Goal: Task Accomplishment & Management: Manage account settings

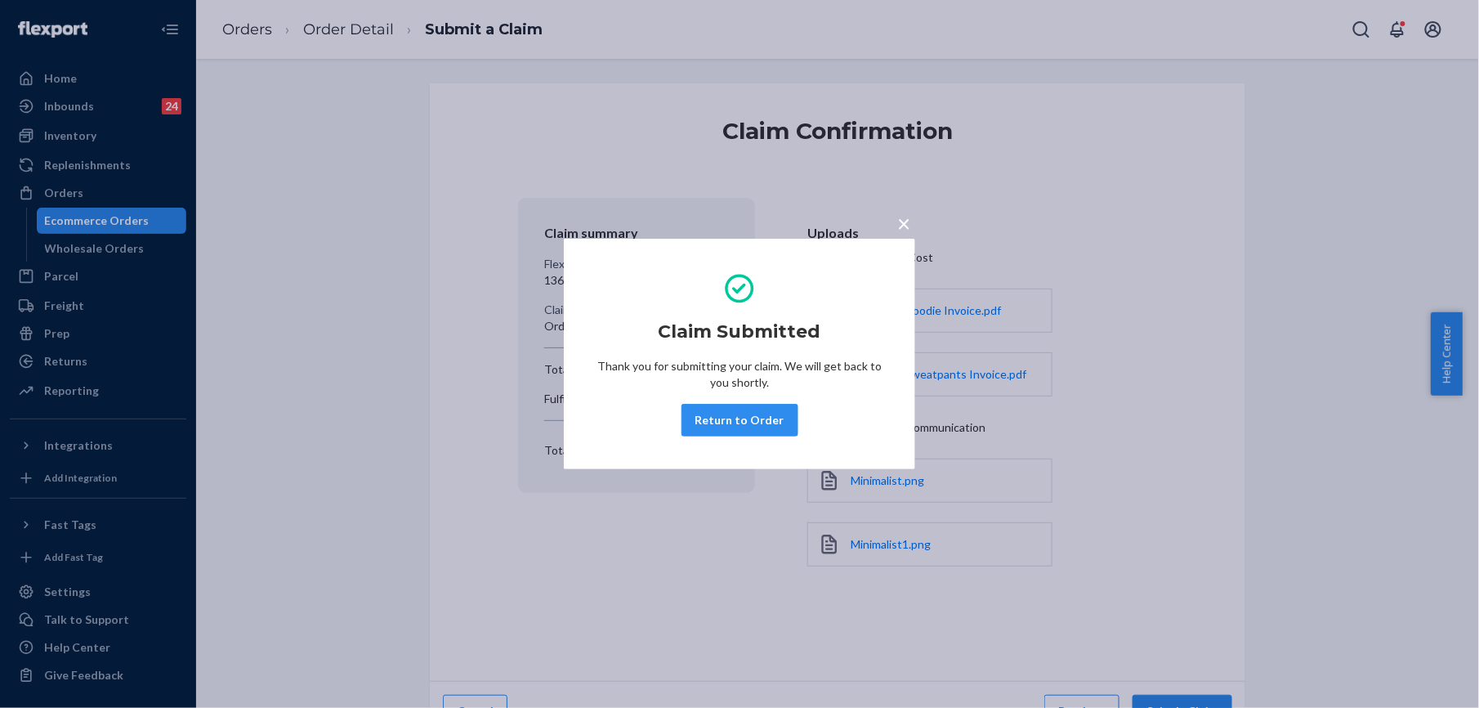
scroll to position [36, 0]
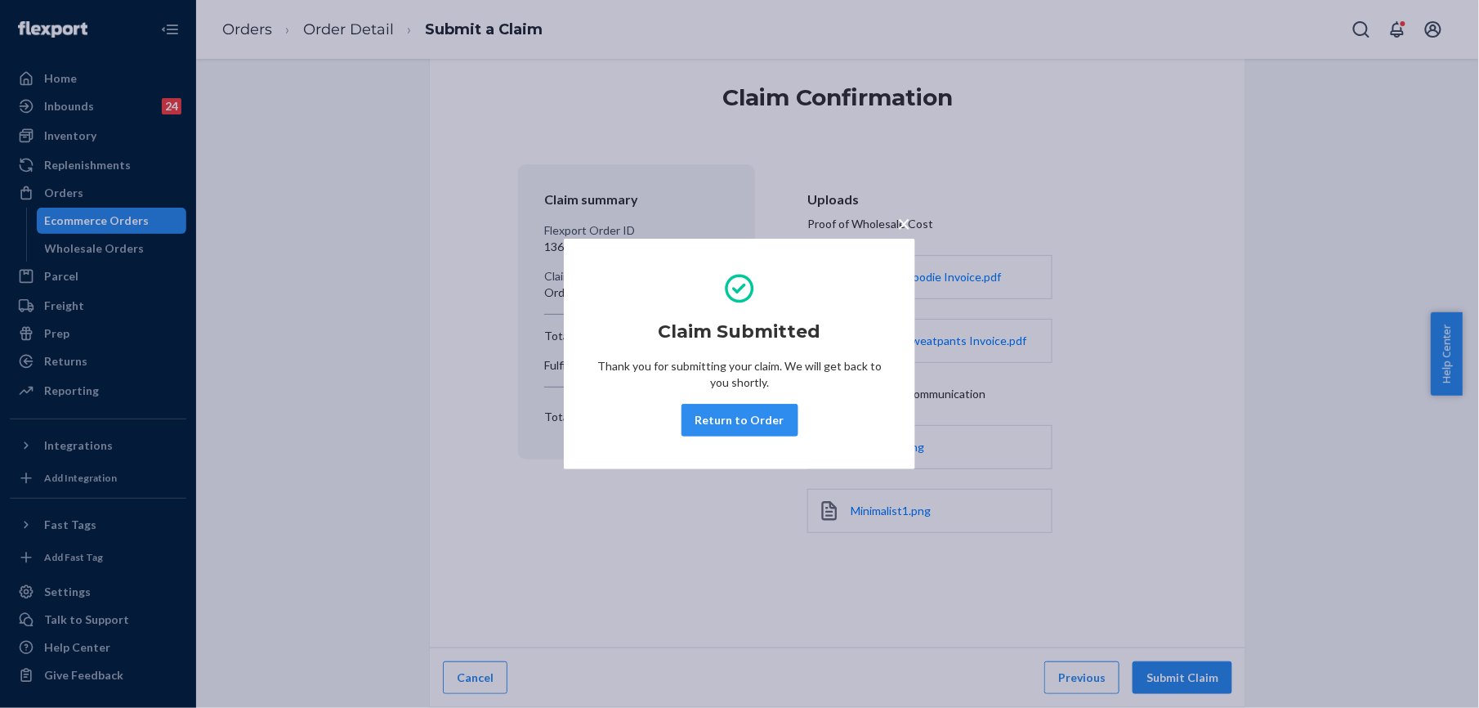
click at [354, 276] on div "× Claim Submitted Thank you for submitting your claim. We will get back to you …" at bounding box center [739, 354] width 1479 height 708
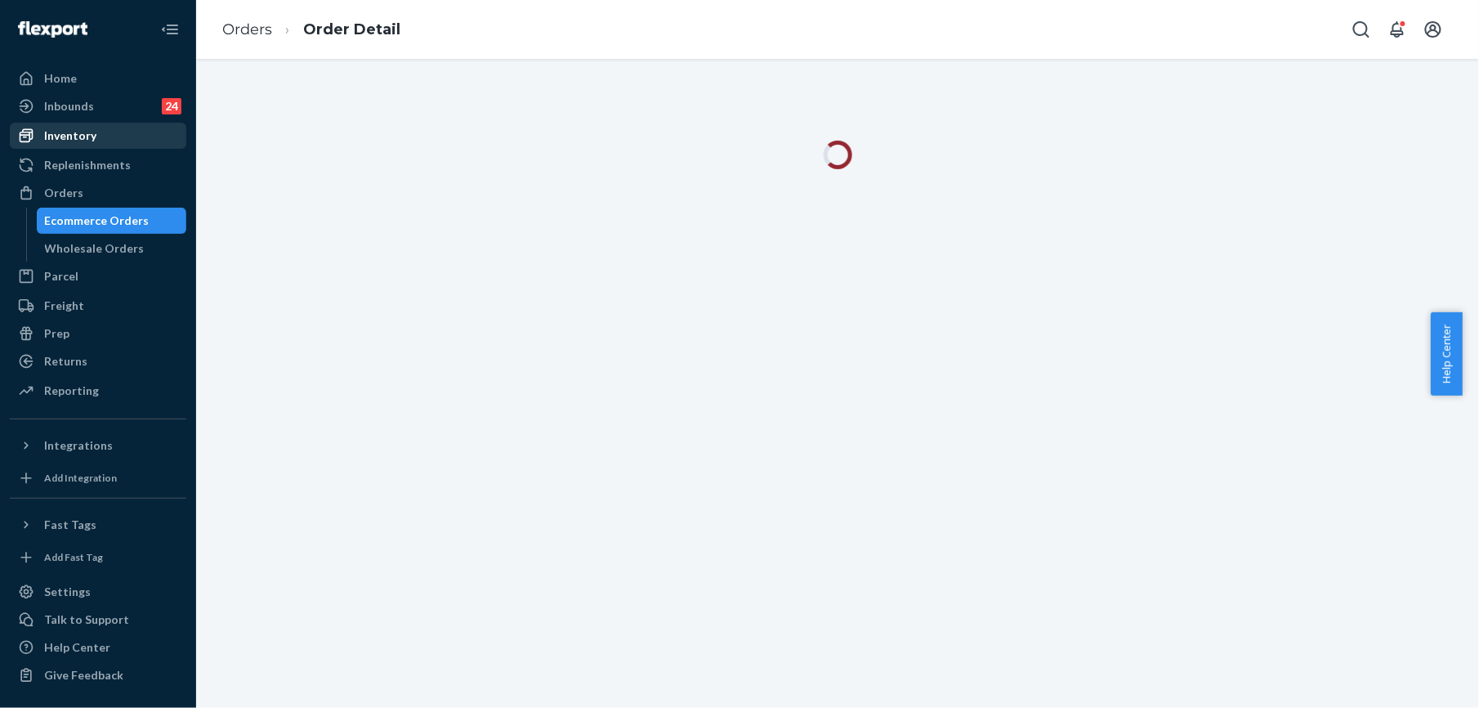
click at [73, 136] on div "Inventory" at bounding box center [70, 135] width 52 height 16
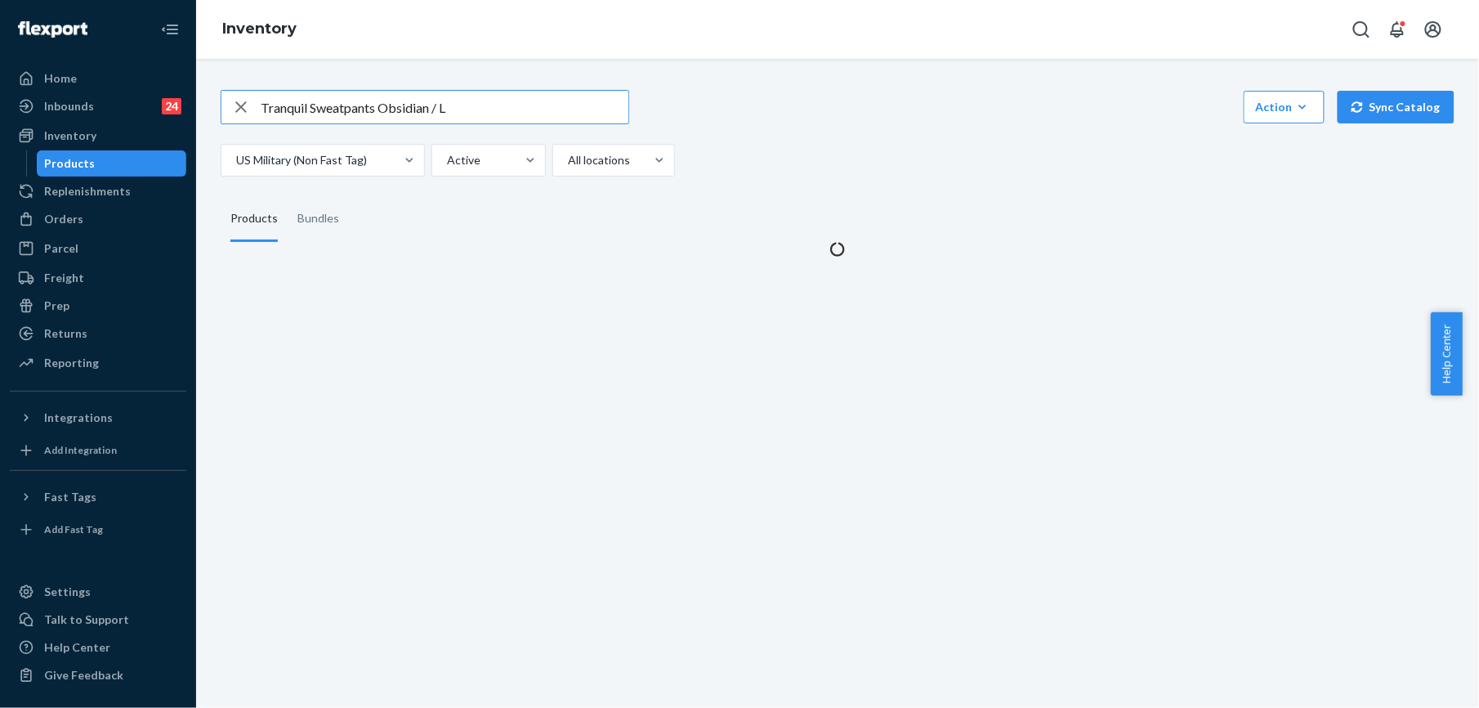
click at [240, 105] on icon "button" at bounding box center [240, 106] width 11 height 11
click at [268, 105] on input "text" at bounding box center [445, 107] width 368 height 33
paste input "Signature Sweatpants Bone / 3X"
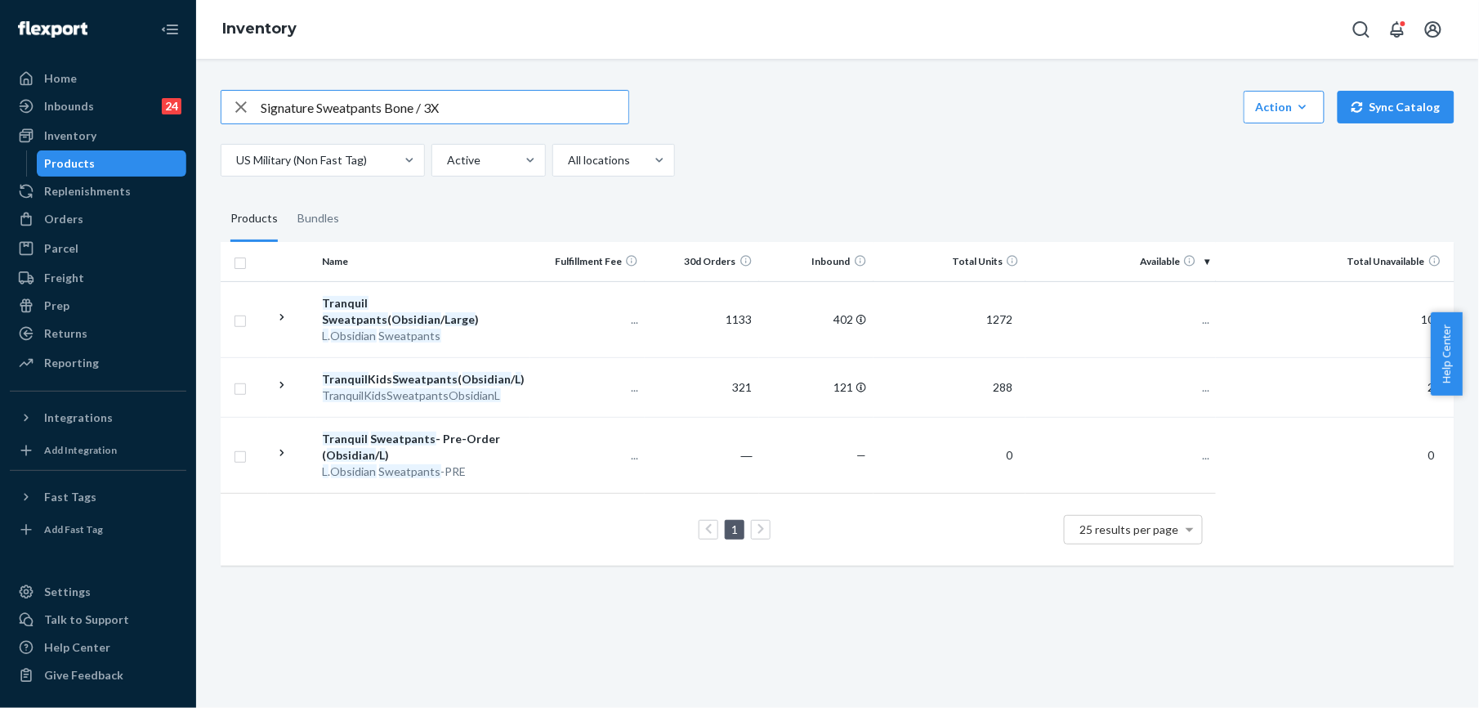
type input "Signature Sweatpants Bone / 3X"
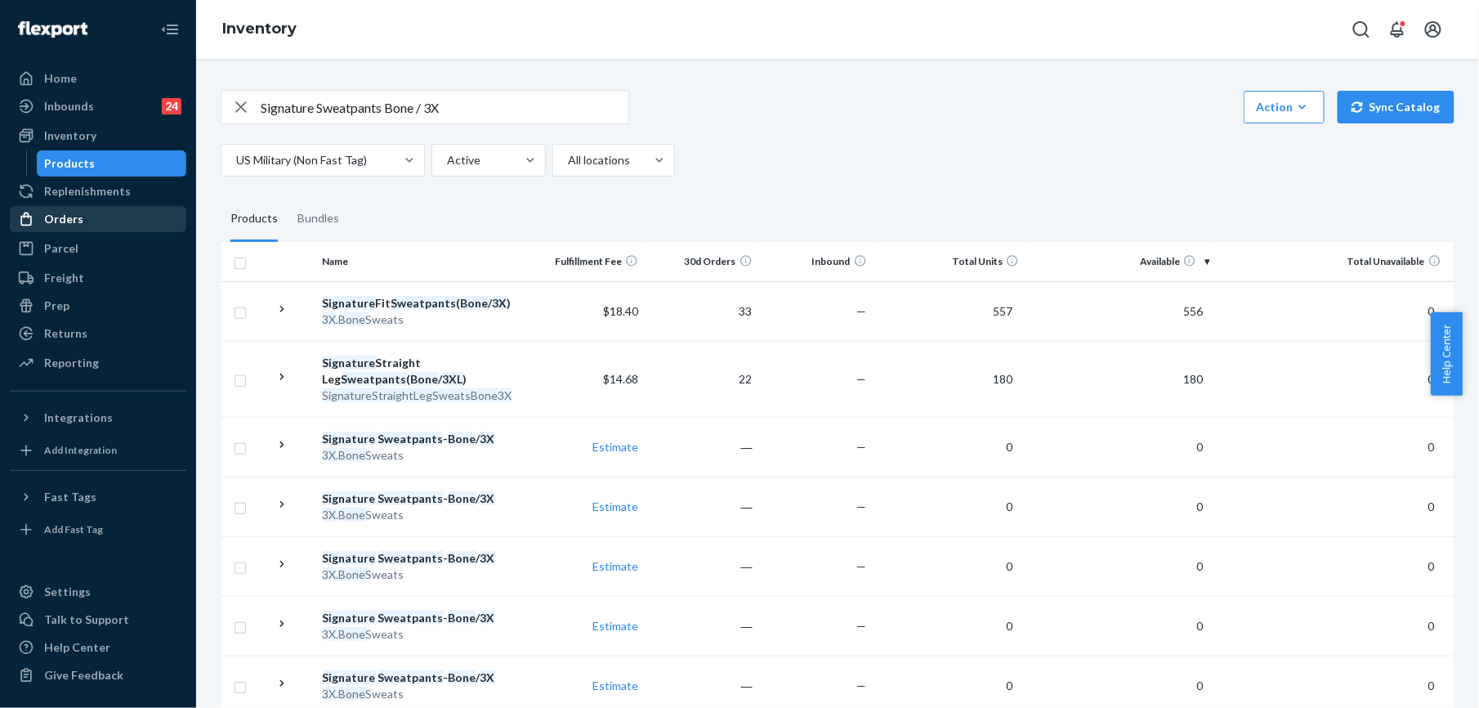
click at [78, 216] on div "Orders" at bounding box center [63, 219] width 39 height 16
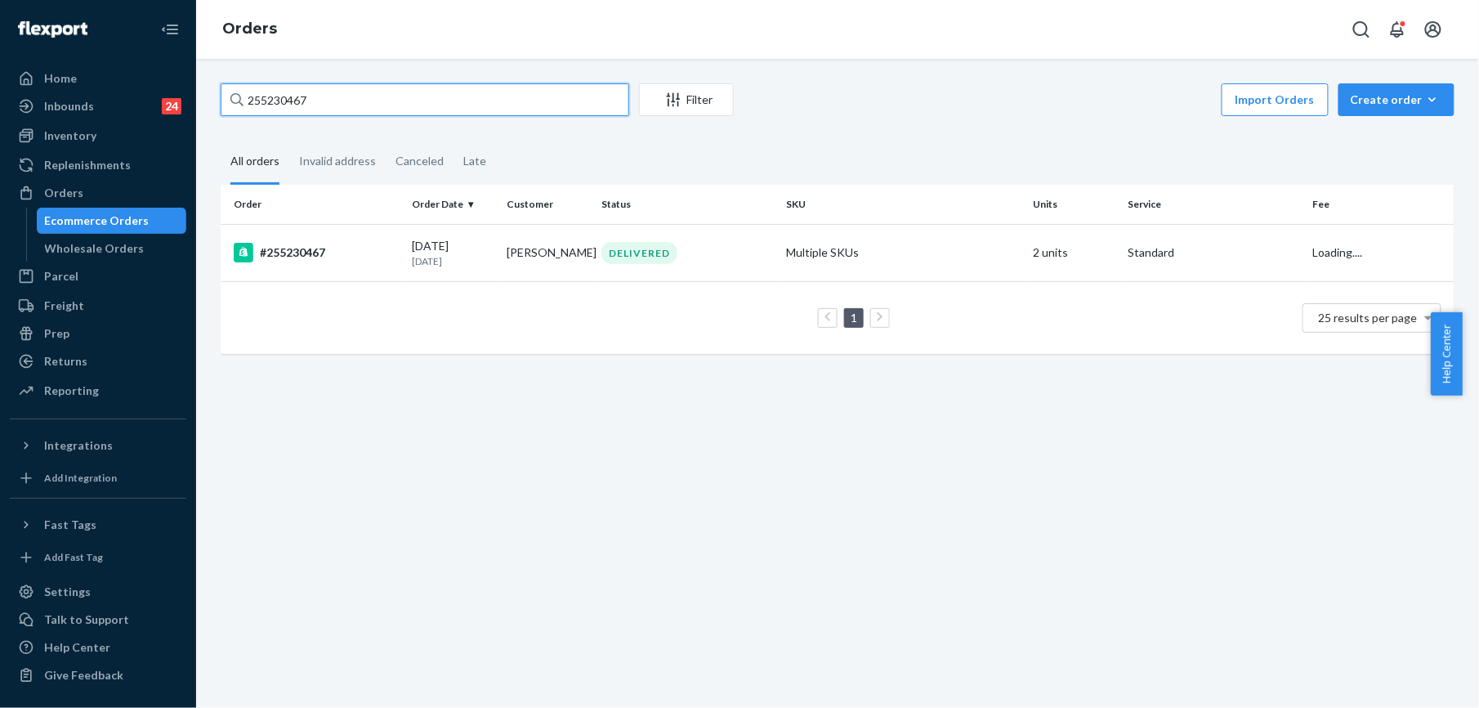
click at [266, 95] on input "255230467" at bounding box center [425, 99] width 409 height 33
paste input "317230"
type input "255317230"
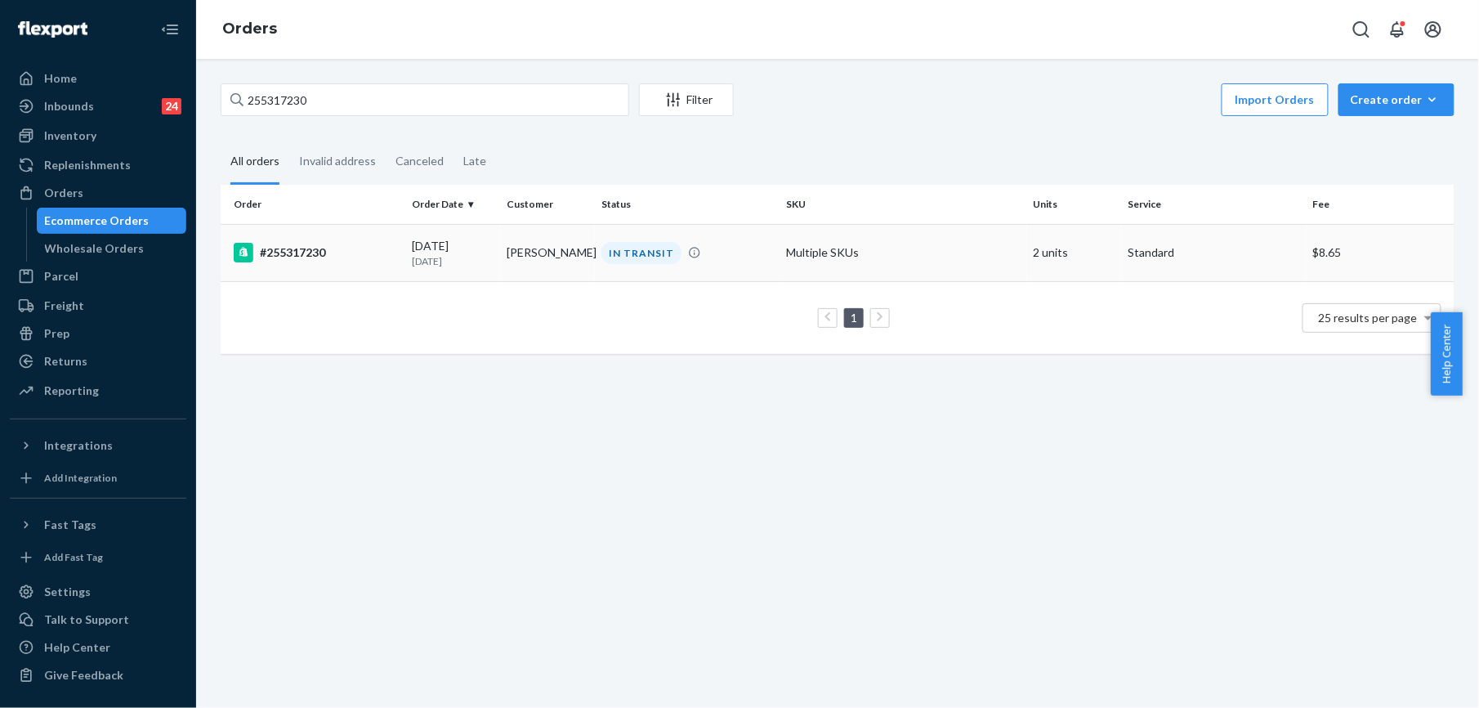
click at [302, 252] on div "#255317230" at bounding box center [317, 253] width 166 height 20
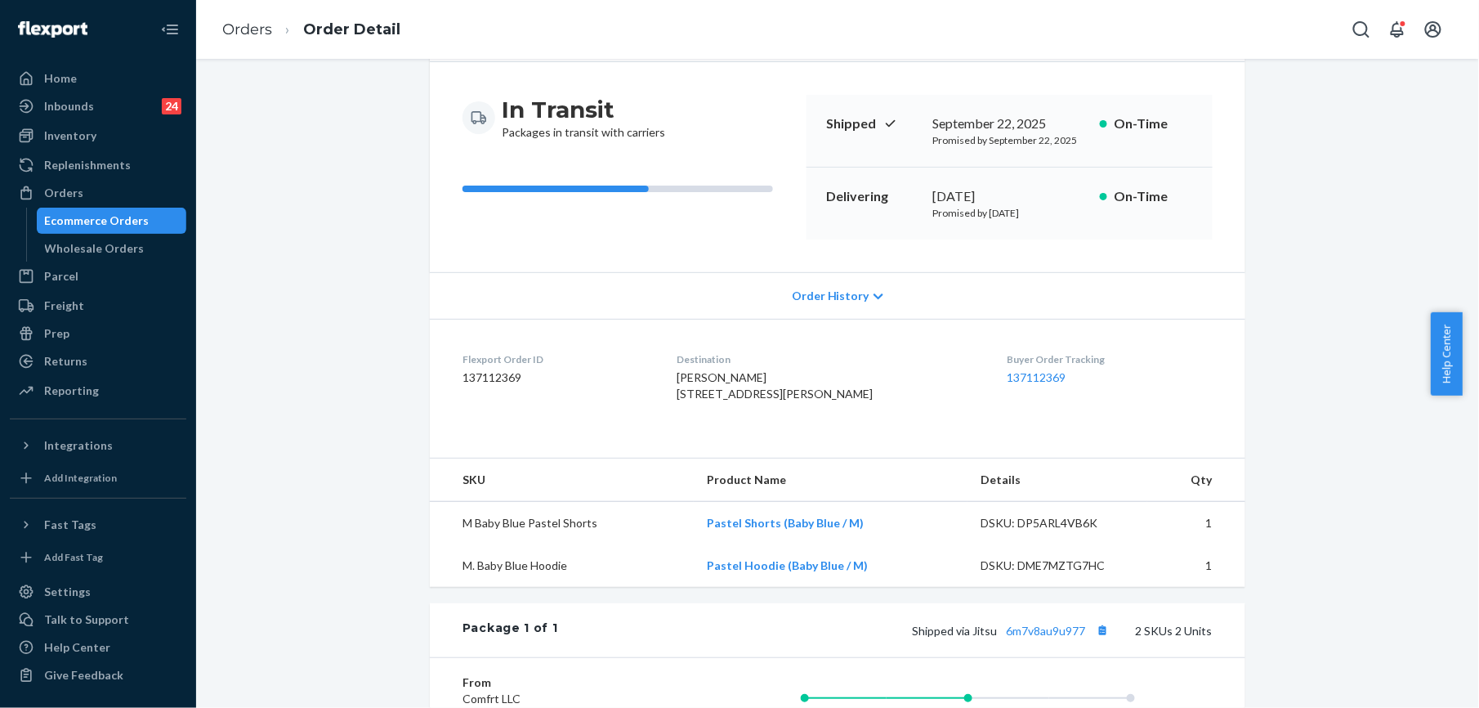
scroll to position [327, 0]
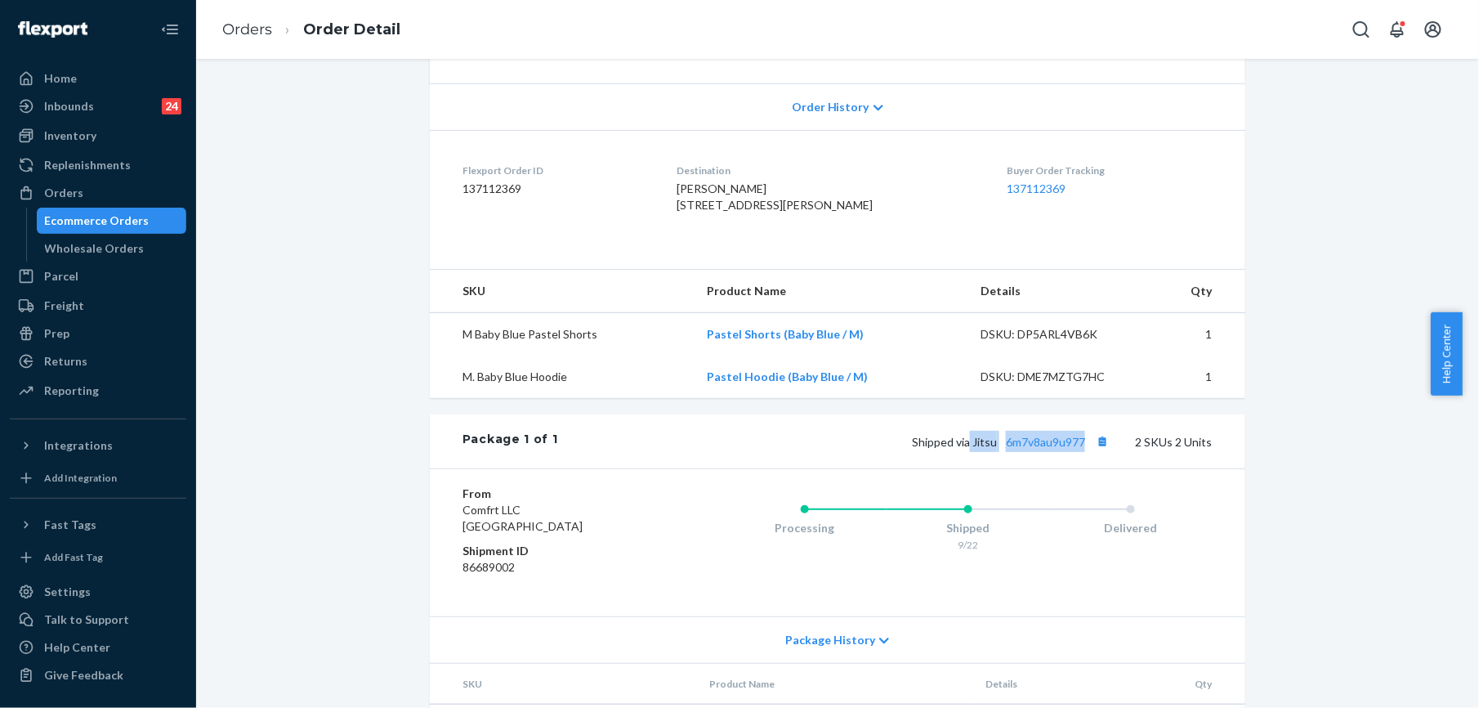
drag, startPoint x: 965, startPoint y: 481, endPoint x: 1080, endPoint y: 487, distance: 114.6
click at [1080, 468] on div "Package 1 of 1 Shipped via Jitsu 6m7v8au9u977 2 SKUs 2 Units" at bounding box center [838, 441] width 816 height 54
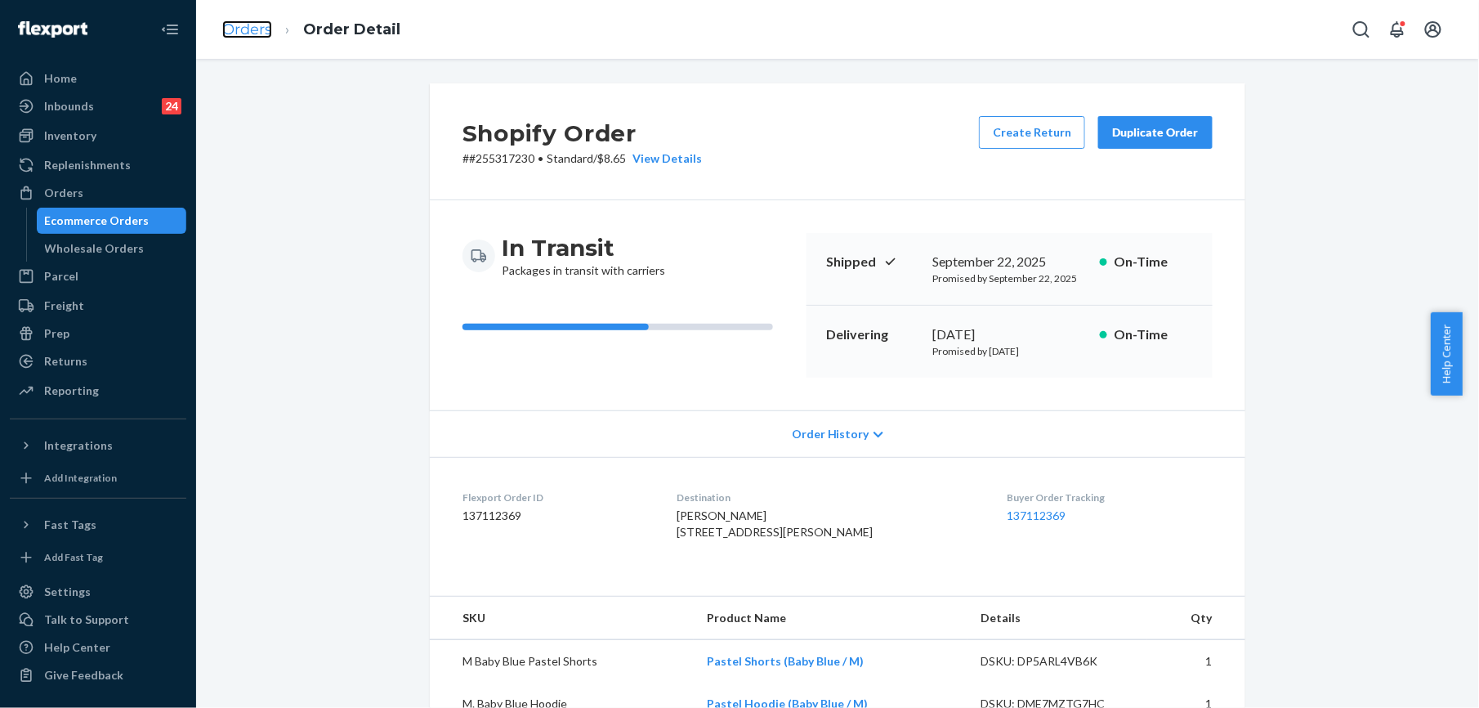
click at [248, 26] on link "Orders" at bounding box center [247, 29] width 50 height 18
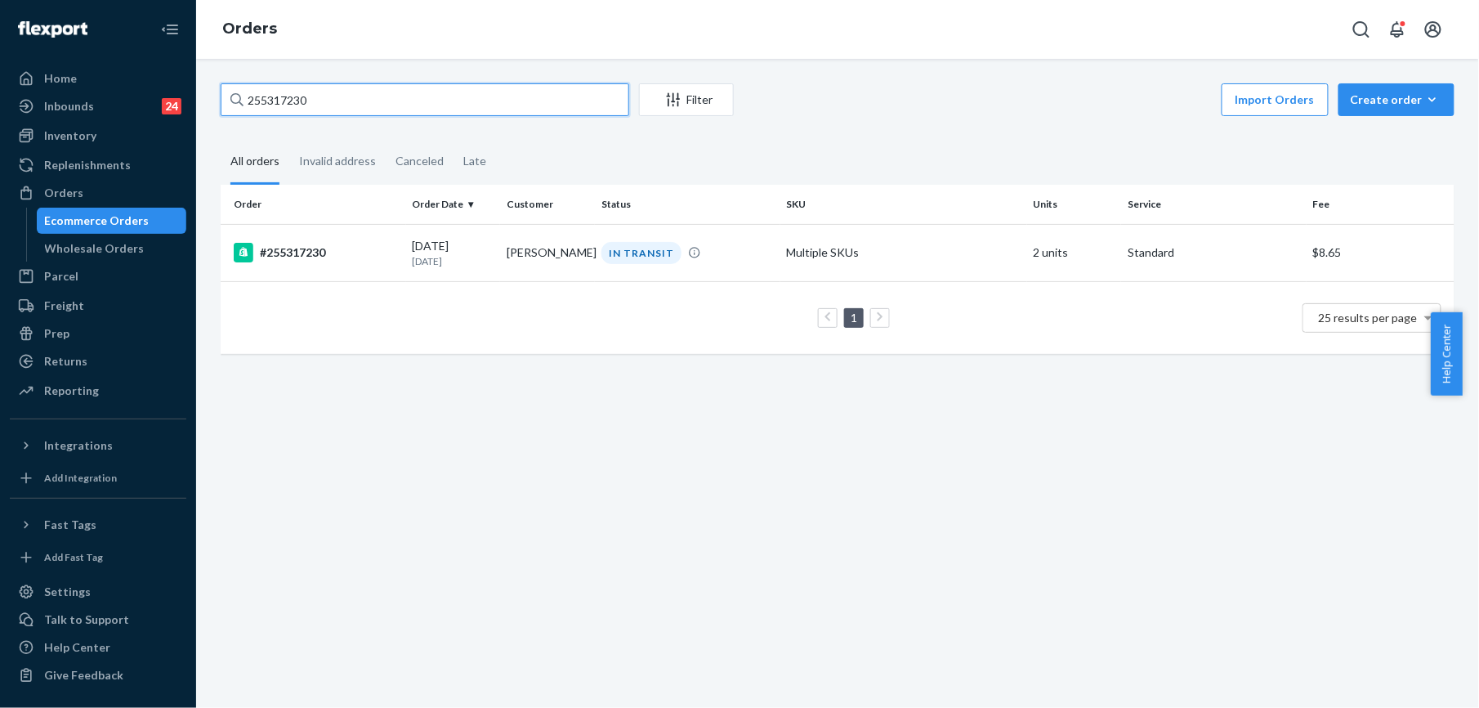
click at [402, 109] on input "255317230" at bounding box center [425, 99] width 409 height 33
paste input "280321"
type input "255280321"
click at [314, 247] on div "#255280321" at bounding box center [317, 253] width 166 height 20
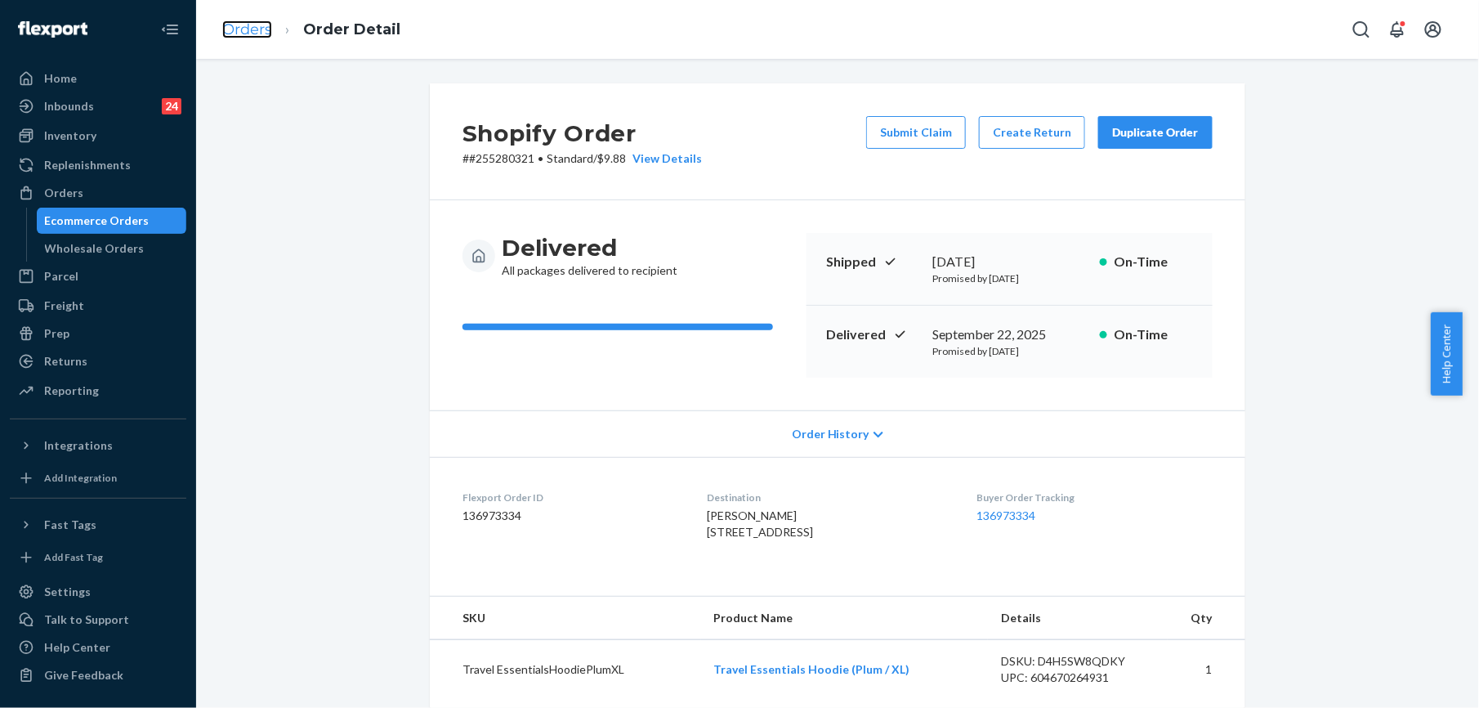
click at [227, 30] on link "Orders" at bounding box center [247, 29] width 50 height 18
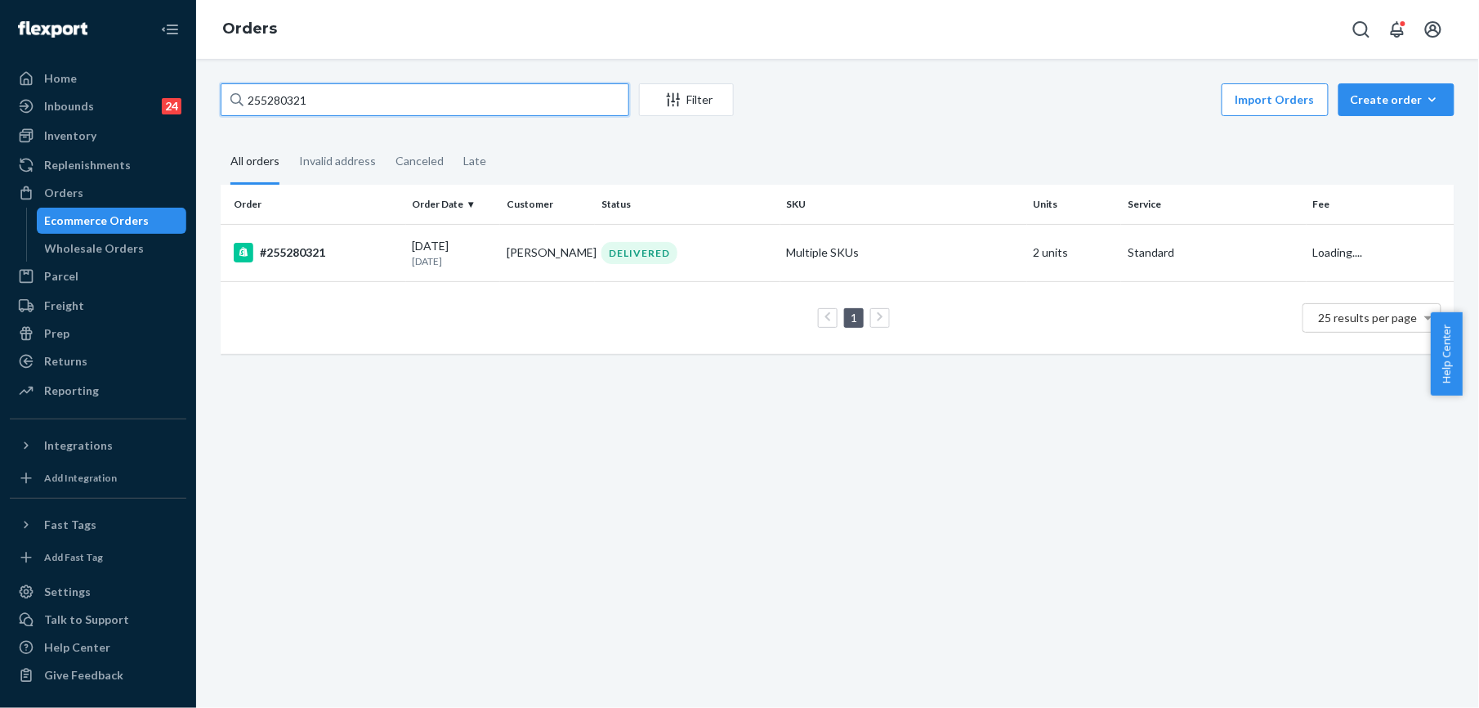
click at [304, 112] on input "255280321" at bounding box center [425, 99] width 409 height 33
paste input "494187"
type input "254941871"
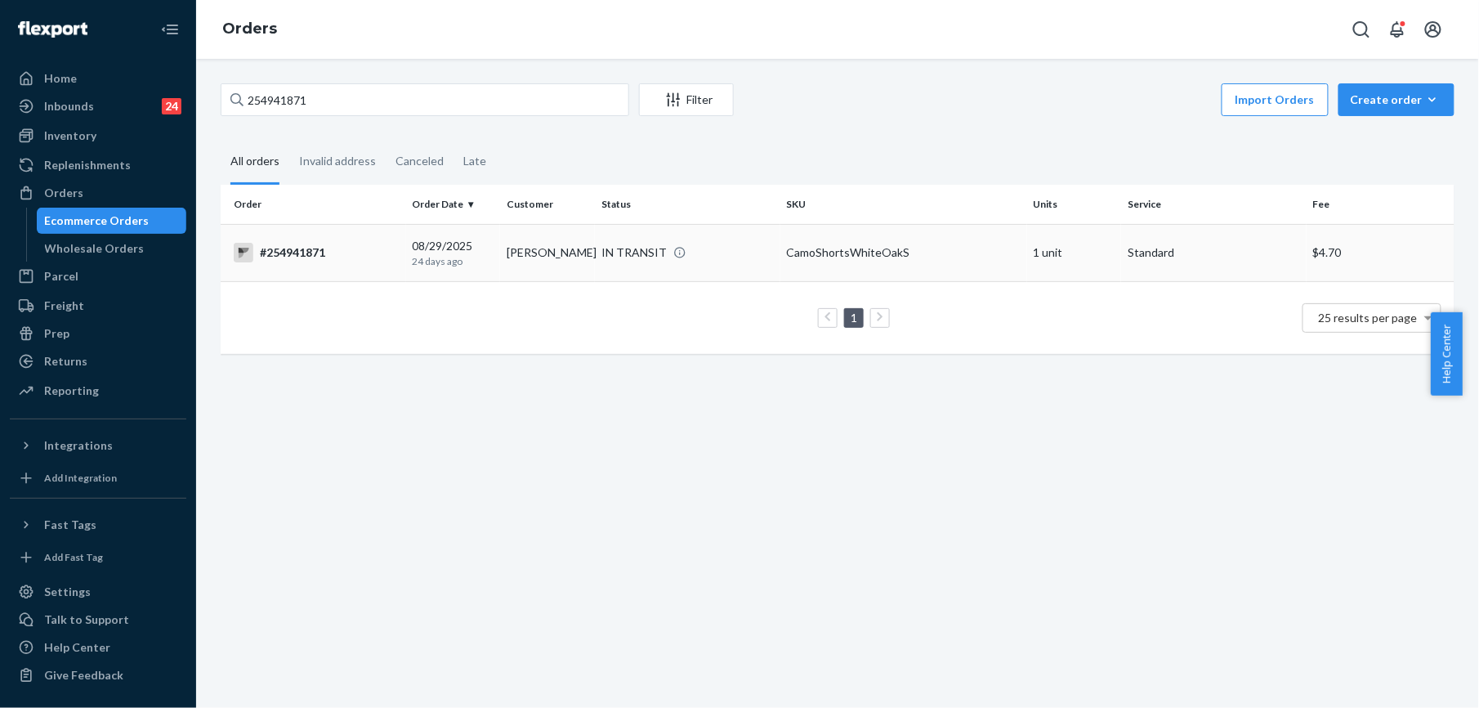
click at [273, 252] on div "#254941871" at bounding box center [317, 253] width 166 height 20
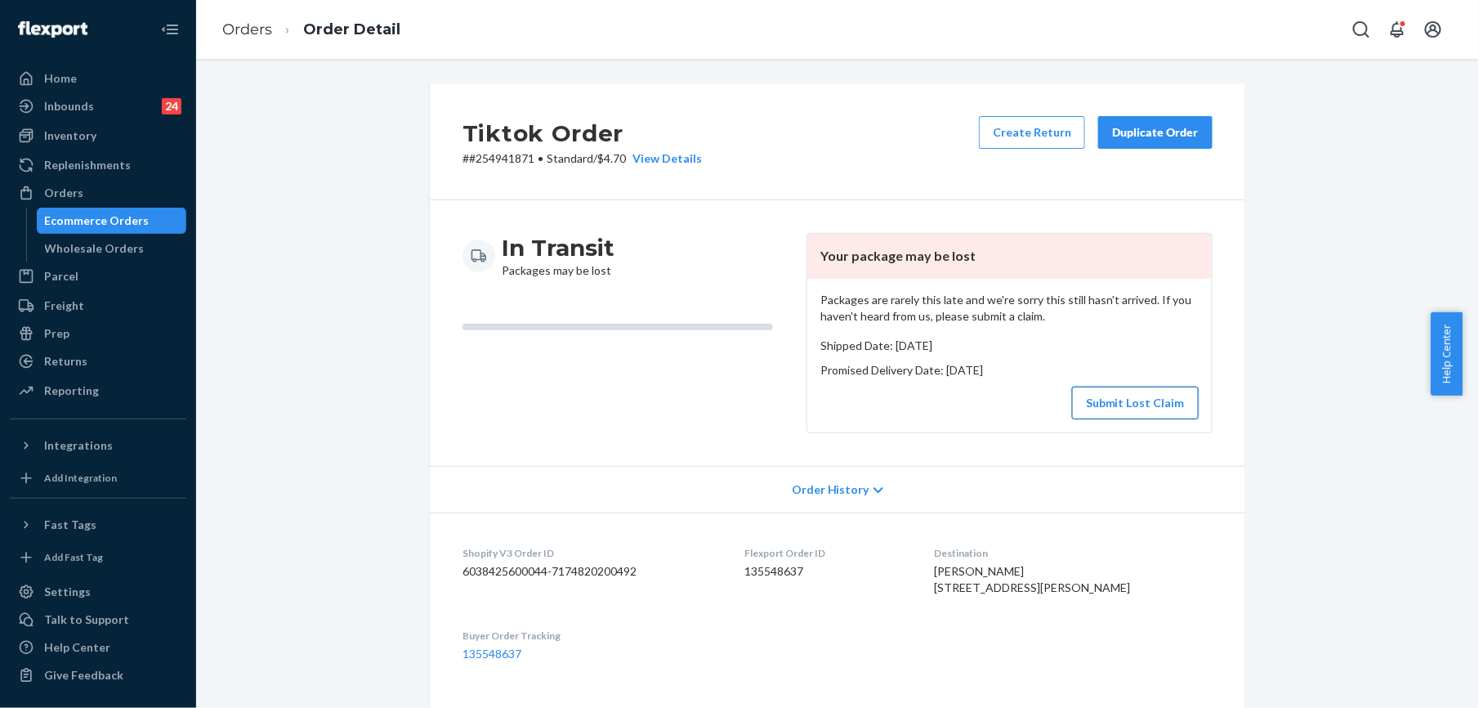
click at [1102, 387] on button "Submit Lost Claim" at bounding box center [1135, 403] width 127 height 33
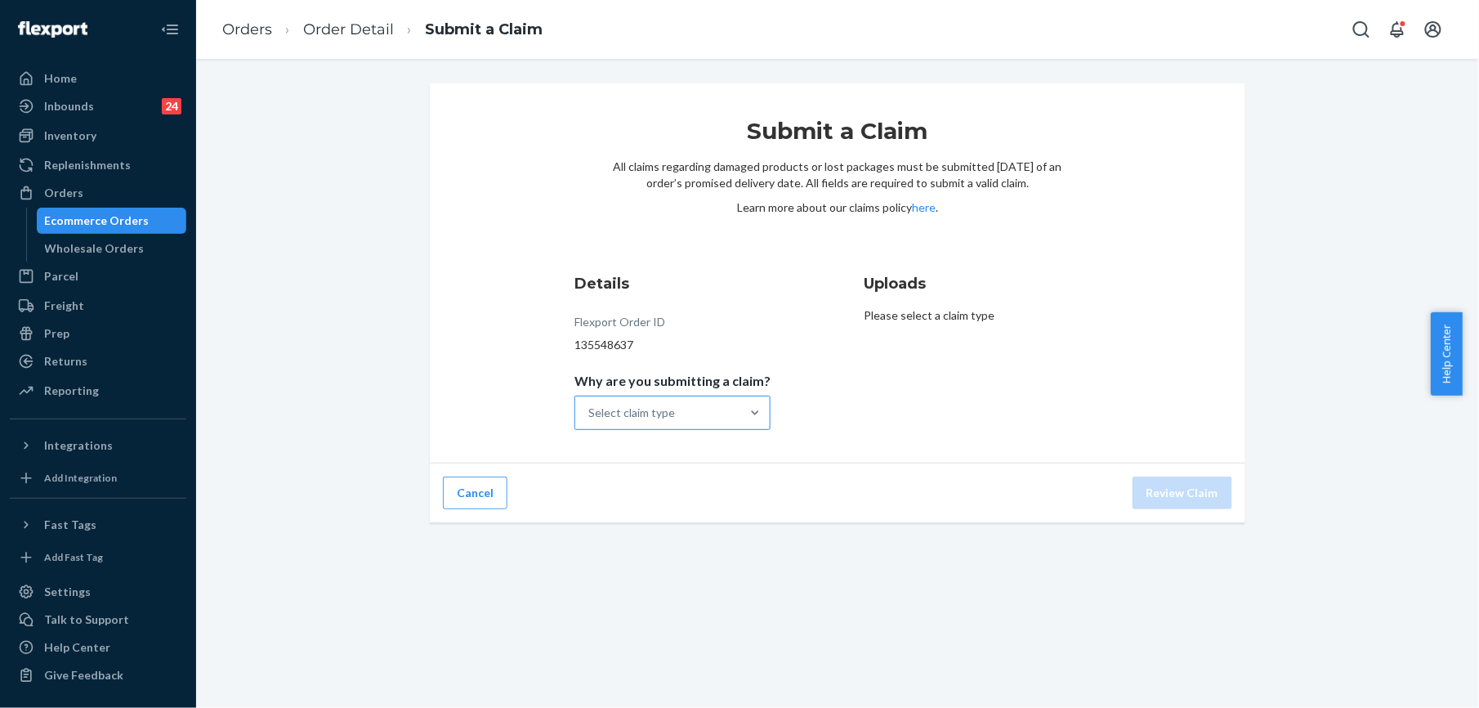
click at [713, 416] on div "Select claim type" at bounding box center [657, 412] width 165 height 33
click at [590, 416] on input "Why are you submitting a claim? Select claim type" at bounding box center [589, 413] width 2 height 16
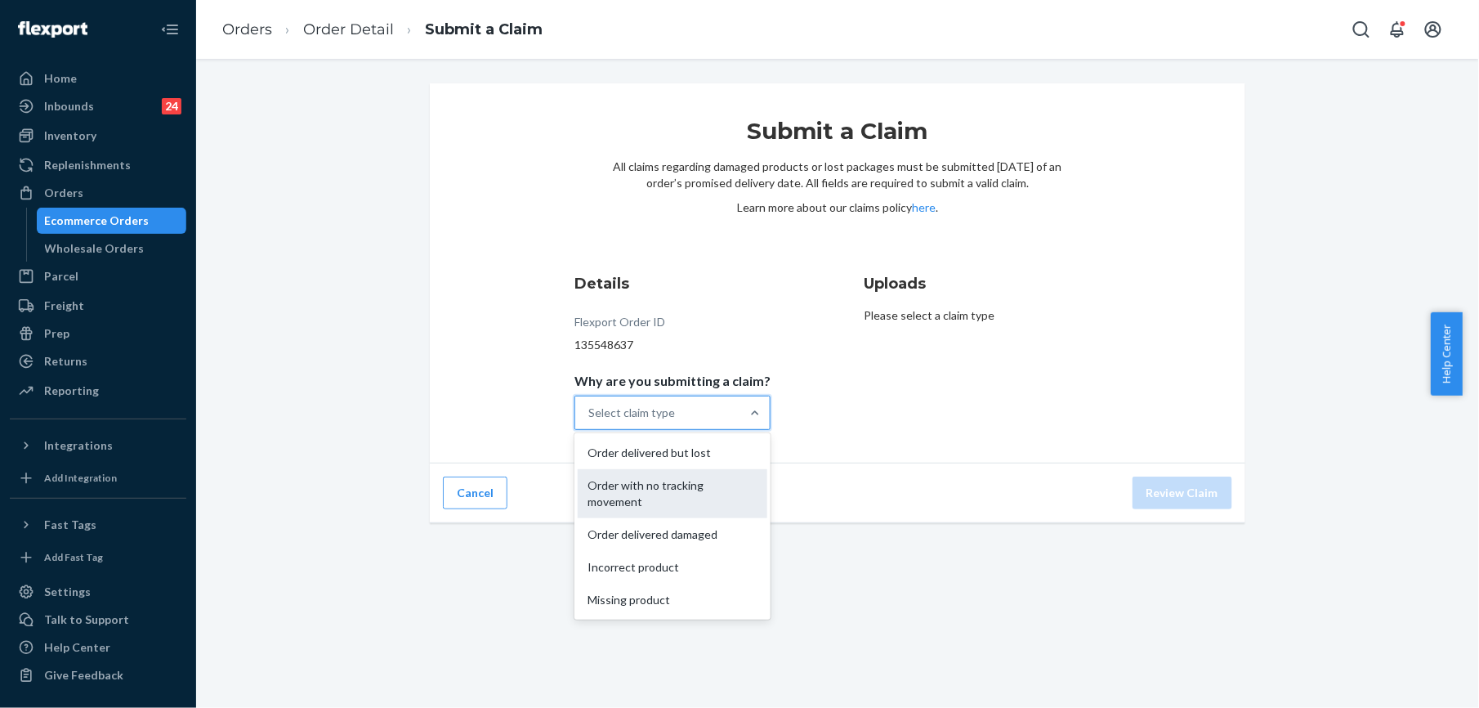
click at [667, 490] on div "Order with no tracking movement" at bounding box center [673, 493] width 190 height 49
click at [590, 421] on input "Why are you submitting a claim? option Order with no tracking movement focused,…" at bounding box center [589, 413] width 2 height 16
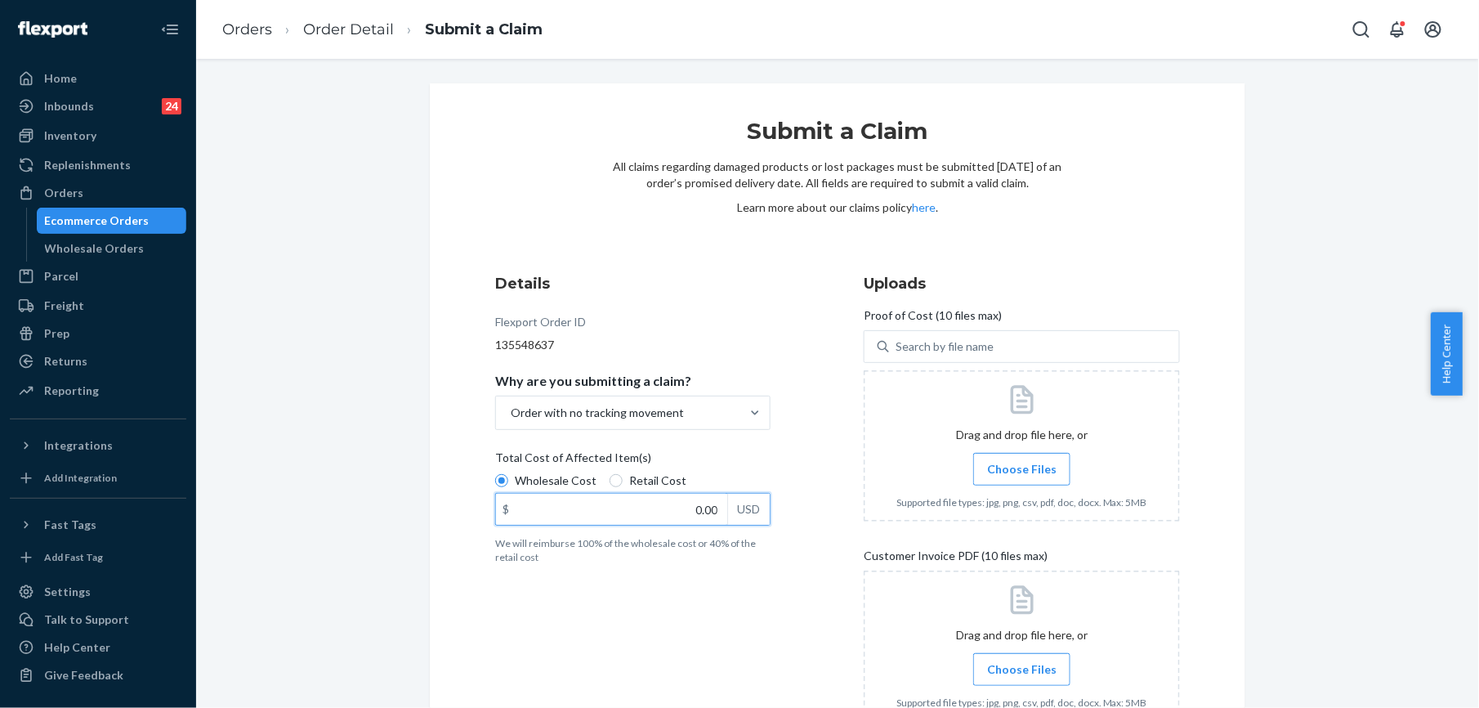
click at [707, 507] on input "0.00" at bounding box center [611, 509] width 231 height 31
type input "28.00"
click at [1021, 467] on span "Choose Files" at bounding box center [1021, 469] width 69 height 16
click at [1022, 467] on input "Choose Files" at bounding box center [1022, 469] width 1 height 18
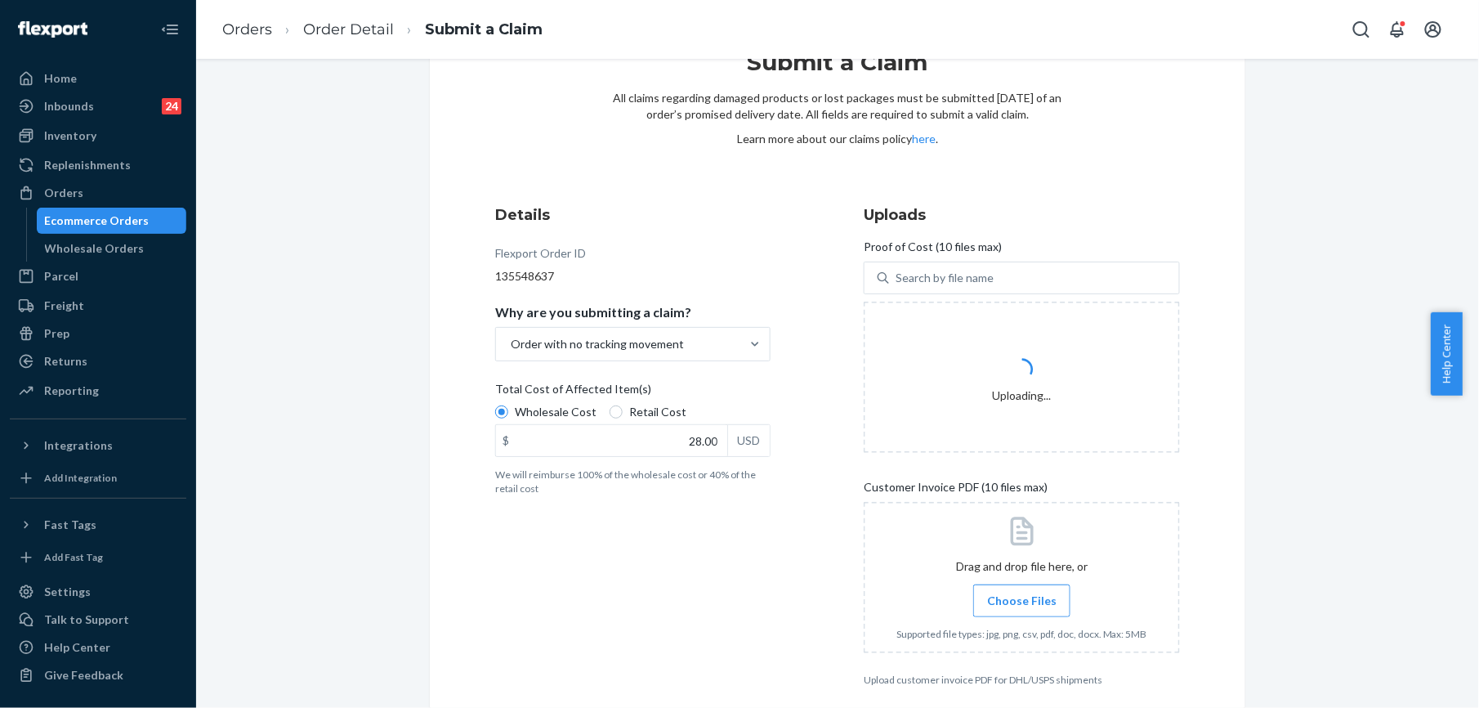
scroll to position [141, 0]
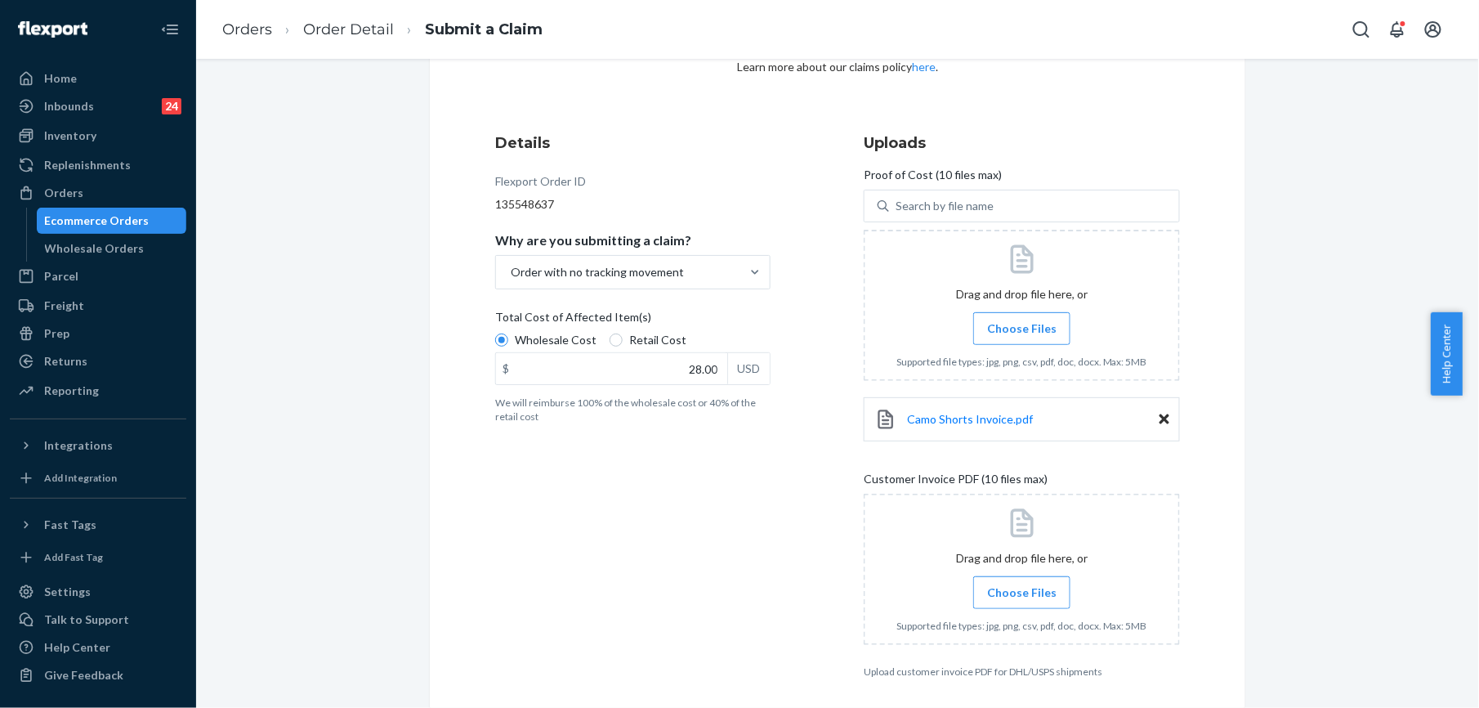
click at [995, 588] on span "Choose Files" at bounding box center [1021, 592] width 69 height 16
click at [1022, 588] on input "Choose Files" at bounding box center [1022, 592] width 1 height 18
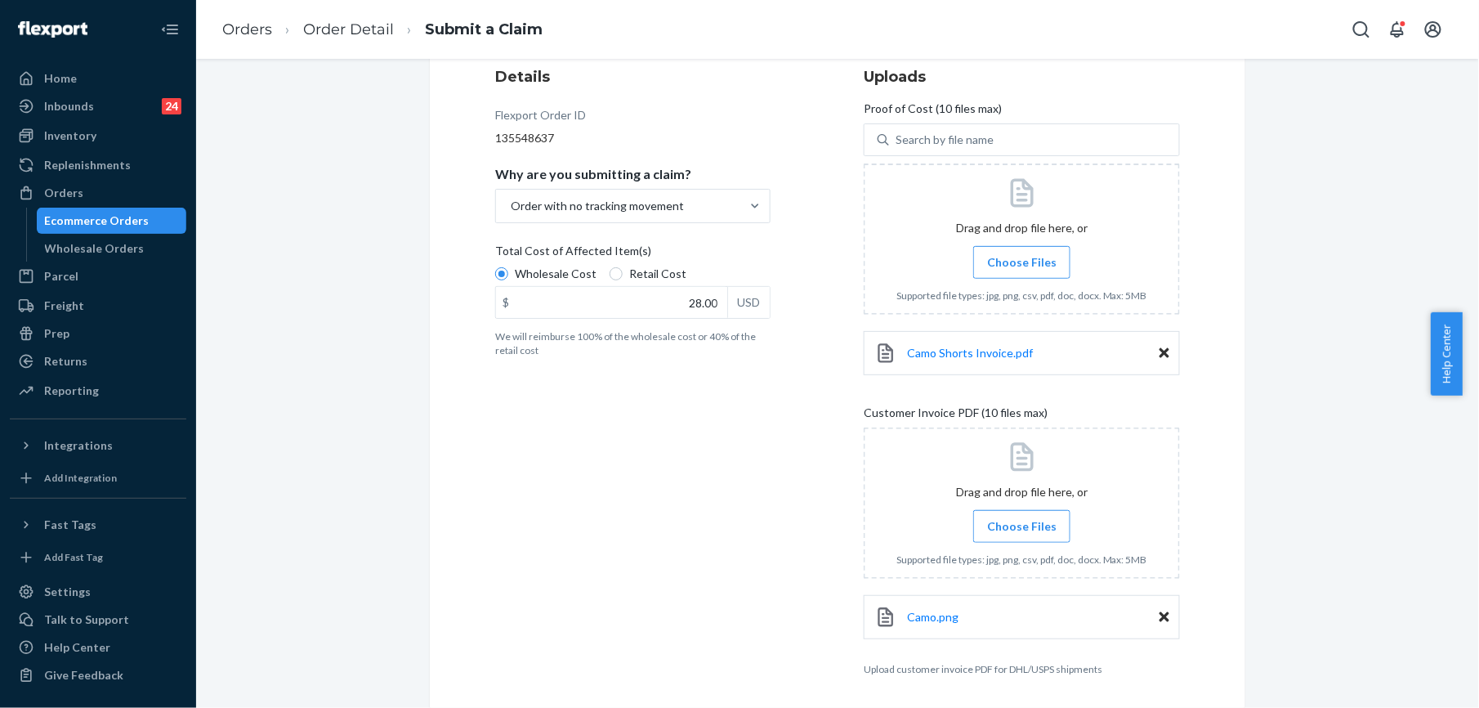
scroll to position [269, 0]
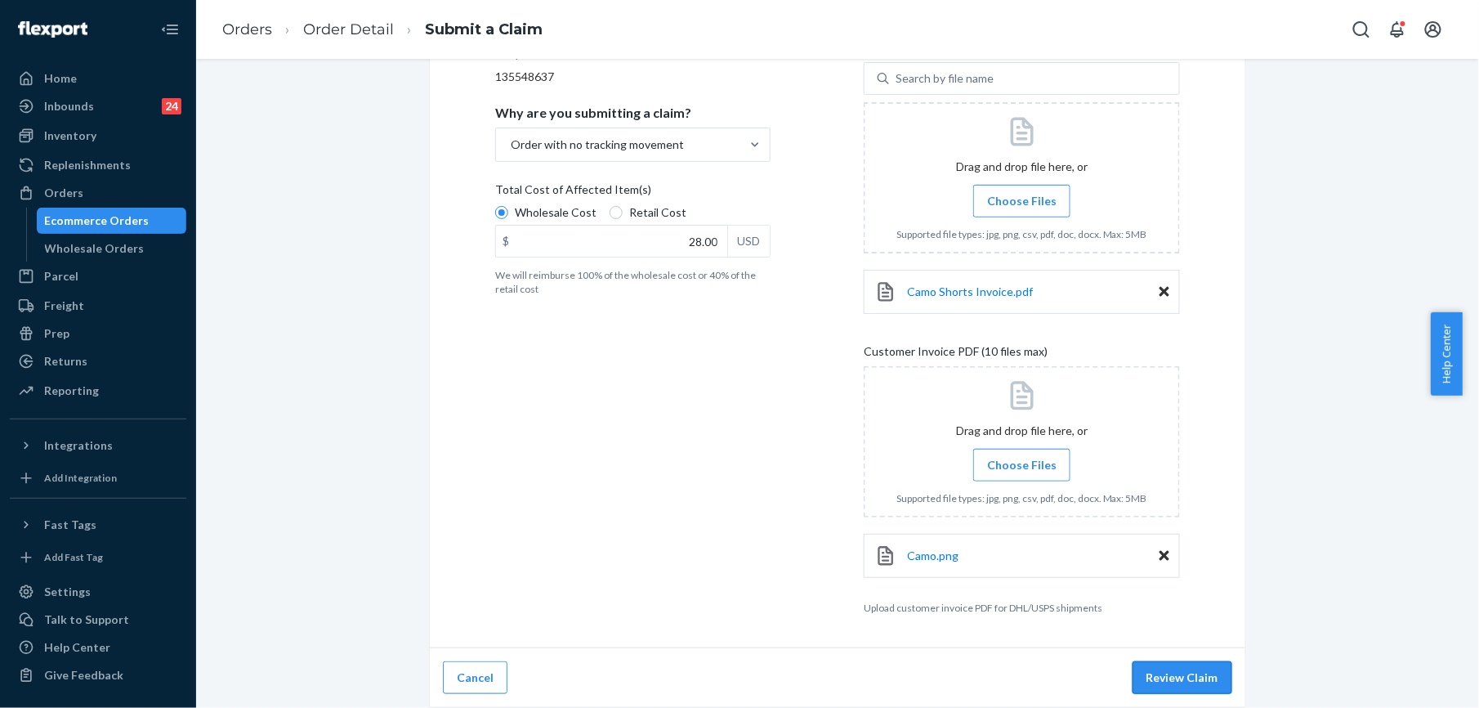
click at [1158, 664] on button "Review Claim" at bounding box center [1183, 677] width 100 height 33
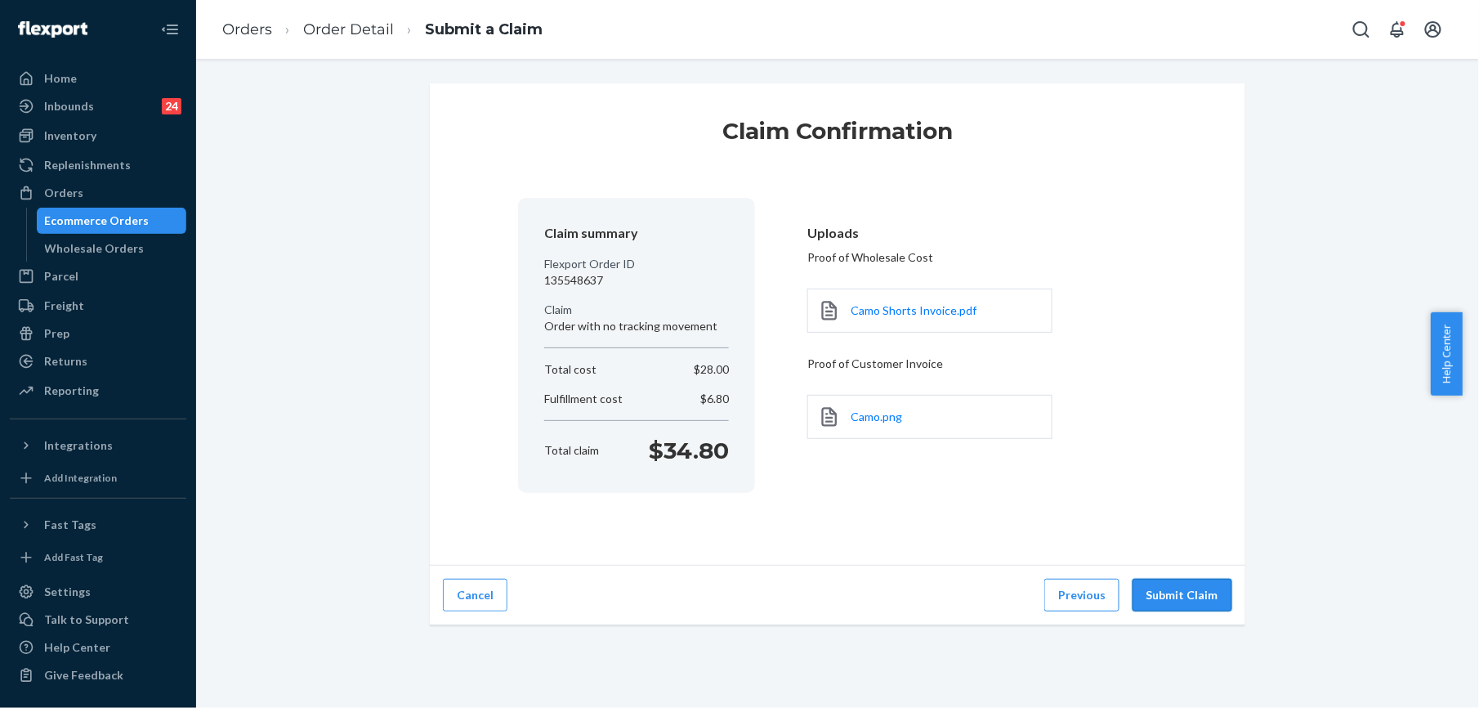
click at [1155, 598] on button "Submit Claim" at bounding box center [1183, 595] width 100 height 33
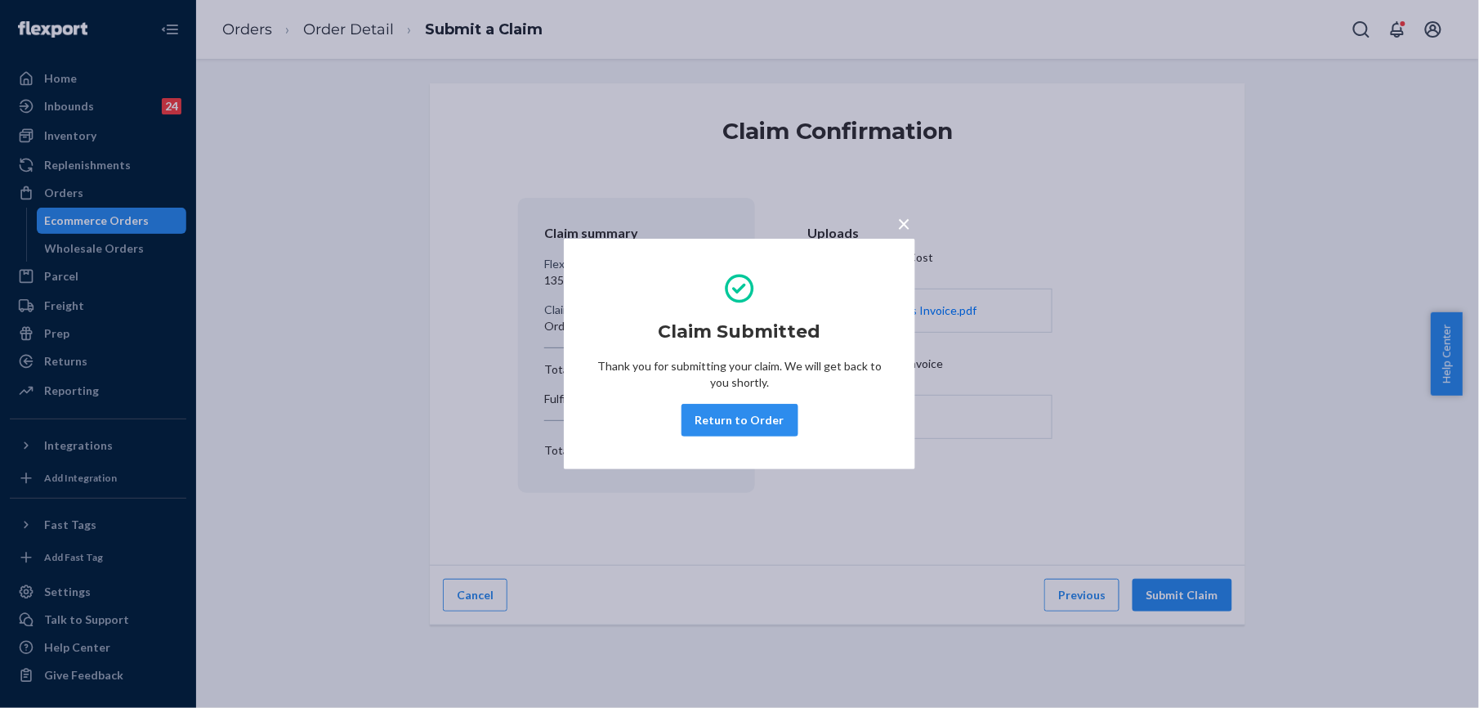
click at [83, 141] on div "× Claim Submitted Thank you for submitting your claim. We will get back to you …" at bounding box center [739, 354] width 1479 height 708
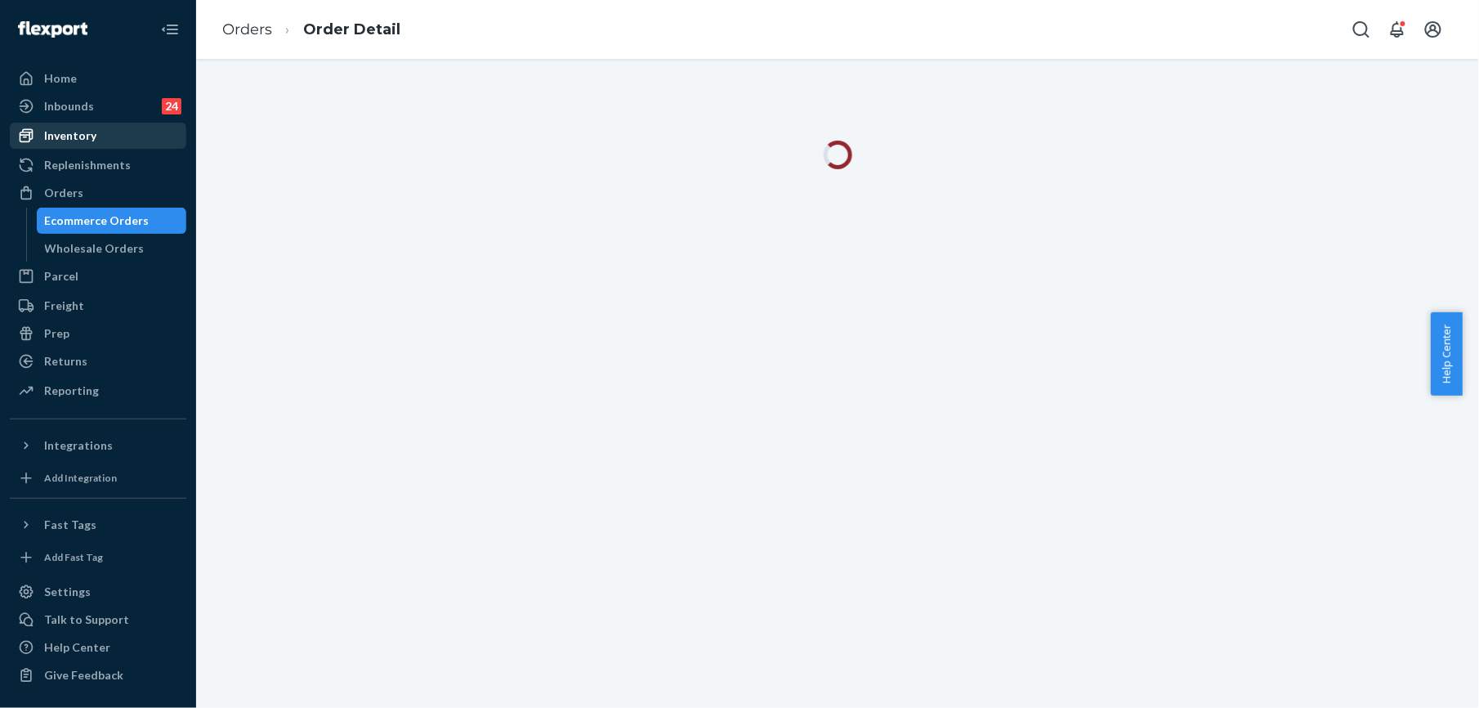
click at [82, 127] on div "Inventory" at bounding box center [70, 135] width 52 height 16
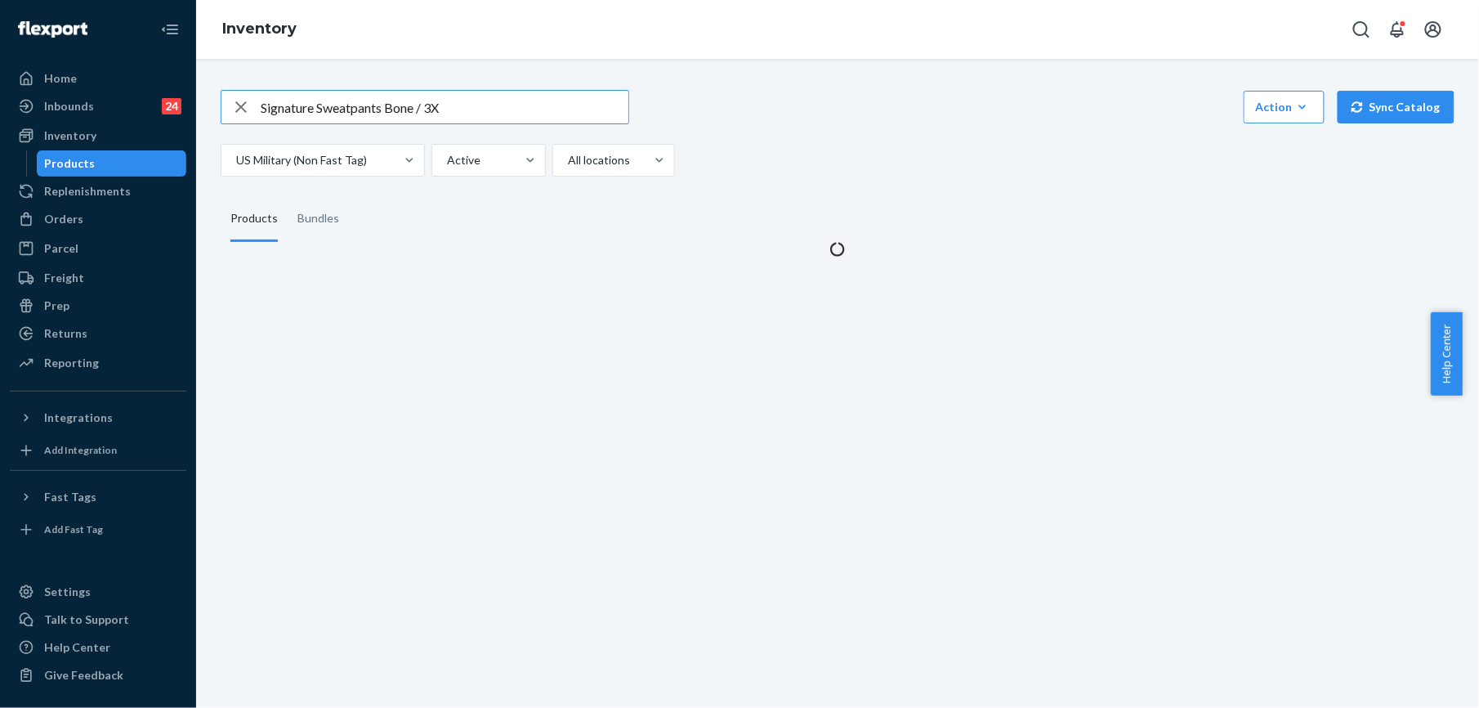
click at [244, 103] on icon "button" at bounding box center [240, 106] width 11 height 11
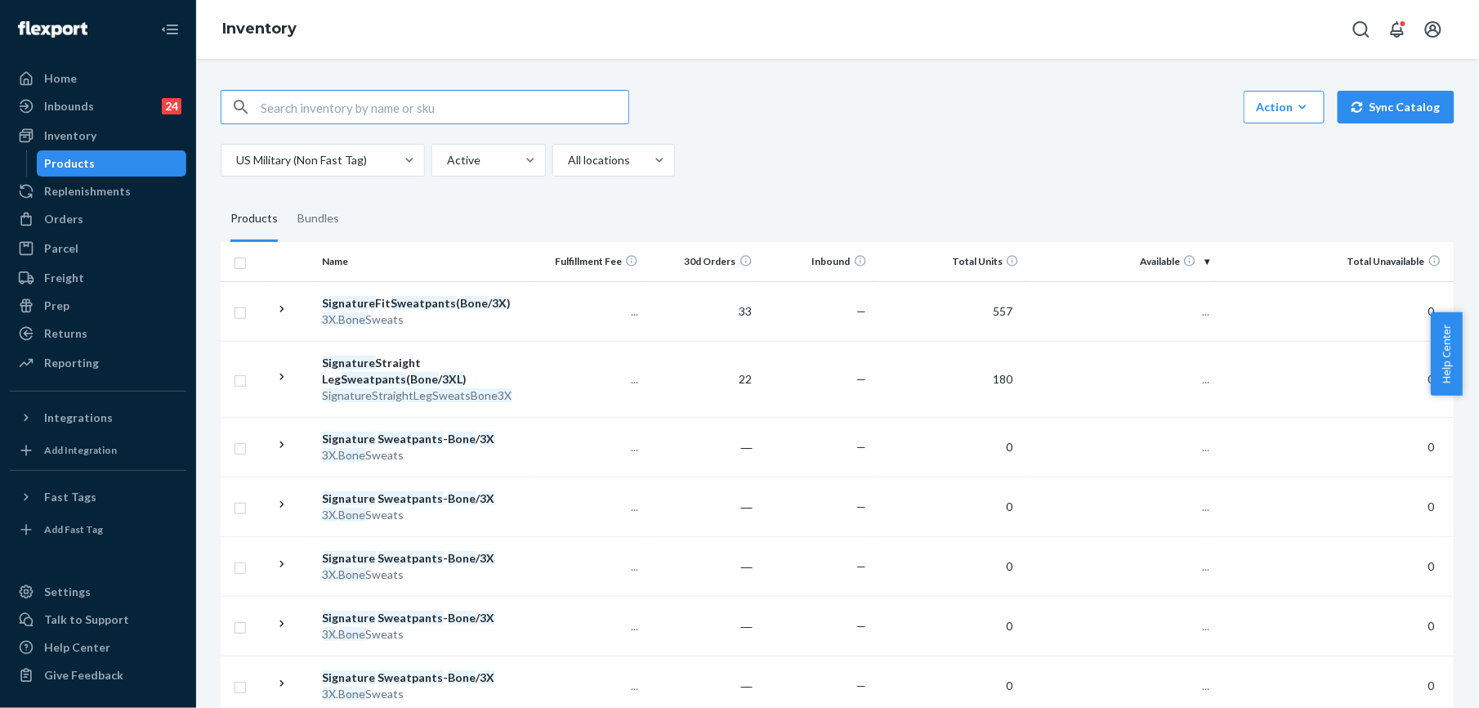
click at [268, 106] on input "text" at bounding box center [445, 107] width 368 height 33
paste input "Camo Shorts White Oak / S"
type input "Camo Shorts White Oak / S"
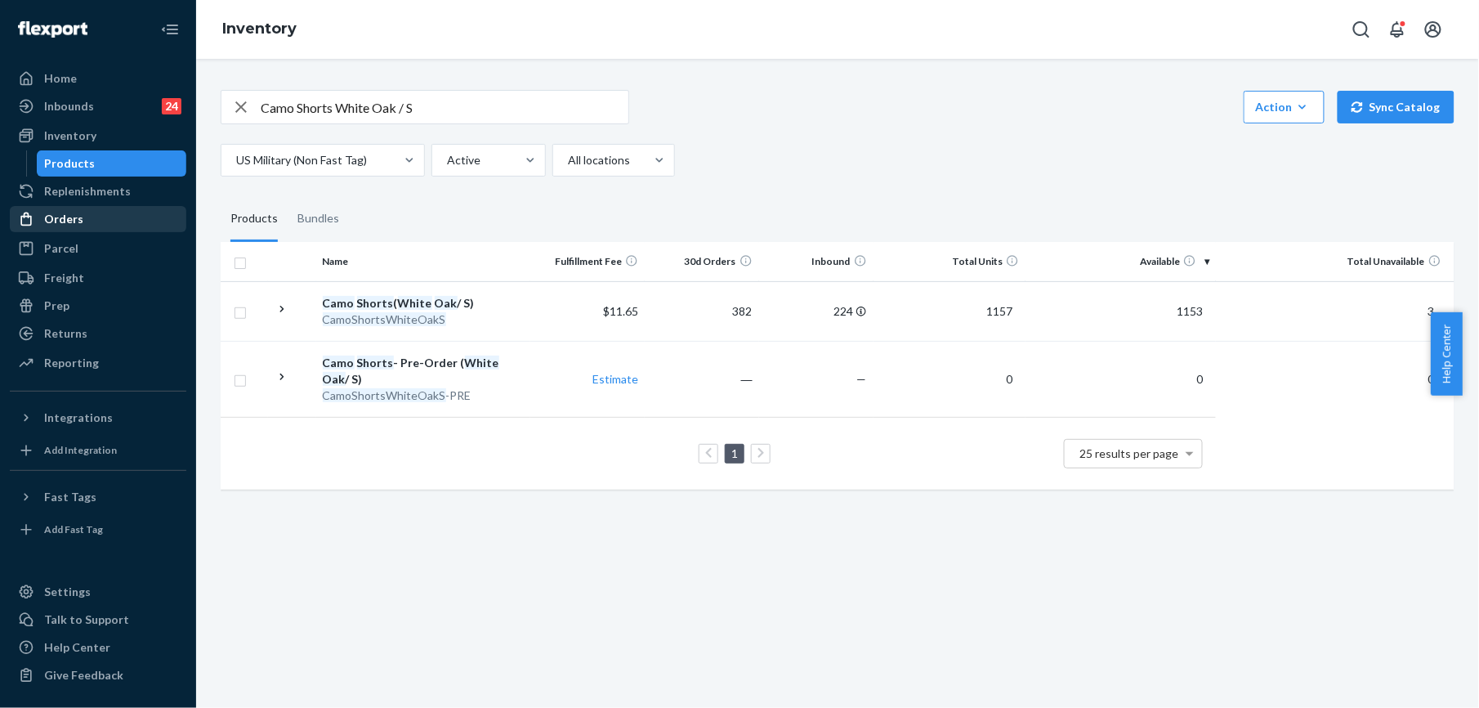
click at [63, 217] on div "Orders" at bounding box center [63, 219] width 39 height 16
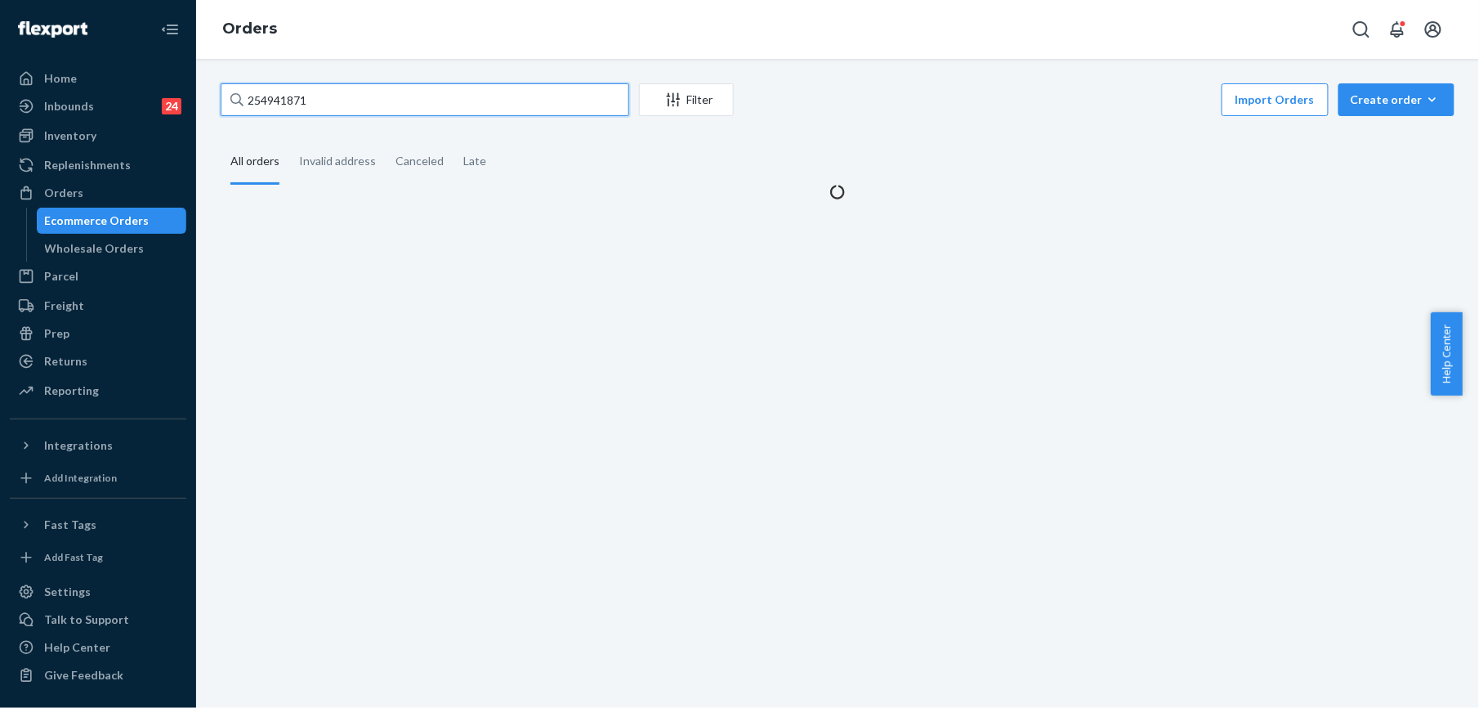
click at [302, 89] on input "254941871" at bounding box center [425, 99] width 409 height 33
click at [302, 88] on input "254941871" at bounding box center [425, 99] width 409 height 33
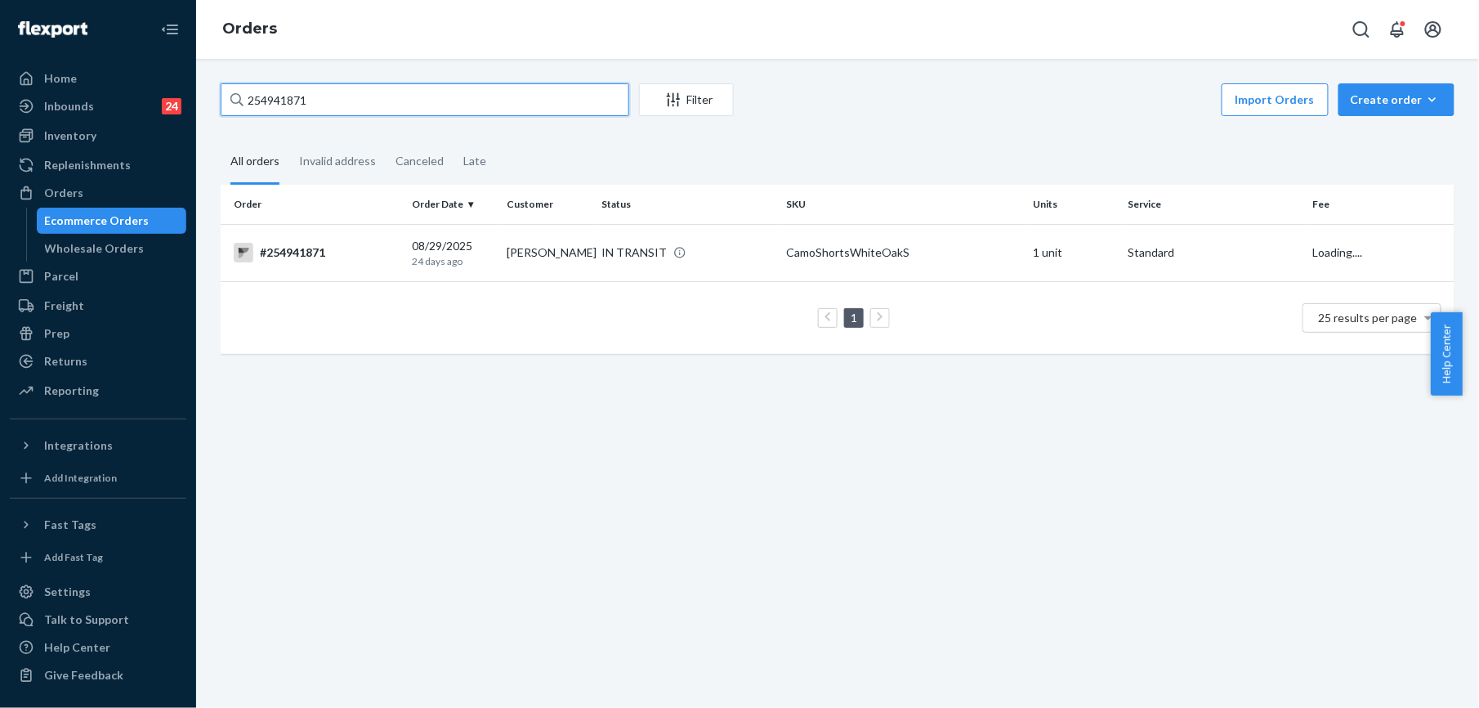
click at [302, 88] on input "254941871" at bounding box center [425, 99] width 409 height 33
paste input "528032"
type input "255280321"
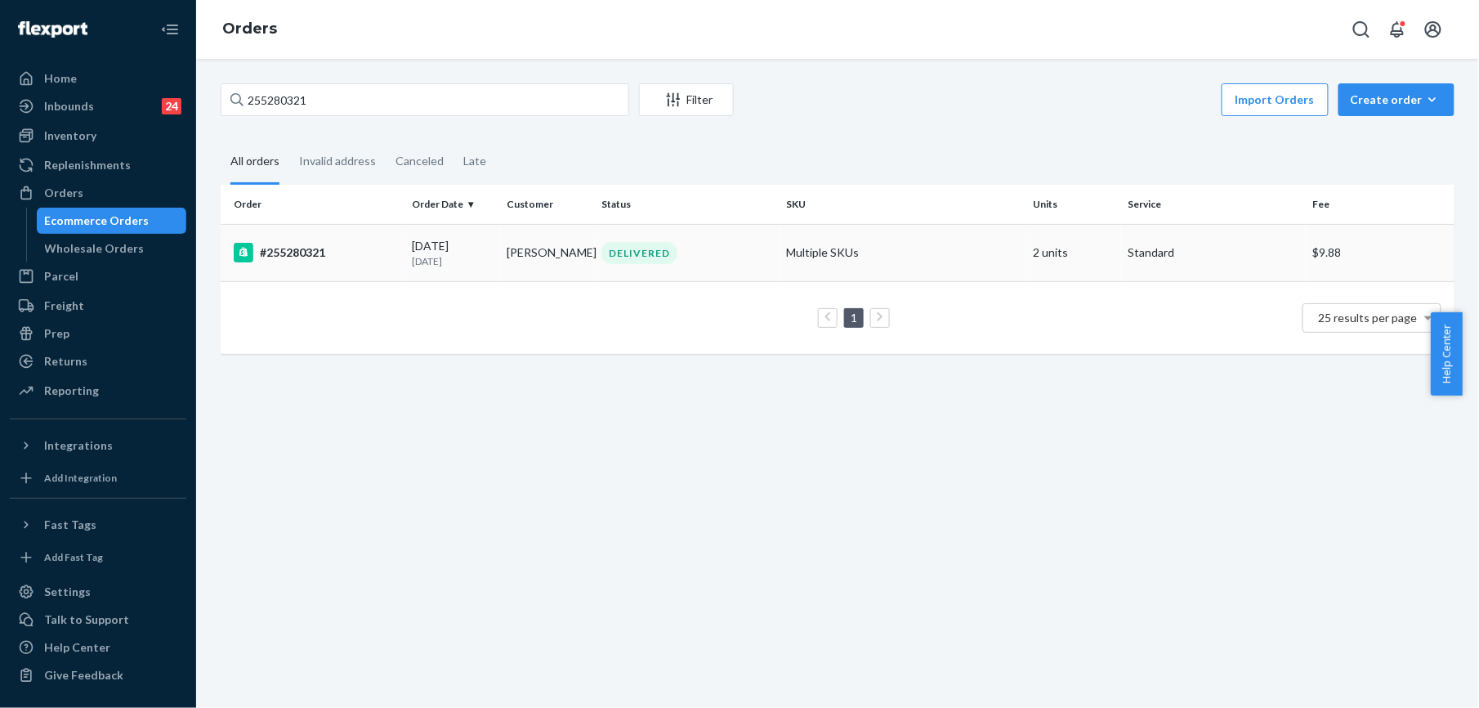
click at [271, 253] on div "#255280321" at bounding box center [317, 253] width 166 height 20
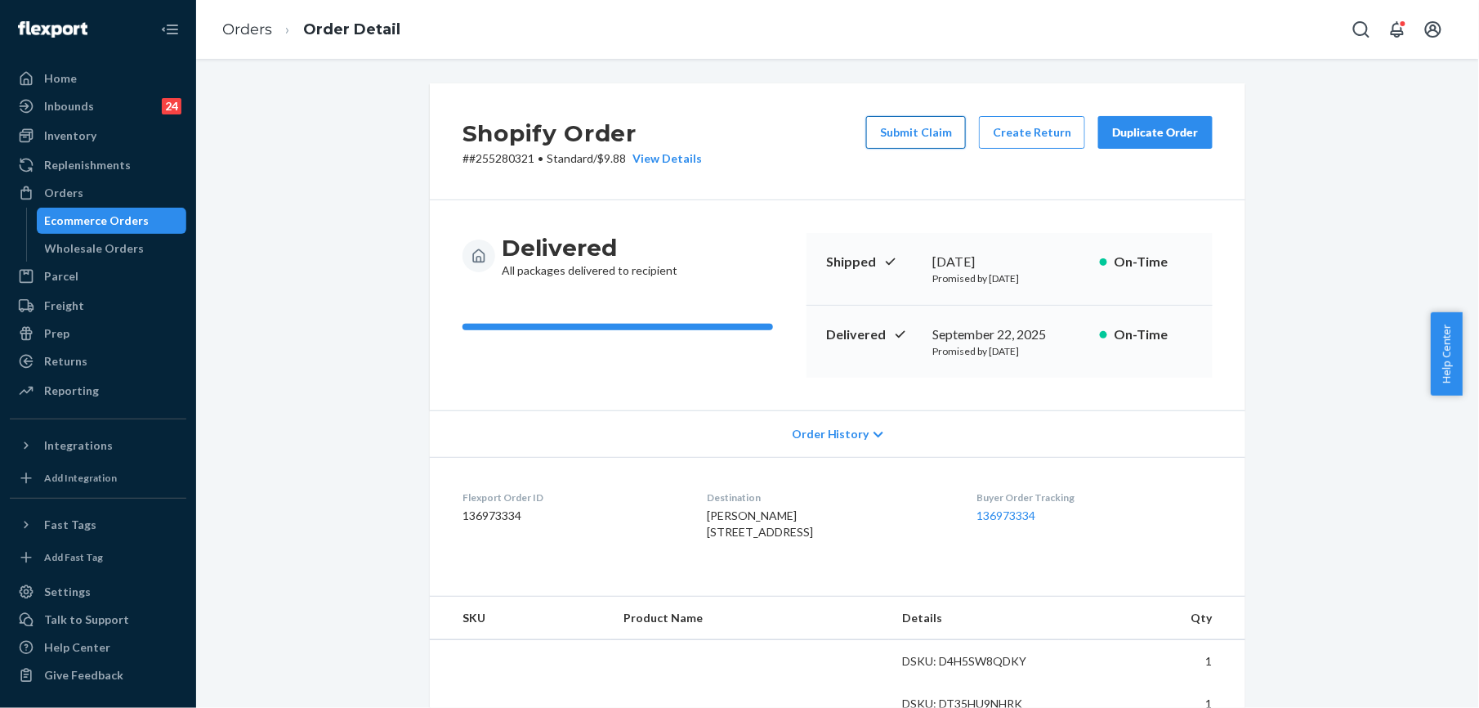
click at [912, 127] on button "Submit Claim" at bounding box center [916, 132] width 100 height 33
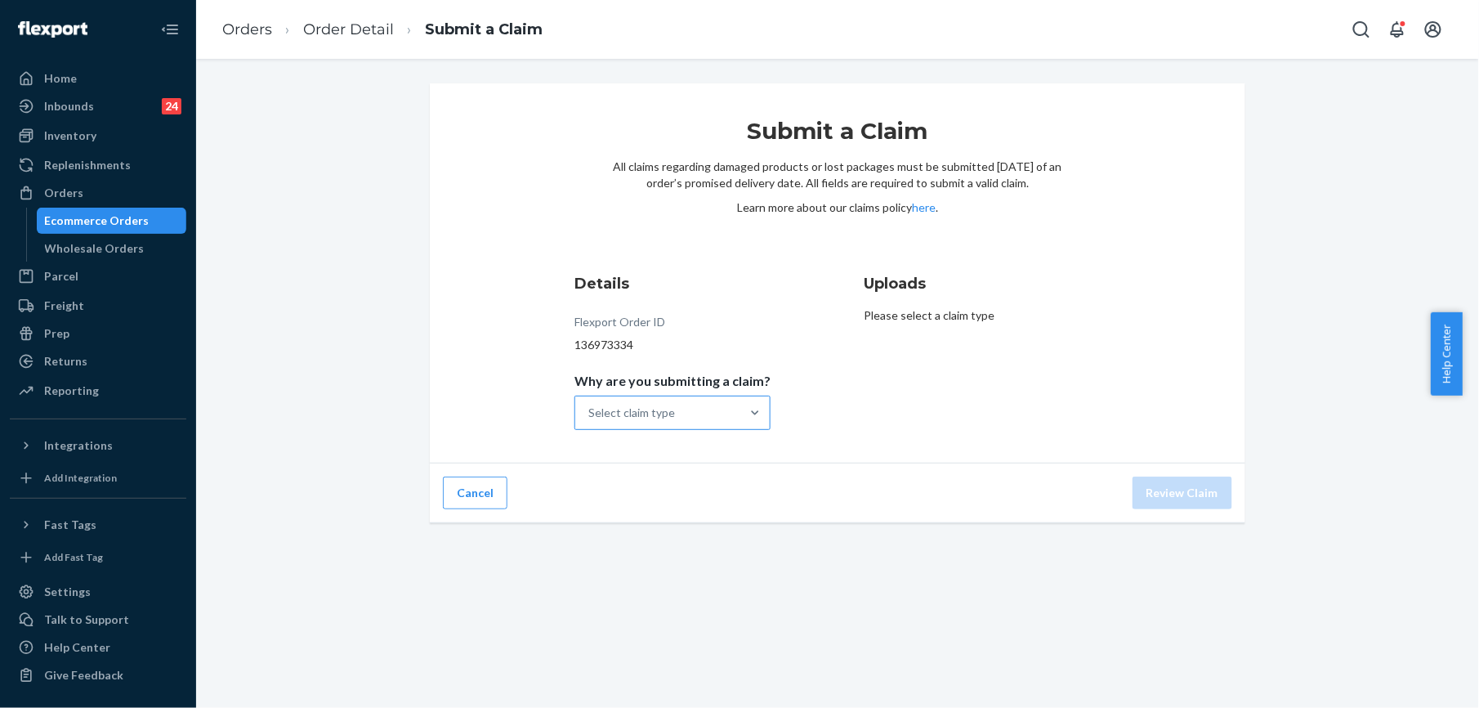
click at [710, 428] on div "Select claim type" at bounding box center [657, 412] width 165 height 33
click at [590, 421] on input "Why are you submitting a claim? Select claim type" at bounding box center [589, 413] width 2 height 16
click at [678, 526] on div "Incorrect product" at bounding box center [673, 518] width 190 height 33
click at [590, 421] on input "Why are you submitting a claim? option Incorrect product focused, 0 of 4. 4 res…" at bounding box center [589, 413] width 2 height 16
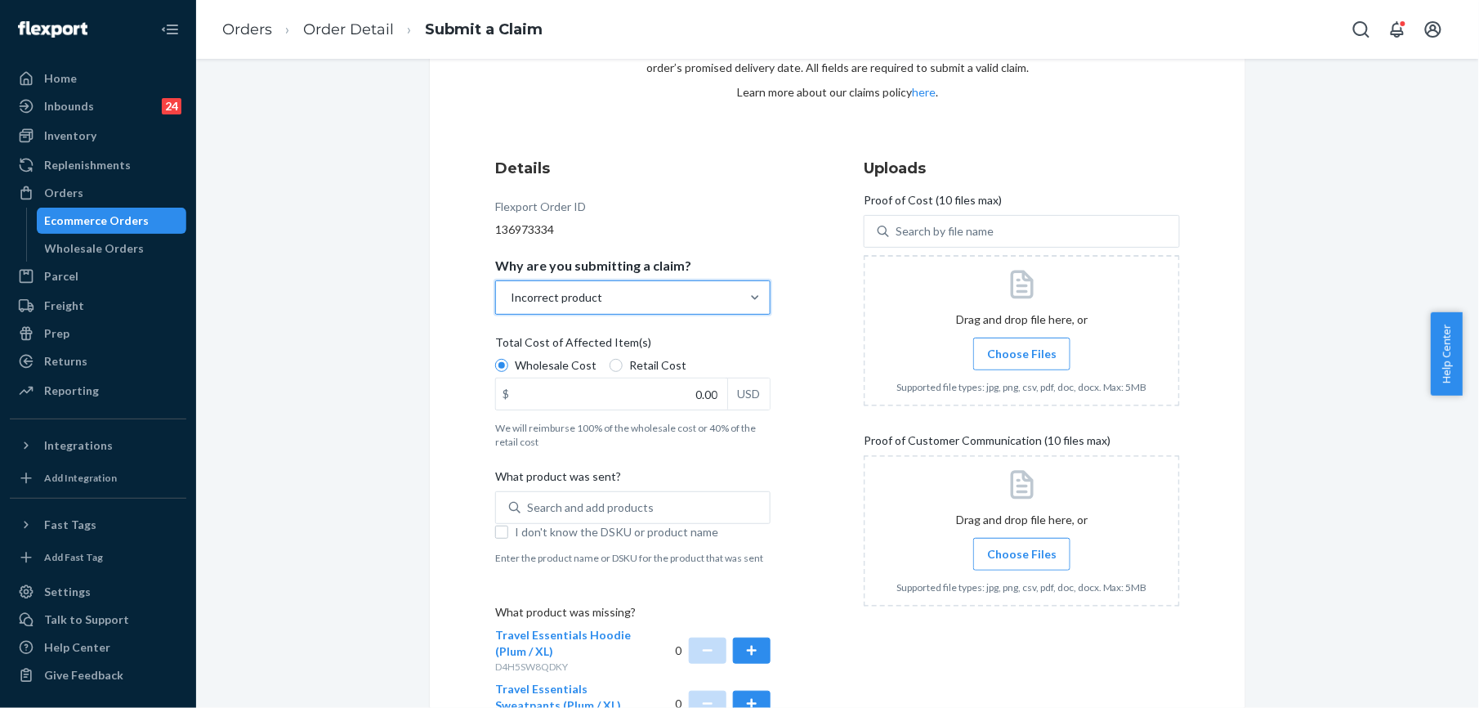
scroll to position [248, 0]
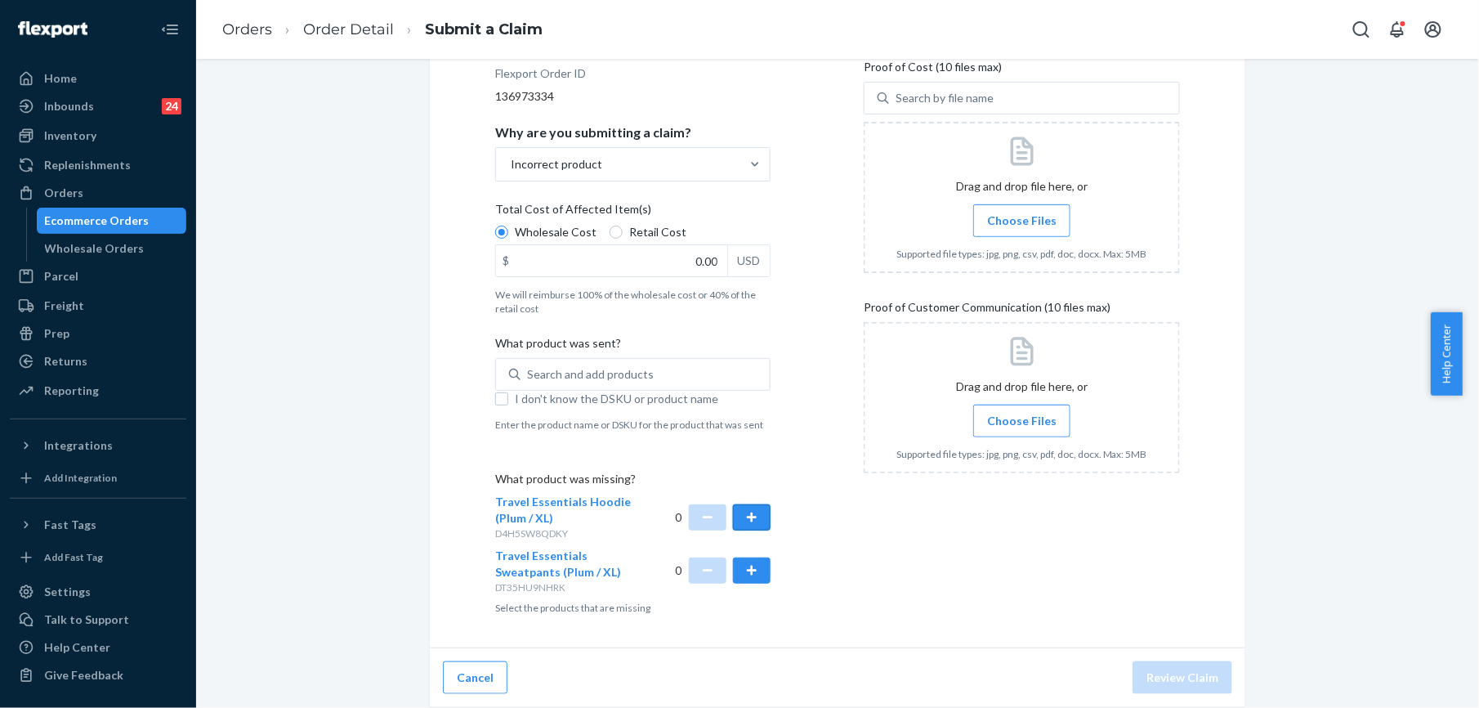
click at [749, 521] on button "button" at bounding box center [752, 517] width 38 height 26
click at [750, 564] on button "button" at bounding box center [752, 570] width 38 height 26
click at [704, 253] on input "0.00" at bounding box center [611, 260] width 231 height 31
type input "82.00"
click at [495, 396] on input "I don't know the DSKU or product name" at bounding box center [501, 398] width 13 height 13
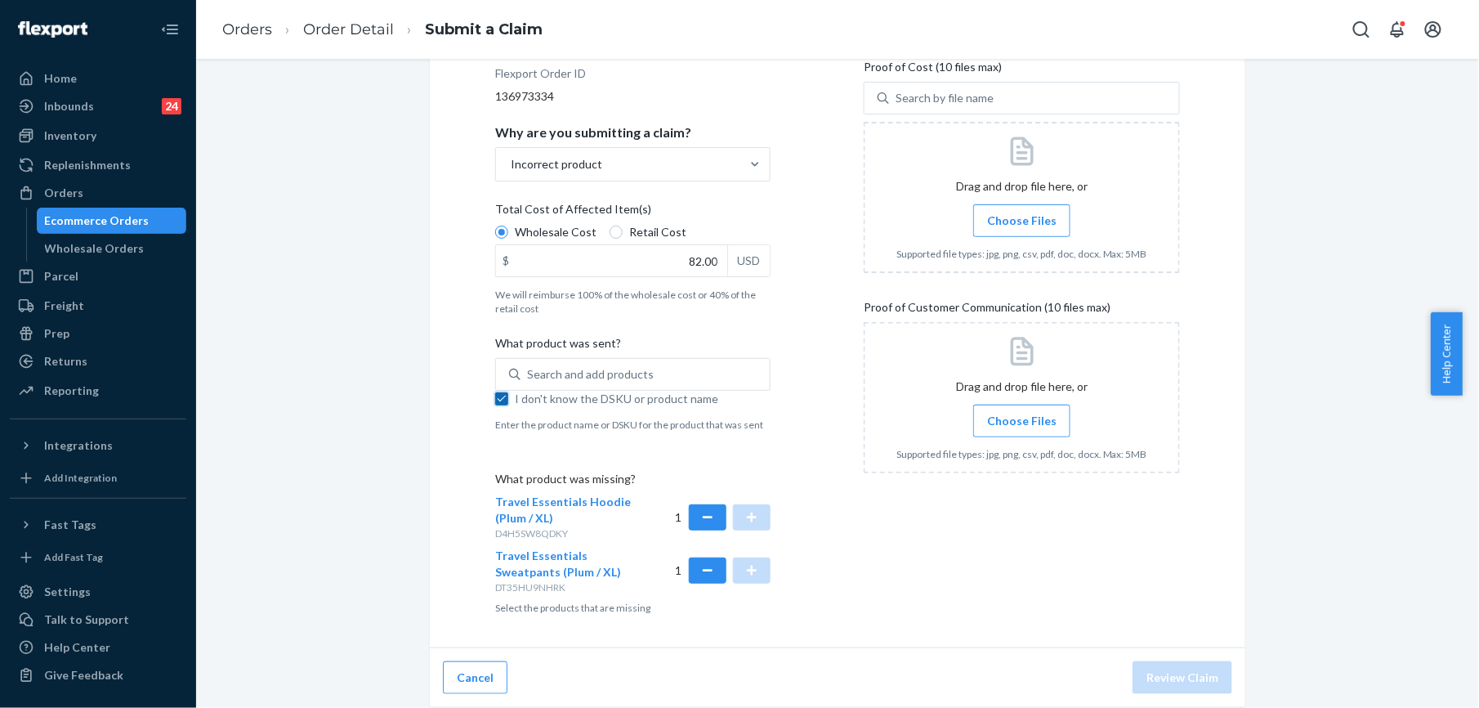
checkbox input "true"
click at [1035, 230] on label "Choose Files" at bounding box center [1021, 220] width 97 height 33
click at [1022, 230] on input "Choose Files" at bounding box center [1022, 221] width 1 height 18
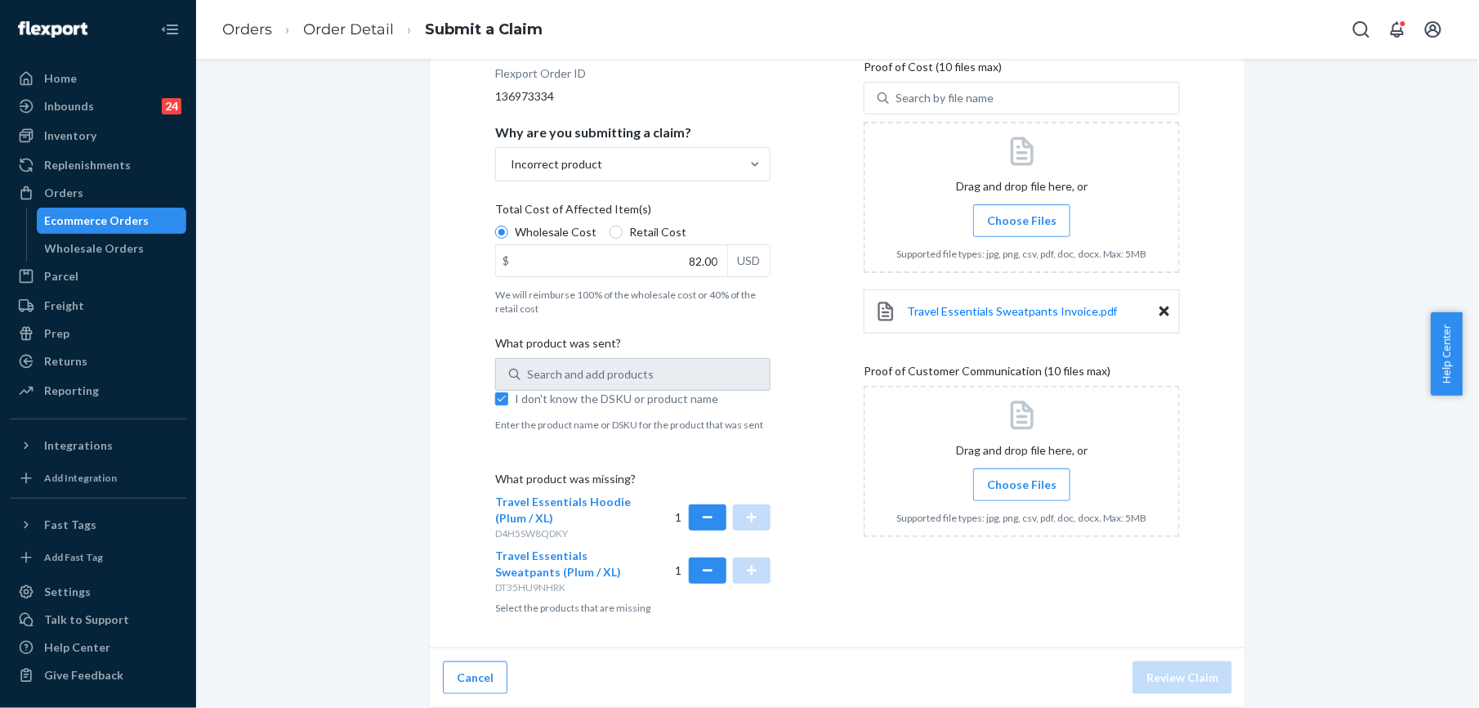
click at [1018, 230] on label "Choose Files" at bounding box center [1021, 220] width 97 height 33
click at [1022, 230] on input "Choose Files" at bounding box center [1022, 221] width 1 height 18
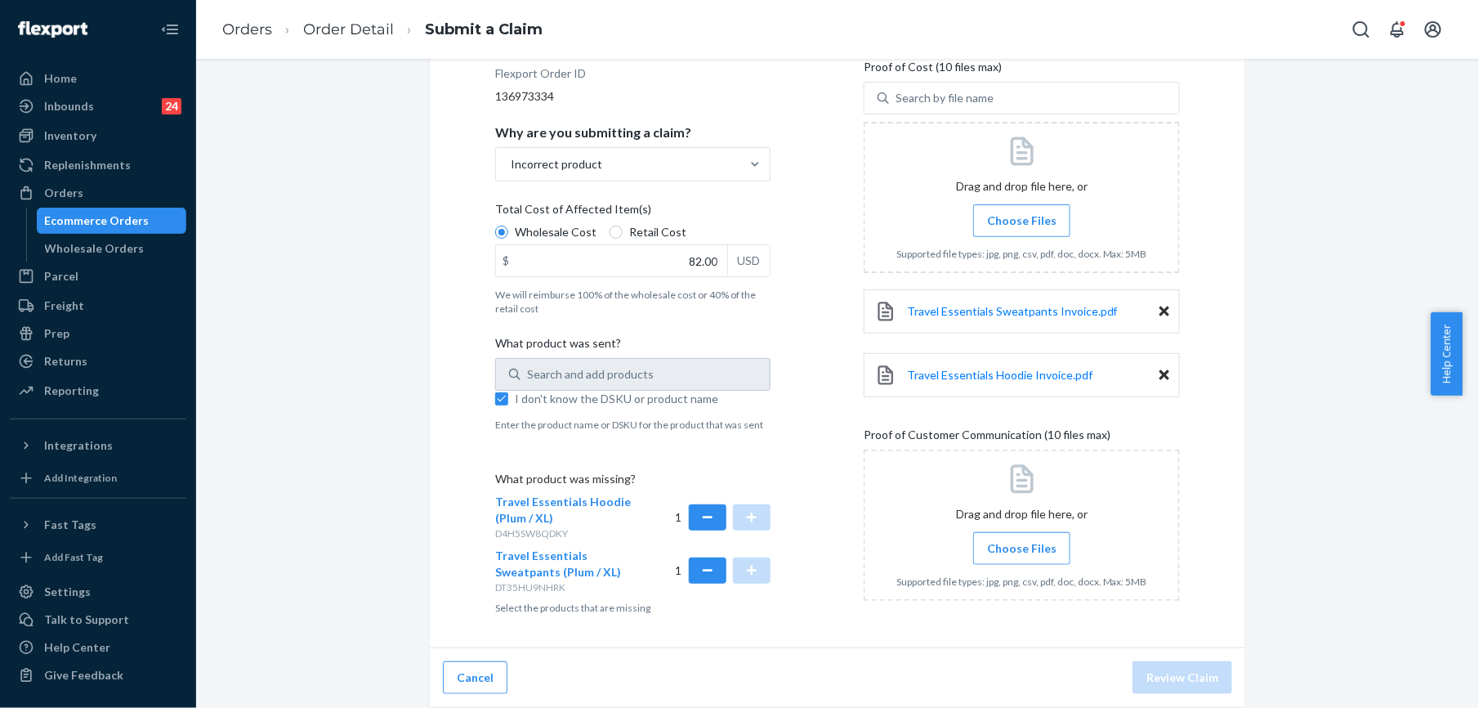
click at [1022, 554] on input "Choose Files" at bounding box center [1022, 548] width 1 height 18
click at [995, 546] on span "Choose Files" at bounding box center [1021, 548] width 69 height 16
click at [1022, 546] on input "Choose Files" at bounding box center [1022, 548] width 1 height 18
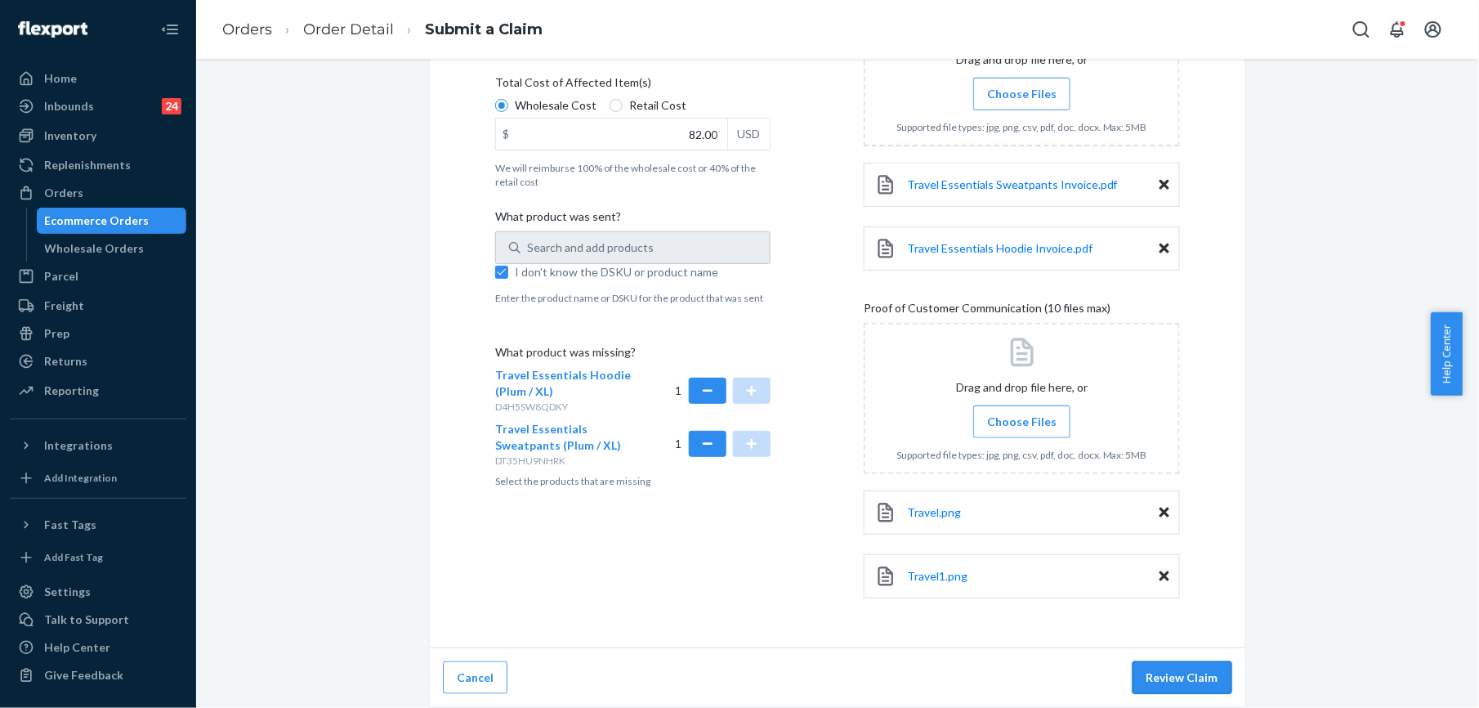
click at [1156, 668] on button "Review Claim" at bounding box center [1183, 677] width 100 height 33
click at [1161, 677] on button "Review Claim" at bounding box center [1183, 677] width 100 height 33
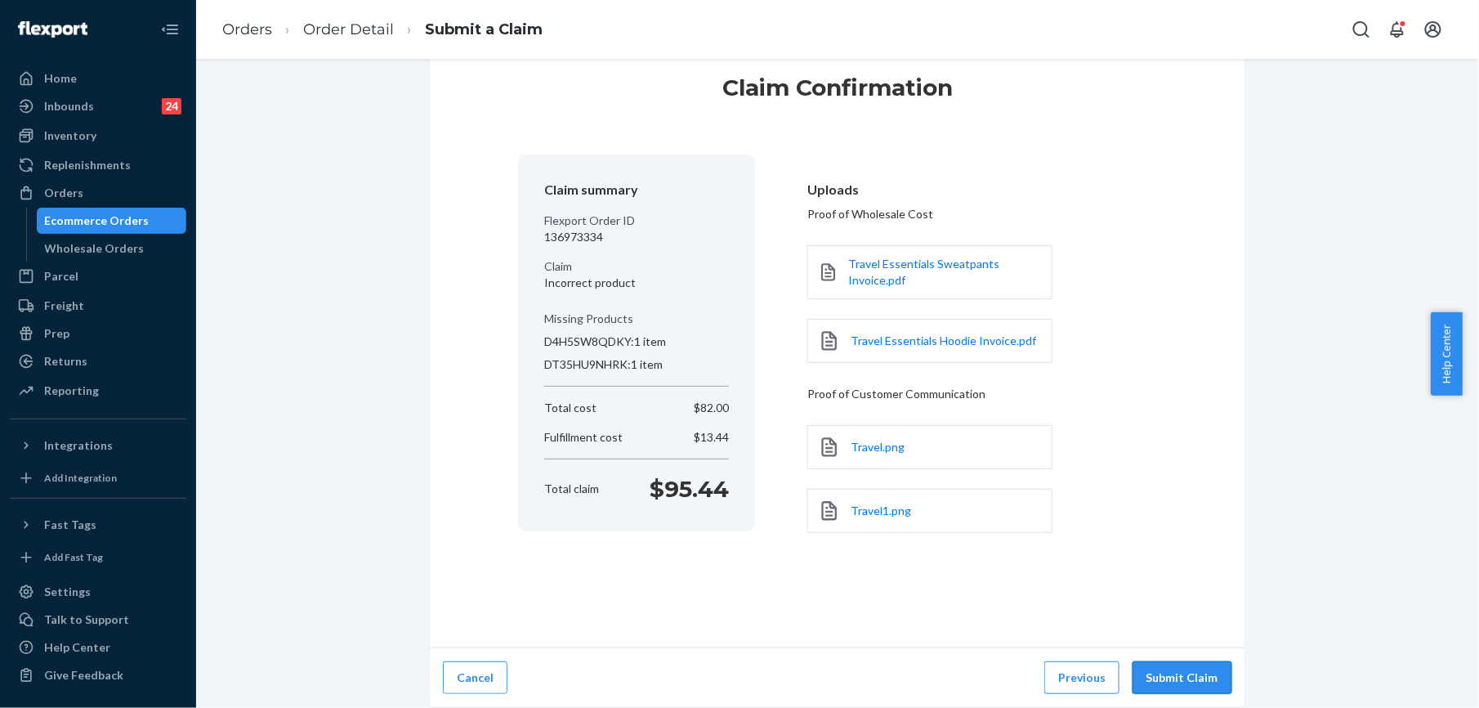
click at [1164, 682] on button "Submit Claim" at bounding box center [1183, 677] width 100 height 33
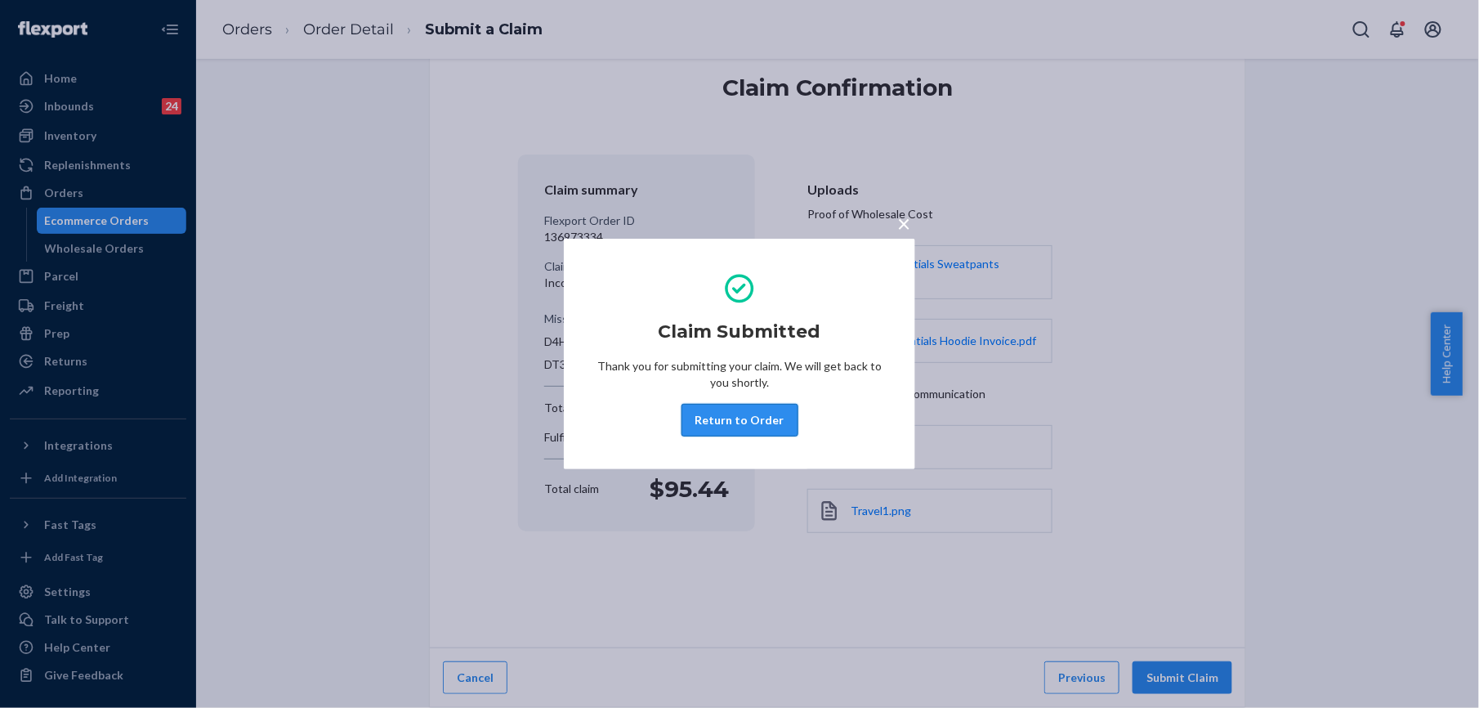
click at [746, 425] on button "Return to Order" at bounding box center [740, 420] width 117 height 33
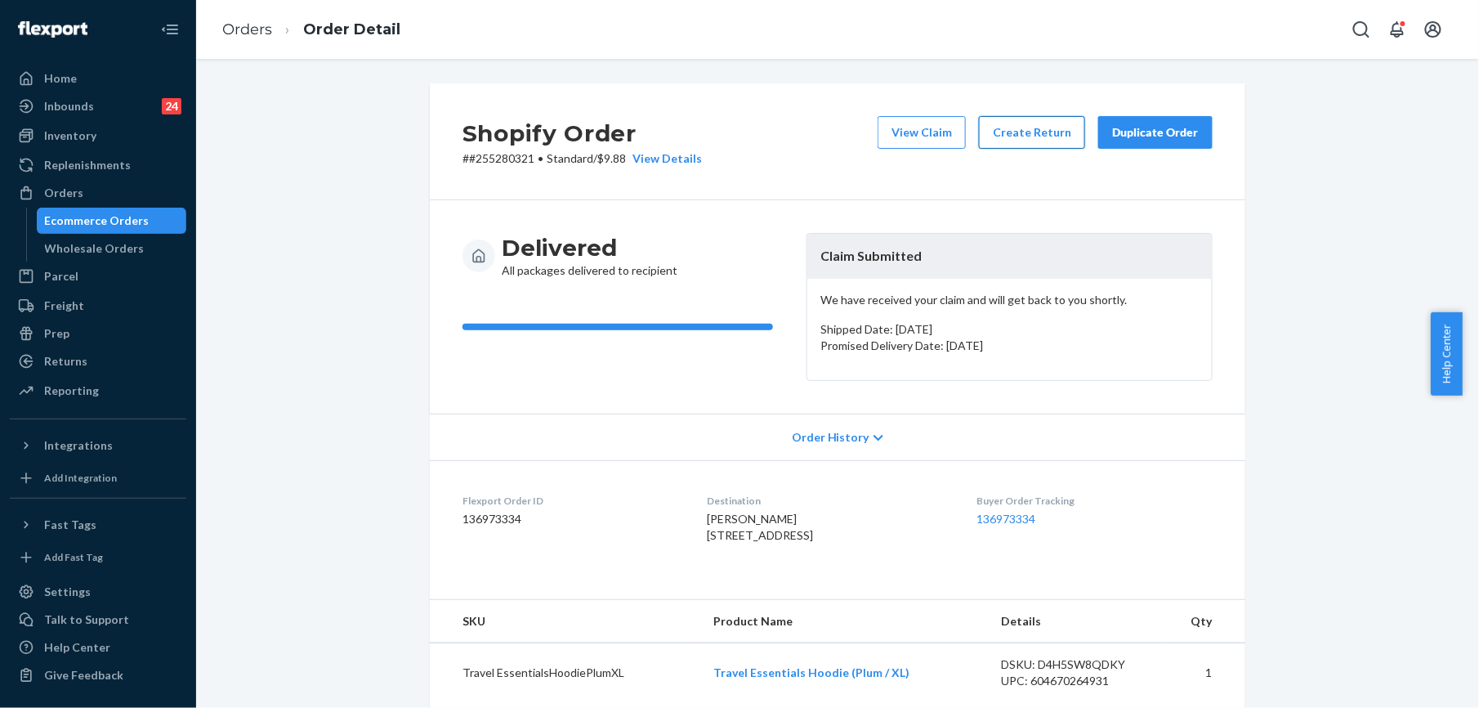
click at [1020, 135] on button "Create Return" at bounding box center [1032, 132] width 106 height 33
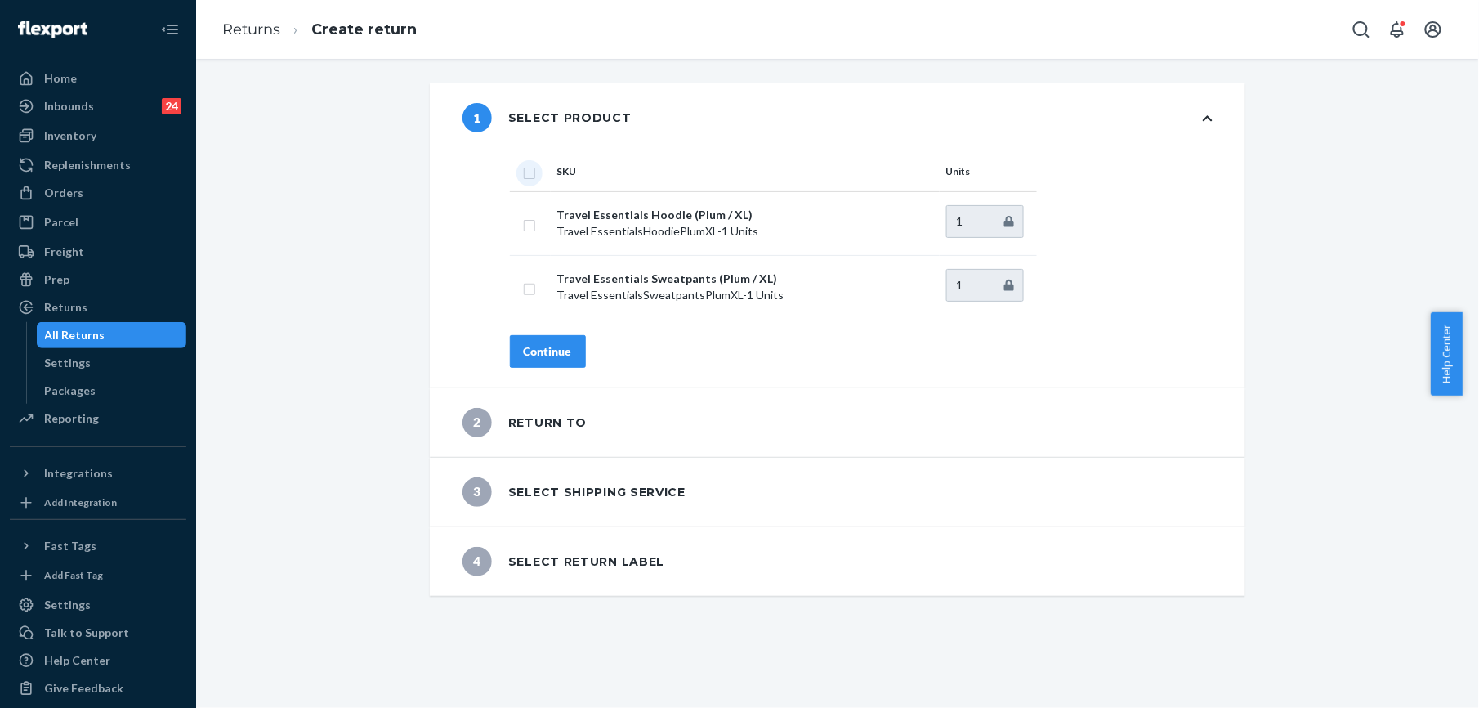
click at [523, 177] on input "checkbox" at bounding box center [529, 171] width 13 height 17
checkbox input "true"
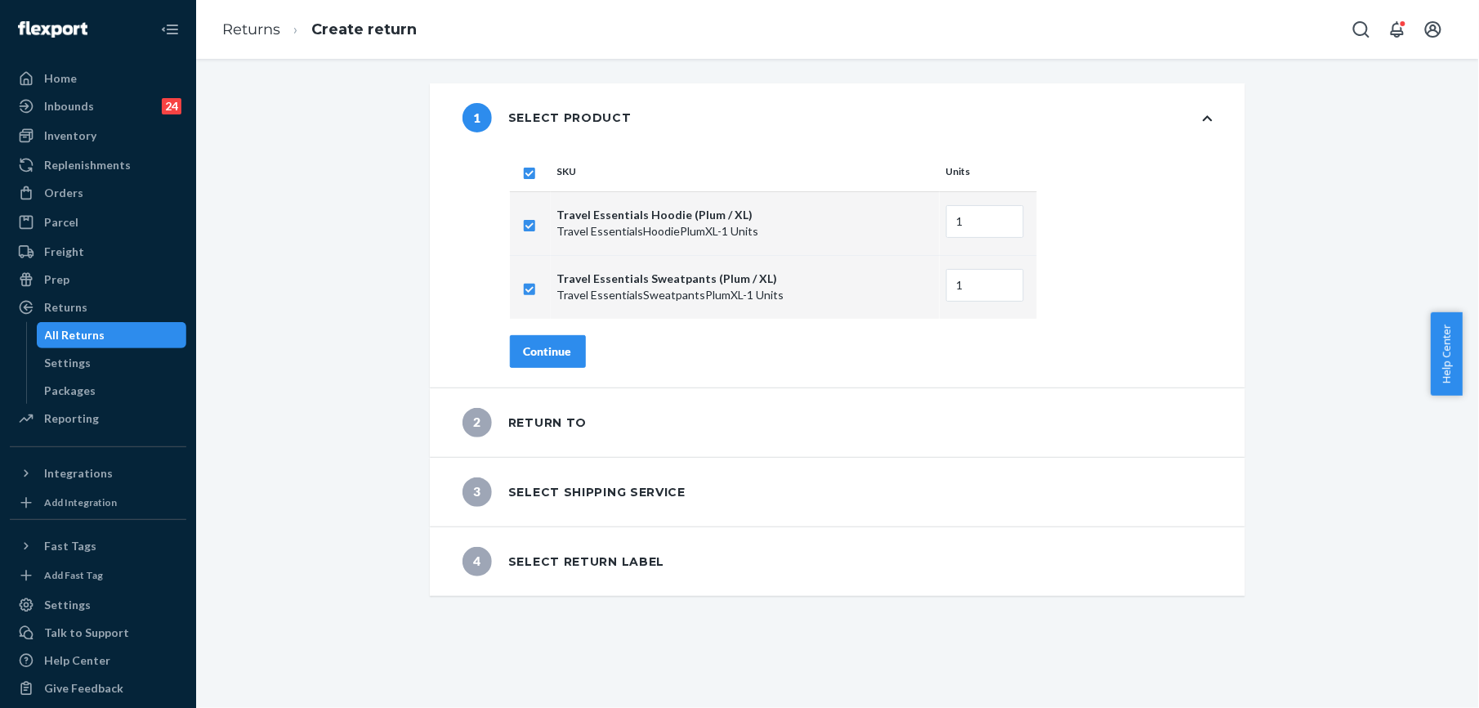
click at [540, 343] on div "Continue" at bounding box center [548, 351] width 48 height 16
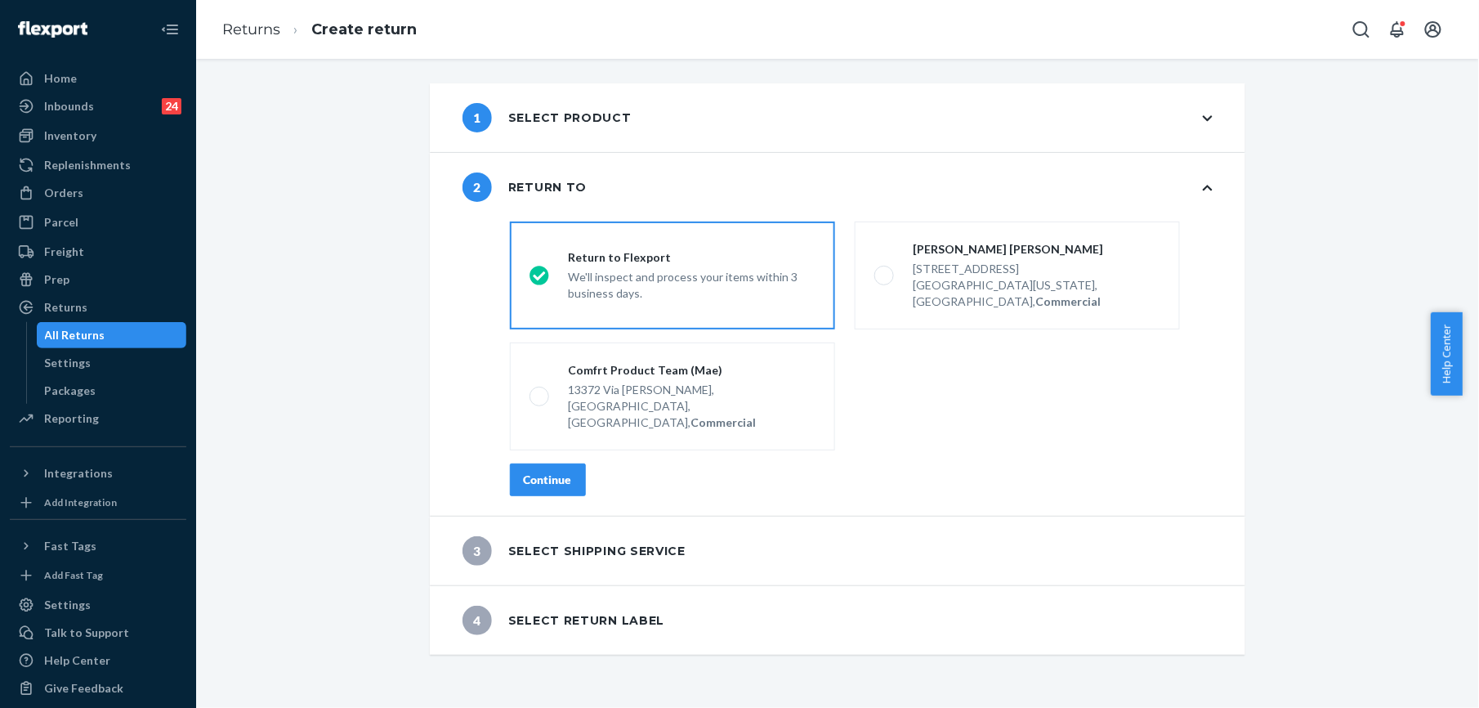
click at [547, 463] on button "Continue" at bounding box center [548, 479] width 76 height 33
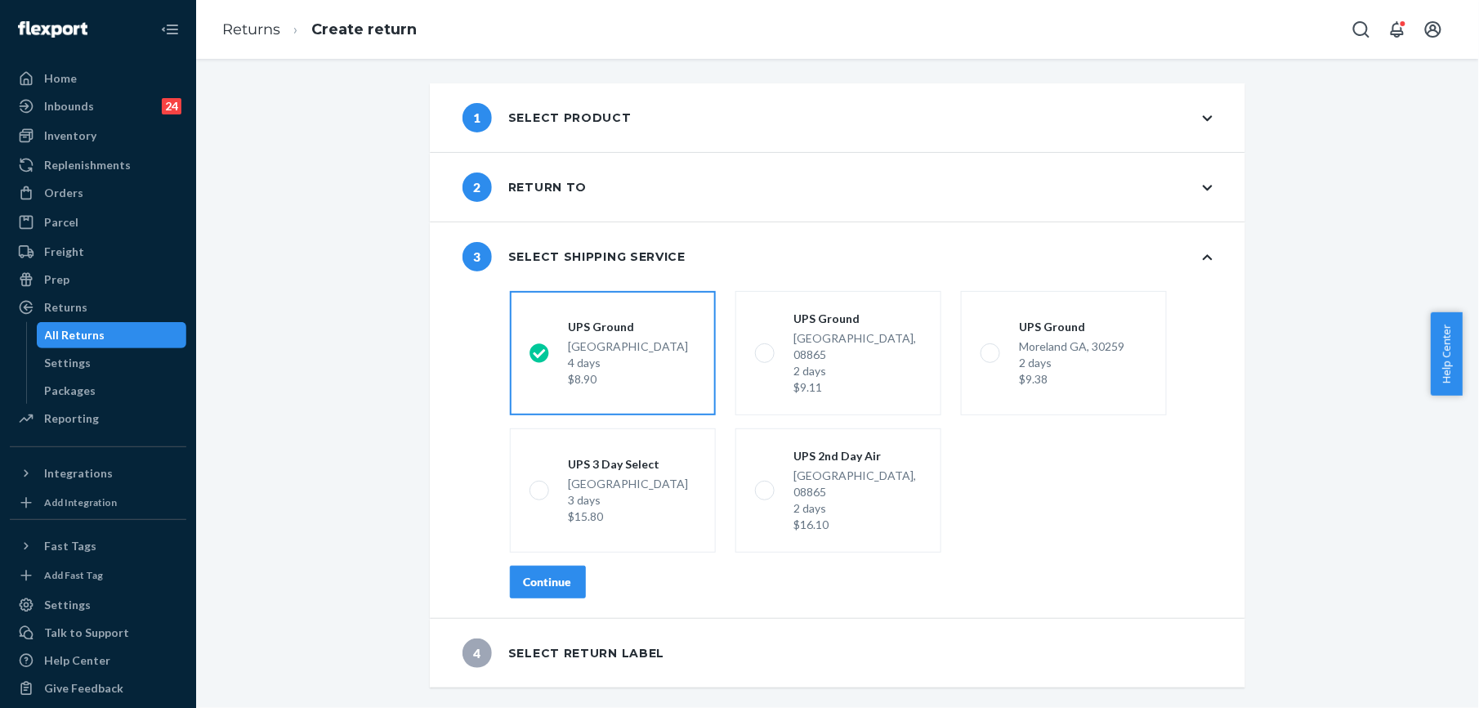
click at [551, 533] on div "shippingRatesRadioGroup UPS Ground Highland CA, 92346 4 days $8.90 UPS Ground P…" at bounding box center [861, 450] width 768 height 333
click at [547, 574] on div "Continue" at bounding box center [548, 582] width 48 height 16
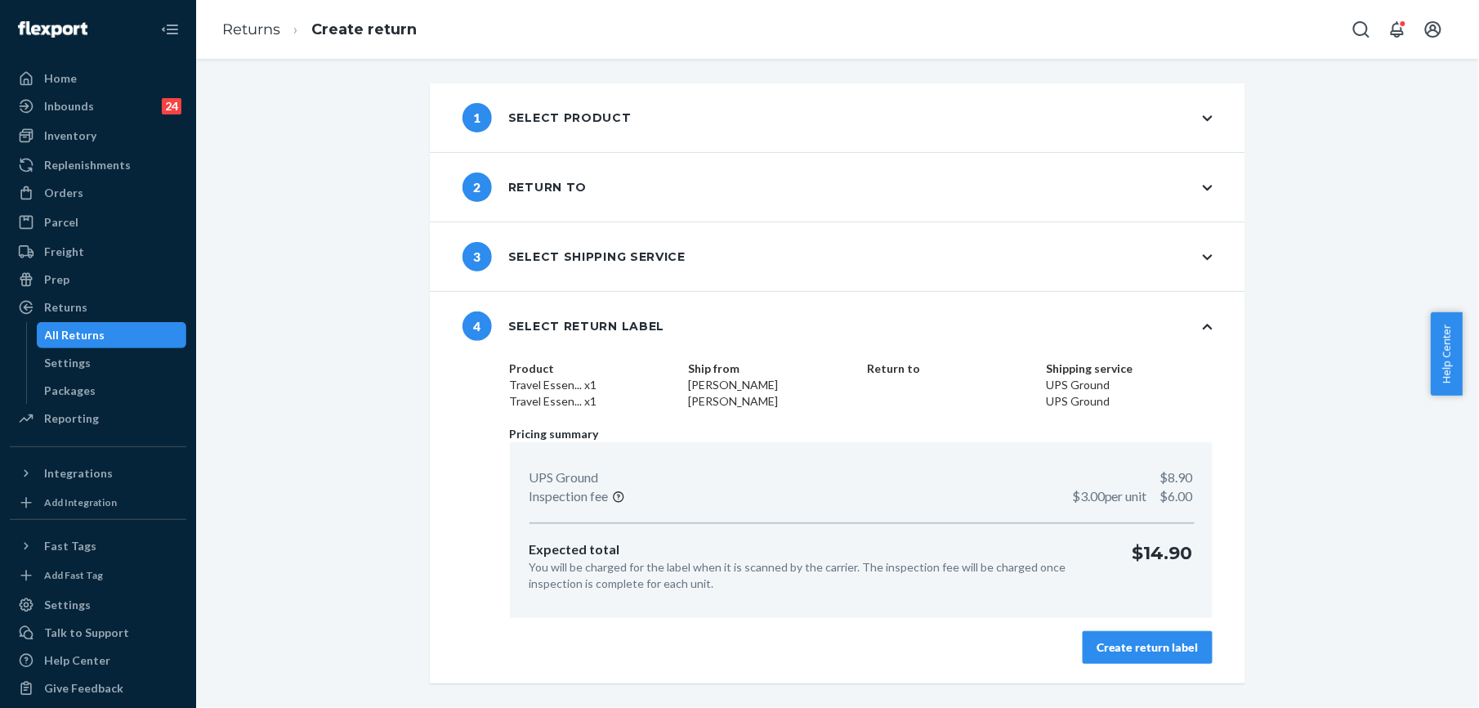
click at [1109, 654] on div "Create return label" at bounding box center [1148, 647] width 102 height 16
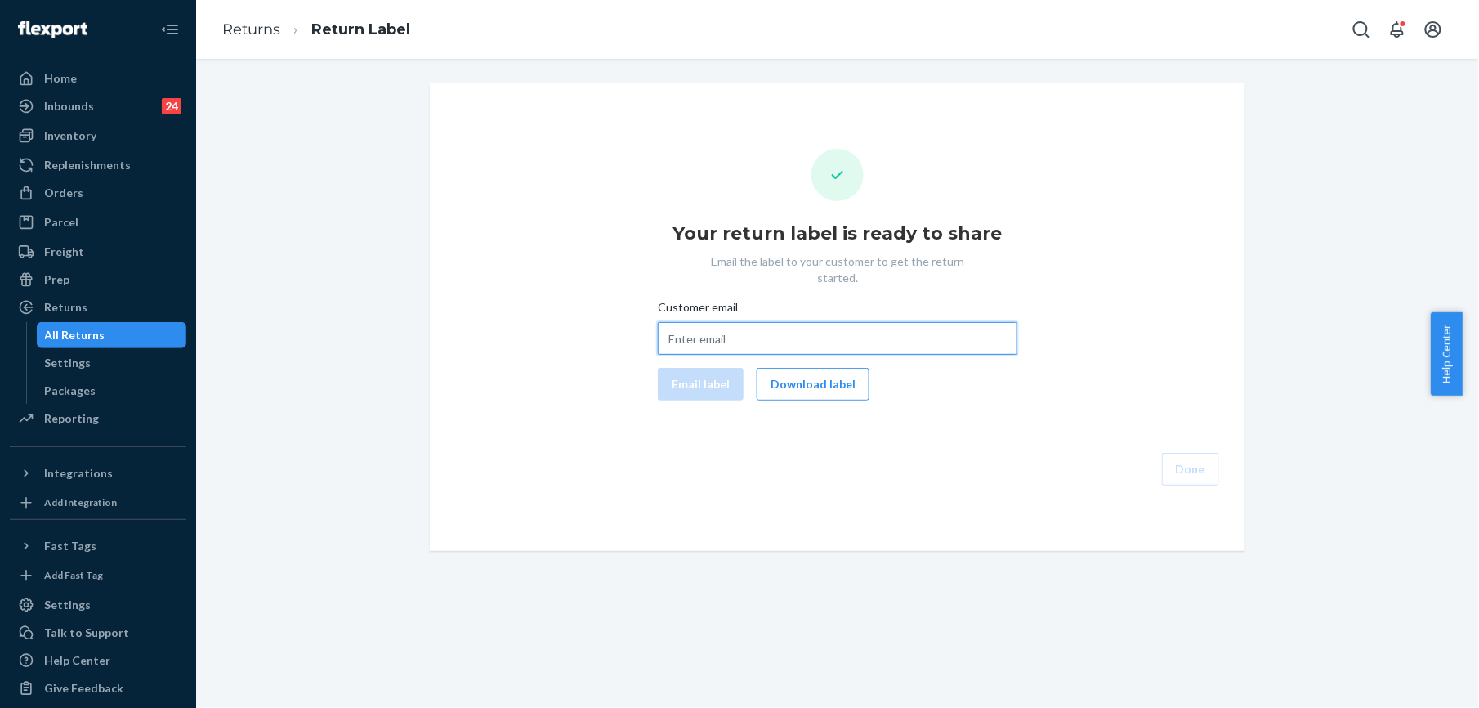
click at [708, 322] on input "Customer email" at bounding box center [838, 338] width 360 height 33
paste input "bscox2121@gmail.com"
type input "bscox2121@gmail.com"
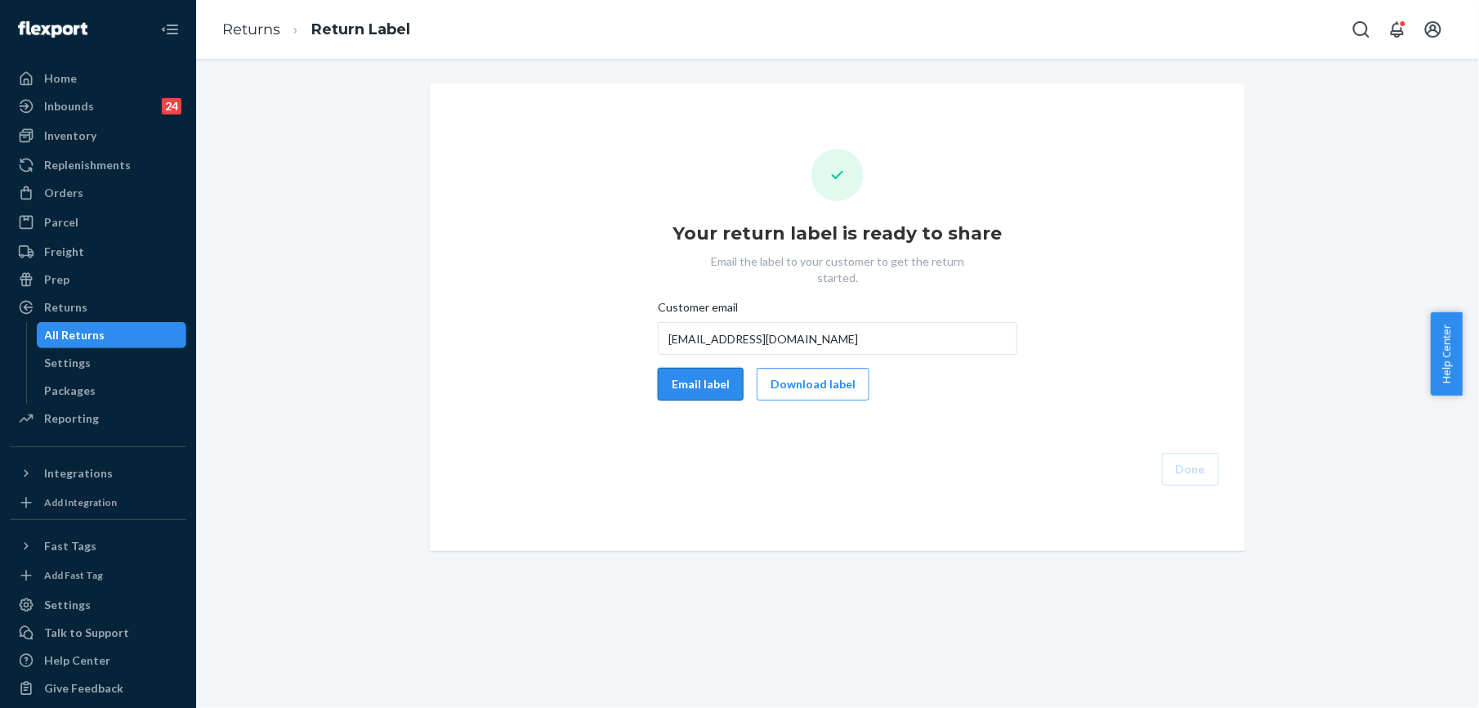
click at [700, 368] on button "Email label" at bounding box center [701, 384] width 86 height 33
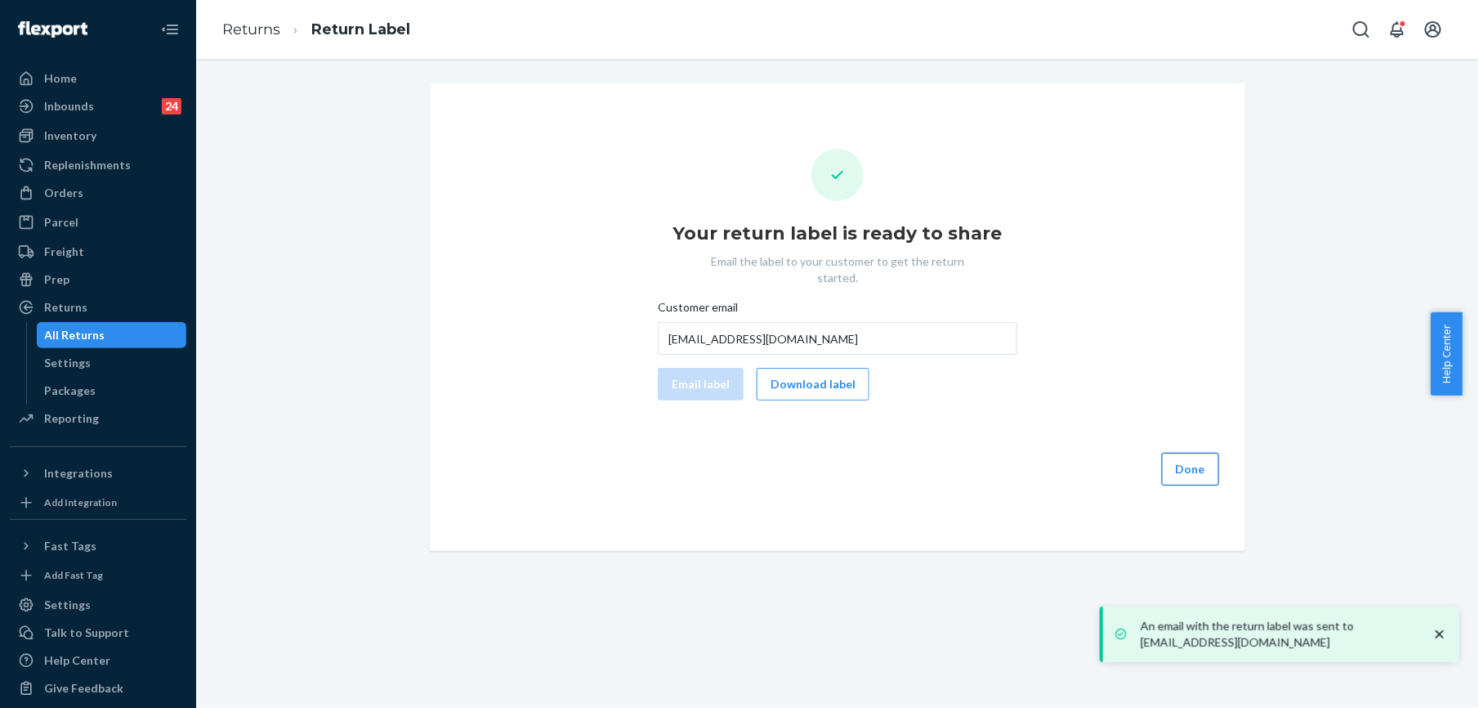
click at [1169, 454] on button "Done" at bounding box center [1190, 469] width 57 height 33
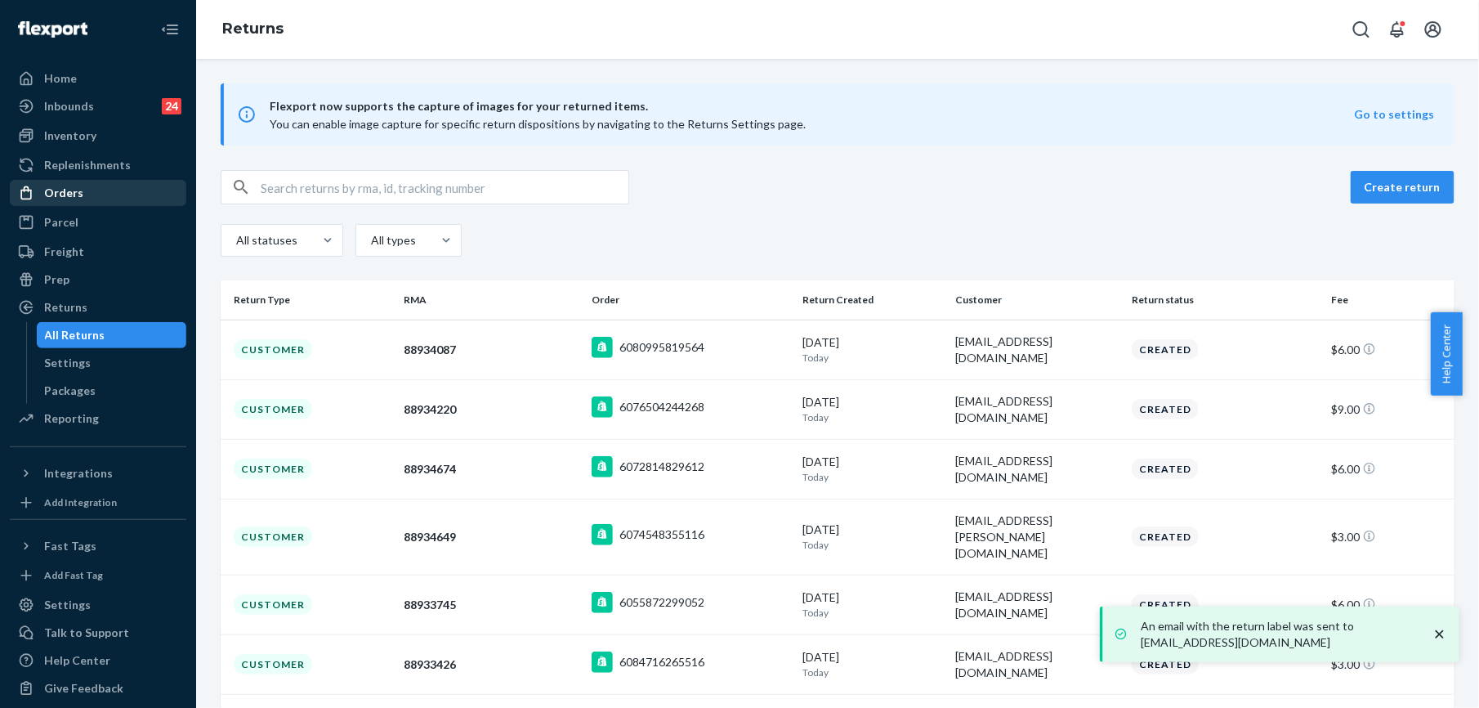
click at [72, 181] on div "Orders" at bounding box center [97, 192] width 173 height 23
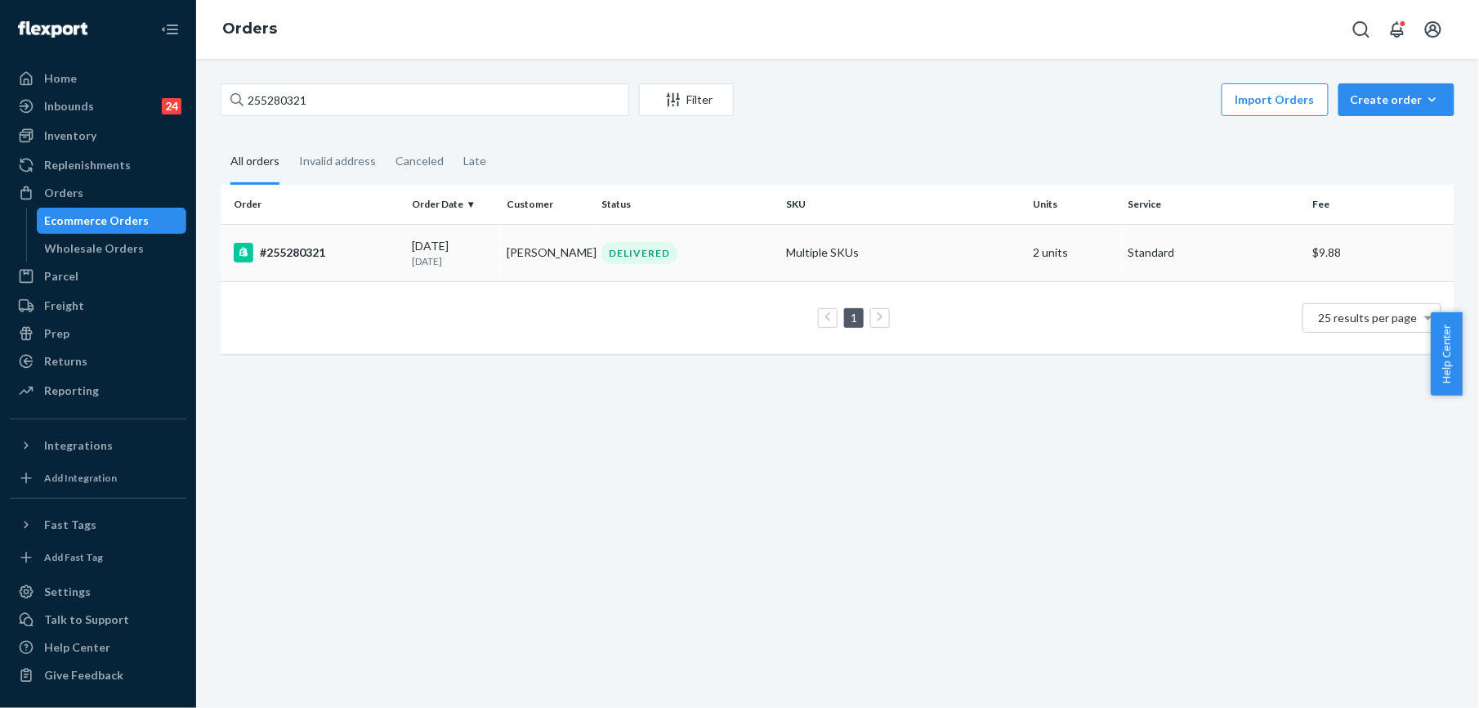
click at [311, 255] on div "#255280321" at bounding box center [317, 253] width 166 height 20
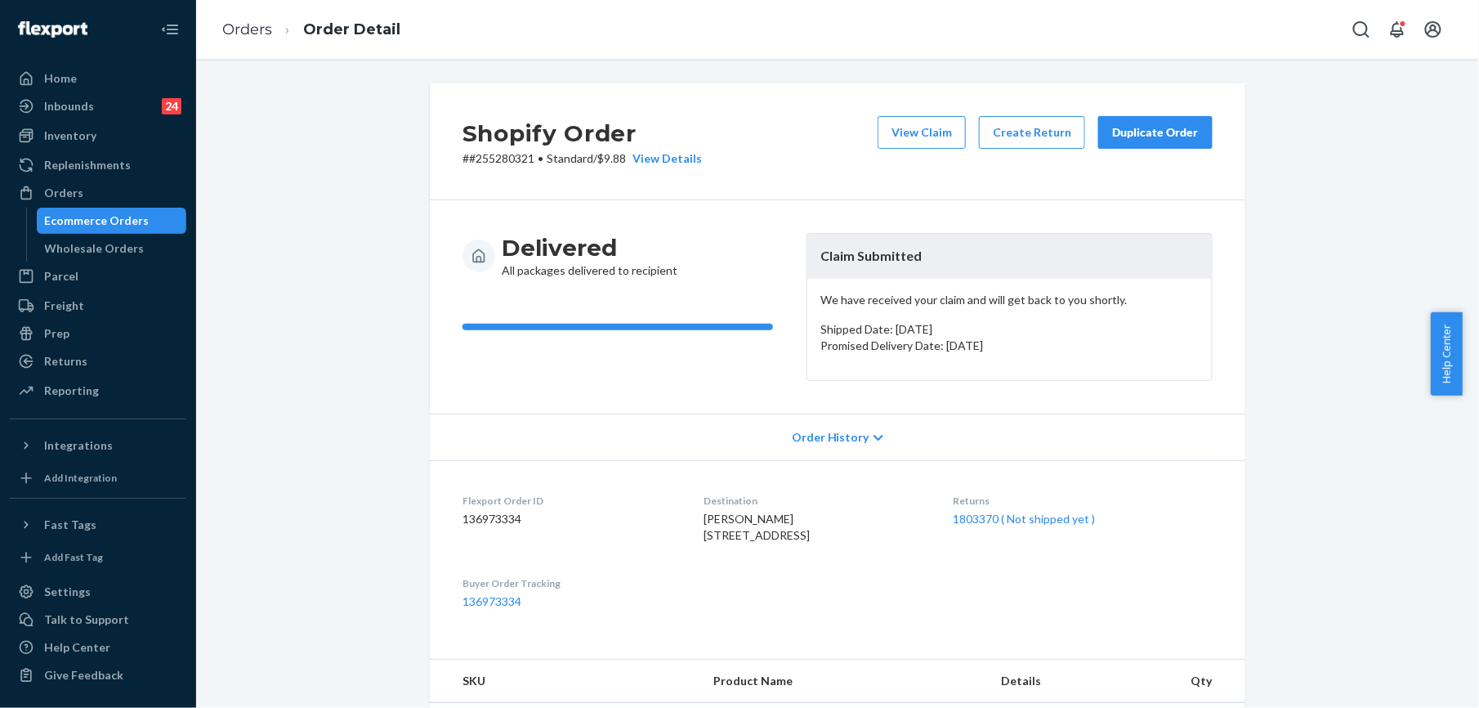
click at [1112, 135] on div "Duplicate Order" at bounding box center [1155, 132] width 87 height 16
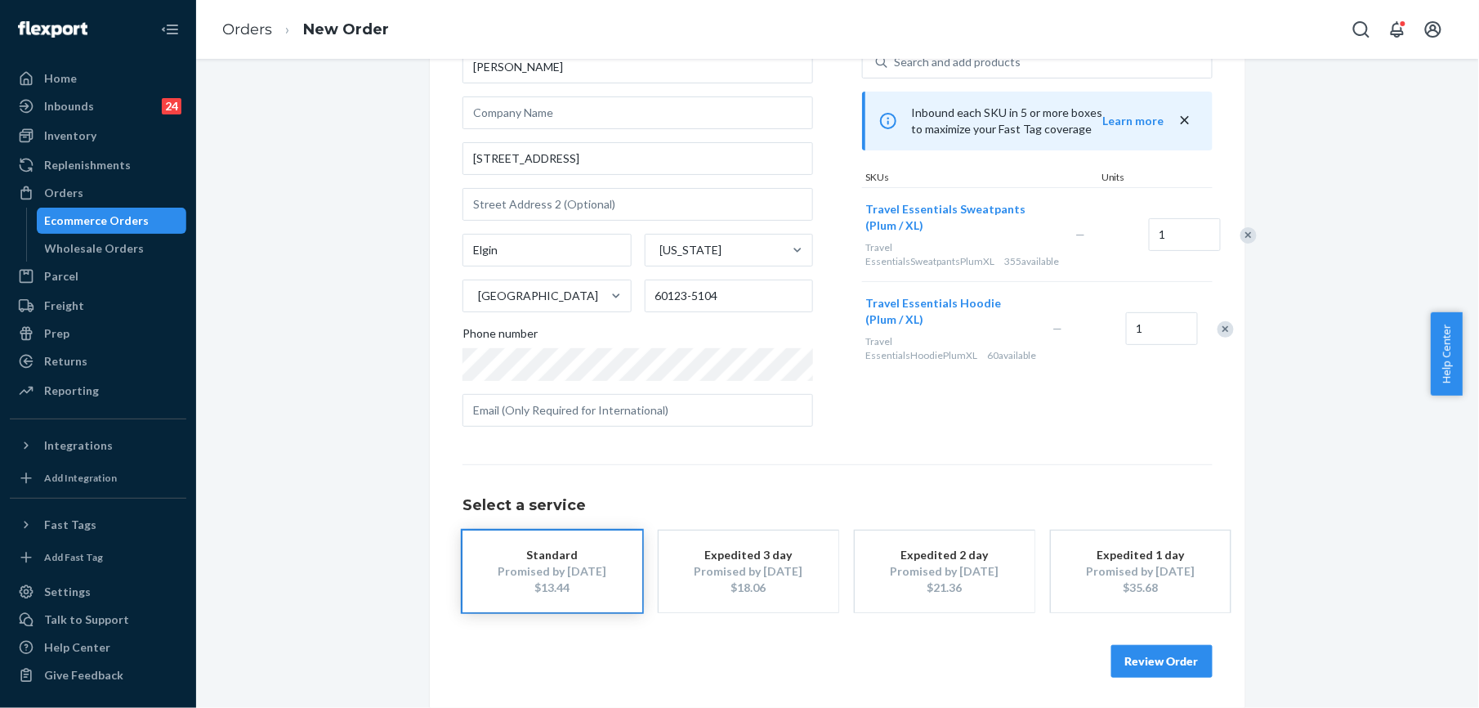
scroll to position [118, 0]
click at [1123, 655] on button "Review Order" at bounding box center [1161, 659] width 101 height 33
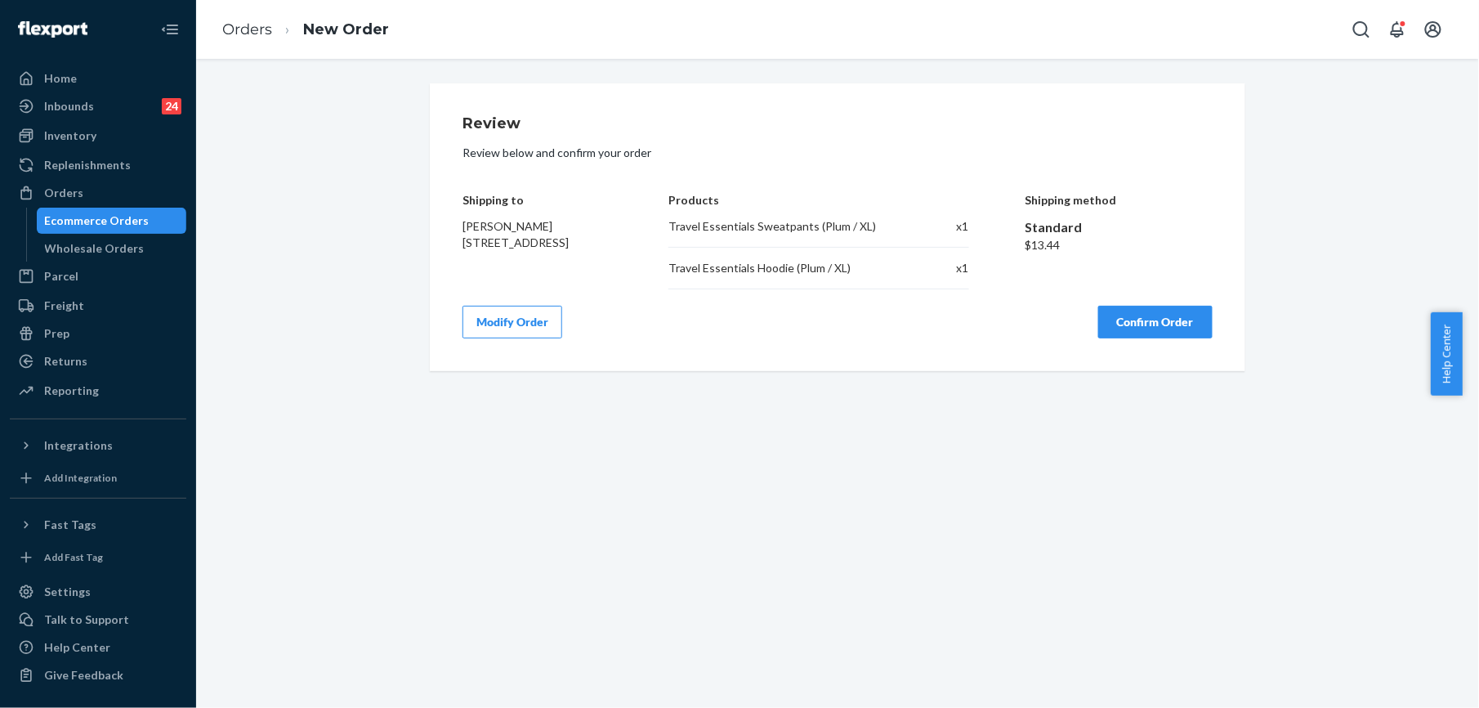
click at [1131, 317] on button "Confirm Order" at bounding box center [1155, 322] width 114 height 33
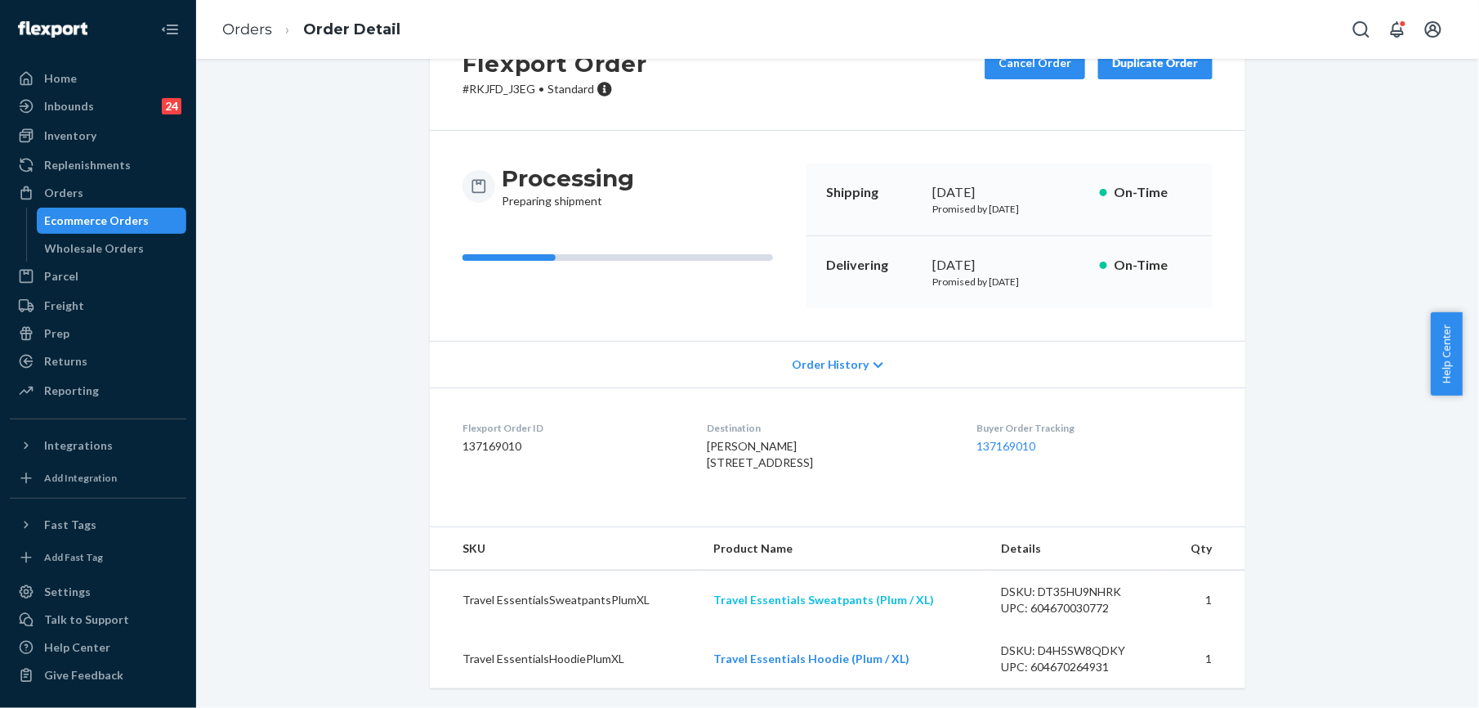
scroll to position [103, 0]
drag, startPoint x: 709, startPoint y: 593, endPoint x: 930, endPoint y: 608, distance: 221.1
click at [930, 608] on td "Travel Essentials Sweatpants (Plum / XL)" at bounding box center [844, 600] width 287 height 60
drag, startPoint x: 706, startPoint y: 654, endPoint x: 894, endPoint y: 664, distance: 188.2
click at [894, 664] on td "Travel Essentials Hoodie (Plum / XL)" at bounding box center [844, 658] width 287 height 59
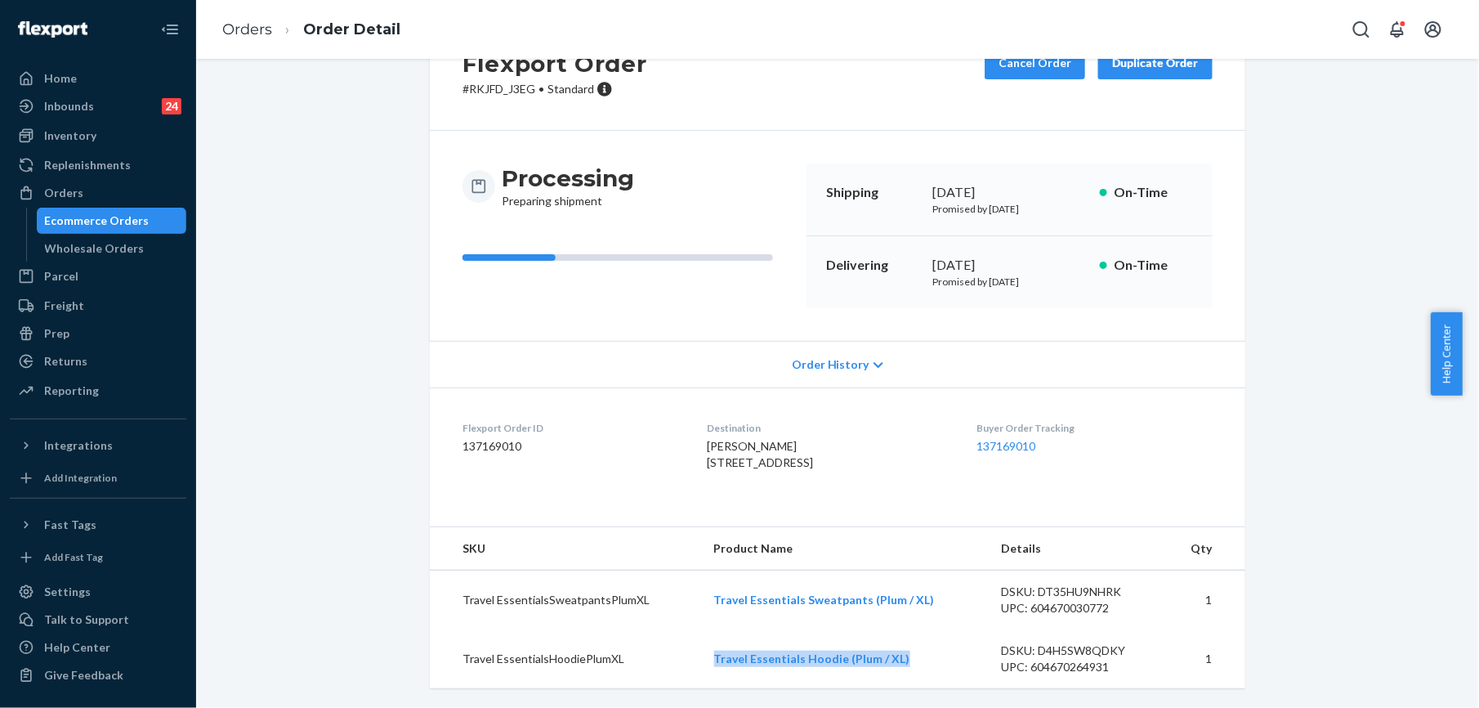
copy link "Travel Essentials Hoodie (Plum / XL)"
click at [258, 38] on li "Orders" at bounding box center [247, 30] width 50 height 21
click at [262, 30] on link "Orders" at bounding box center [247, 29] width 50 height 18
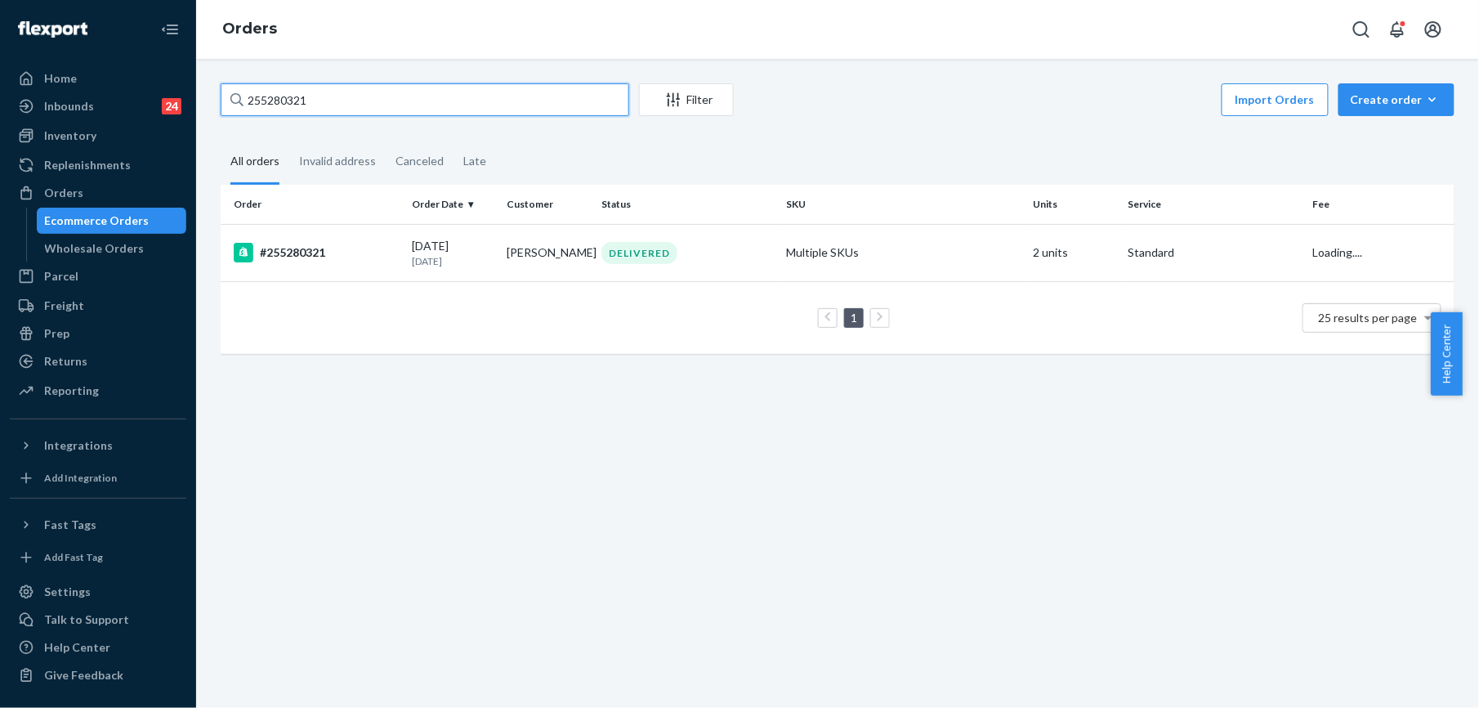
click at [363, 102] on input "255280321" at bounding box center [425, 99] width 409 height 33
paste input "093995"
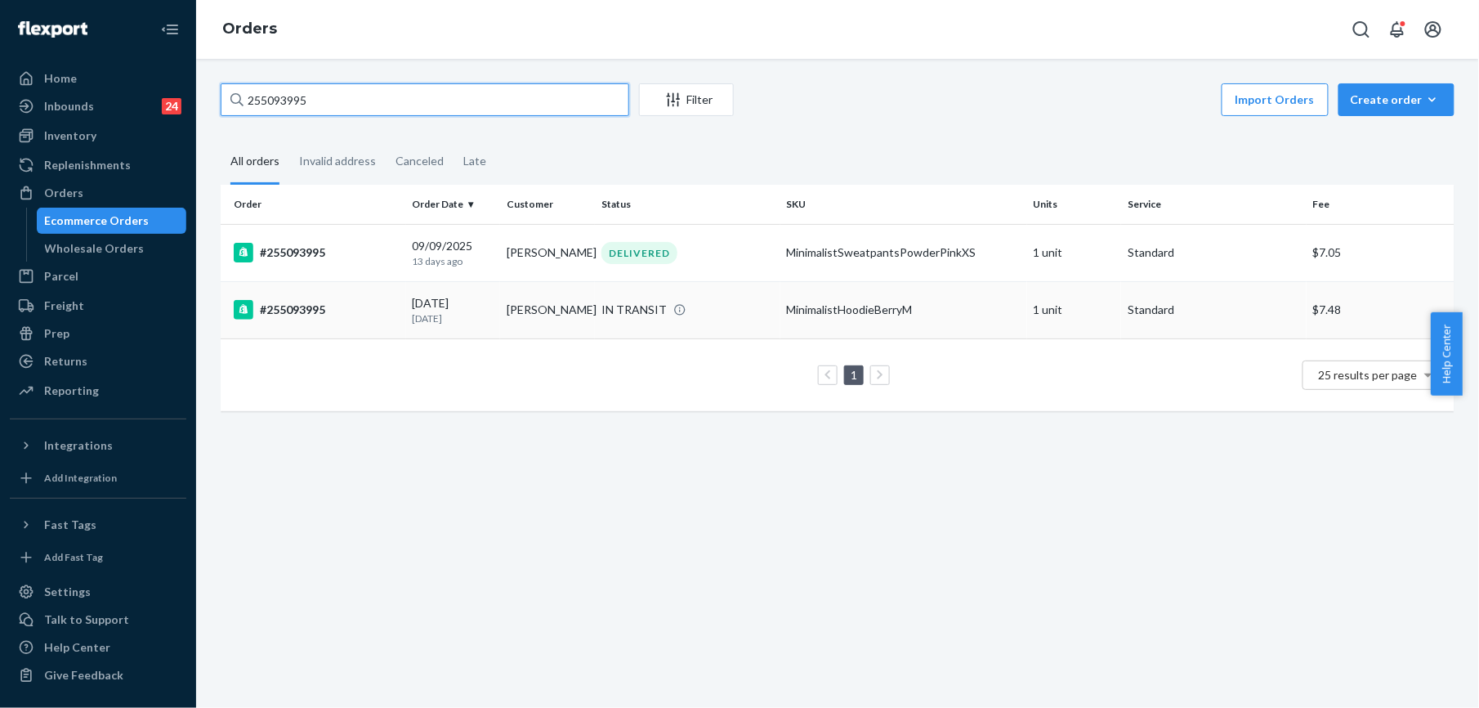
type input "255093995"
click at [284, 315] on div "#255093995" at bounding box center [317, 310] width 166 height 20
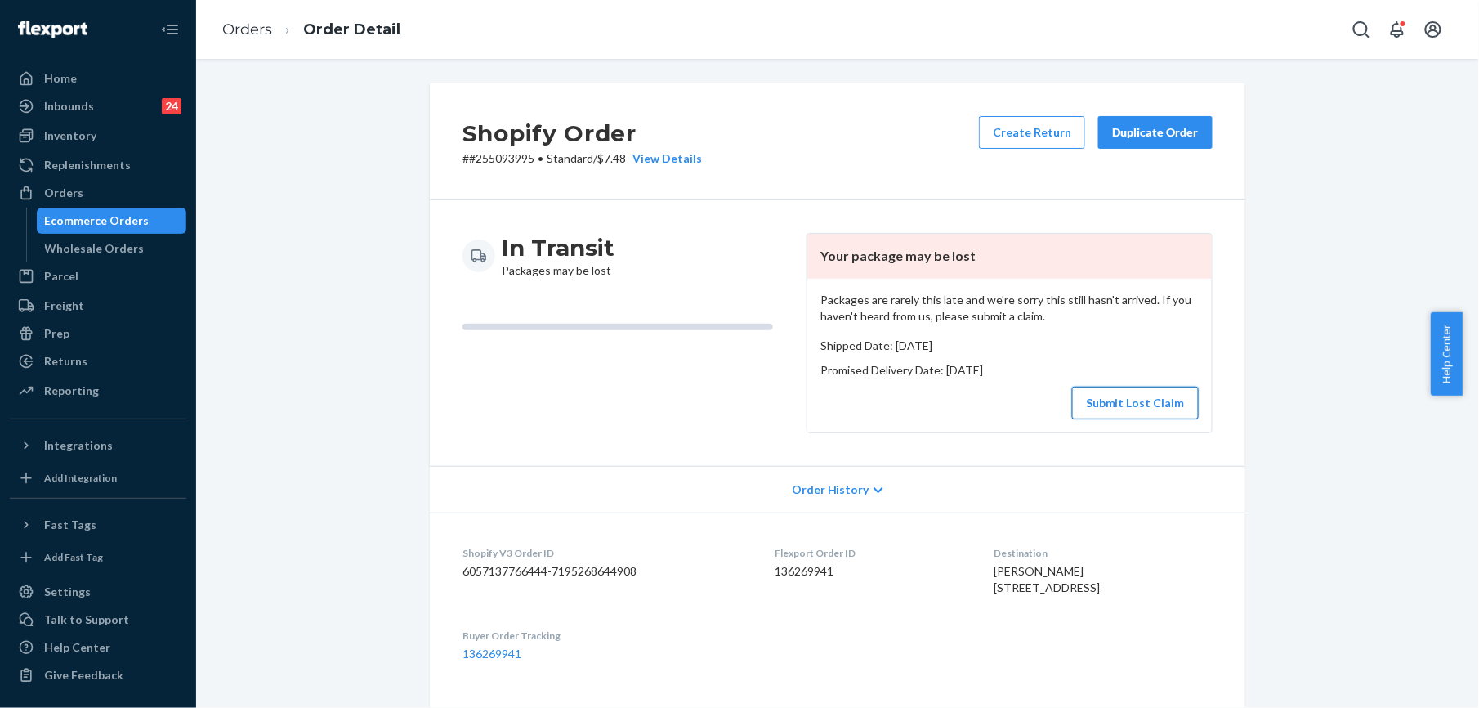
click at [1131, 387] on button "Submit Lost Claim" at bounding box center [1135, 403] width 127 height 33
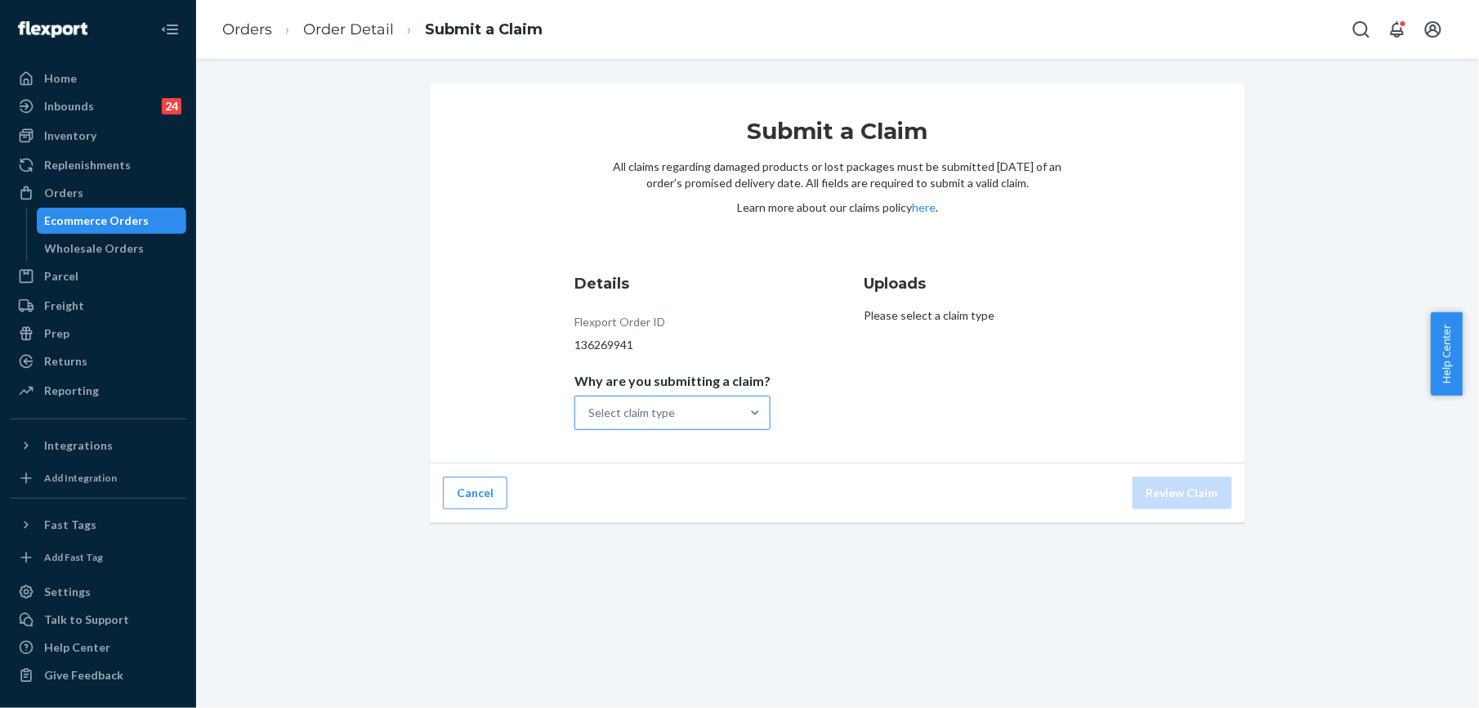
click at [693, 414] on div "Select claim type" at bounding box center [657, 412] width 165 height 33
click at [590, 414] on input "Why are you submitting a claim? Select claim type" at bounding box center [589, 413] width 2 height 16
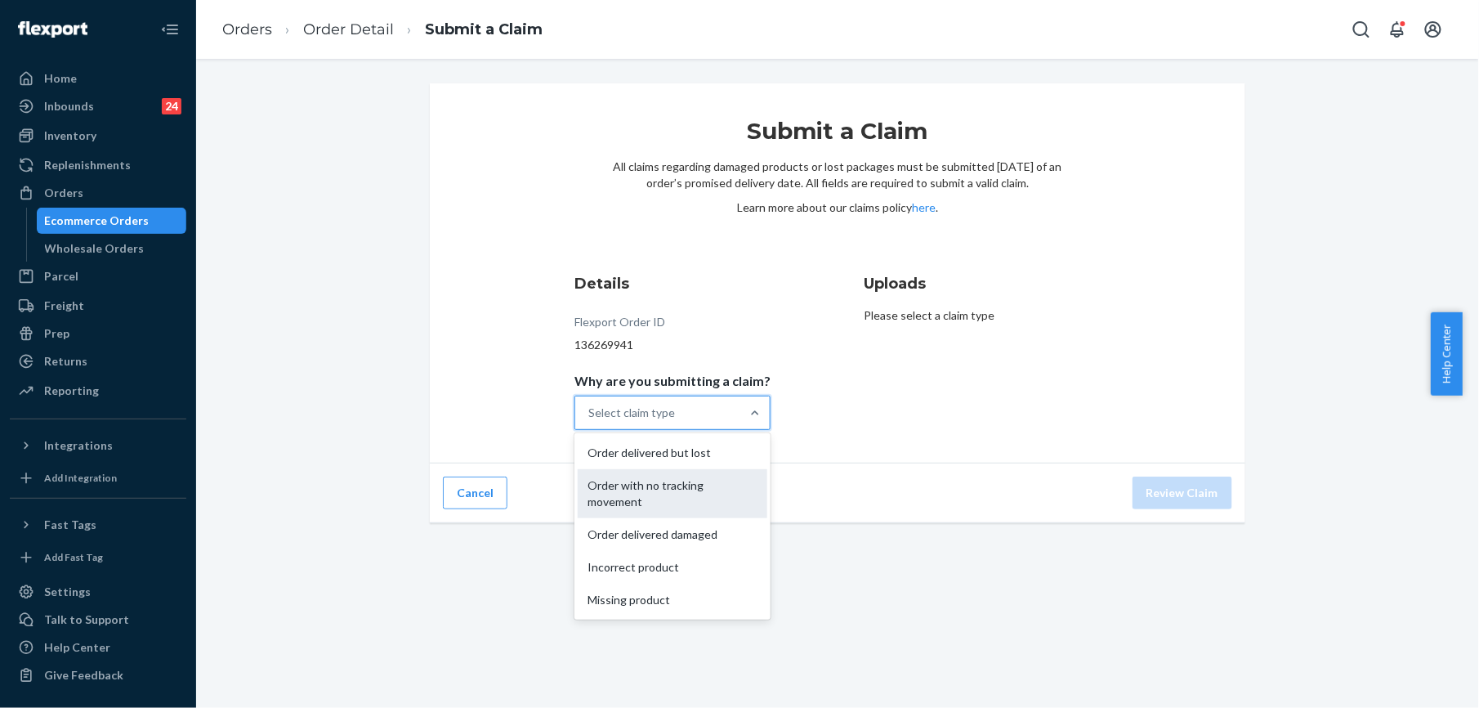
click at [687, 490] on div "Order with no tracking movement" at bounding box center [673, 493] width 190 height 49
click at [590, 421] on input "Why are you submitting a claim? option Order with no tracking movement focused,…" at bounding box center [589, 413] width 2 height 16
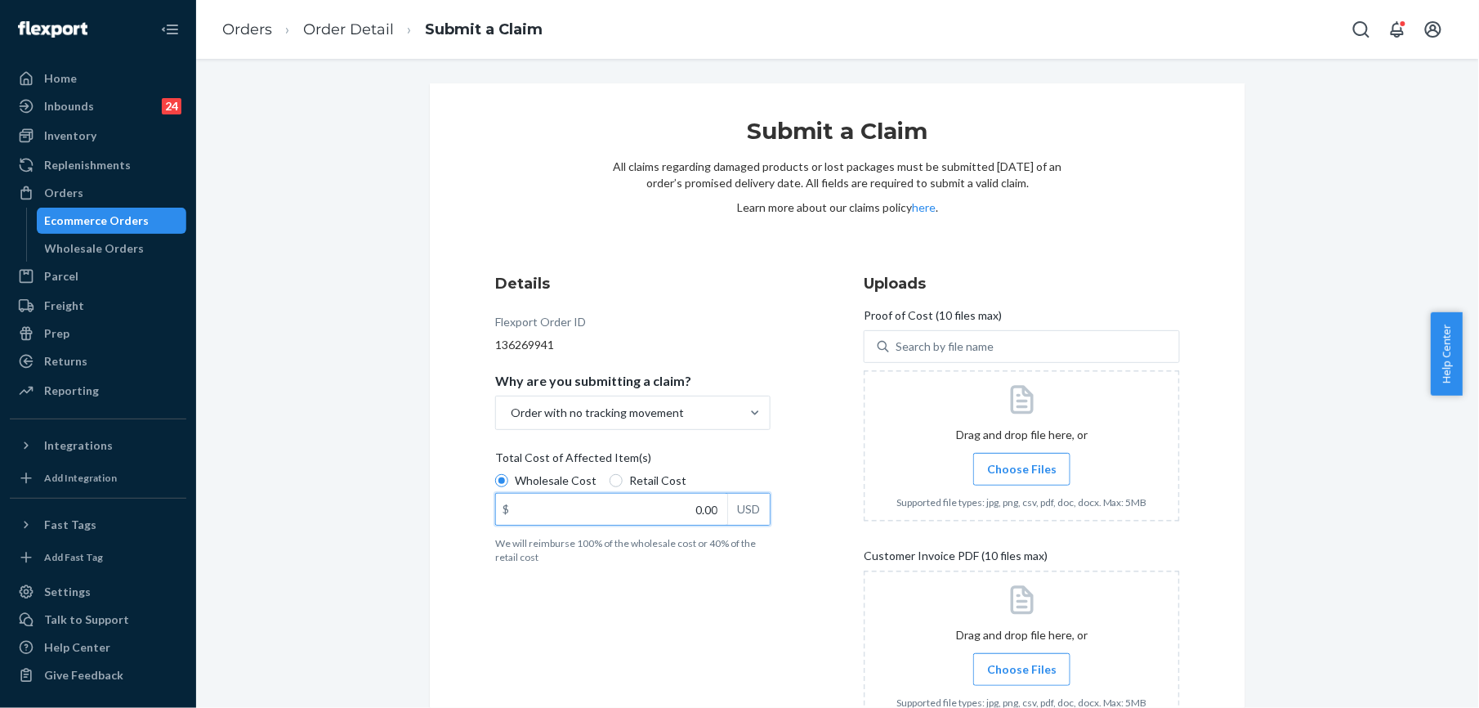
click at [693, 510] on input "0.00" at bounding box center [611, 509] width 231 height 31
type input "47.00"
click at [1020, 476] on span "Choose Files" at bounding box center [1021, 469] width 69 height 16
click at [1022, 476] on input "Choose Files" at bounding box center [1022, 469] width 1 height 18
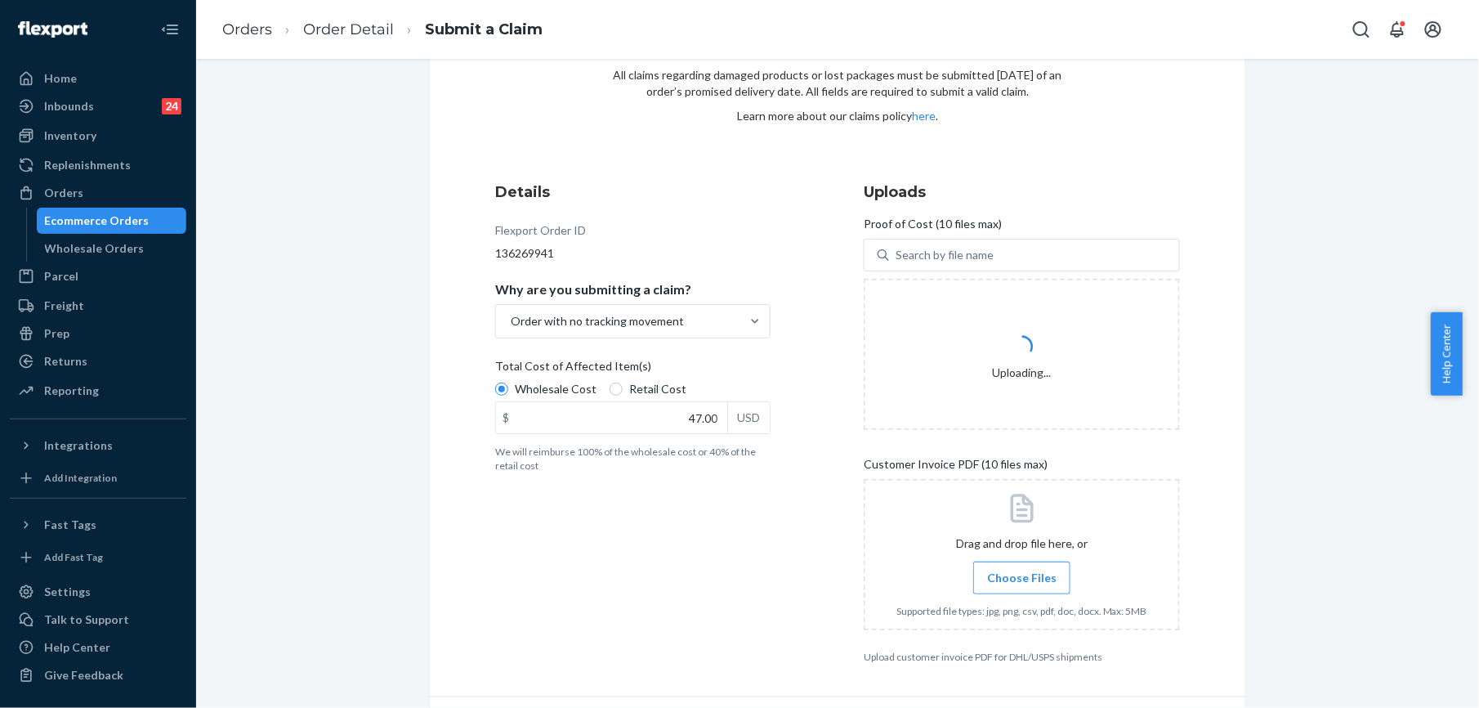
scroll to position [141, 0]
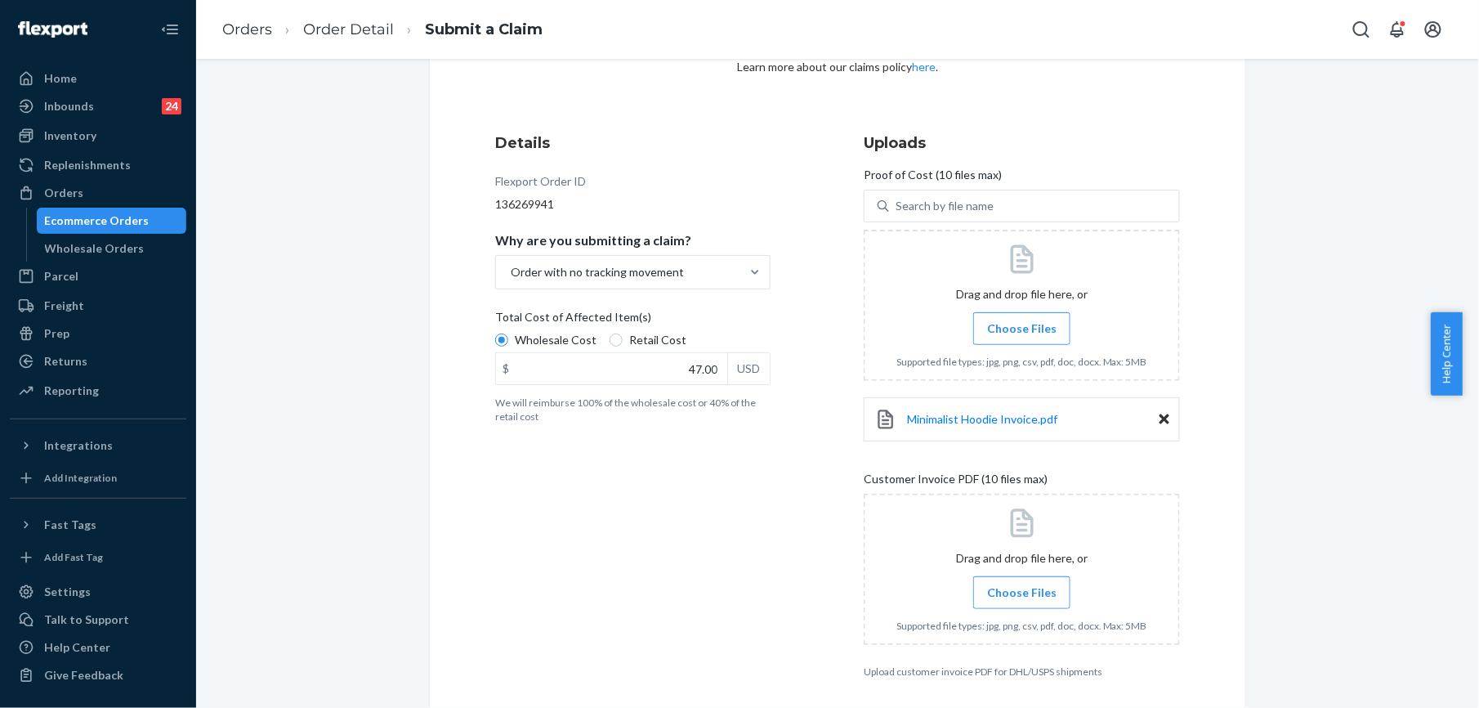
click at [1031, 596] on span "Choose Files" at bounding box center [1021, 592] width 69 height 16
click at [1022, 596] on input "Choose Files" at bounding box center [1022, 592] width 1 height 18
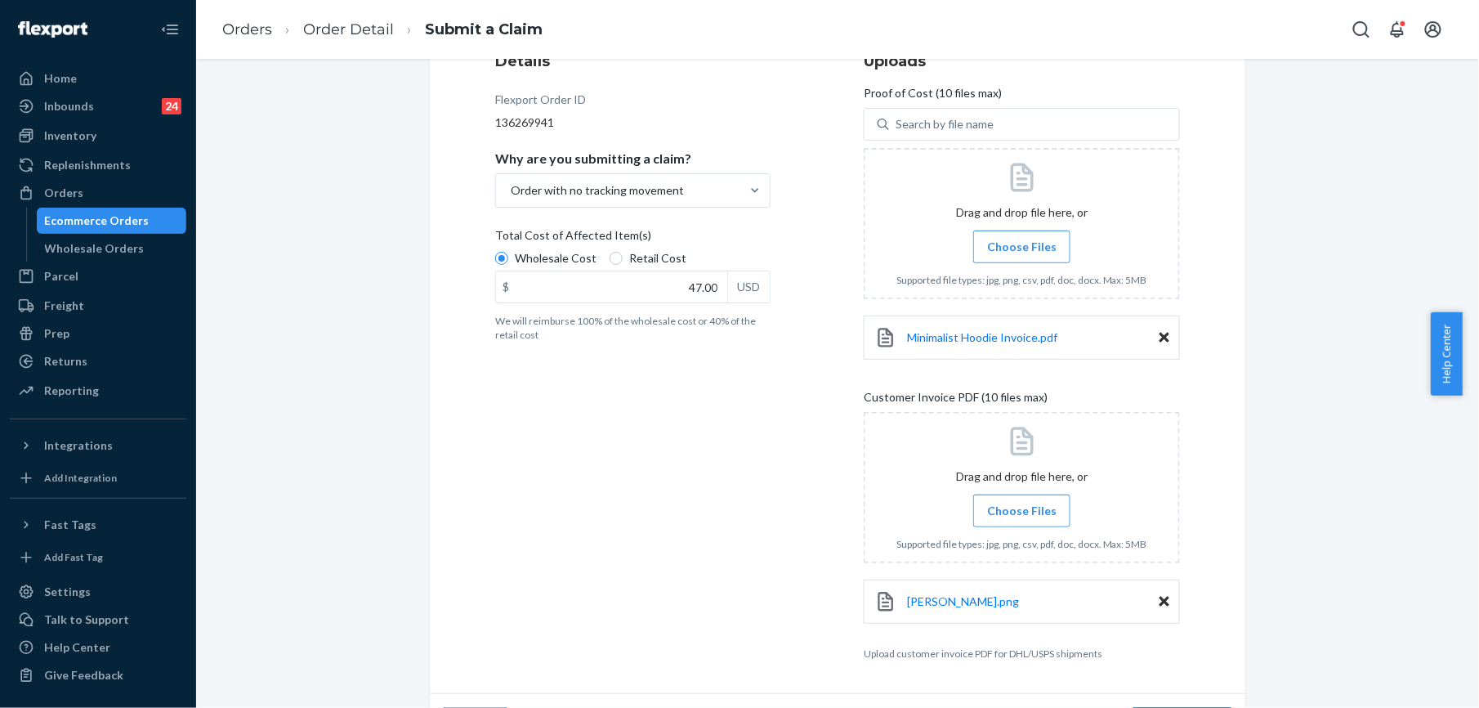
scroll to position [269, 0]
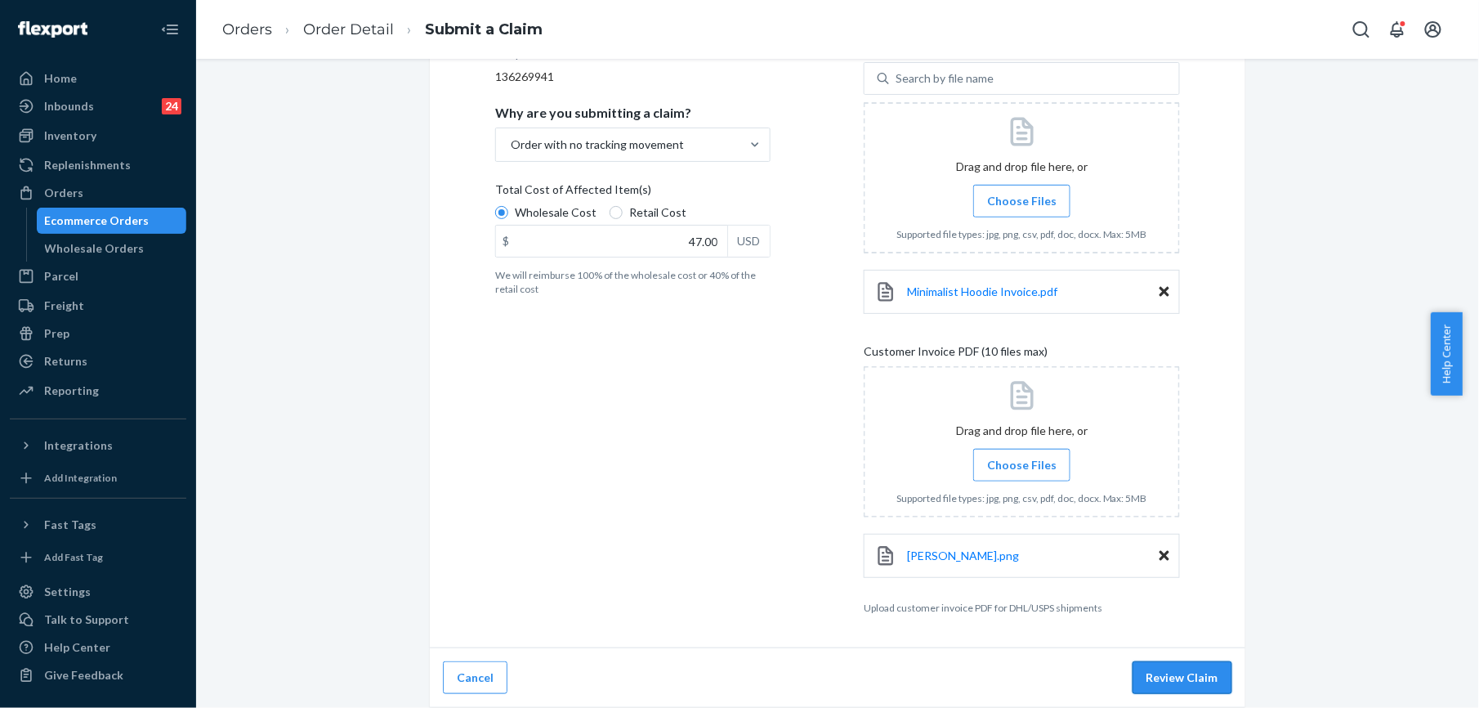
click at [1160, 681] on button "Review Claim" at bounding box center [1183, 677] width 100 height 33
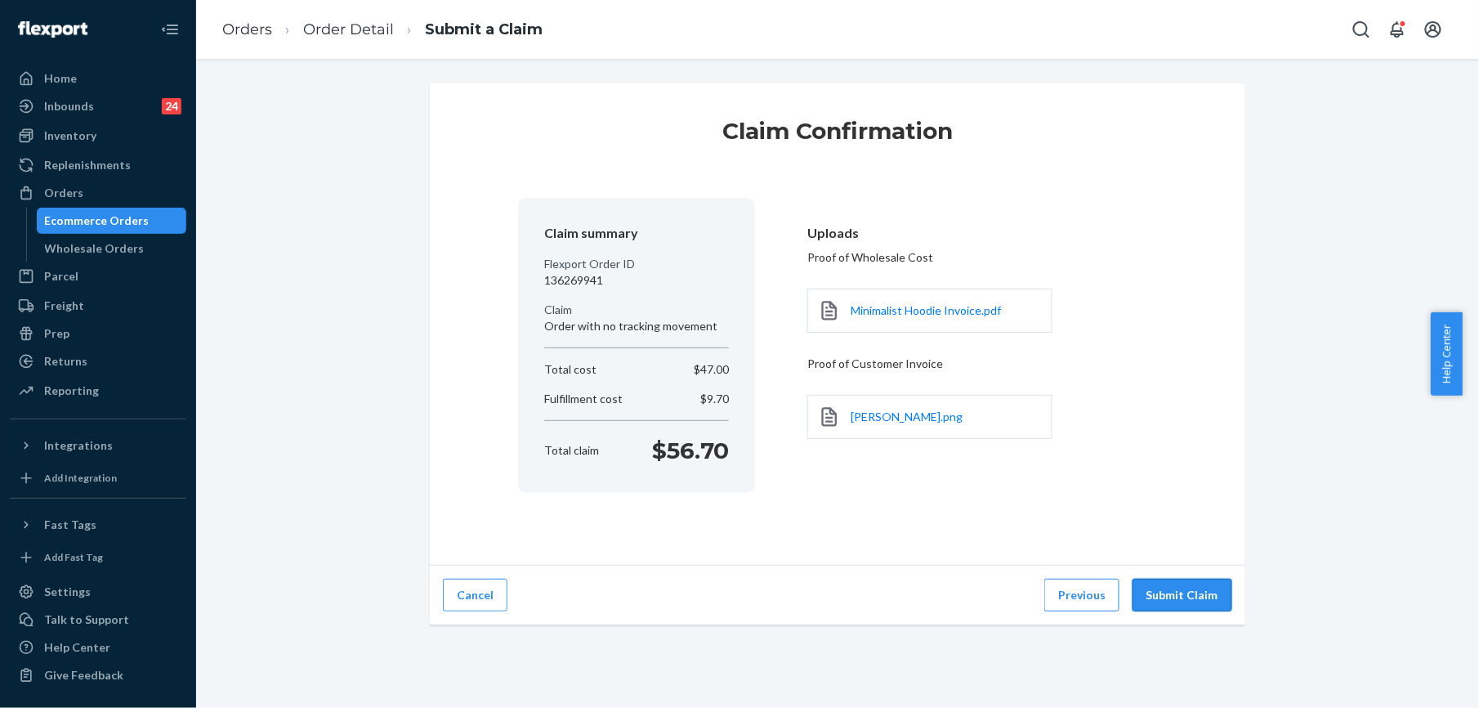
click at [1154, 590] on button "Submit Claim" at bounding box center [1183, 595] width 100 height 33
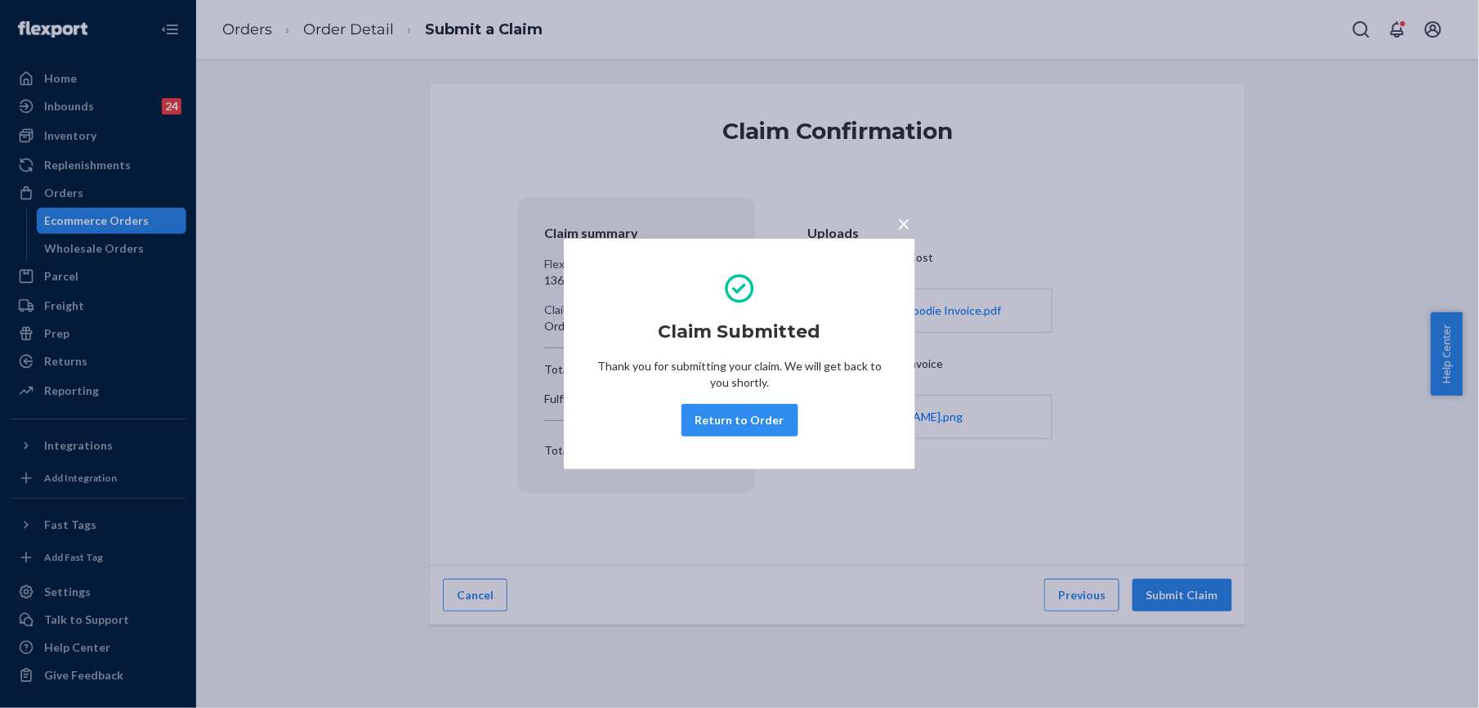
click at [253, 26] on div "× Claim Submitted Thank you for submitting your claim. We will get back to you …" at bounding box center [739, 354] width 1479 height 708
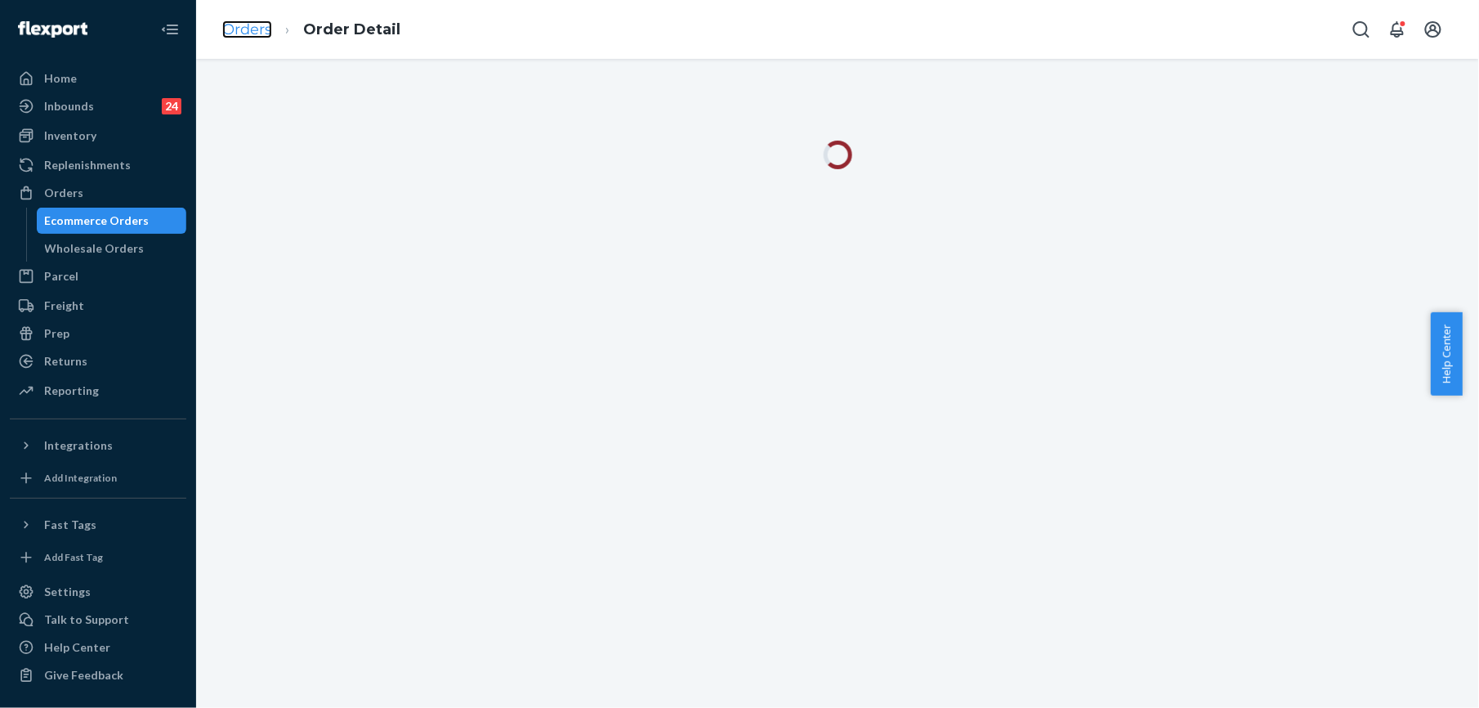
click at [253, 26] on link "Orders" at bounding box center [247, 29] width 50 height 18
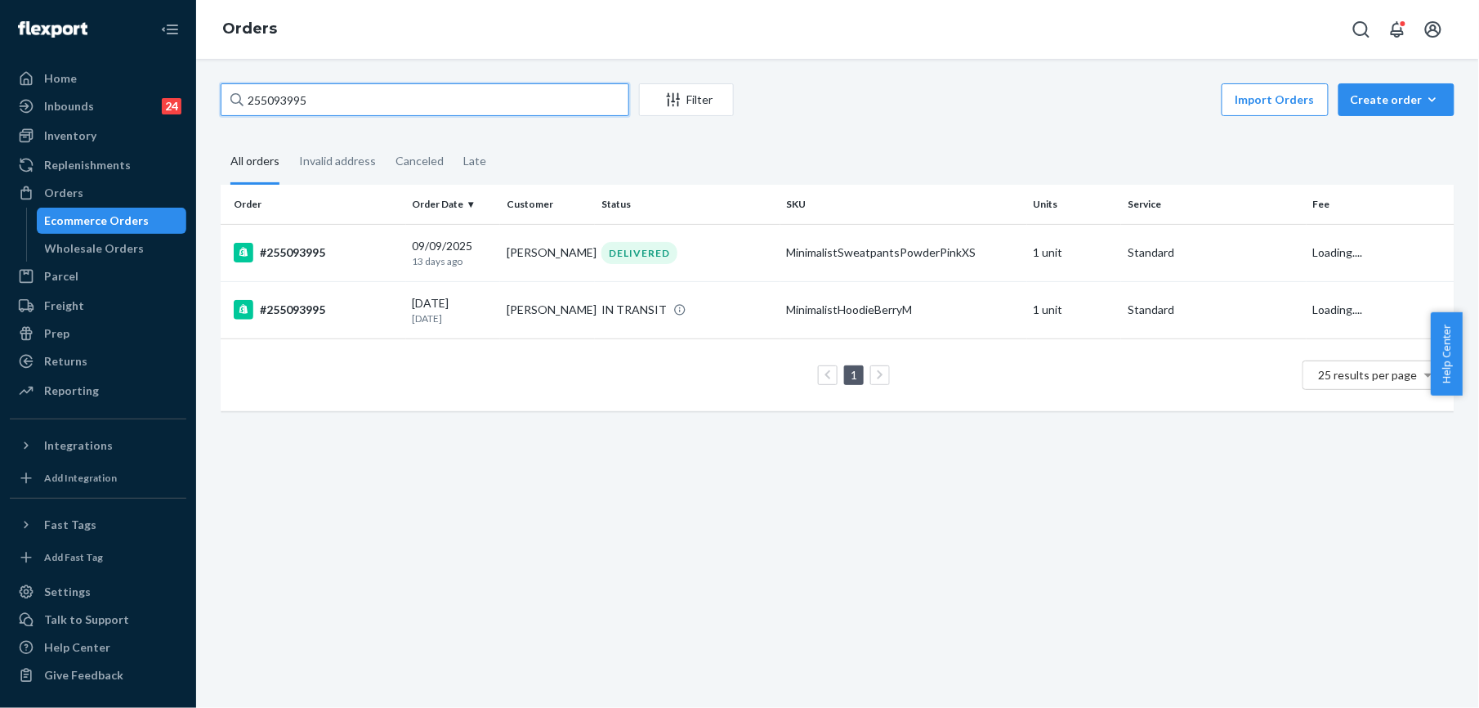
click at [285, 99] on input "255093995" at bounding box center [425, 99] width 409 height 33
paste input "228836"
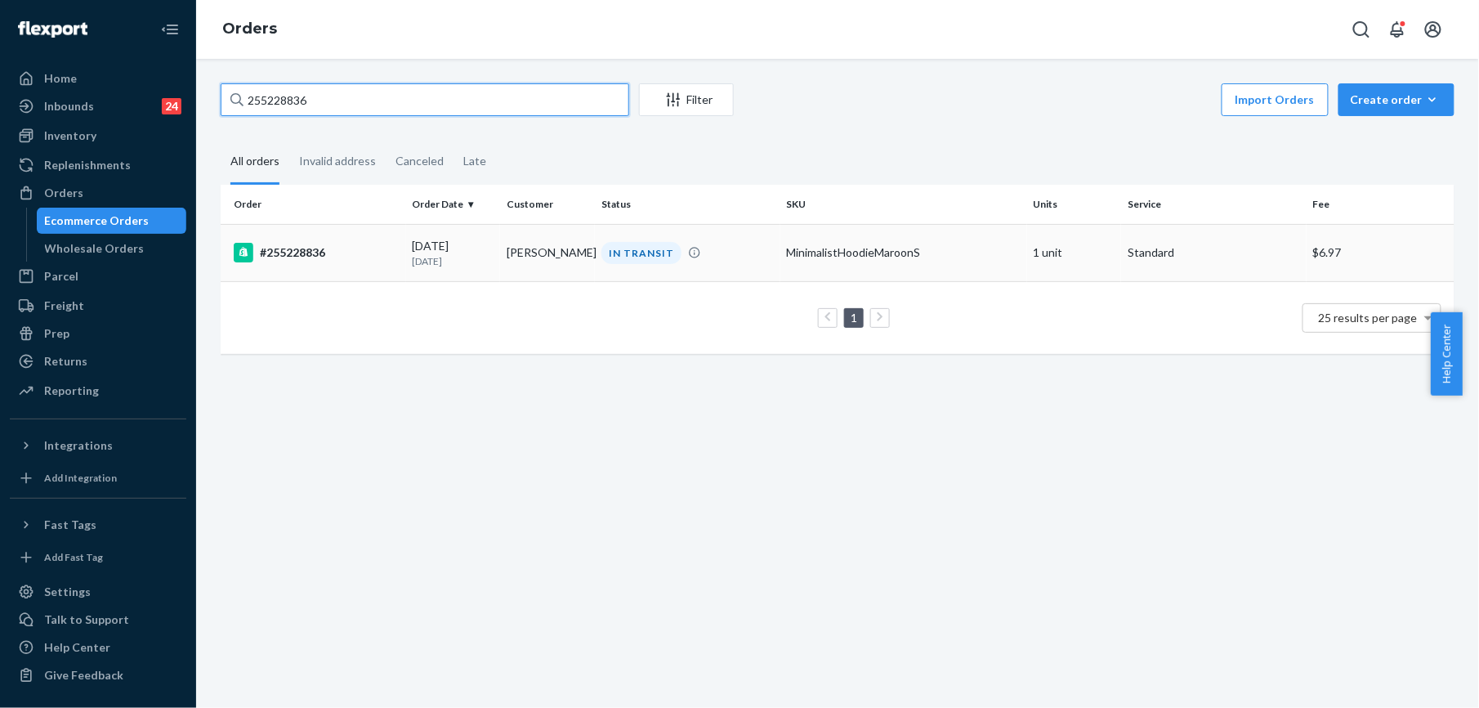
type input "255228836"
click at [298, 257] on div "#255228836" at bounding box center [317, 253] width 166 height 20
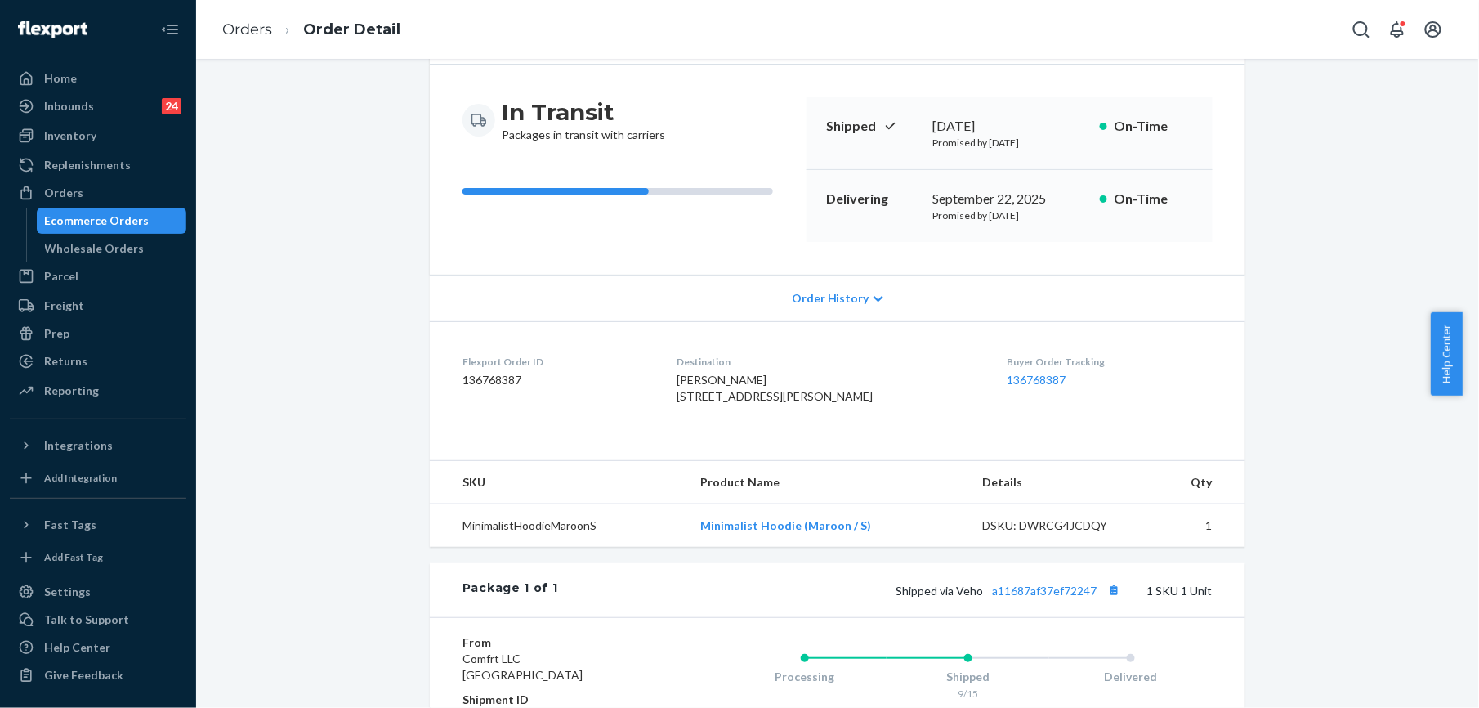
scroll to position [217, 0]
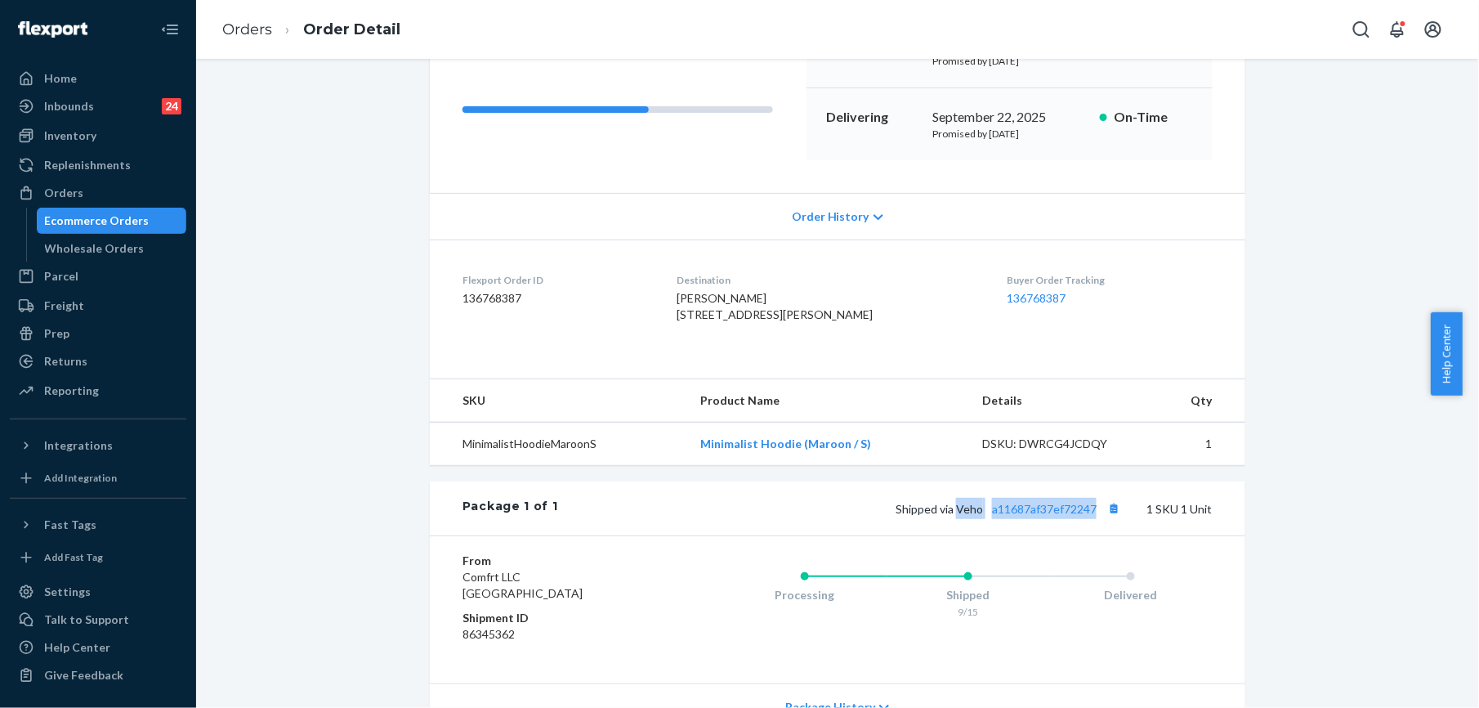
drag, startPoint x: 953, startPoint y: 543, endPoint x: 1090, endPoint y: 543, distance: 137.3
click at [1090, 516] on span "Shipped via Veho a11687af37ef72247" at bounding box center [1010, 509] width 229 height 14
copy span "Veho a11687af37ef72247"
click at [75, 144] on div "Inventory" at bounding box center [97, 135] width 173 height 23
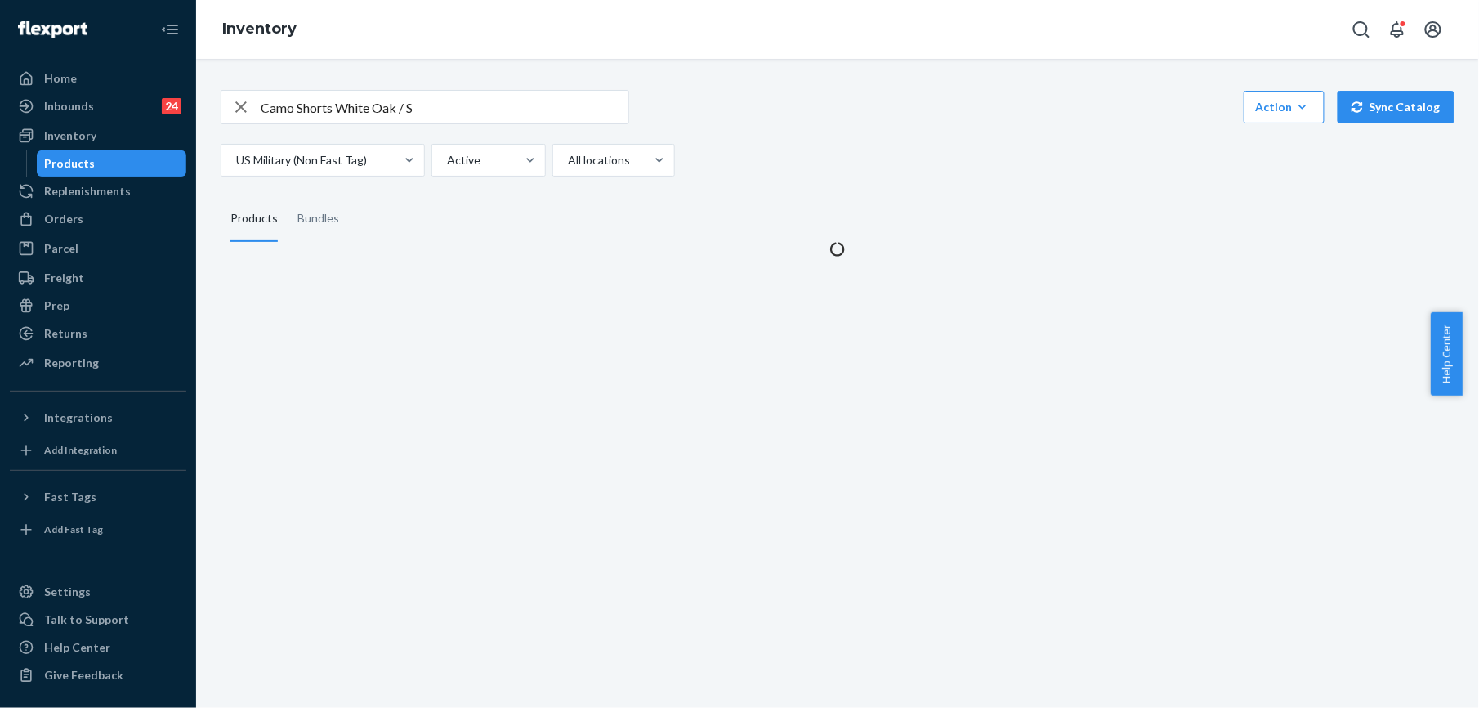
click at [240, 105] on icon "button" at bounding box center [240, 106] width 11 height 11
click at [333, 115] on input "text" at bounding box center [445, 107] width 368 height 33
paste input "Cloud Zip Hoodie Latte / M"
type input "Cloud Zip Hoodie Latte / M"
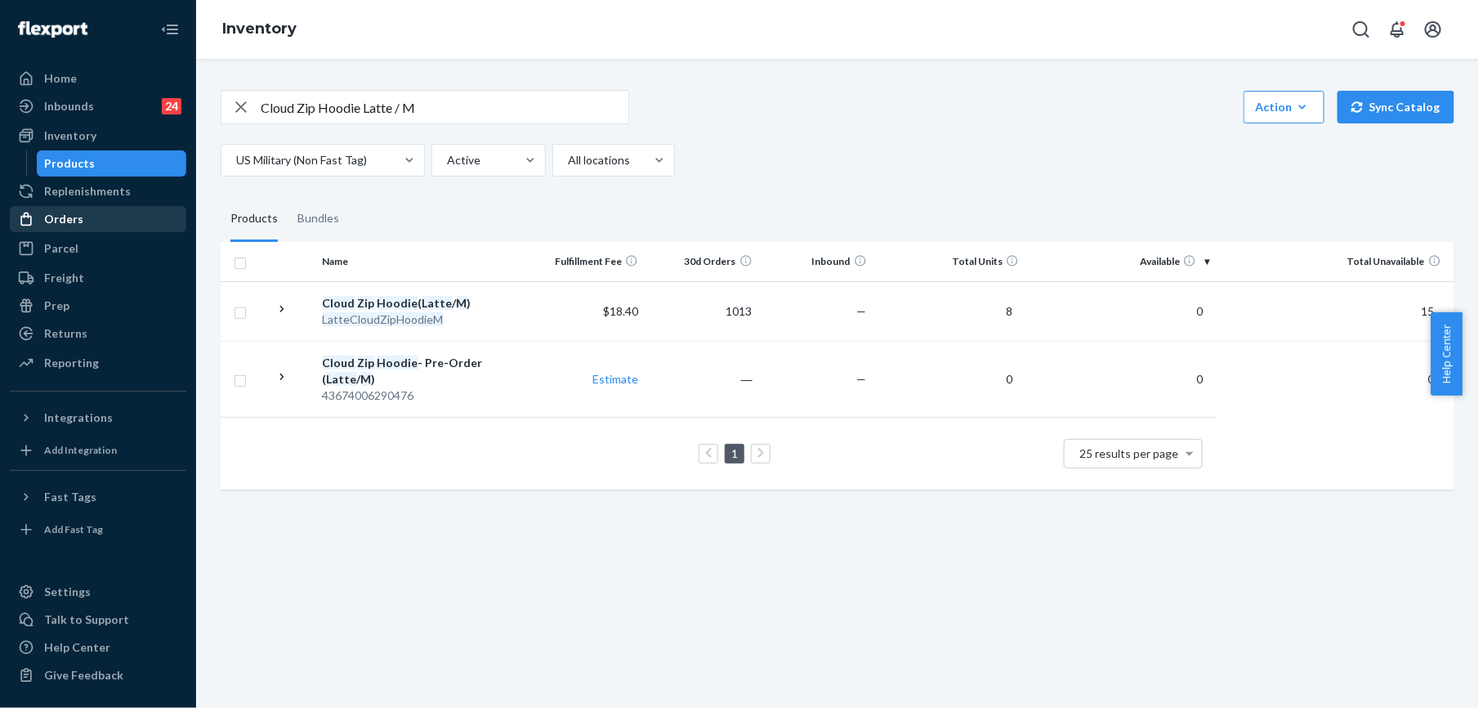
click at [89, 212] on div "Orders" at bounding box center [97, 219] width 173 height 23
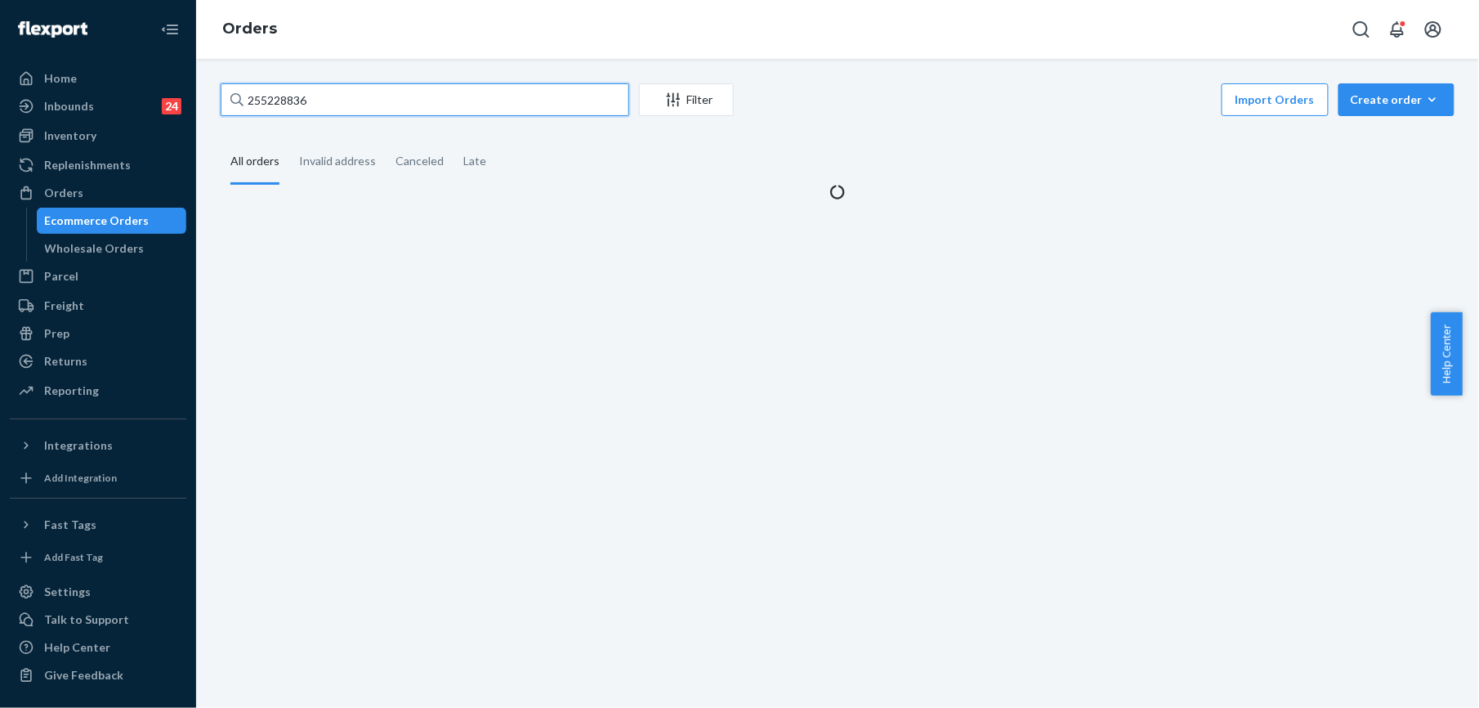
click at [331, 106] on input "255228836" at bounding box center [425, 99] width 409 height 33
paste input "44602"
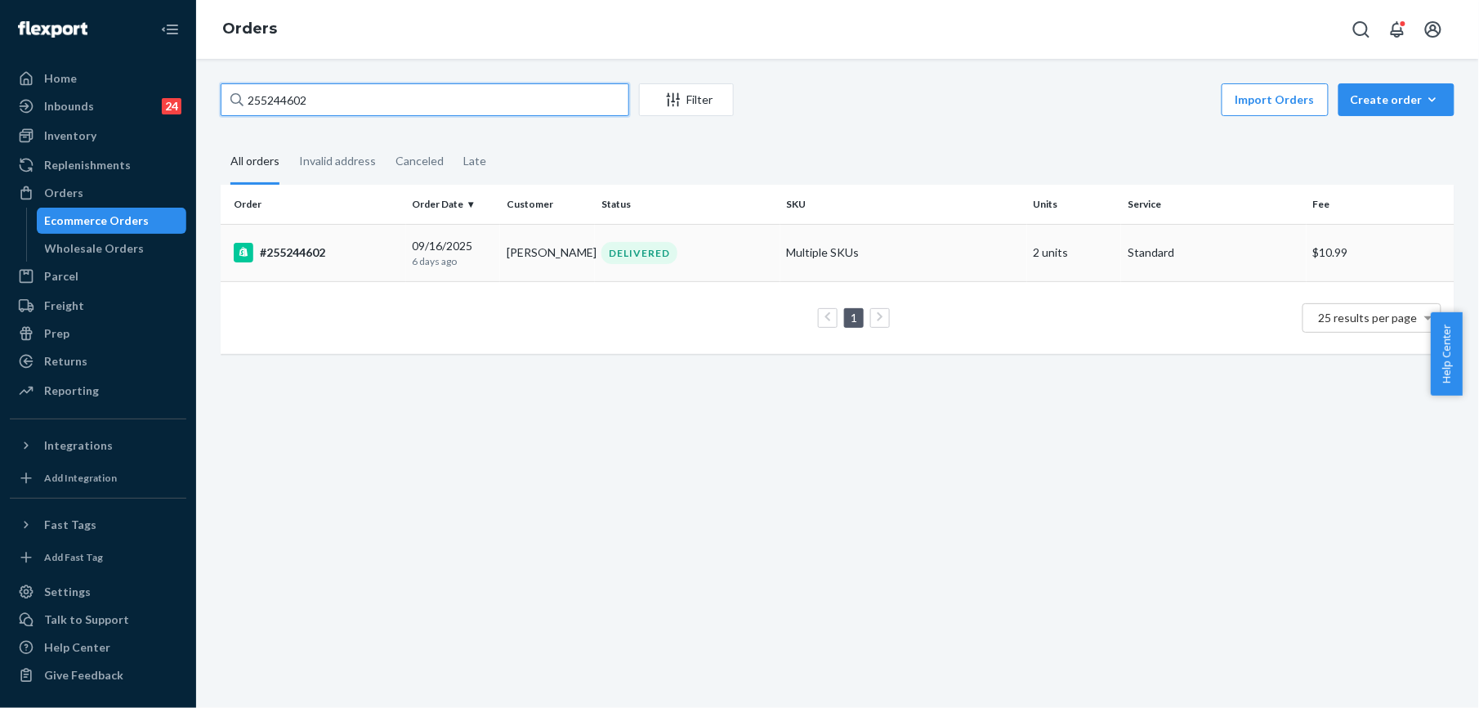
type input "255244602"
click at [282, 260] on div "#255244602" at bounding box center [317, 253] width 166 height 20
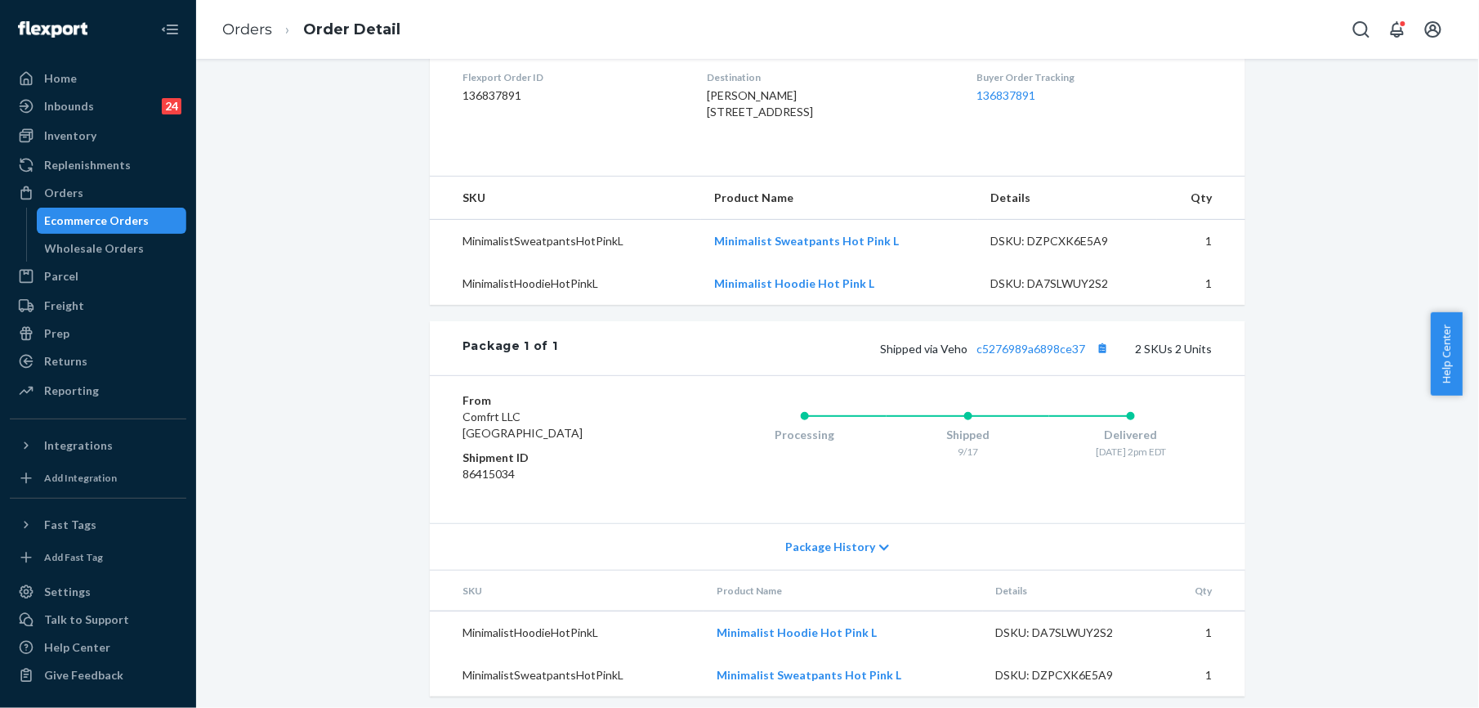
scroll to position [436, 0]
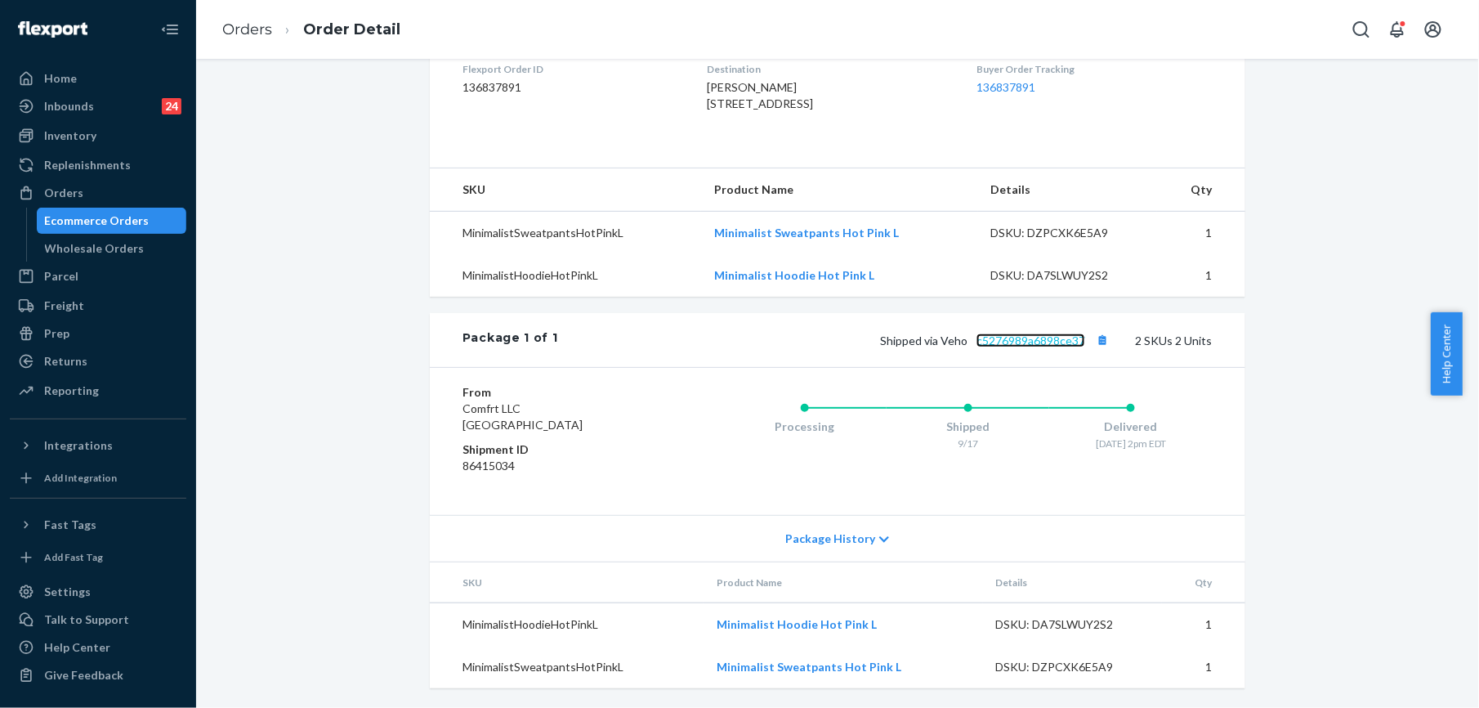
click at [1047, 347] on link "c5276989a6898ce37" at bounding box center [1031, 340] width 109 height 14
drag, startPoint x: 940, startPoint y: 368, endPoint x: 1080, endPoint y: 367, distance: 139.7
click at [1080, 347] on span "Shipped via Veho c5276989a6898ce37" at bounding box center [996, 340] width 233 height 14
copy span "Veho c5276989a6898ce37"
click at [240, 30] on link "Orders" at bounding box center [247, 29] width 50 height 18
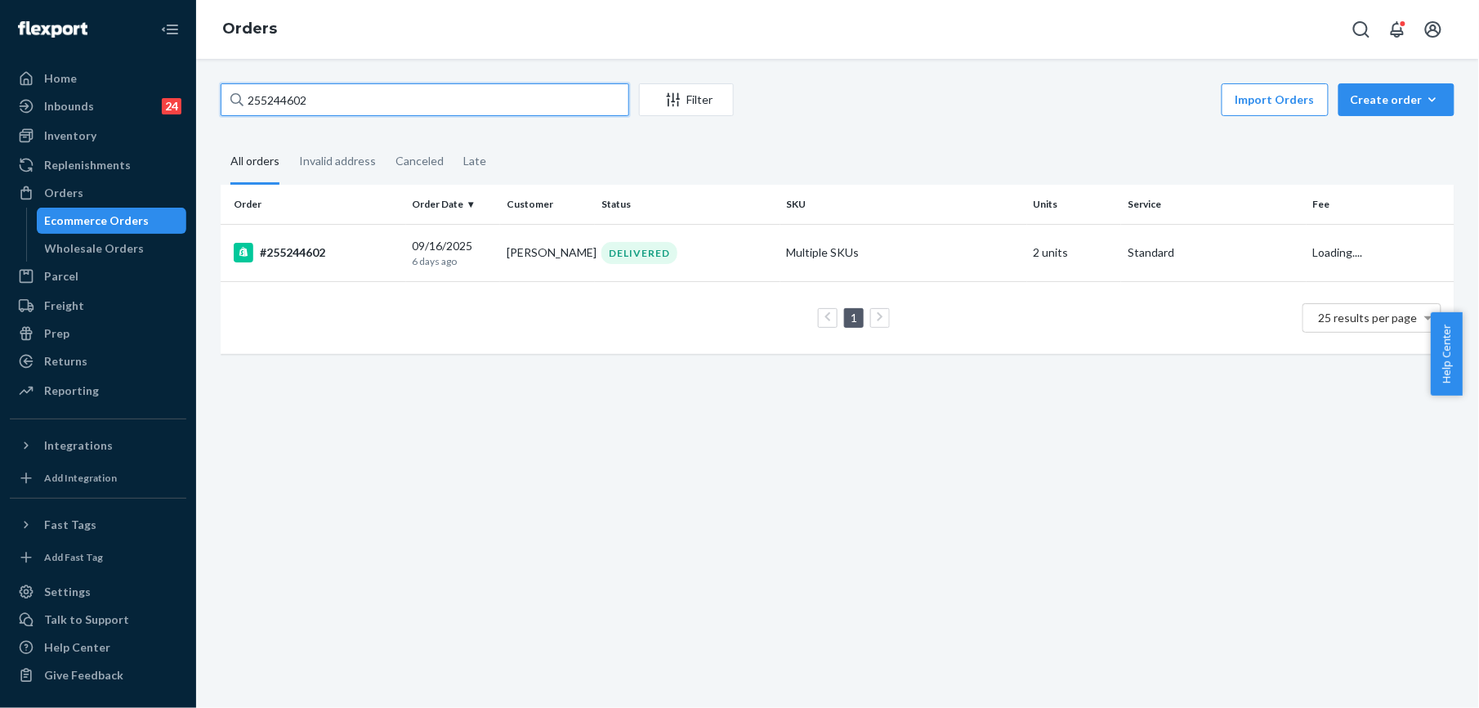
click at [320, 93] on input "255244602" at bounding box center [425, 99] width 409 height 33
paste input "4941871"
type input "254941871"
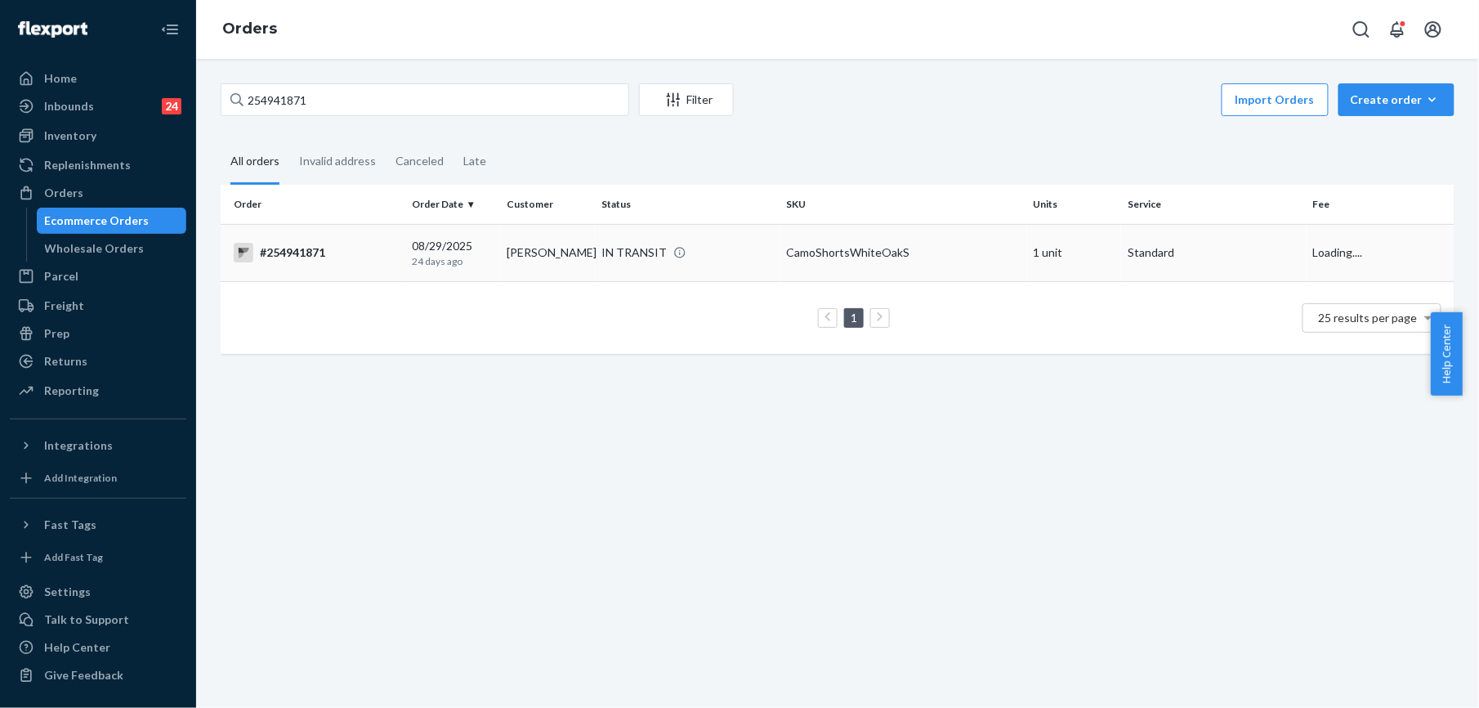
click at [288, 256] on div "#254941871" at bounding box center [317, 253] width 166 height 20
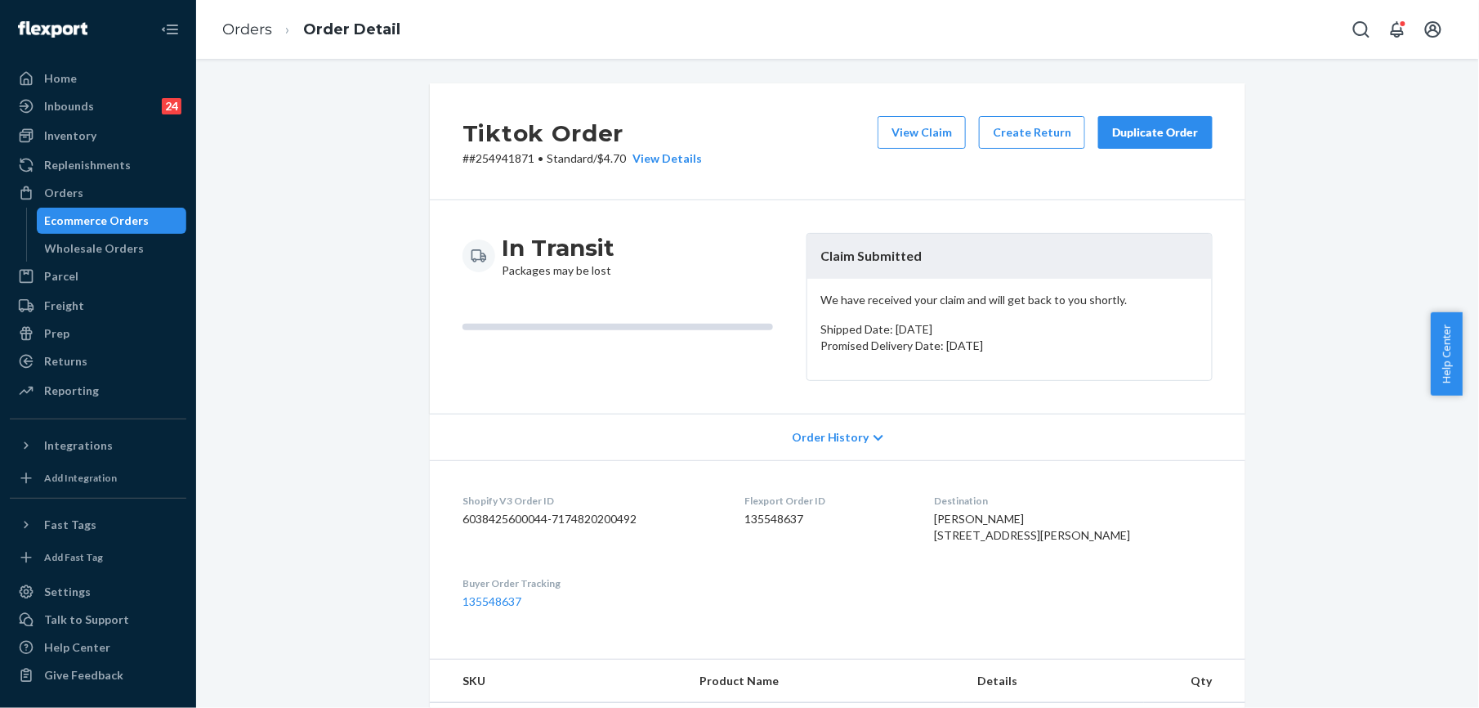
click at [1100, 127] on button "Duplicate Order" at bounding box center [1155, 132] width 114 height 33
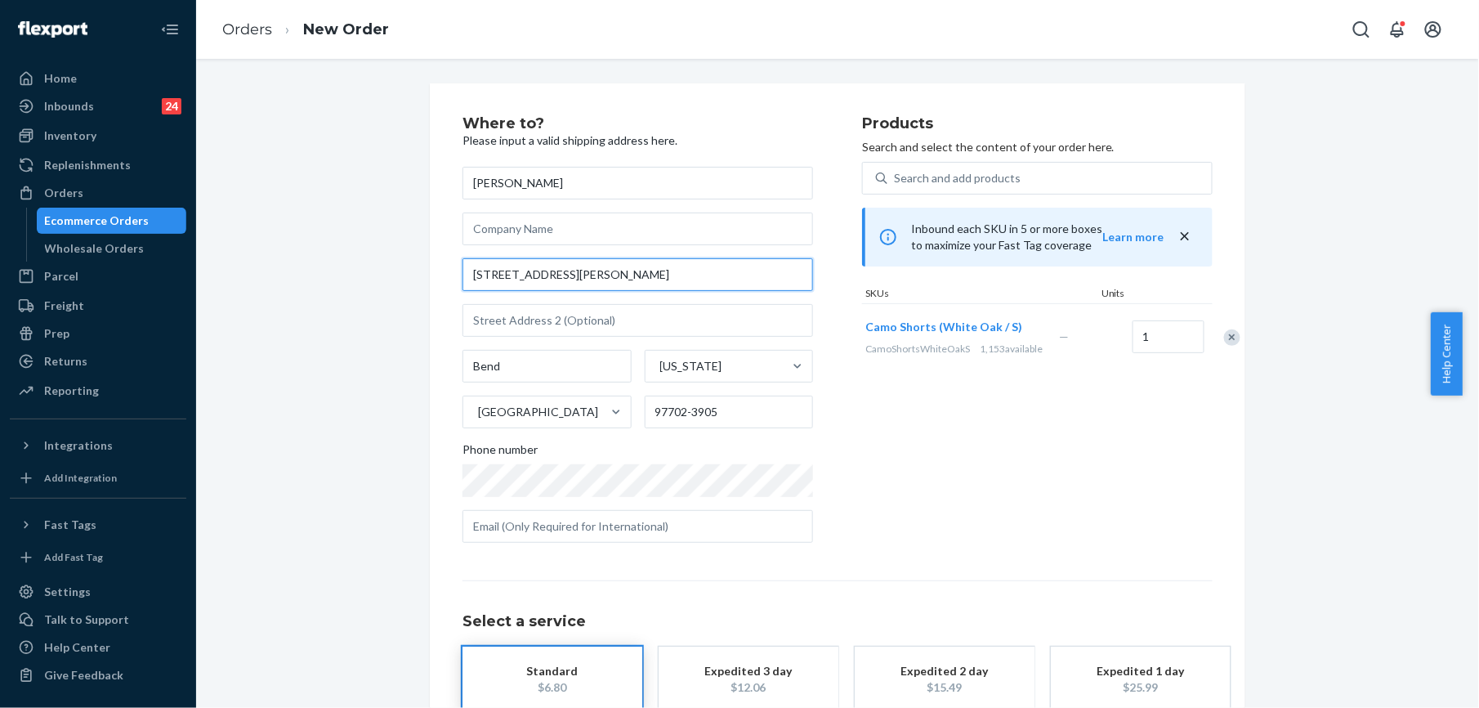
click at [499, 275] on input "369 SE Reed Market Rd Apt 103" at bounding box center [638, 274] width 351 height 33
paste input "market road"
click at [539, 278] on input "369 SE Reed market road" at bounding box center [638, 274] width 351 height 33
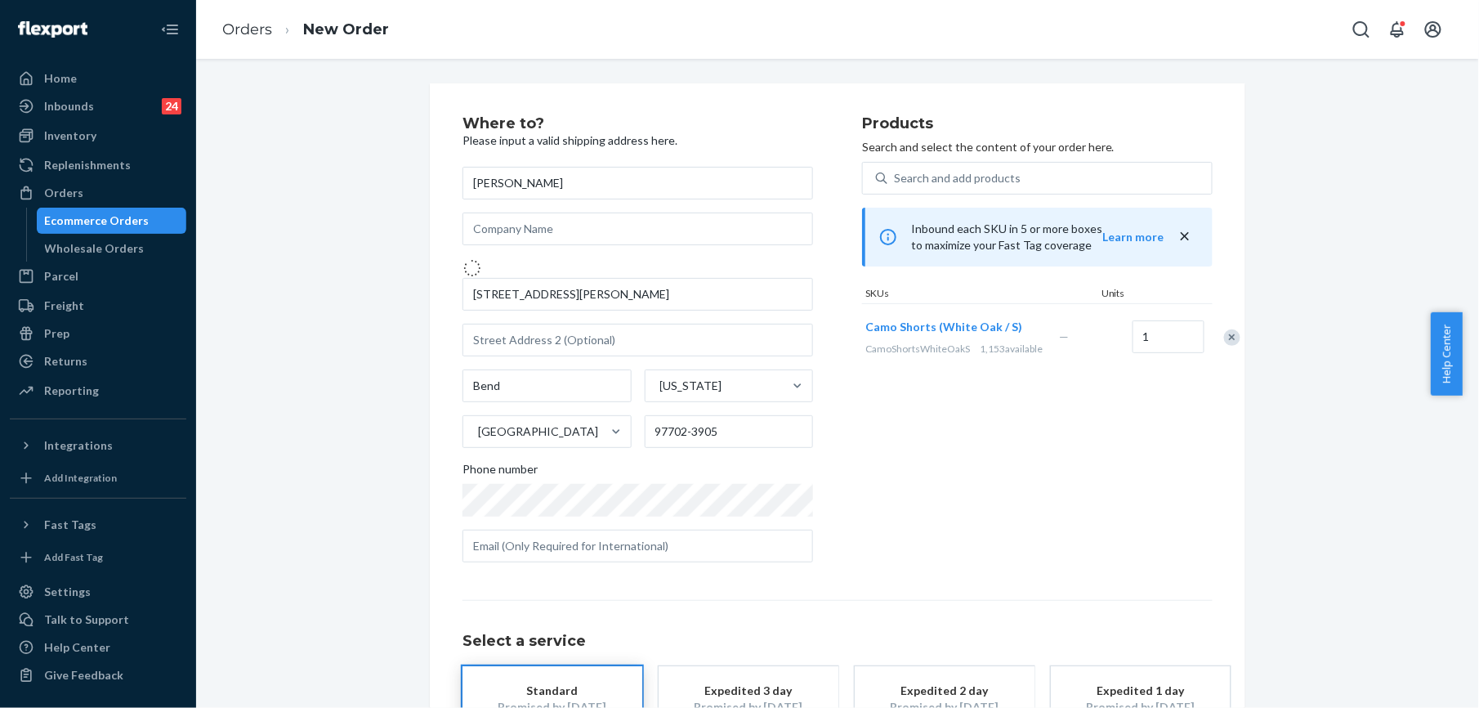
type input "369 SE Reed Market Rd"
type input "97702"
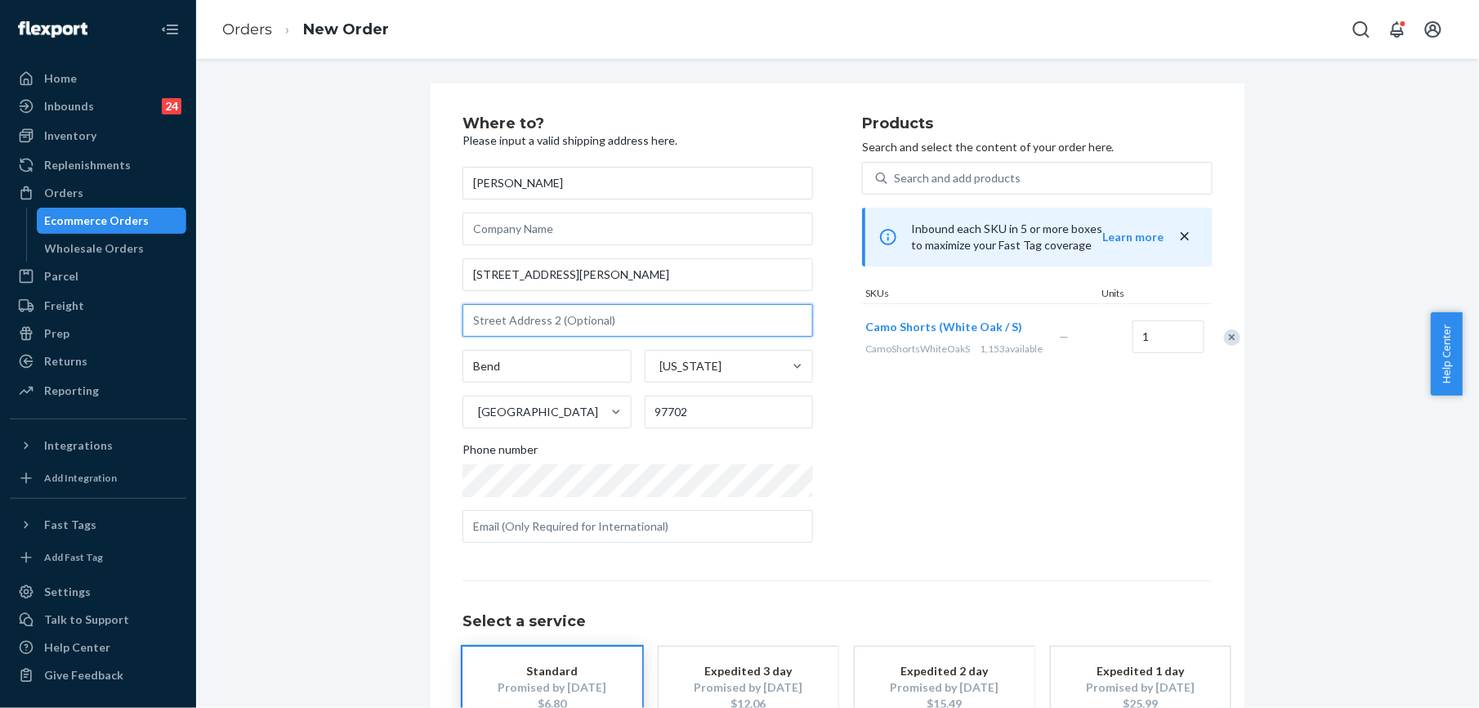
click at [521, 331] on input "text" at bounding box center [638, 320] width 351 height 33
paste input "apt 103"
click at [472, 325] on input "apt 103" at bounding box center [638, 320] width 351 height 33
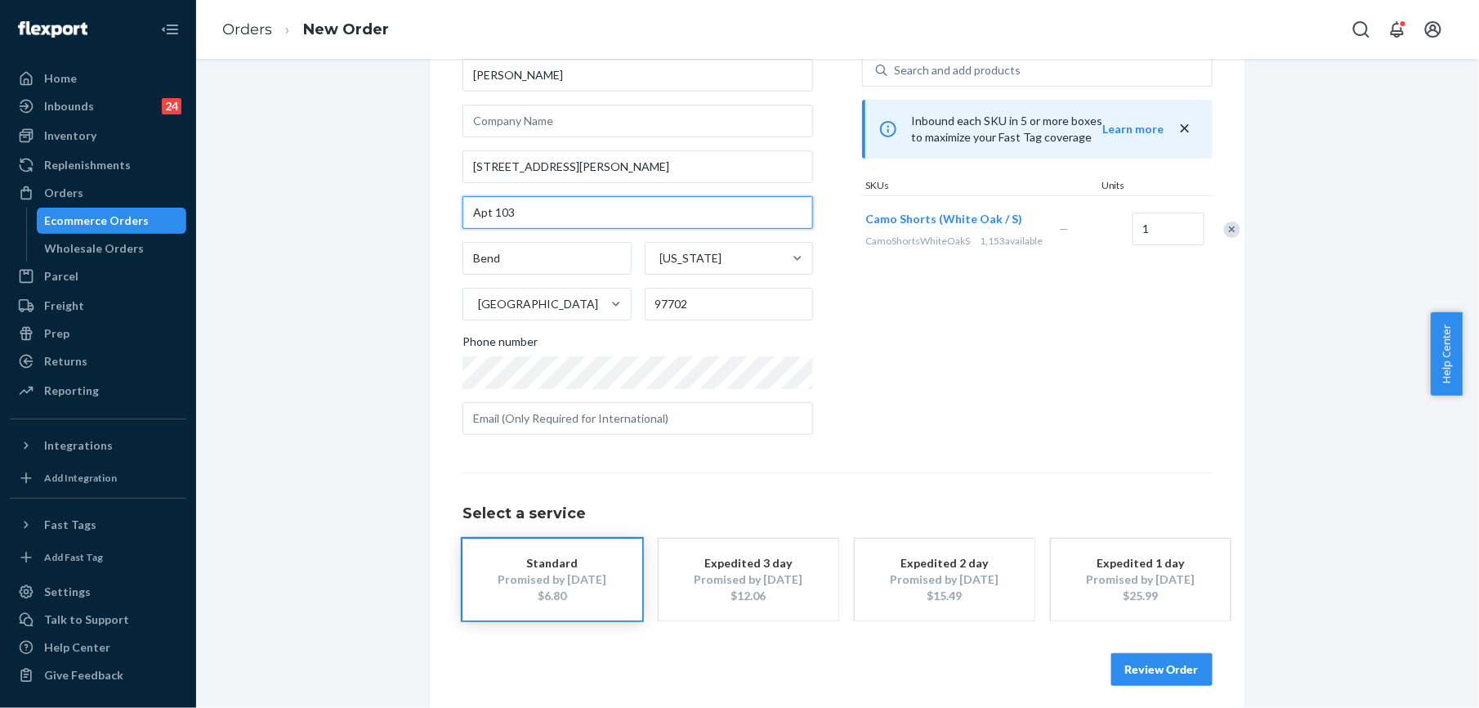
scroll to position [118, 0]
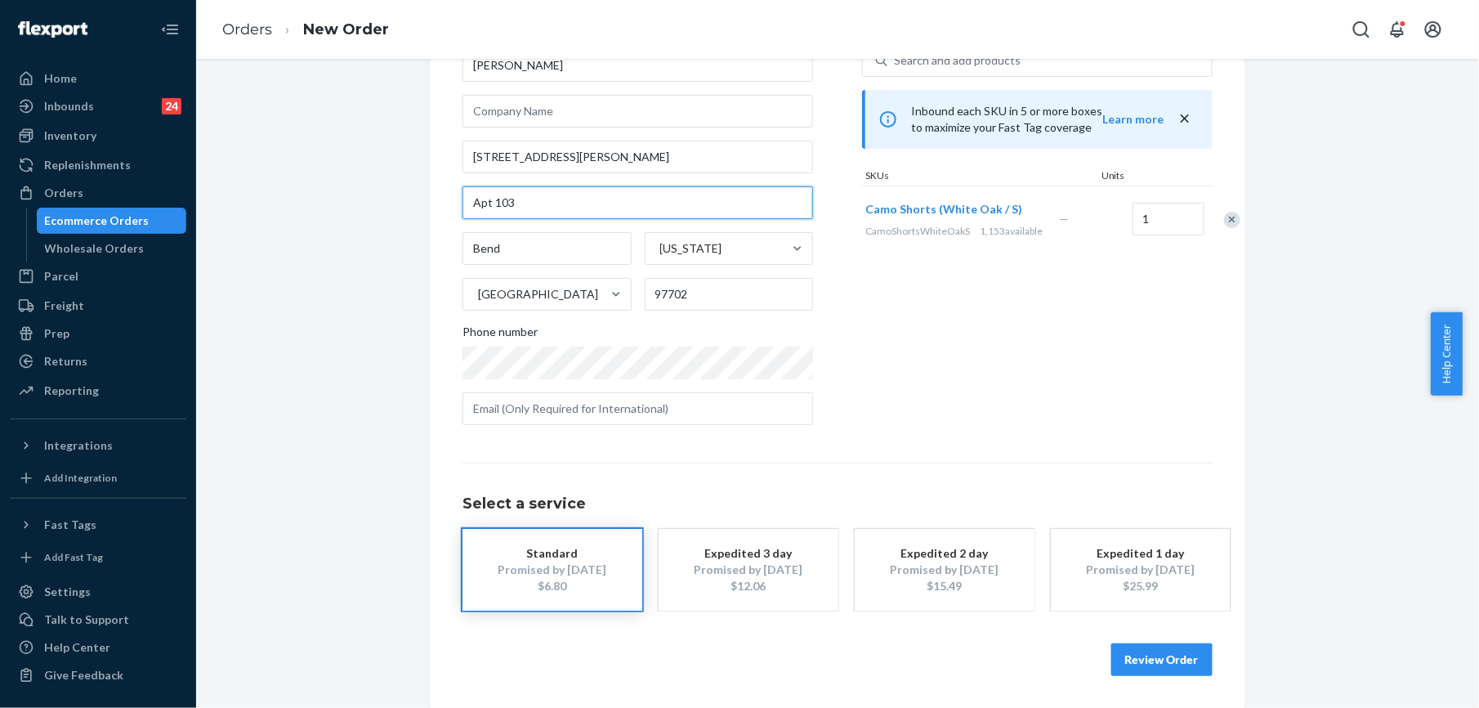
type input "Apt 103"
click at [1116, 655] on button "Review Order" at bounding box center [1161, 659] width 101 height 33
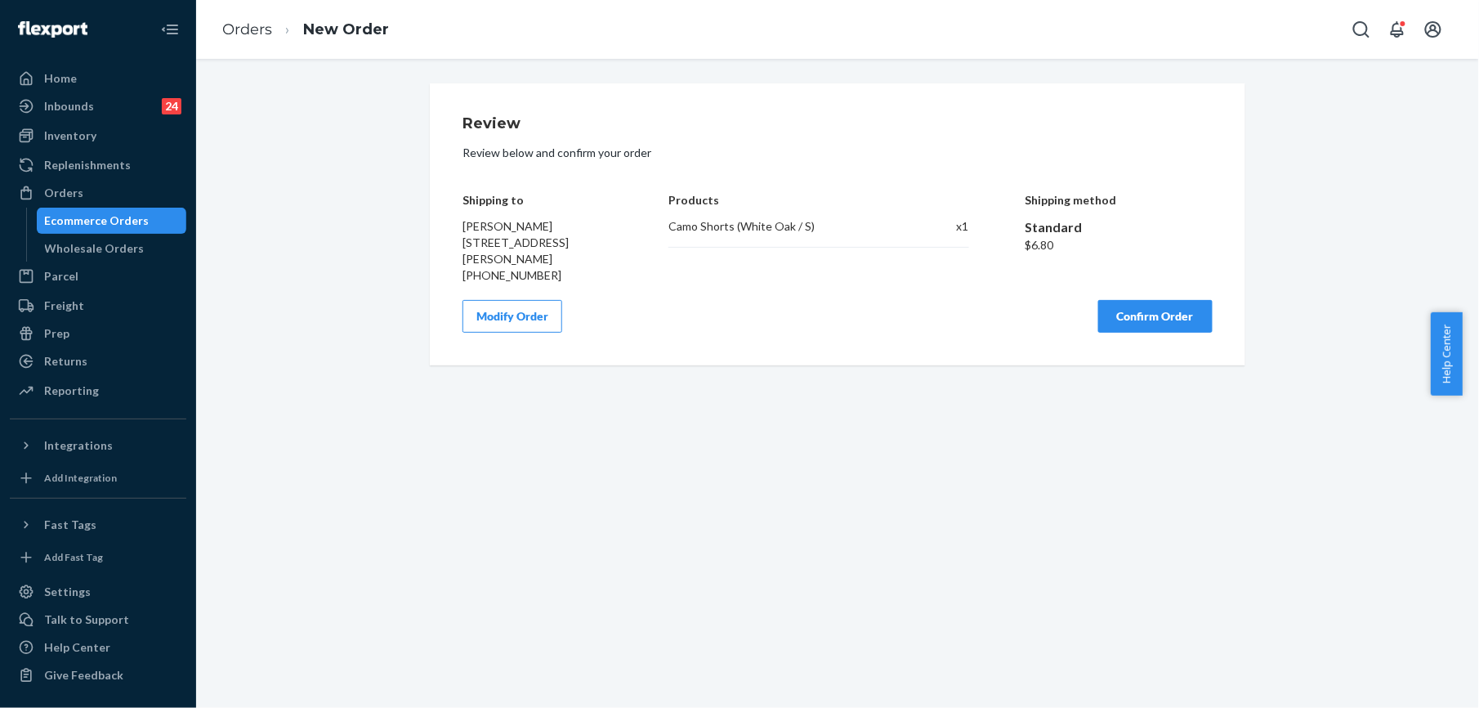
scroll to position [0, 0]
click at [1122, 324] on button "Confirm Order" at bounding box center [1155, 316] width 114 height 33
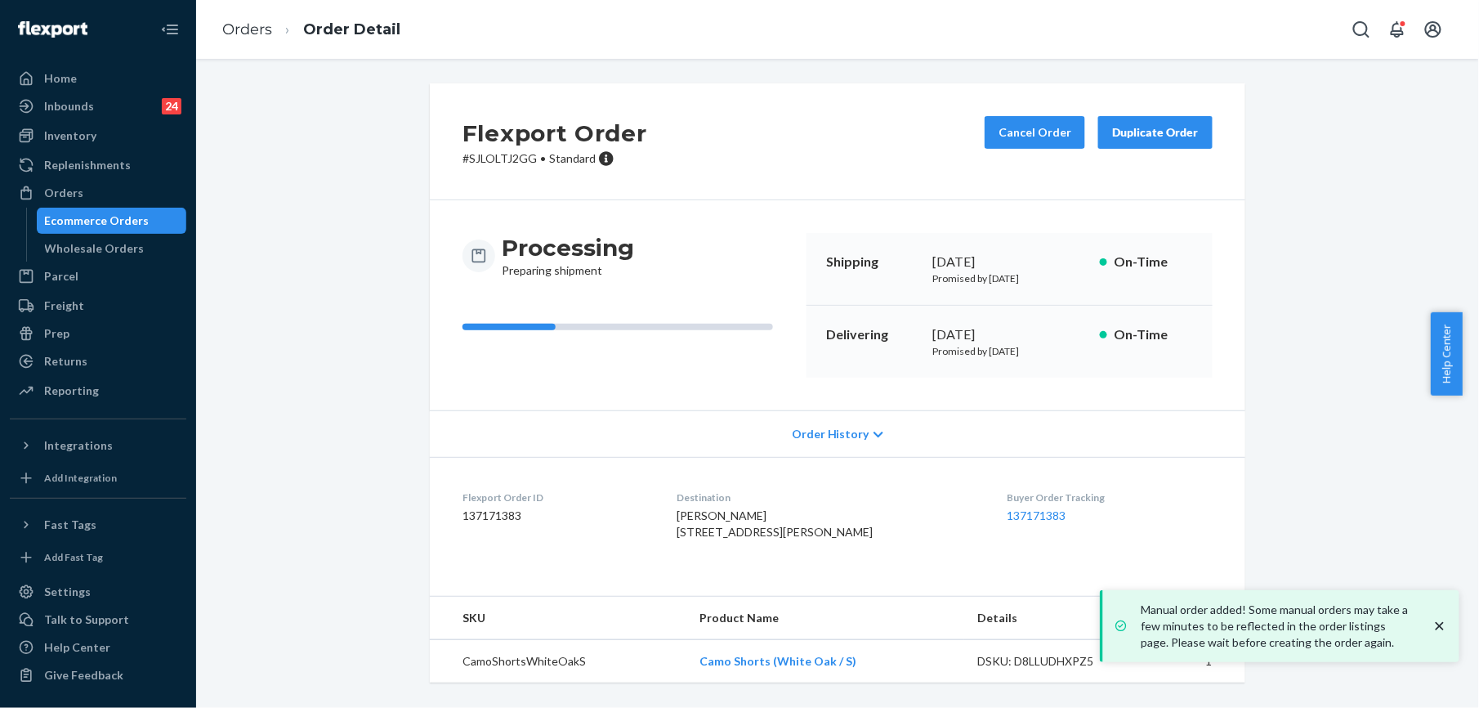
scroll to position [28, 0]
drag, startPoint x: 680, startPoint y: 498, endPoint x: 703, endPoint y: 530, distance: 39.9
click at [703, 530] on div "Brooke Sprague 369 SE Reed Market Rd Apt 103 Bend, OR 97702-3905 US" at bounding box center [829, 523] width 304 height 33
copy span "369 SE Reed Market Rd Apt 103 Bend, OR 97702-3905 US"
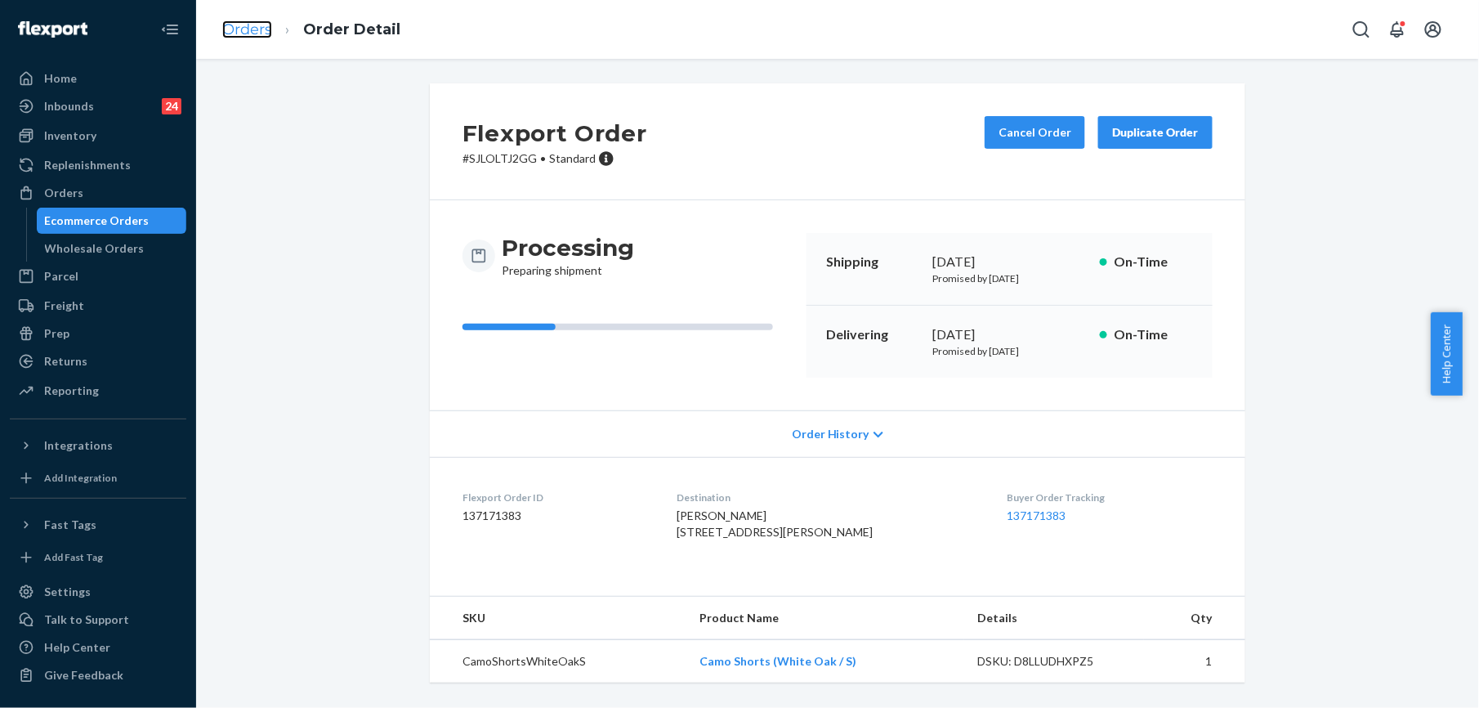
click at [249, 33] on link "Orders" at bounding box center [247, 29] width 50 height 18
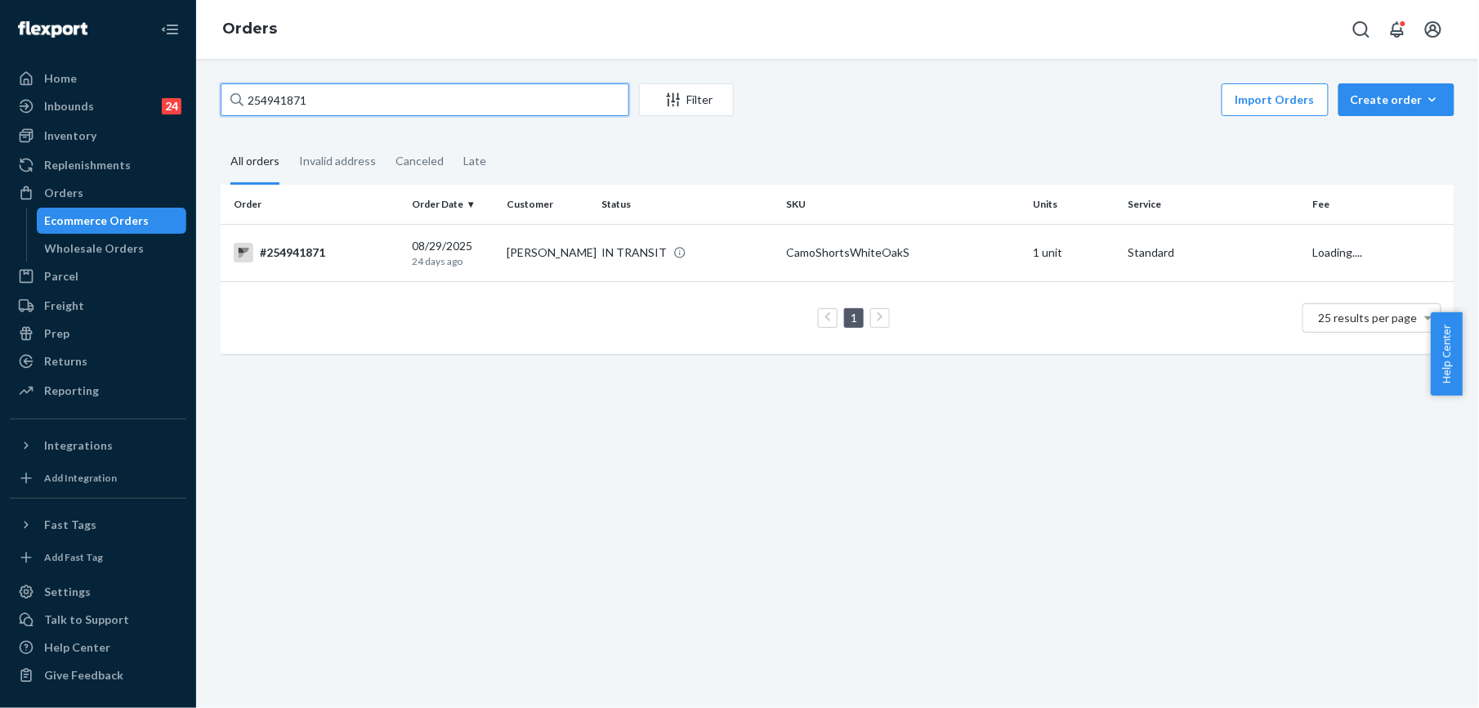
click at [317, 102] on input "254941871" at bounding box center [425, 99] width 409 height 33
paste input "5219097"
type input "255219097"
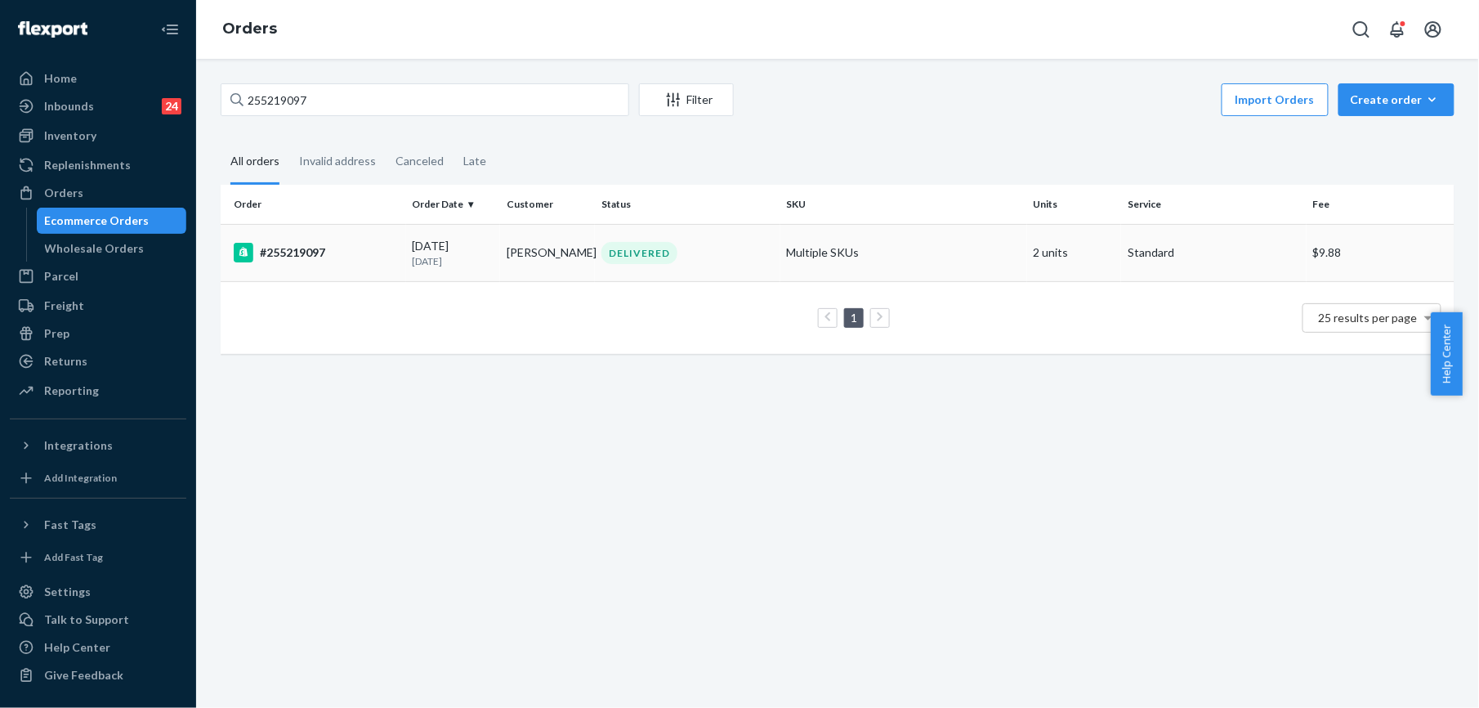
click at [301, 250] on div "#255219097" at bounding box center [317, 253] width 166 height 20
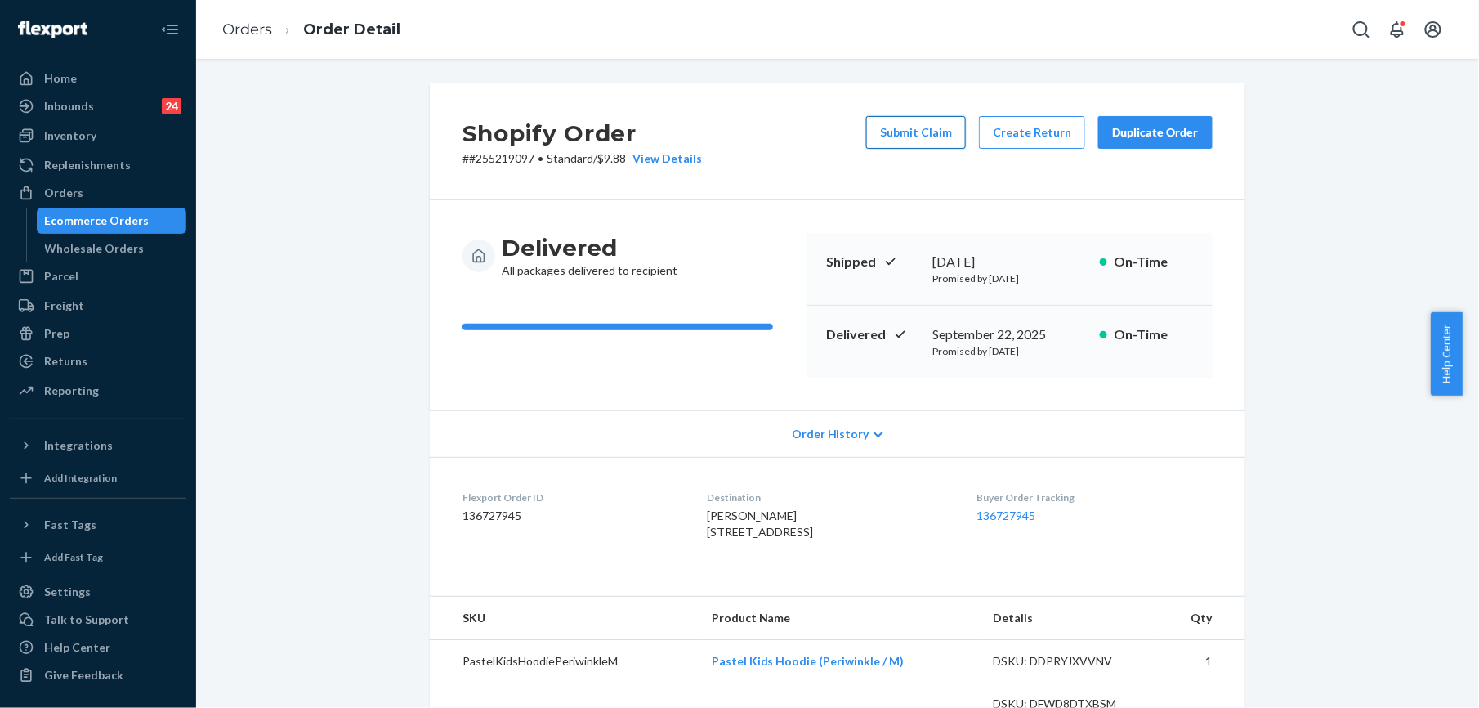
click at [896, 121] on button "Submit Claim" at bounding box center [916, 132] width 100 height 33
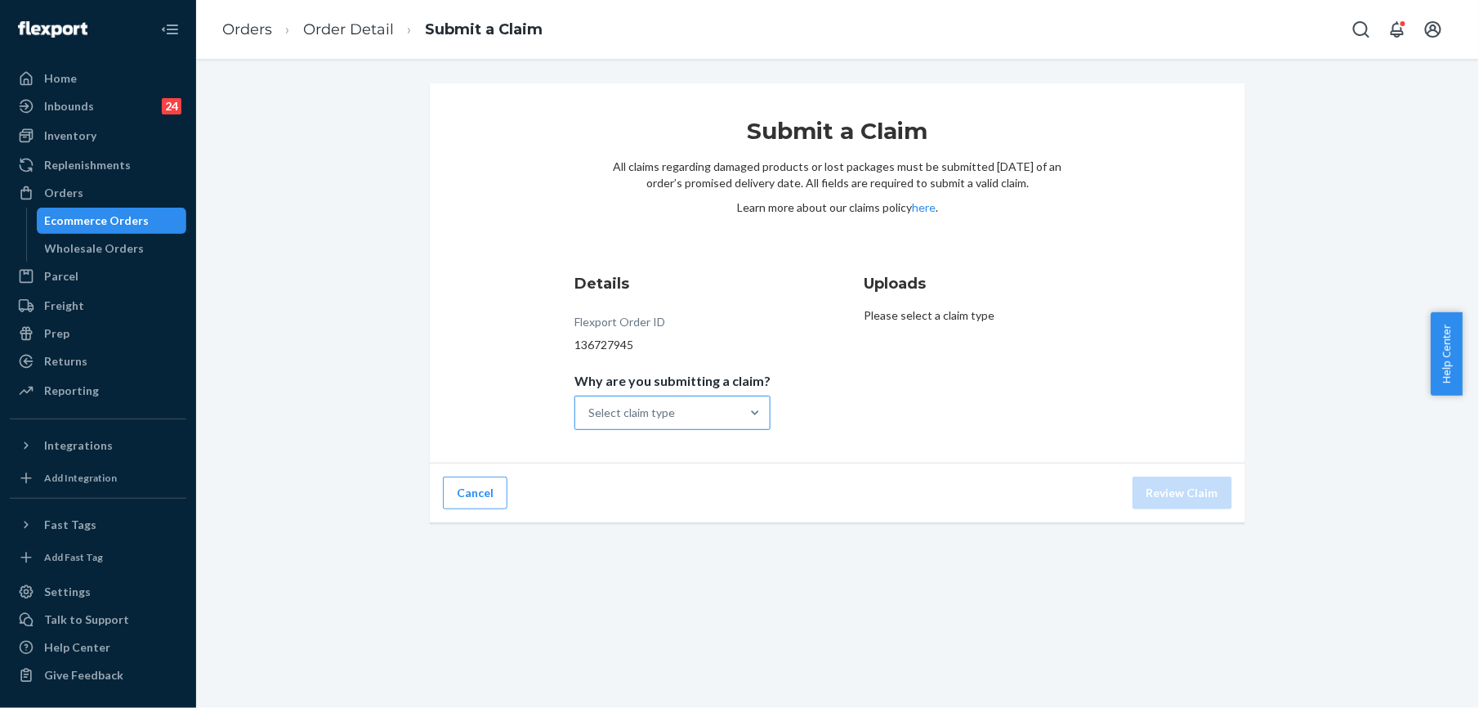
click at [621, 400] on div "Select claim type" at bounding box center [657, 412] width 165 height 33
click at [590, 405] on input "Why are you submitting a claim? Select claim type" at bounding box center [589, 413] width 2 height 16
click at [661, 524] on div "Incorrect product" at bounding box center [673, 518] width 190 height 33
click at [590, 421] on input "Why are you submitting a claim? option Incorrect product focused, 3 of 4. 4 res…" at bounding box center [589, 413] width 2 height 16
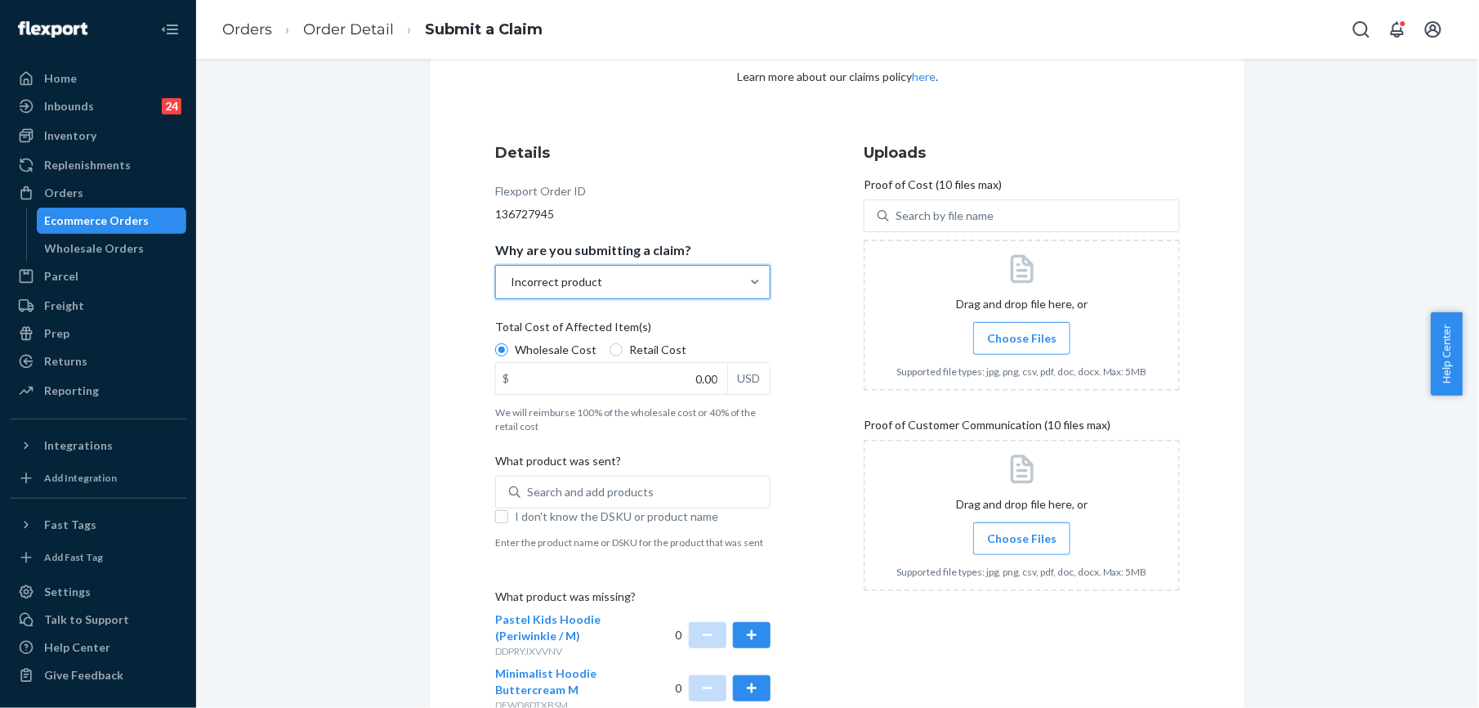
scroll to position [248, 0]
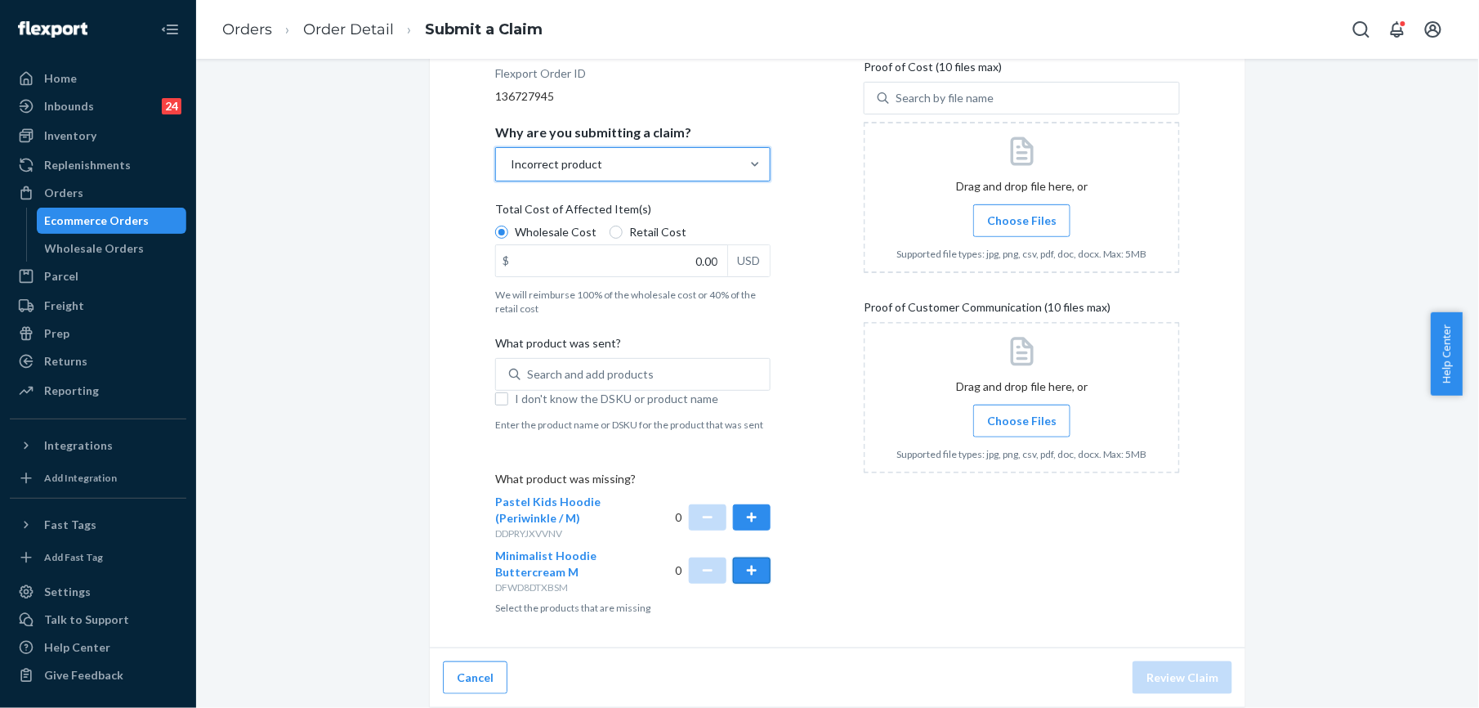
click at [757, 575] on button "button" at bounding box center [752, 570] width 38 height 26
click at [704, 256] on input "0.00" at bounding box center [611, 260] width 231 height 31
type input "47.00"
click at [579, 373] on div "Search and add products" at bounding box center [590, 374] width 127 height 16
click at [529, 373] on input "Search and add products" at bounding box center [528, 374] width 2 height 16
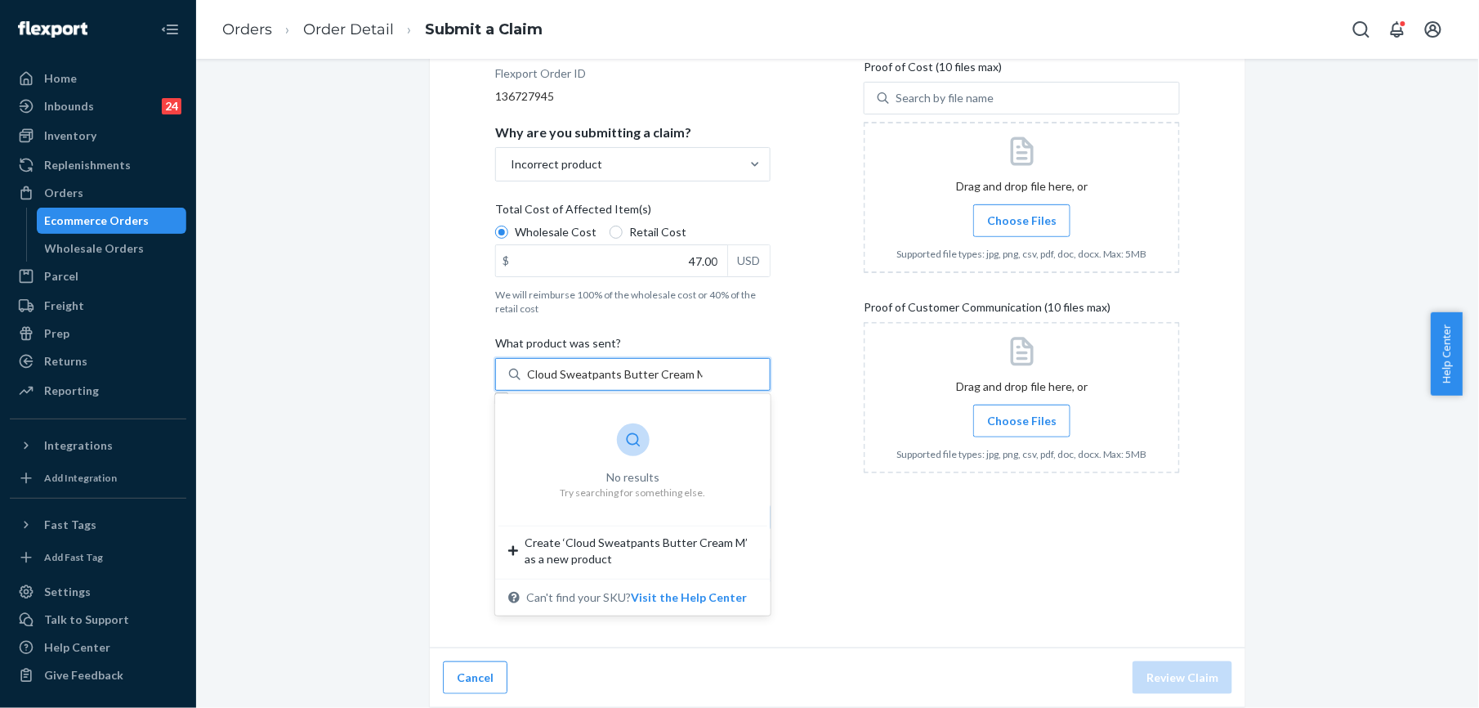
click at [655, 370] on input "Cloud Sweatpants Butter Cream M" at bounding box center [615, 374] width 176 height 16
type input "Cloud Sweatpants Buttercream M"
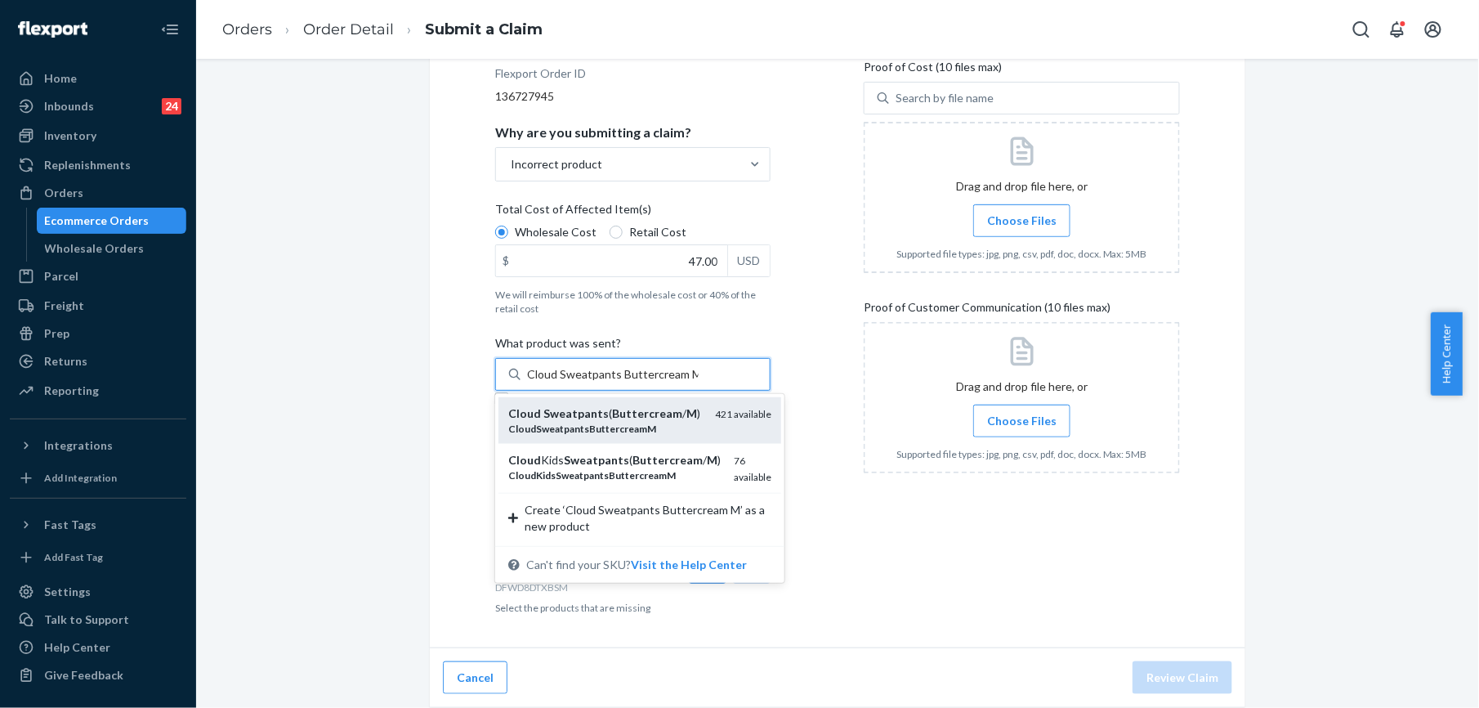
click at [612, 415] on em "Buttercream" at bounding box center [647, 413] width 70 height 14
click at [611, 382] on input "Cloud Sweatpants Buttercream M" at bounding box center [613, 374] width 172 height 16
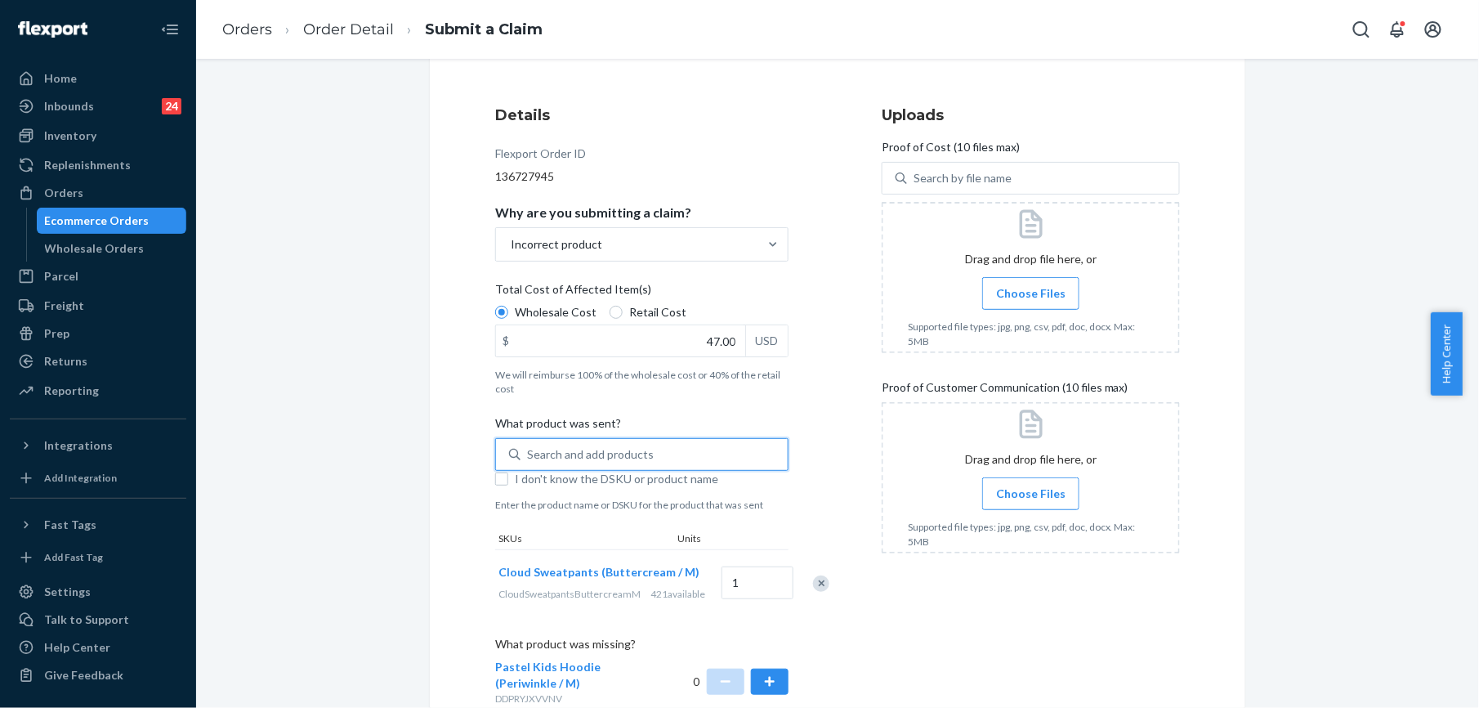
scroll to position [139, 0]
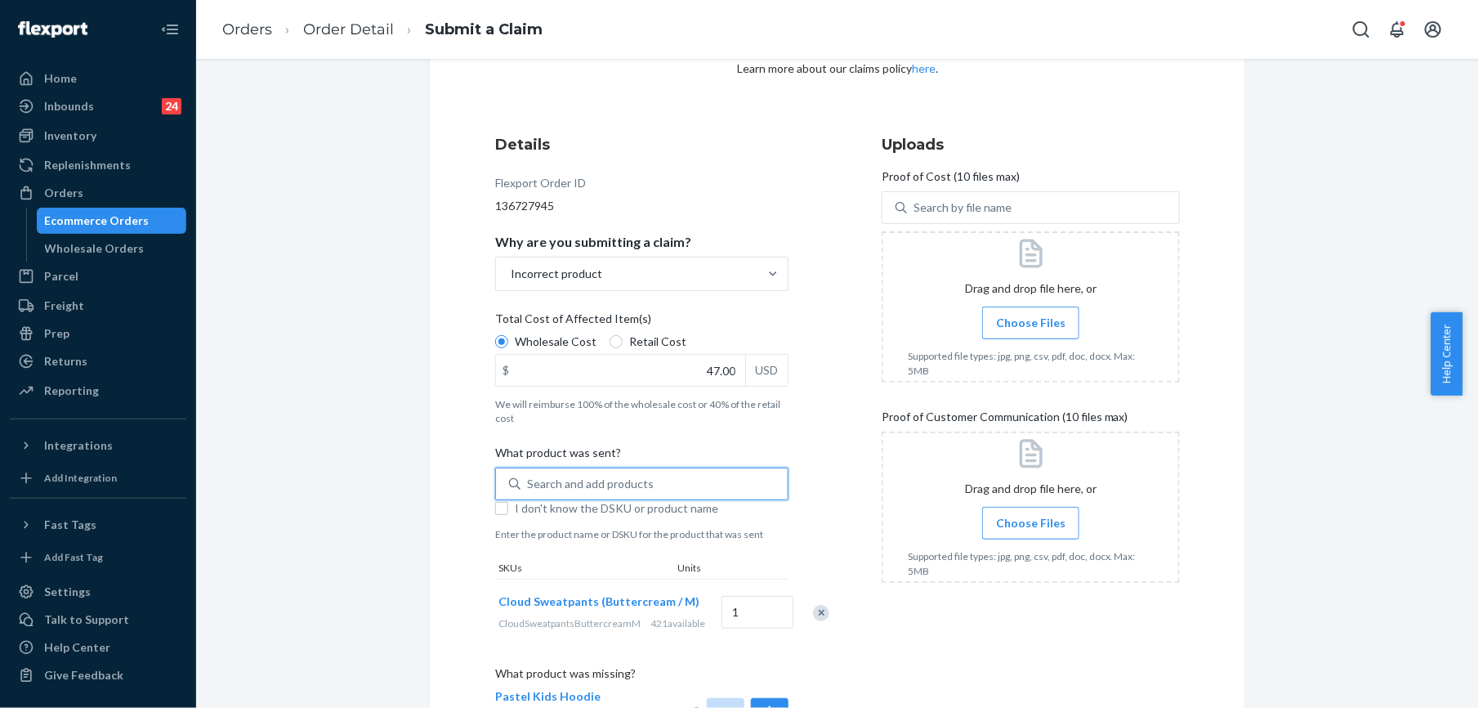
click at [1026, 338] on label "Choose Files" at bounding box center [1030, 322] width 97 height 33
click at [1031, 332] on input "Choose Files" at bounding box center [1031, 323] width 1 height 18
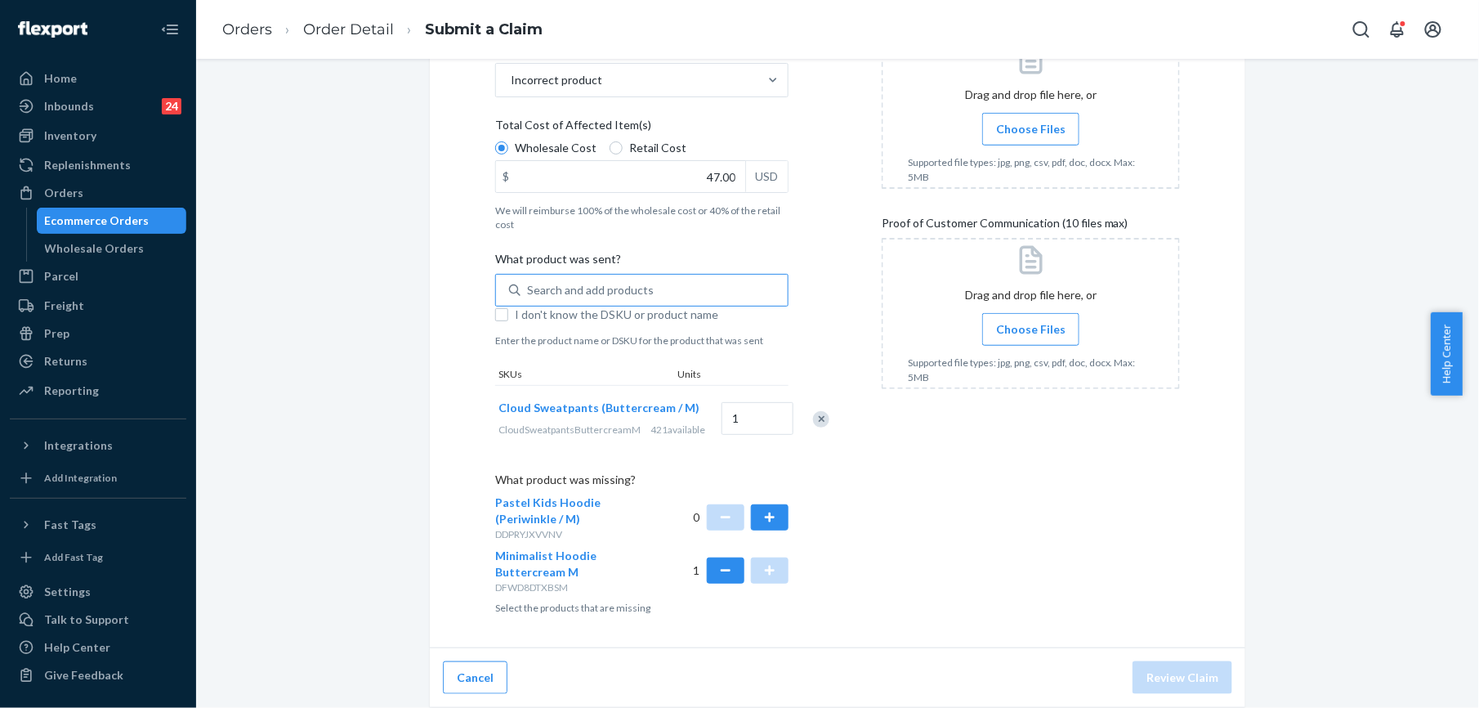
scroll to position [357, 0]
click at [1026, 121] on span "Choose Files" at bounding box center [1030, 129] width 69 height 16
click at [1031, 120] on input "Choose Files" at bounding box center [1031, 129] width 1 height 18
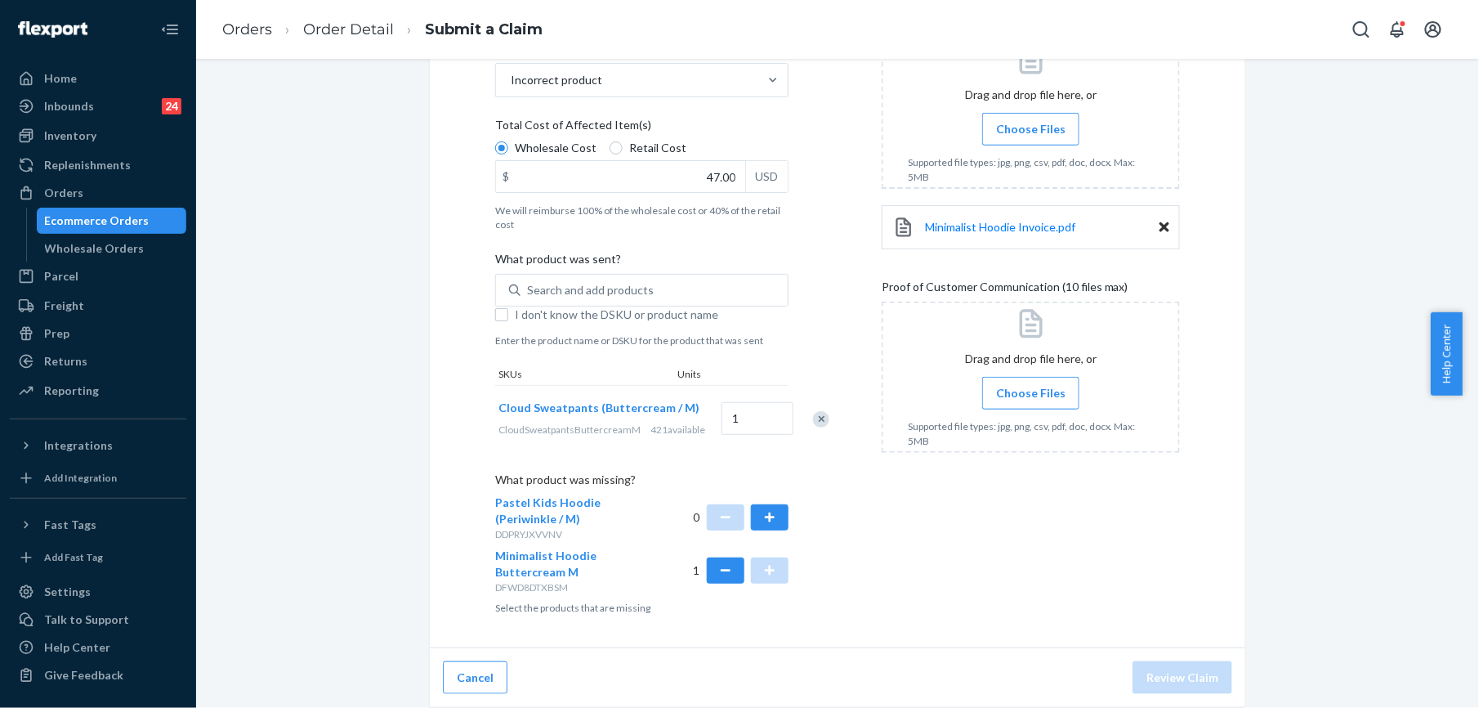
click at [1013, 385] on span "Choose Files" at bounding box center [1030, 393] width 69 height 16
click at [1031, 384] on input "Choose Files" at bounding box center [1031, 393] width 1 height 18
click at [1018, 377] on label "Choose Files" at bounding box center [1030, 393] width 97 height 33
click at [1031, 384] on input "Choose Files" at bounding box center [1031, 393] width 1 height 18
click at [1142, 678] on button "Review Claim" at bounding box center [1183, 677] width 100 height 33
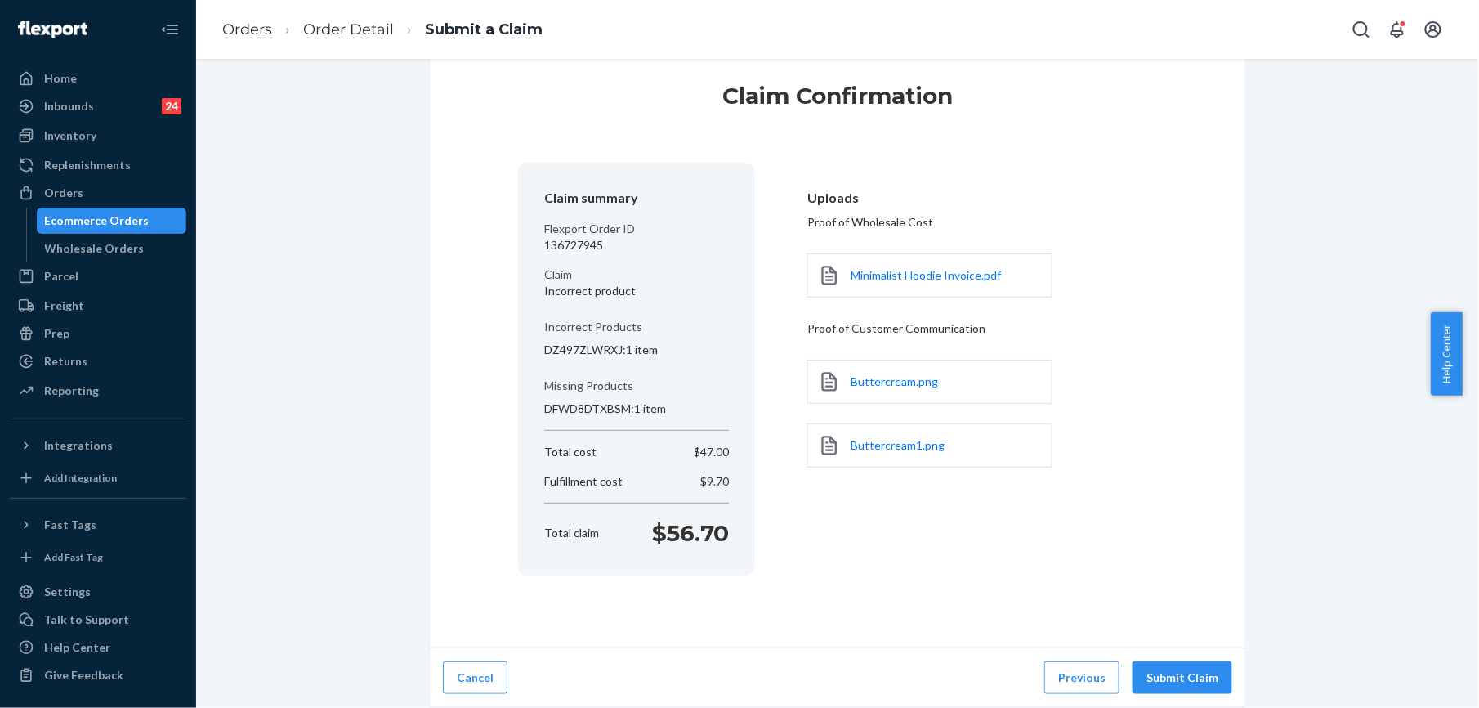
scroll to position [33, 0]
click at [1151, 682] on button "Submit Claim" at bounding box center [1183, 680] width 100 height 33
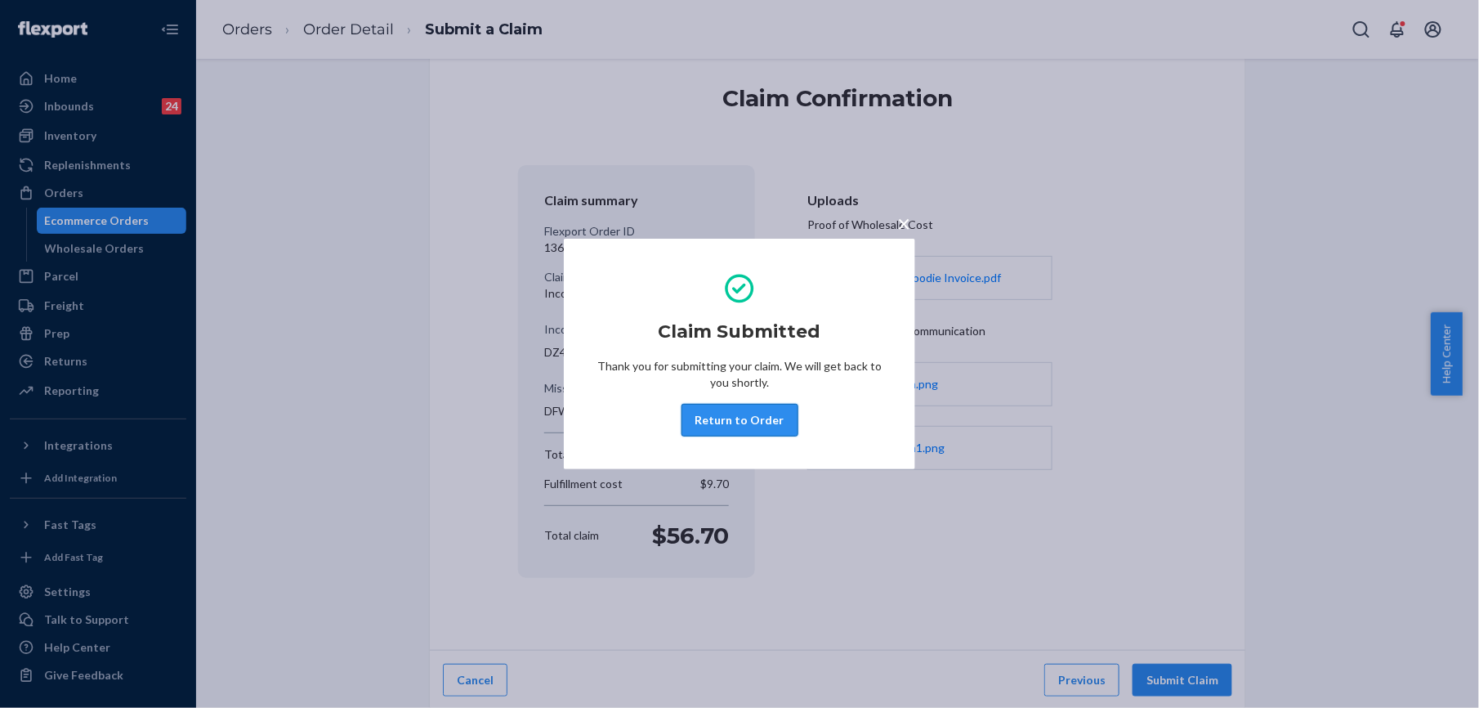
click at [746, 412] on button "Return to Order" at bounding box center [740, 420] width 117 height 33
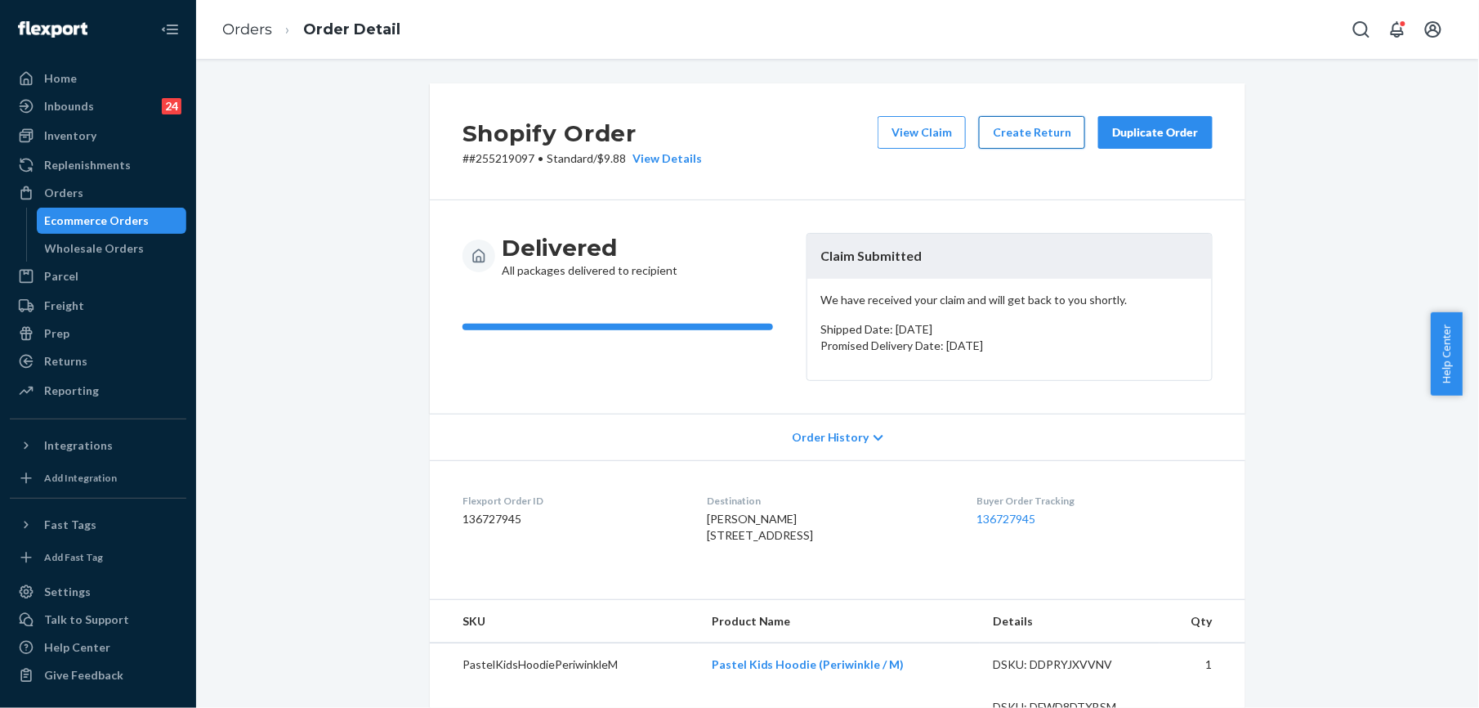
click at [1031, 132] on button "Create Return" at bounding box center [1032, 132] width 106 height 33
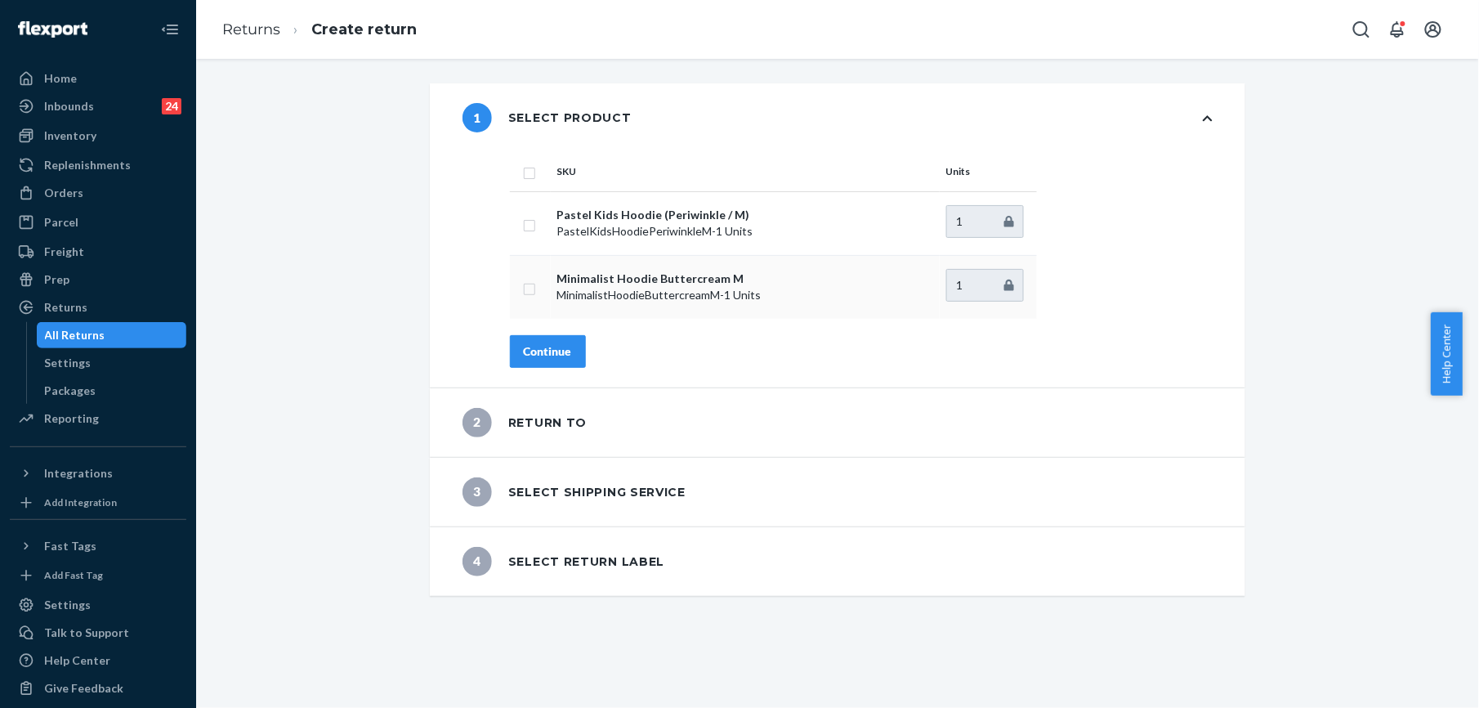
click at [523, 288] on input "checkbox" at bounding box center [529, 287] width 13 height 17
checkbox input "true"
click at [533, 348] on div "Continue" at bounding box center [548, 351] width 48 height 16
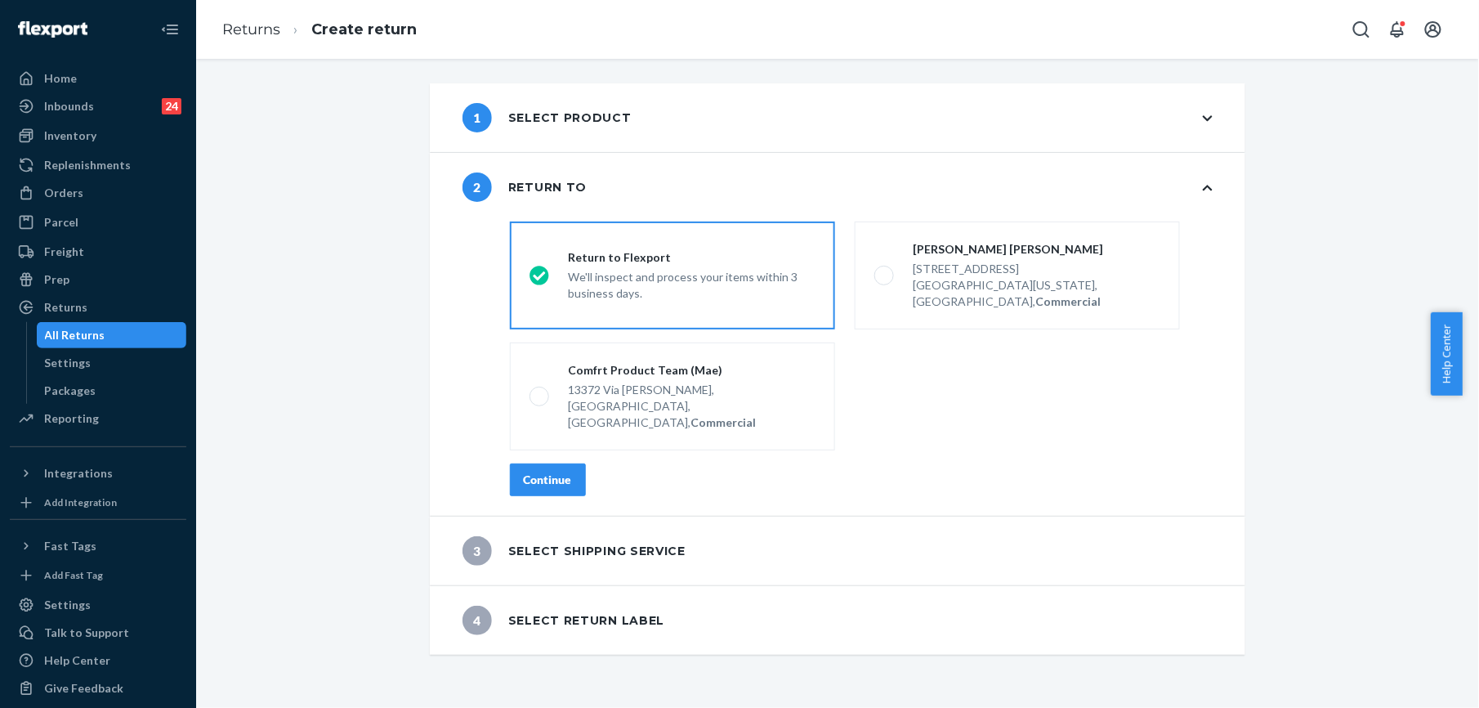
click at [552, 472] on div "Continue" at bounding box center [548, 480] width 48 height 16
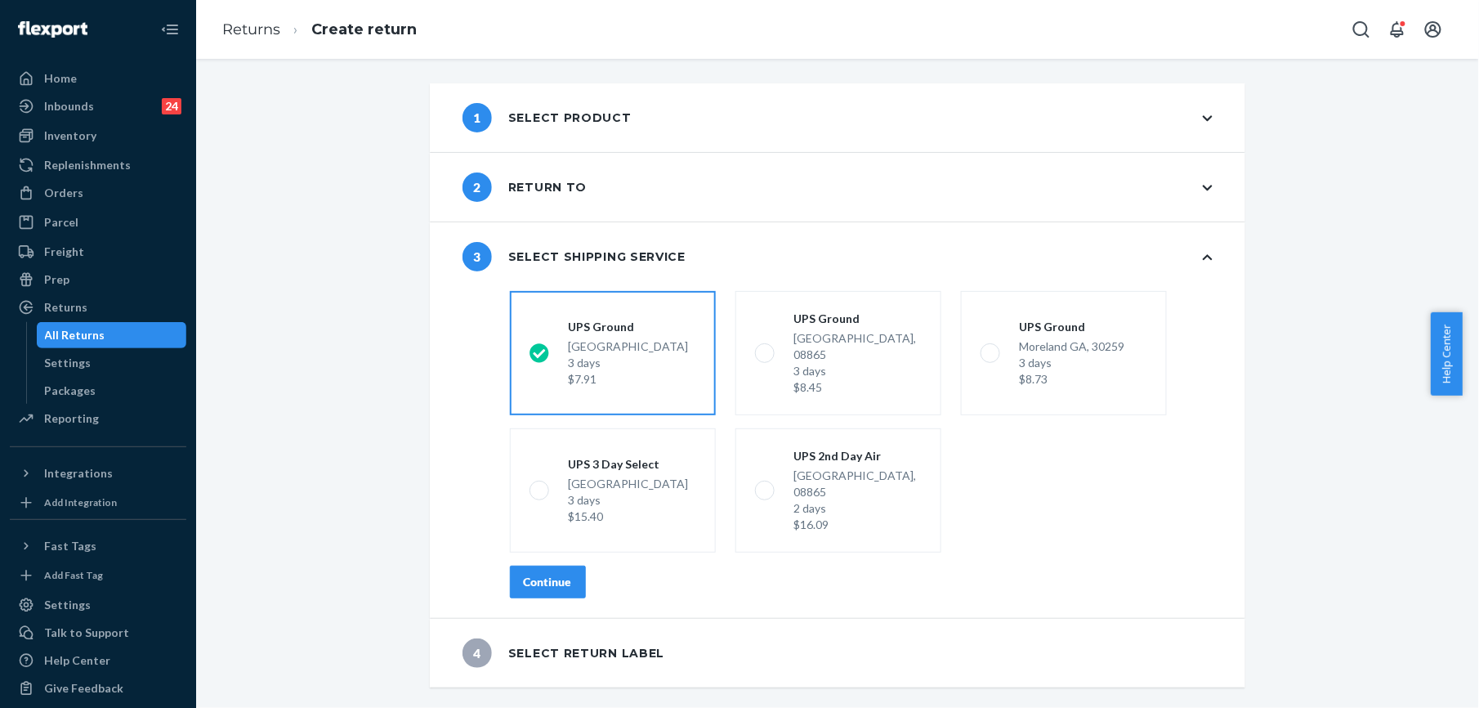
click at [570, 566] on button "Continue" at bounding box center [548, 582] width 76 height 33
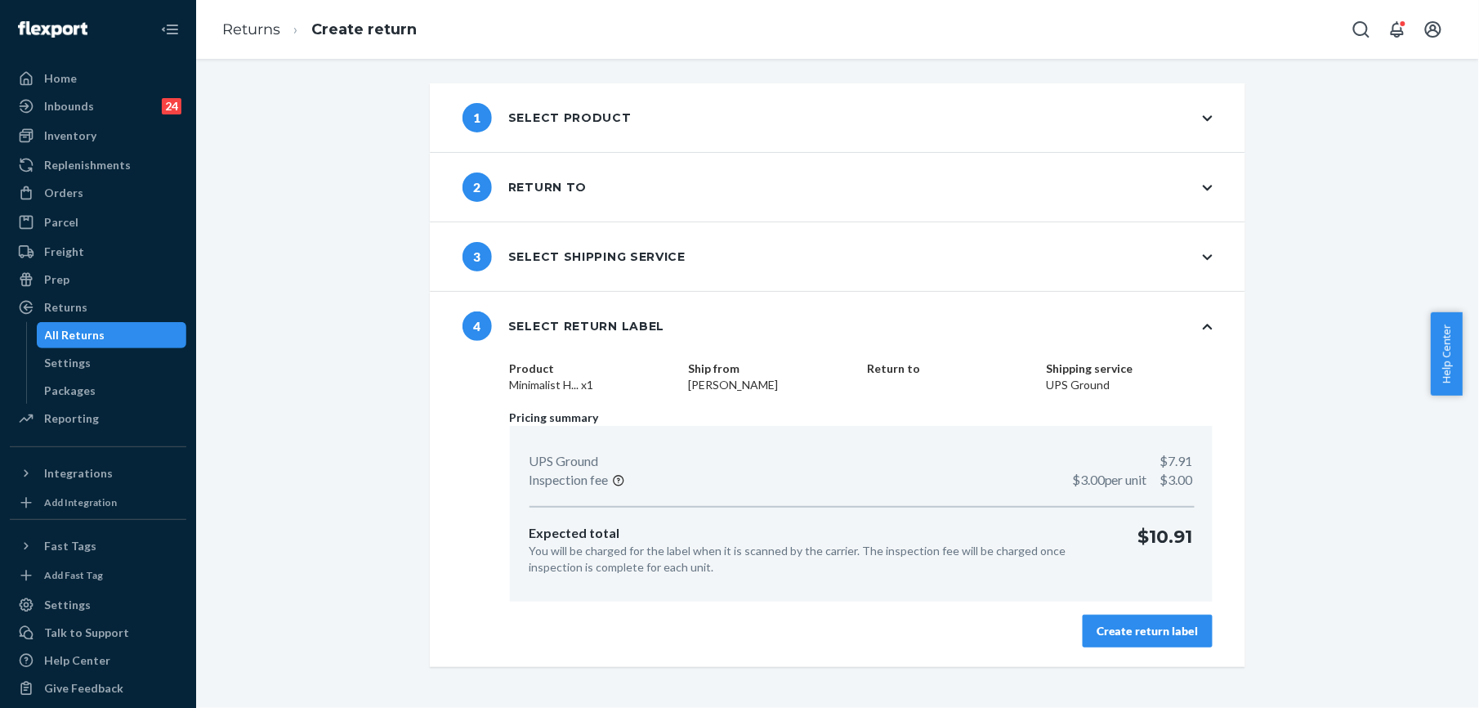
click at [1147, 639] on button "Create return label" at bounding box center [1148, 631] width 130 height 33
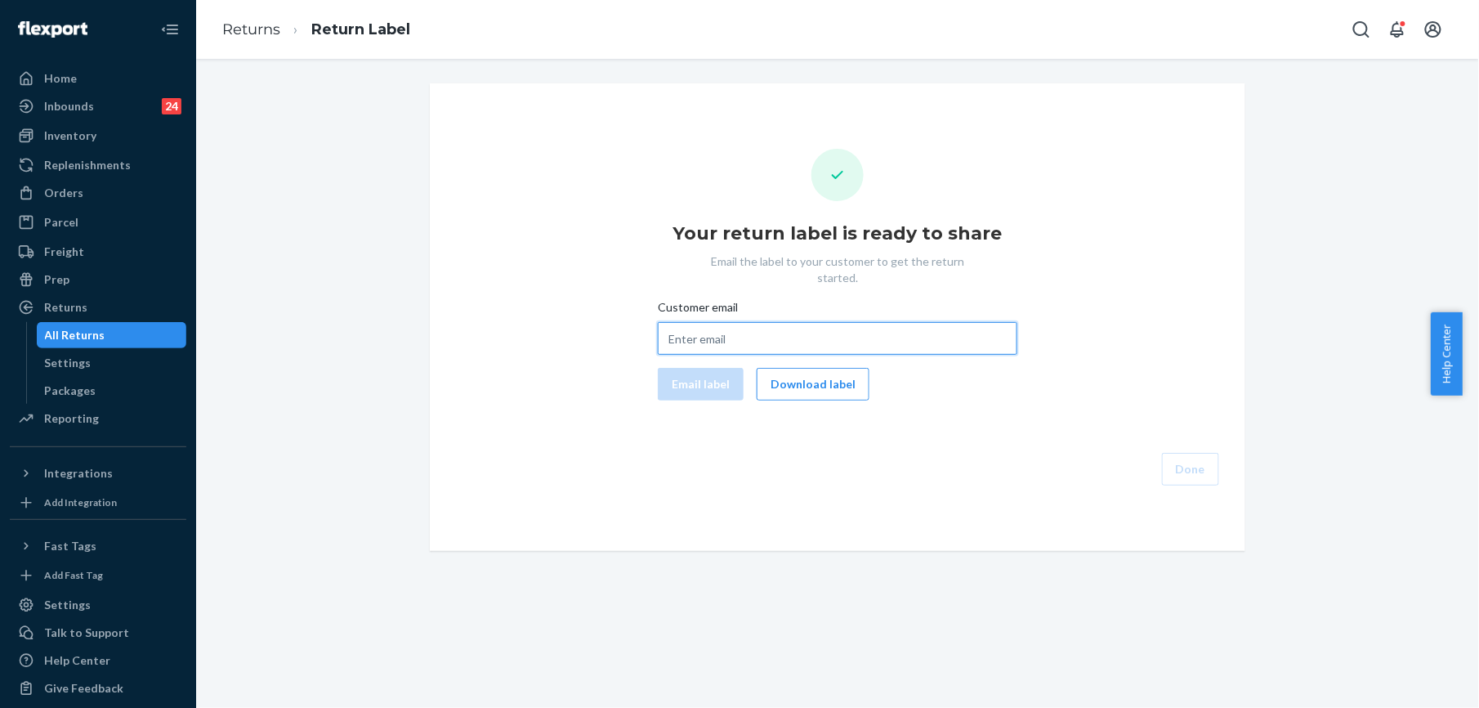
click at [727, 324] on input "Customer email" at bounding box center [838, 338] width 360 height 33
paste input "kathrynjfrie@gmail.com"
type input "kathrynjfrie@gmail.com"
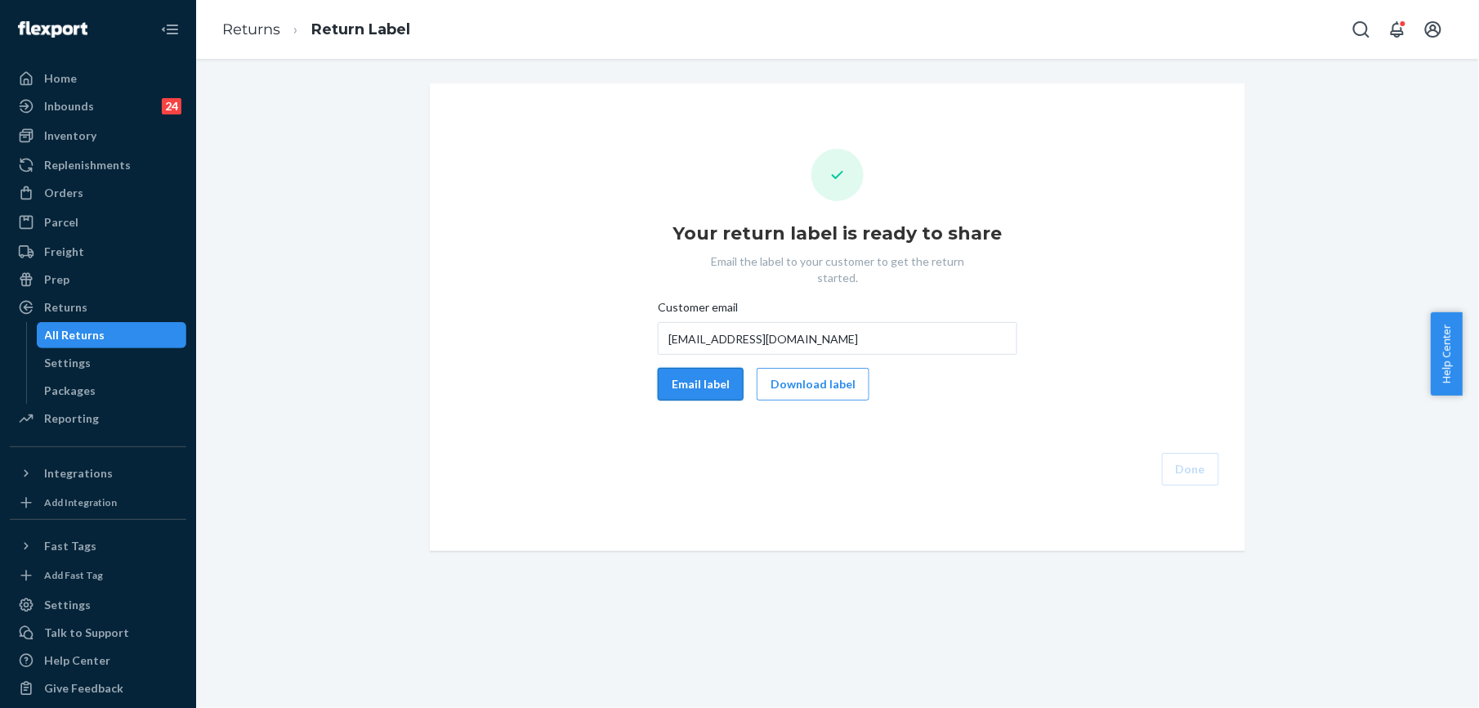
click at [713, 370] on button "Email label" at bounding box center [701, 384] width 86 height 33
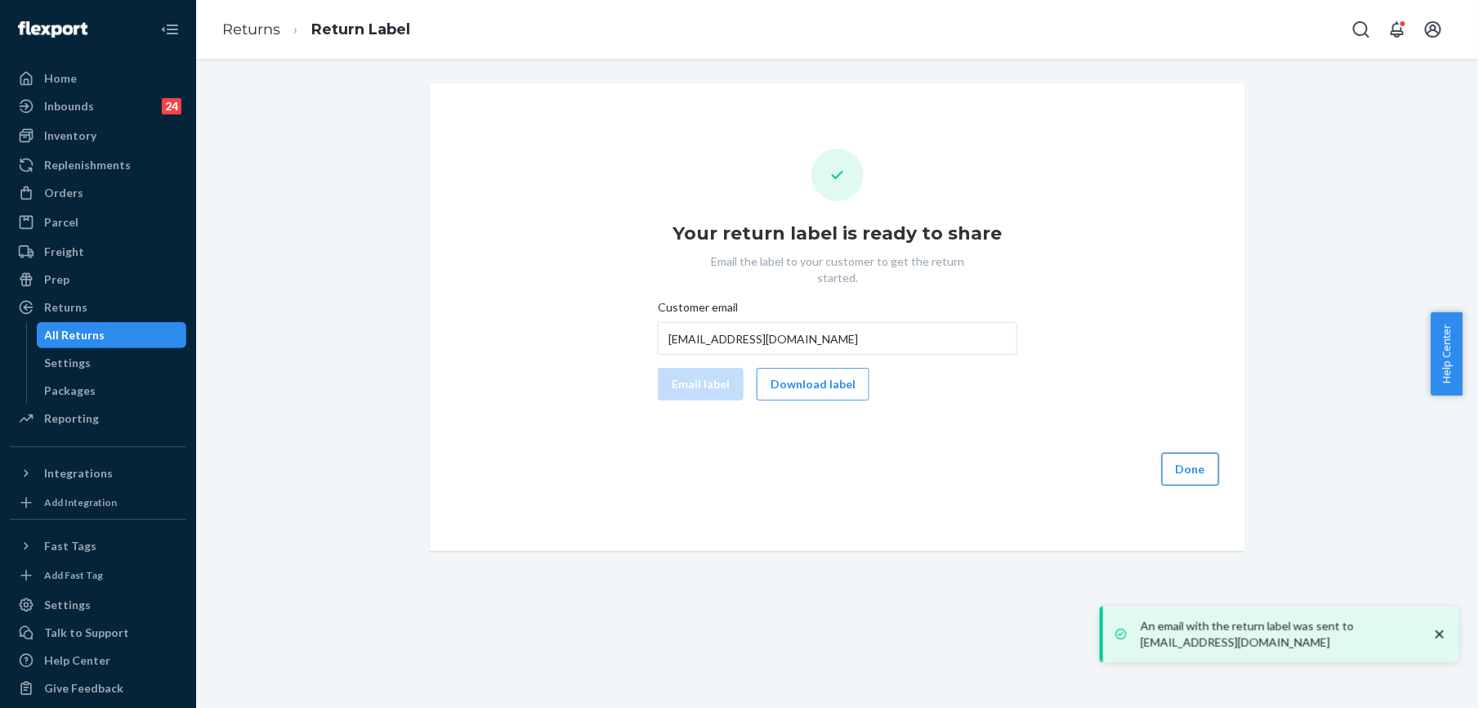
click at [1167, 453] on button "Done" at bounding box center [1190, 469] width 57 height 33
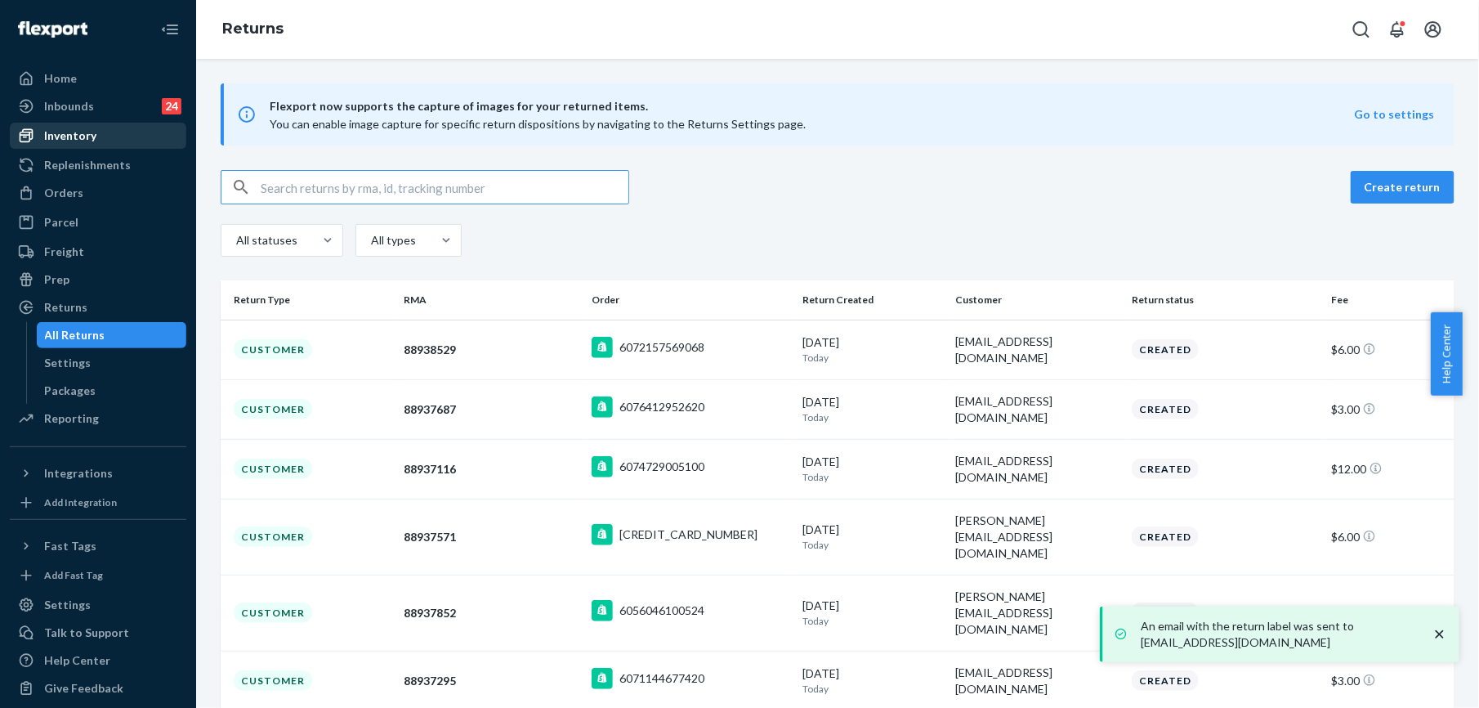
click at [88, 139] on div "Inventory" at bounding box center [70, 135] width 52 height 16
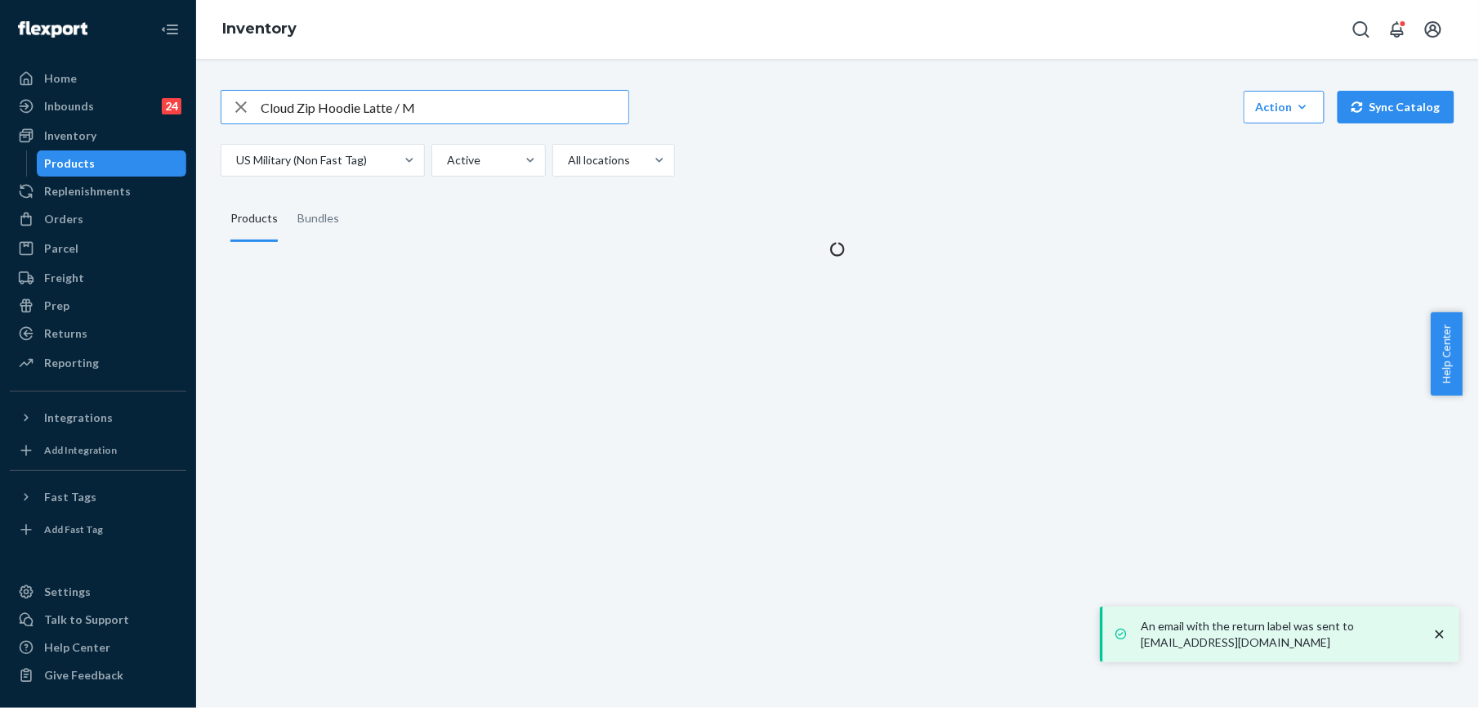
click at [296, 105] on input "Cloud Zip Hoodie Latte / M" at bounding box center [445, 107] width 368 height 33
click at [239, 111] on icon "button" at bounding box center [241, 107] width 20 height 33
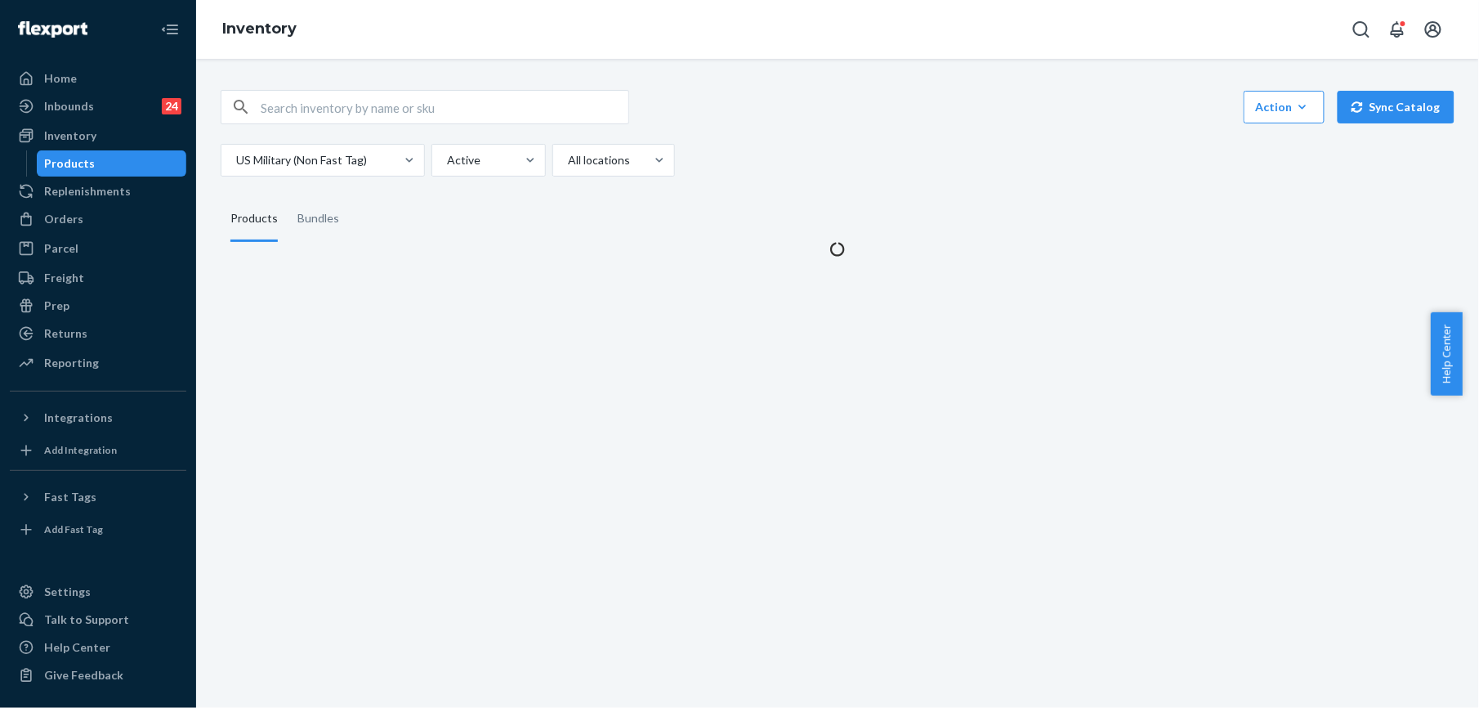
click at [281, 113] on input "text" at bounding box center [445, 107] width 368 height 33
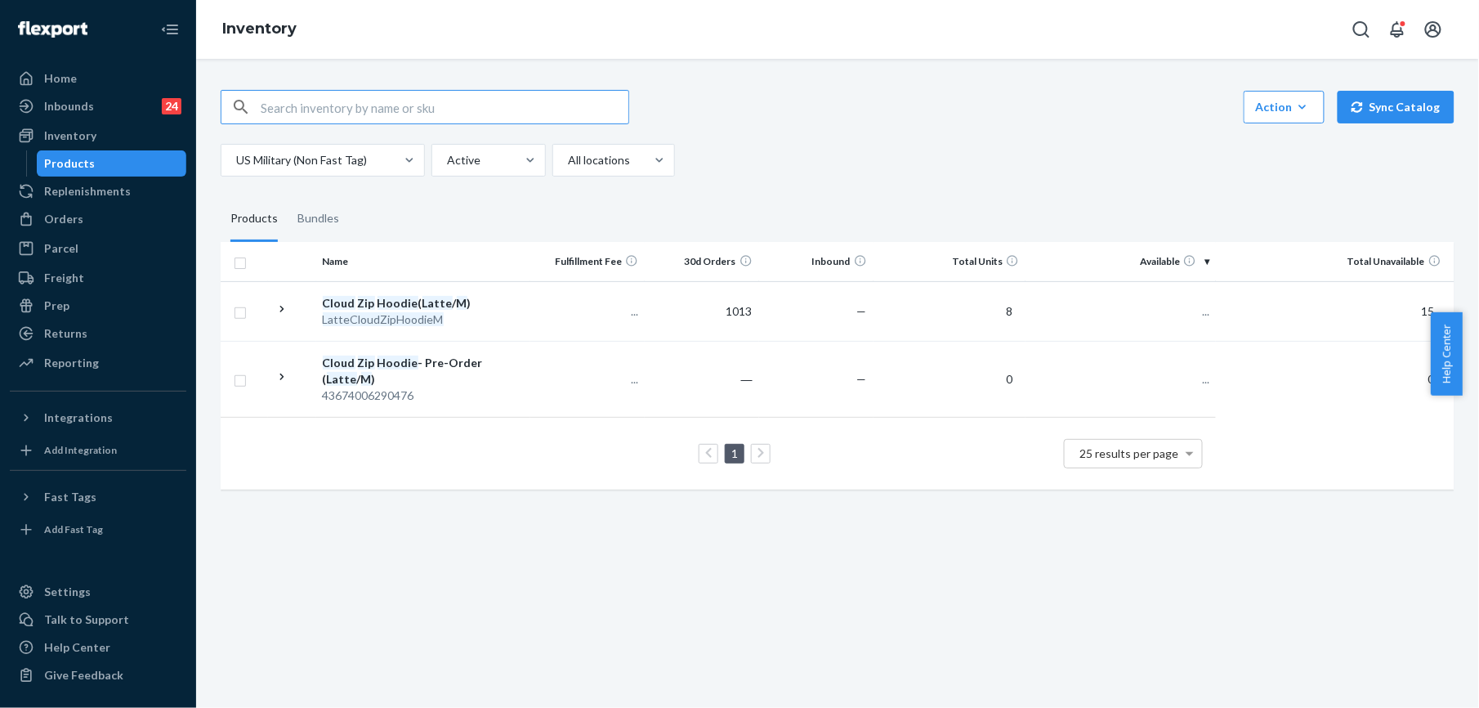
paste input "Signature Sweatpants Teal / M"
type input "Signature Sweatpants Teal / M"
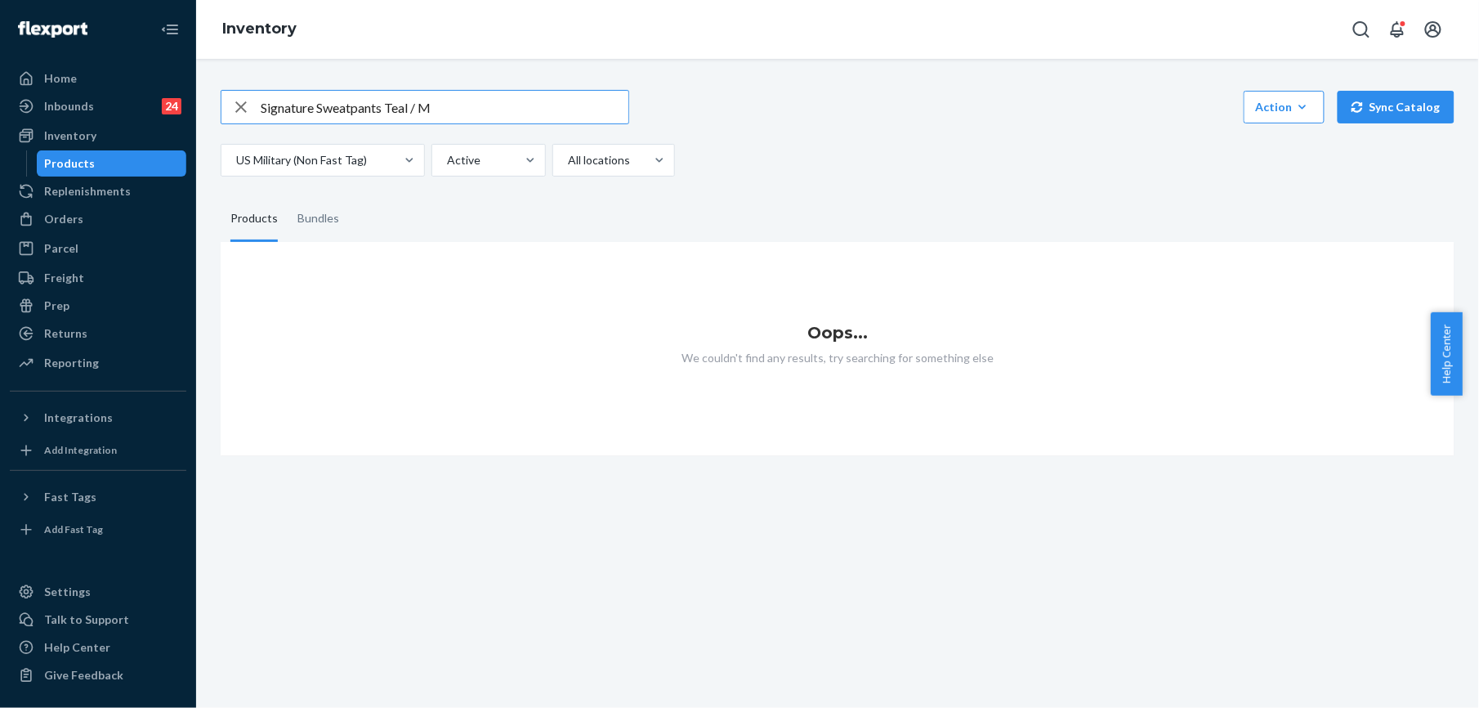
click at [478, 105] on input "Signature Sweatpants Teal / M" at bounding box center [445, 107] width 368 height 33
click at [240, 103] on icon "button" at bounding box center [241, 107] width 20 height 33
click at [283, 105] on input "text" at bounding box center [445, 107] width 368 height 33
paste input "You Matter Kids [PERSON_NAME] / S"
type input "You Matter Kids [PERSON_NAME] / S"
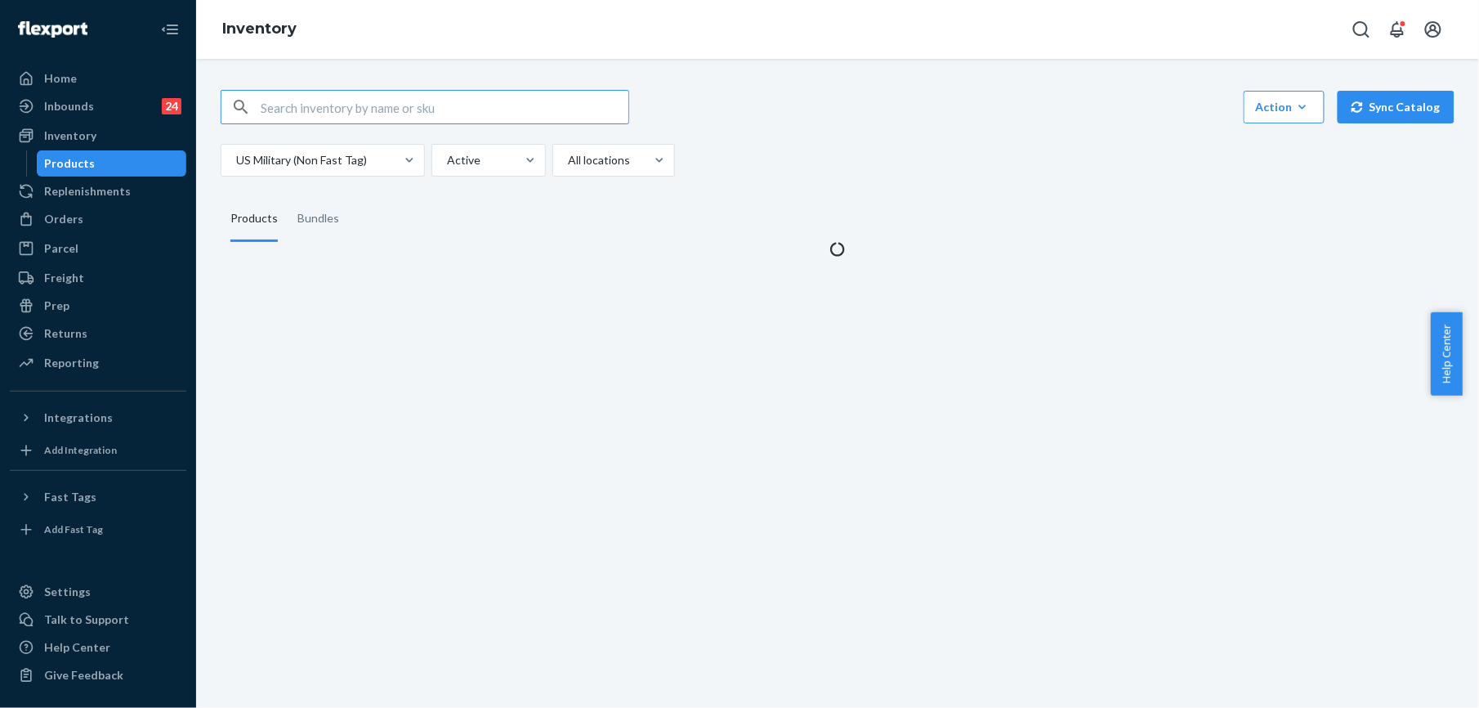
click at [269, 111] on input "text" at bounding box center [445, 107] width 368 height 33
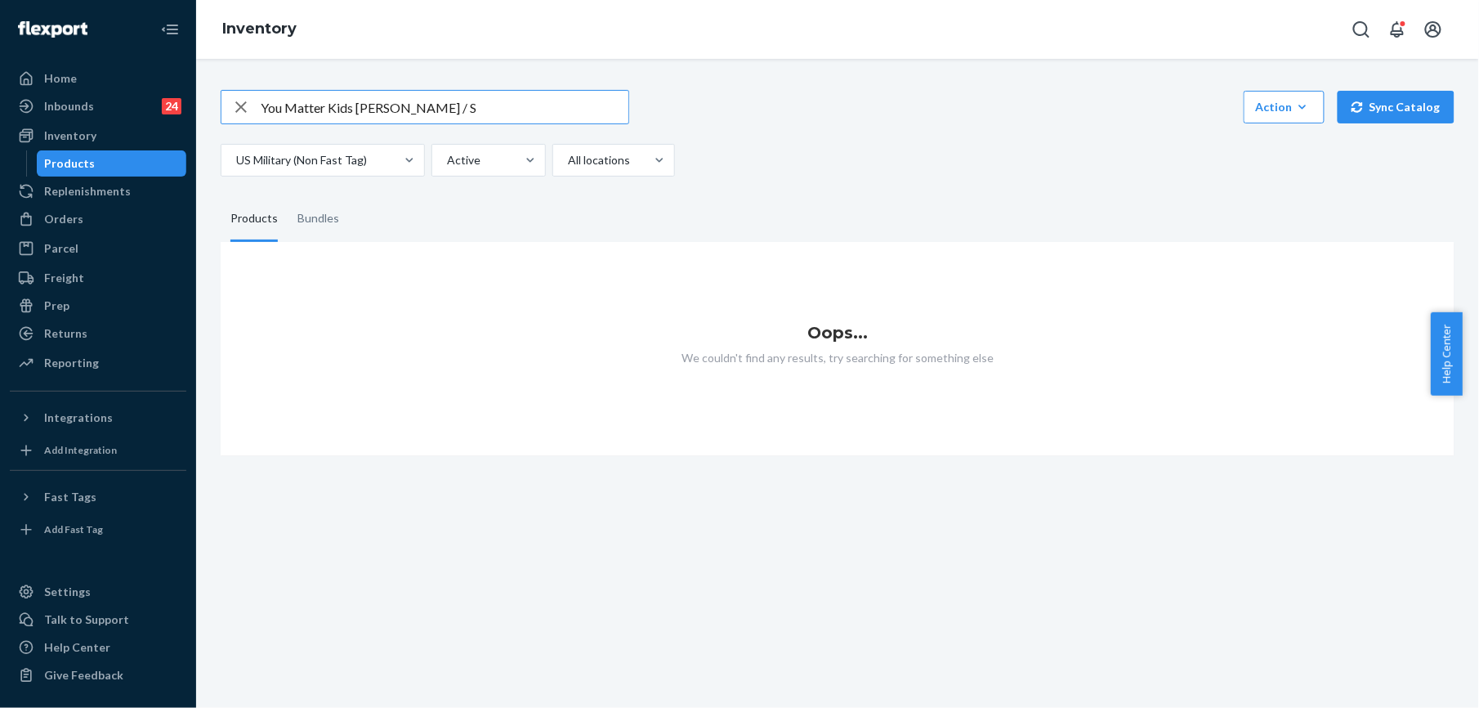
click at [458, 105] on input "You Matter Kids [PERSON_NAME] / S" at bounding box center [445, 107] width 368 height 33
type input "You Matter Kids Hoodie [PERSON_NAME]"
click at [83, 213] on div "Orders" at bounding box center [97, 219] width 173 height 23
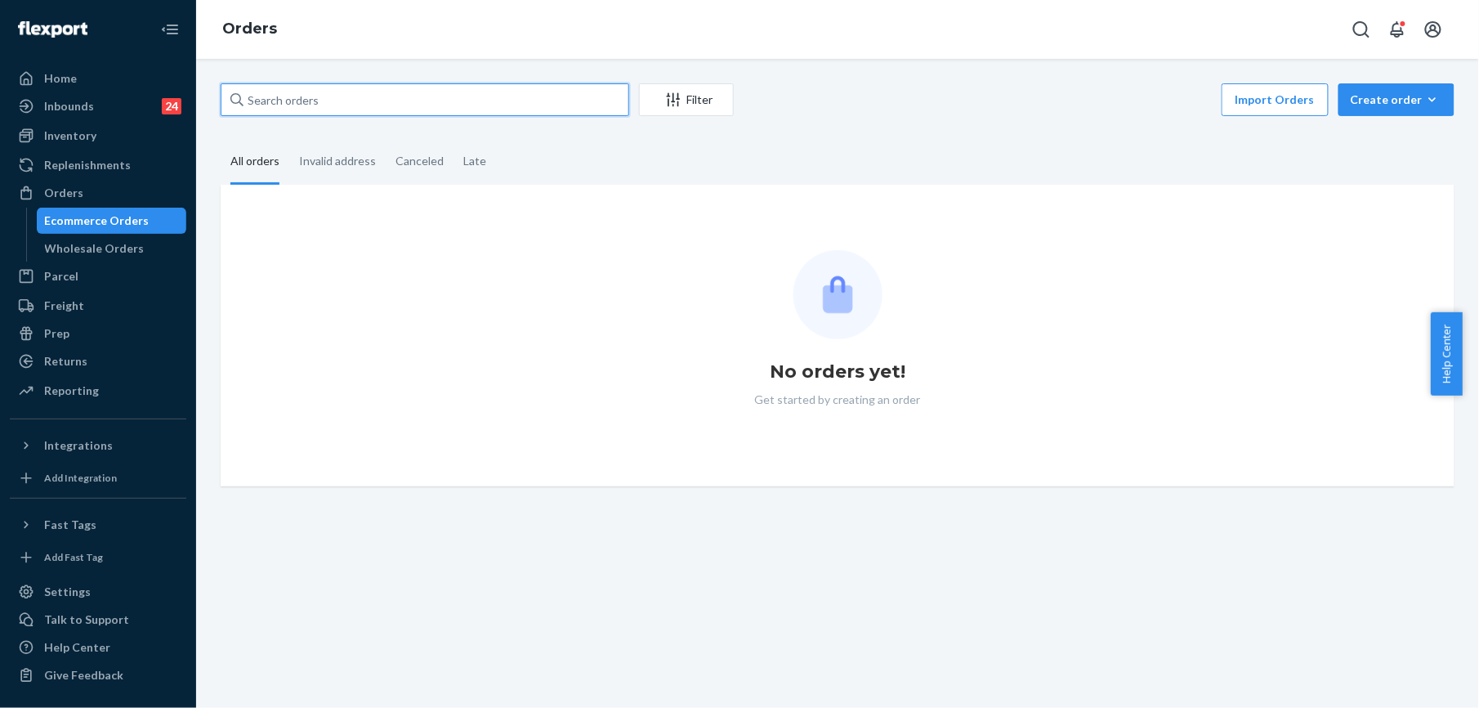
click at [273, 101] on input "text" at bounding box center [425, 99] width 409 height 33
paste input "255255460"
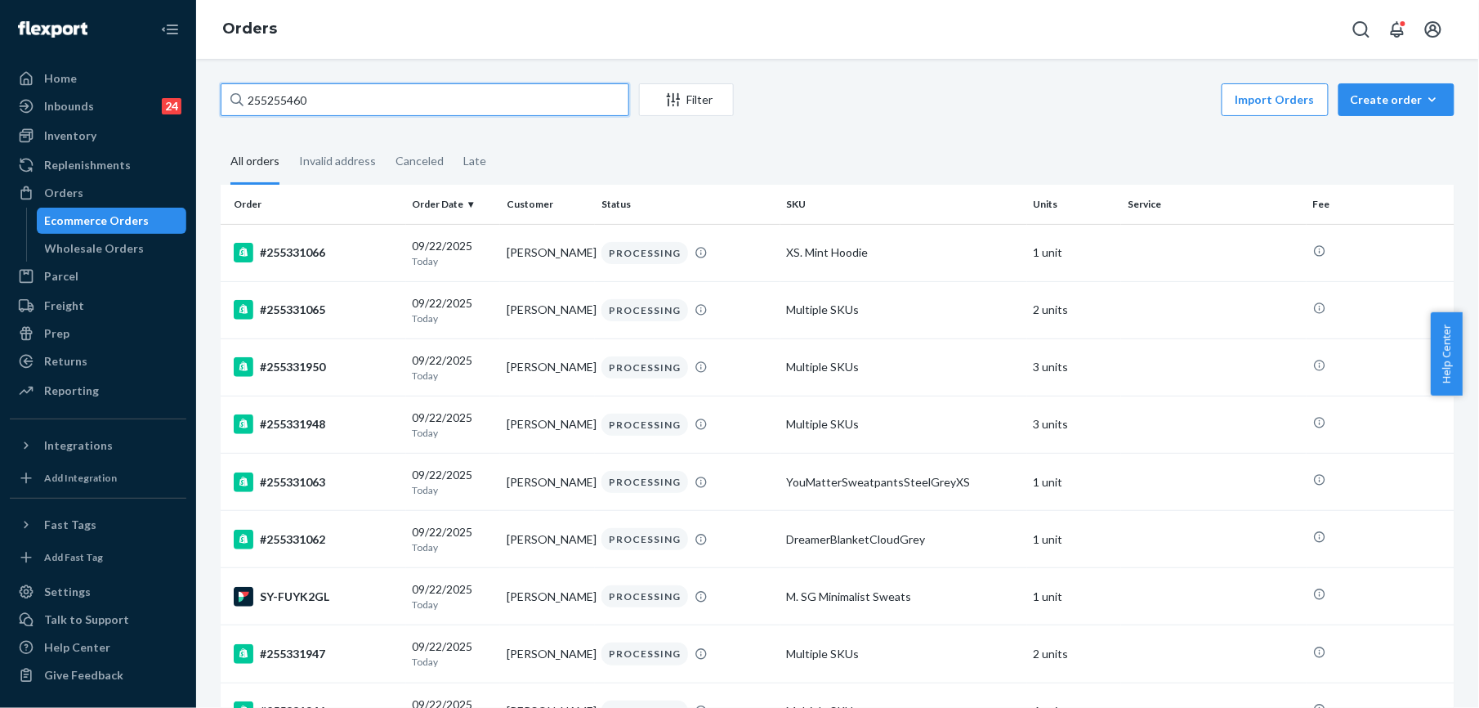
click at [325, 102] on input "255255460" at bounding box center [425, 99] width 409 height 33
paste input "[PERSON_NAME]"
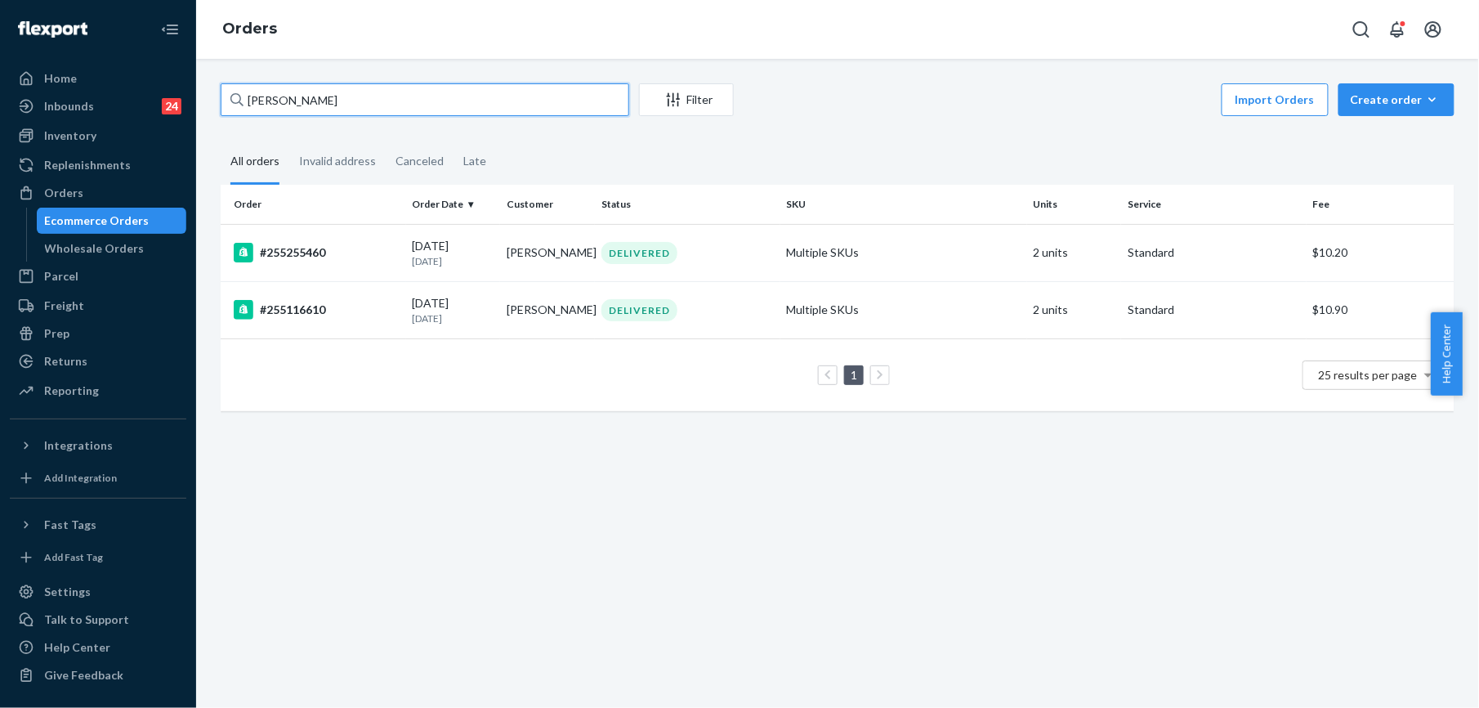
type input "[PERSON_NAME]"
click at [315, 258] on div "#255255460" at bounding box center [317, 253] width 166 height 20
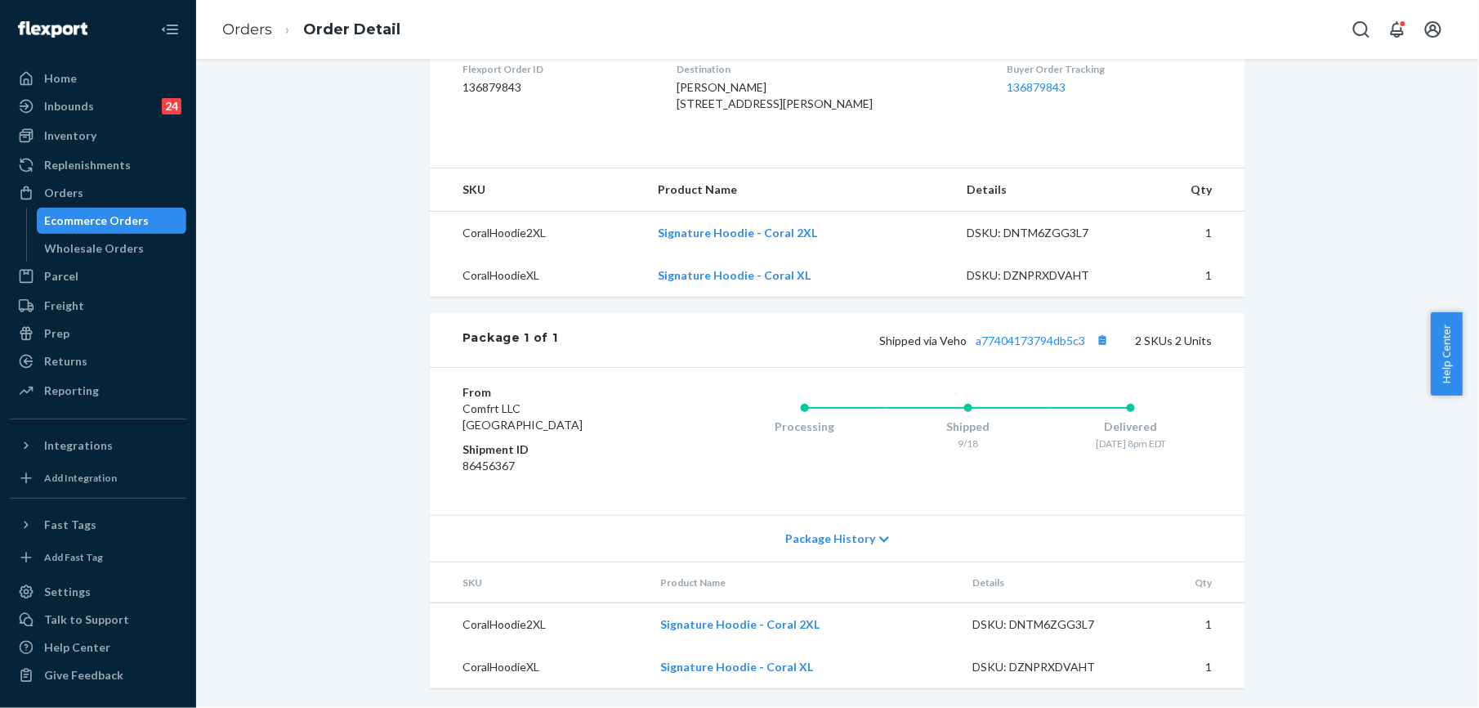
scroll to position [463, 0]
click at [981, 344] on link "a77404173794db5c3" at bounding box center [1031, 340] width 110 height 14
drag, startPoint x: 935, startPoint y: 338, endPoint x: 1080, endPoint y: 341, distance: 145.5
click at [1080, 341] on span "Shipped via Veho a77404173794db5c3" at bounding box center [996, 340] width 234 height 14
copy span "Veho a77404173794db5c3"
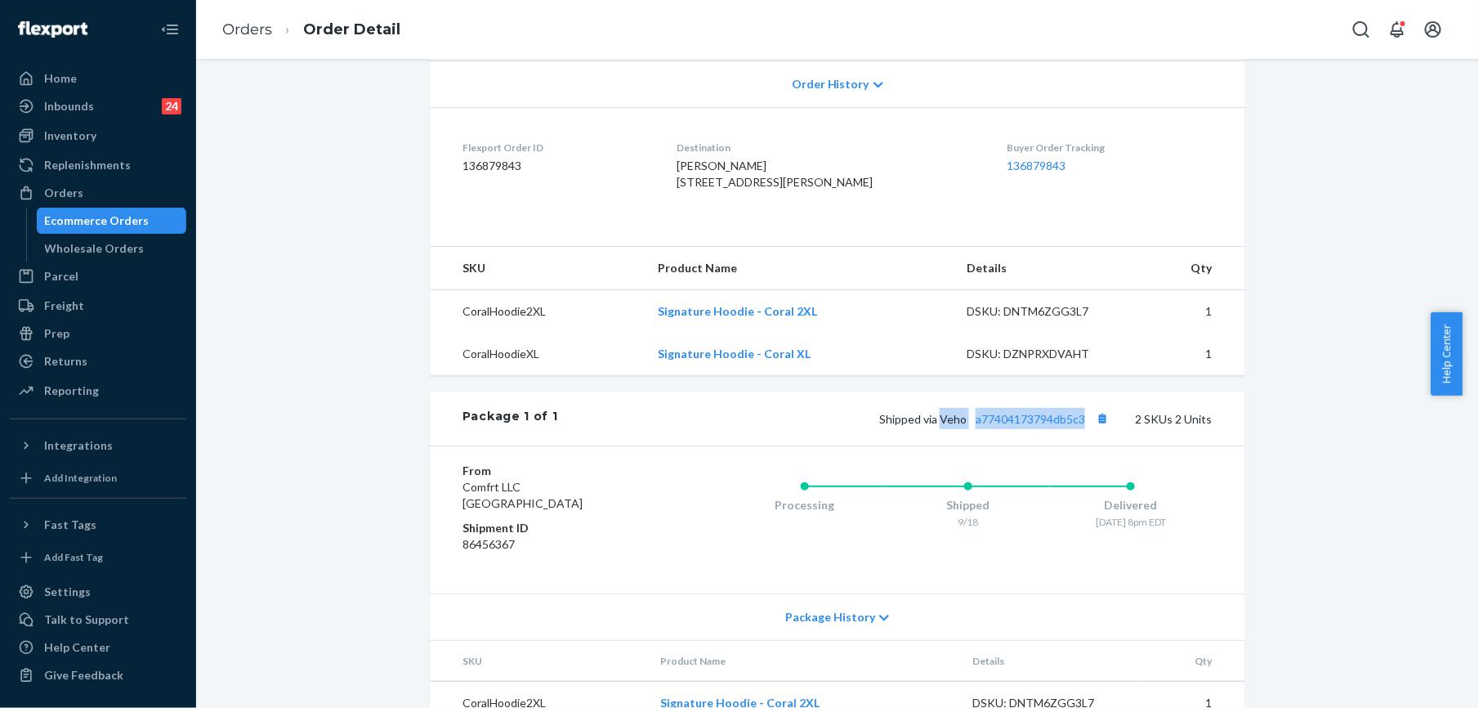
scroll to position [245, 0]
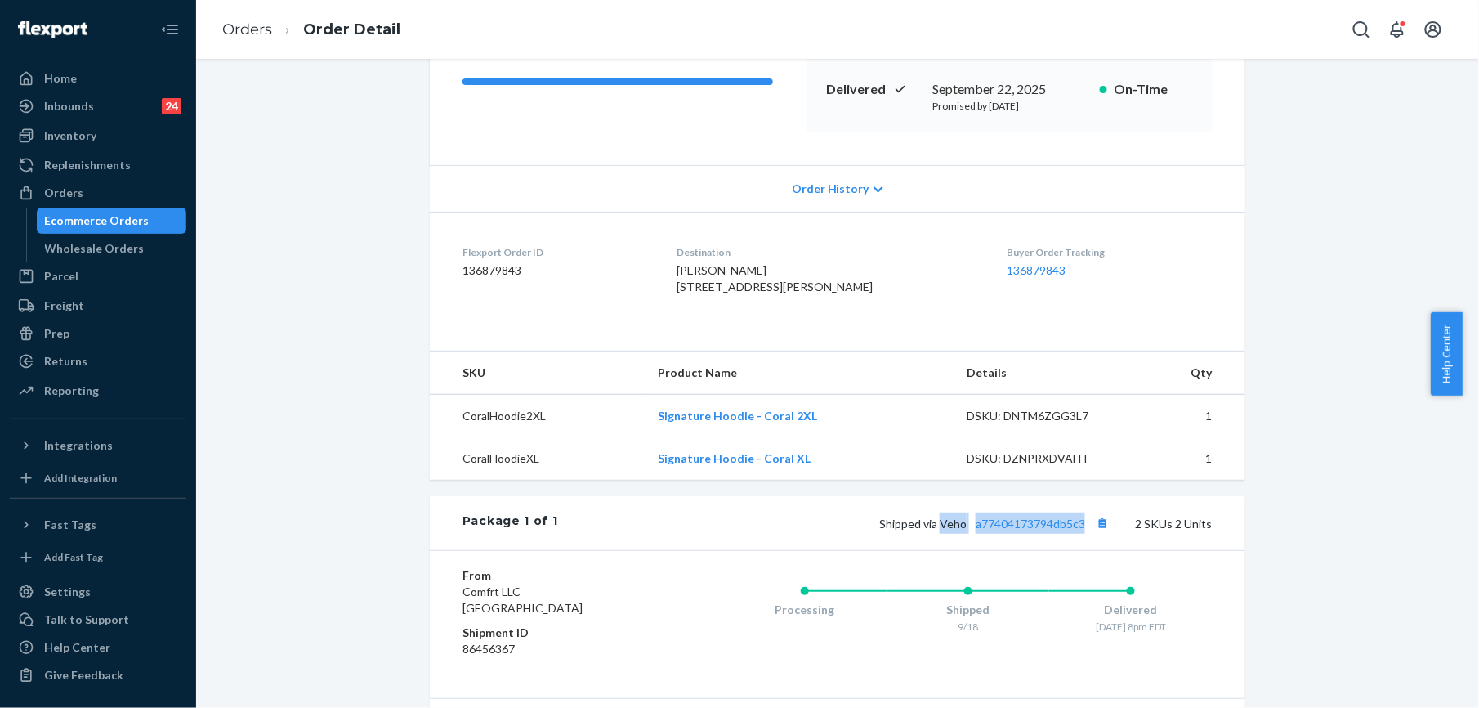
drag, startPoint x: 701, startPoint y: 289, endPoint x: 704, endPoint y: 320, distance: 31.2
click at [704, 320] on dl "Flexport Order ID 136879843 Destination [PERSON_NAME] [STREET_ADDRESS][PERSON_N…" at bounding box center [838, 273] width 816 height 123
copy span "[STREET_ADDRESS][PERSON_NAME]"
click at [244, 24] on link "Orders" at bounding box center [247, 29] width 50 height 18
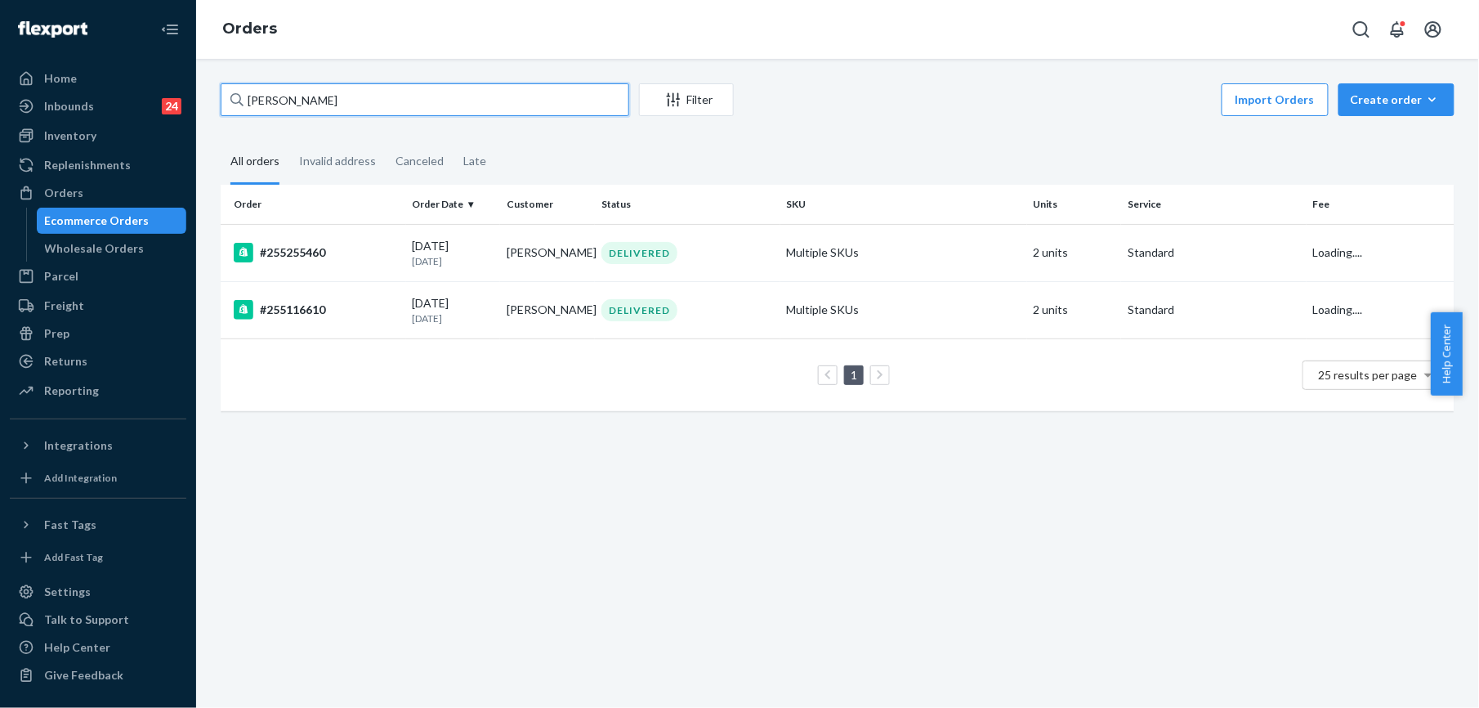
click at [275, 105] on input "[PERSON_NAME]" at bounding box center [425, 99] width 409 height 33
paste input "255277100"
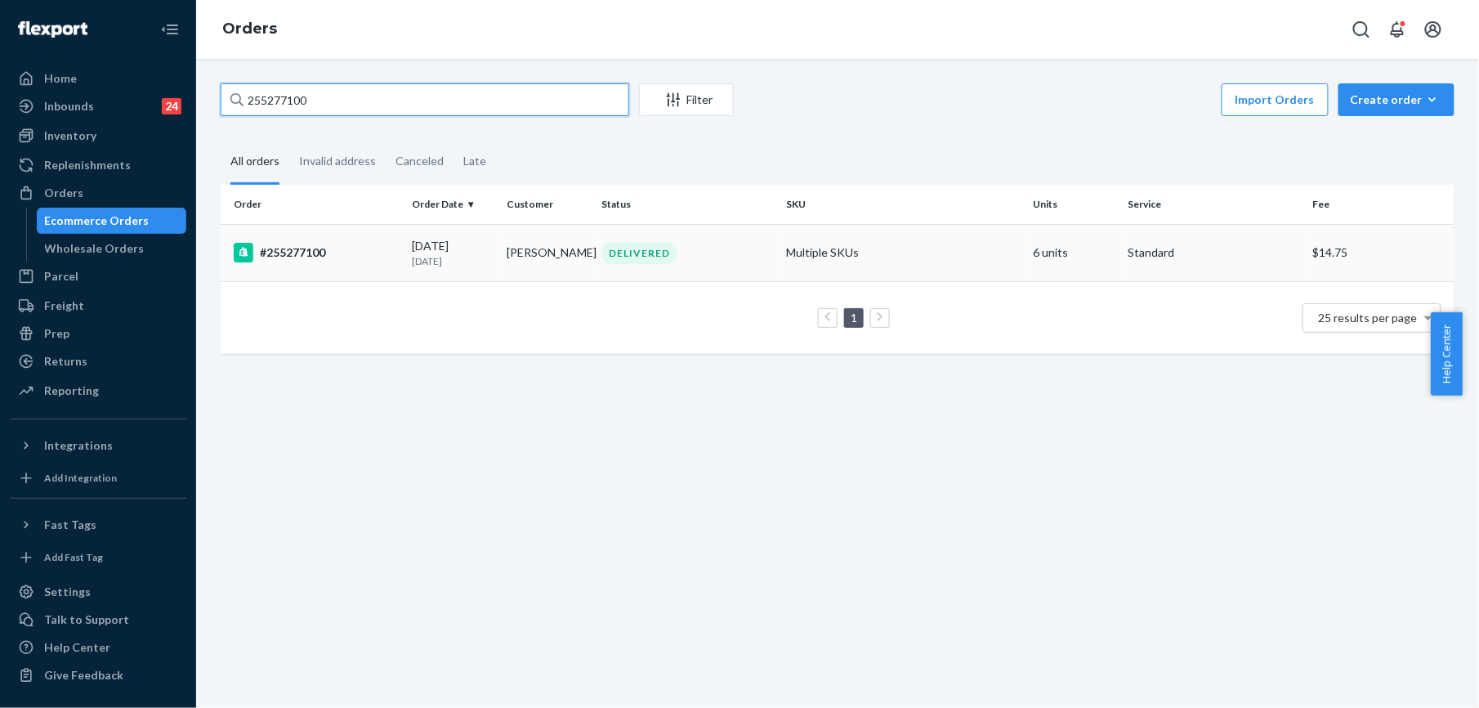
type input "255277100"
click at [279, 255] on div "#255277100" at bounding box center [317, 253] width 166 height 20
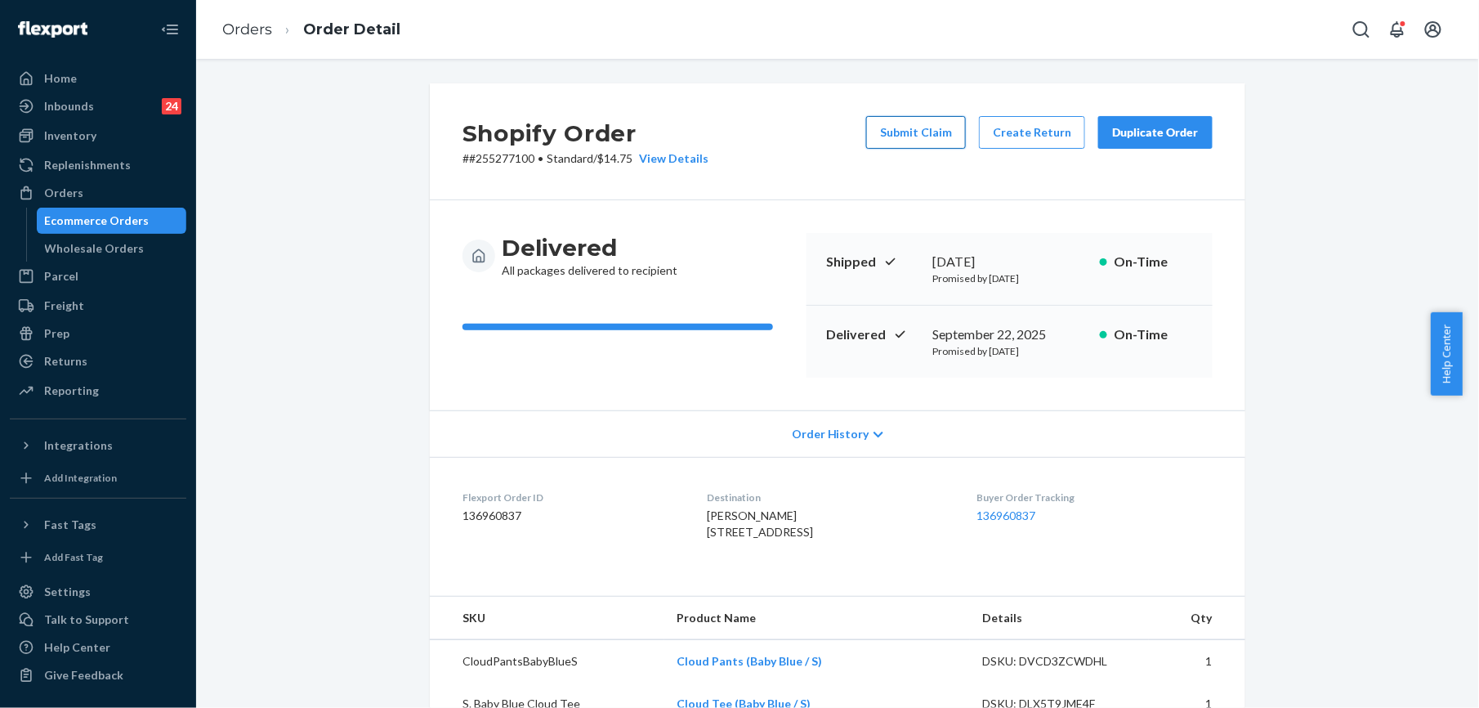
click at [932, 134] on button "Submit Claim" at bounding box center [916, 132] width 100 height 33
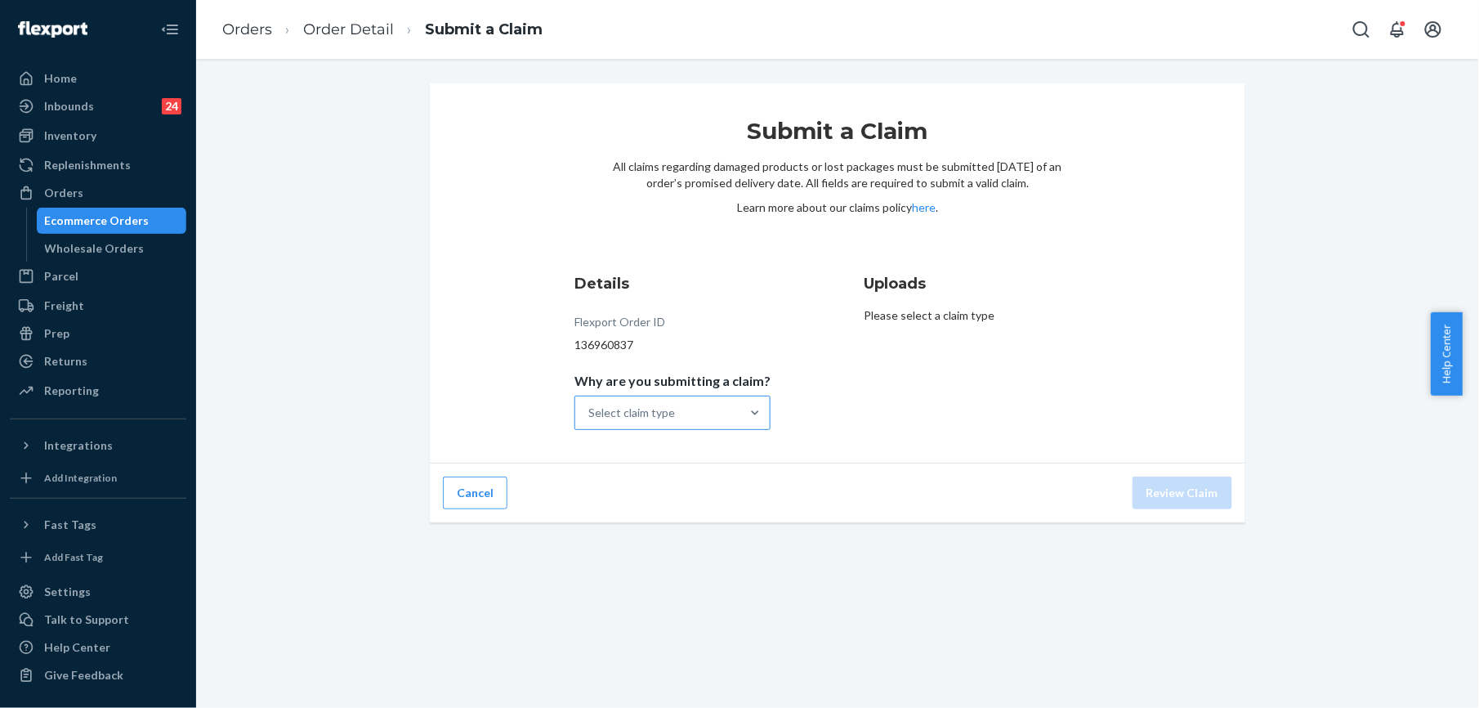
click at [602, 420] on div "Select claim type" at bounding box center [631, 413] width 87 height 16
click at [590, 420] on input "Why are you submitting a claim? Select claim type" at bounding box center [589, 413] width 2 height 16
click at [655, 551] on div "Missing product" at bounding box center [673, 550] width 190 height 33
click at [590, 421] on input "Why are you submitting a claim? option Missing product focused, 0 of 4. 4 resul…" at bounding box center [589, 413] width 2 height 16
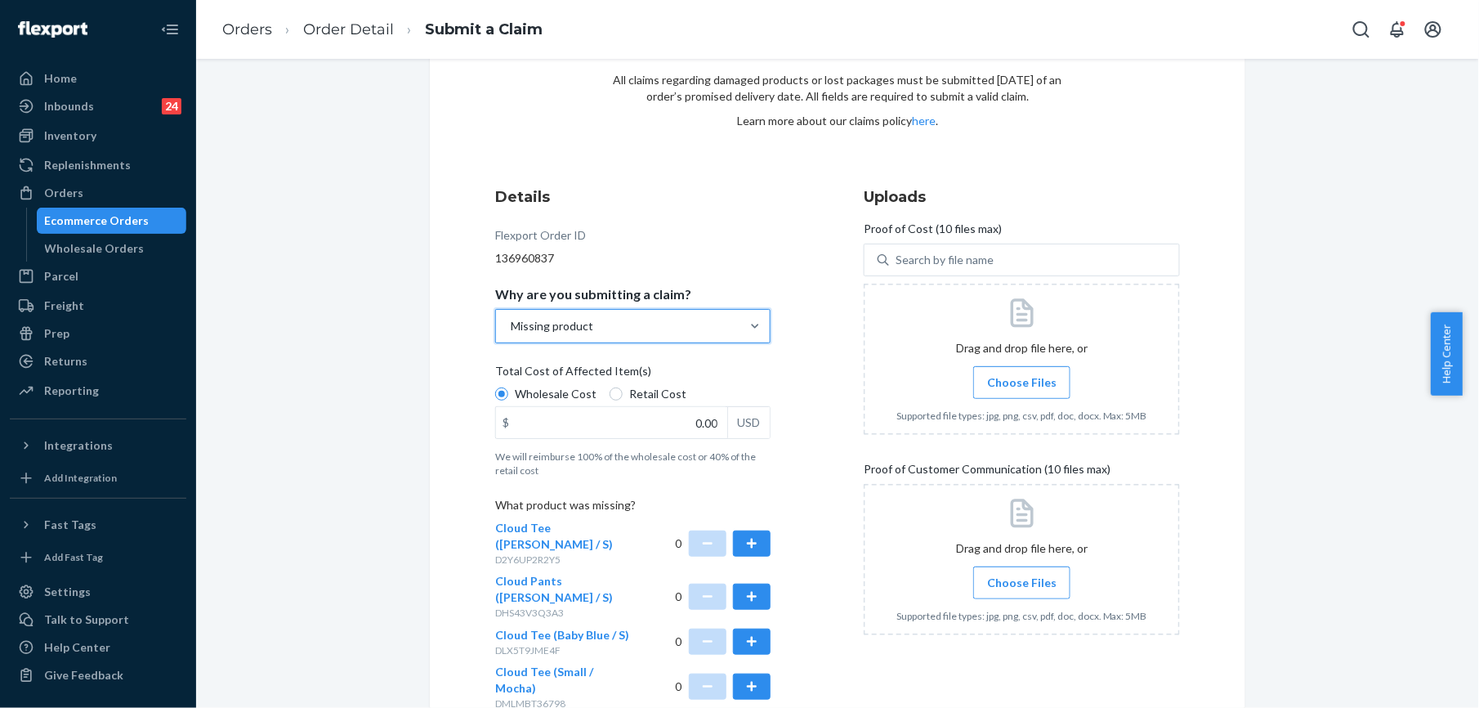
scroll to position [217, 0]
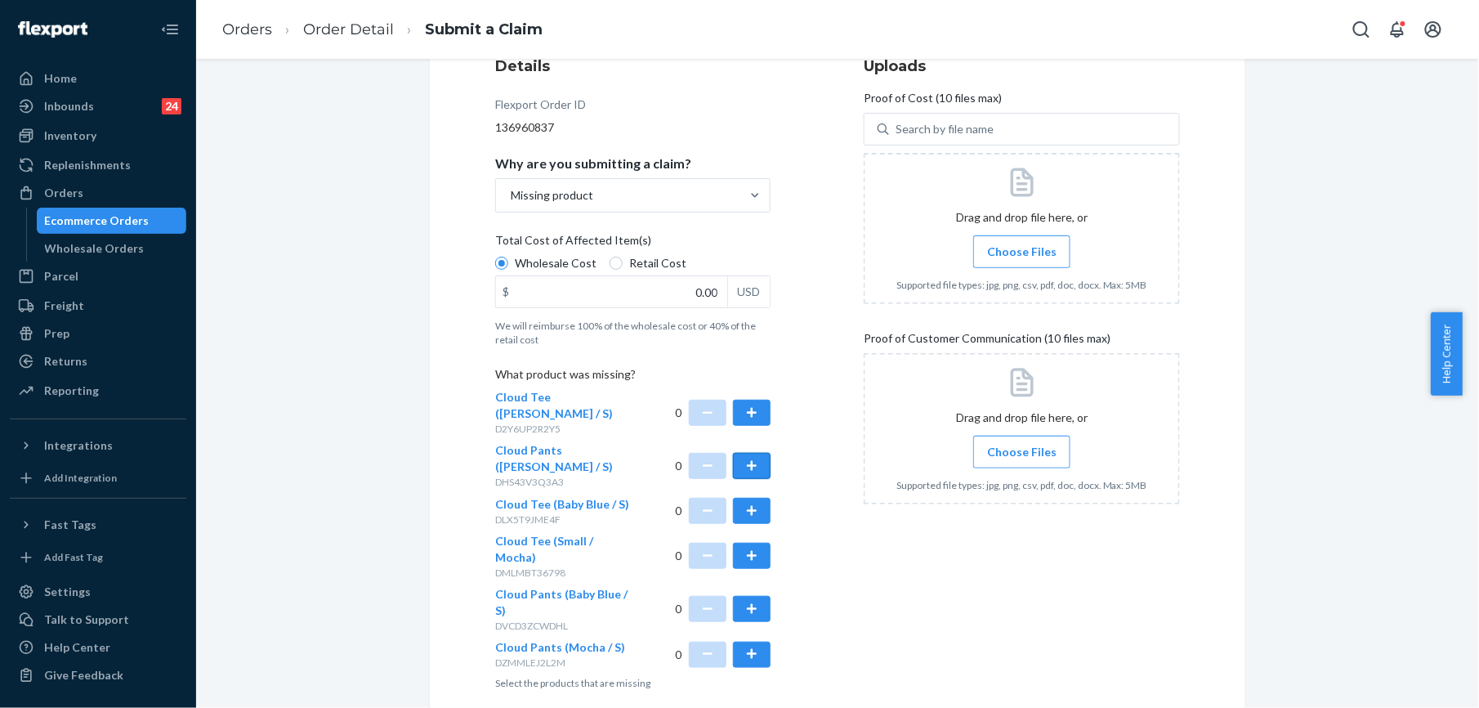
click at [749, 453] on button "button" at bounding box center [752, 466] width 38 height 26
click at [710, 292] on input "0.00" at bounding box center [611, 291] width 231 height 31
type input "32.00"
click at [1017, 244] on span "Choose Files" at bounding box center [1021, 252] width 69 height 16
click at [1022, 243] on input "Choose Files" at bounding box center [1022, 252] width 1 height 18
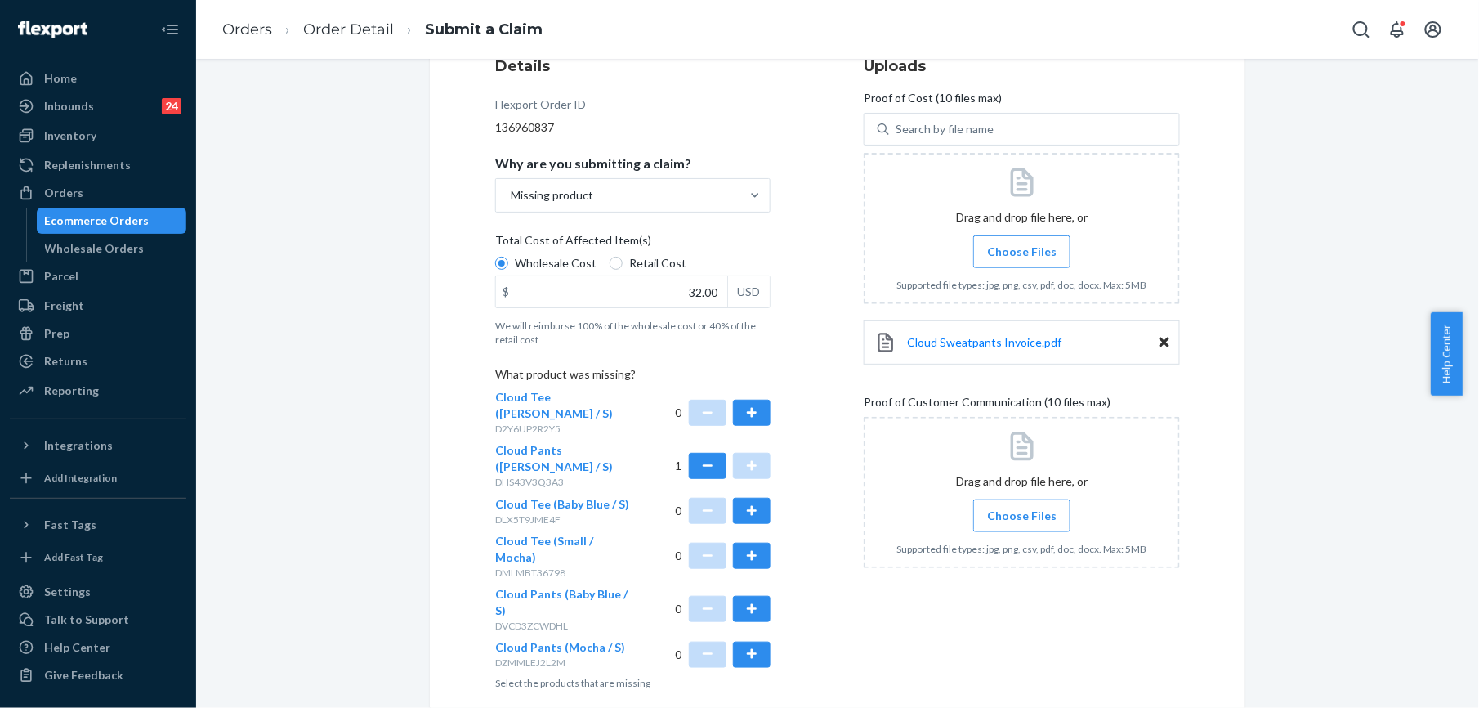
click at [1008, 523] on span "Choose Files" at bounding box center [1021, 515] width 69 height 16
click at [1022, 523] on input "Choose Files" at bounding box center [1022, 516] width 1 height 18
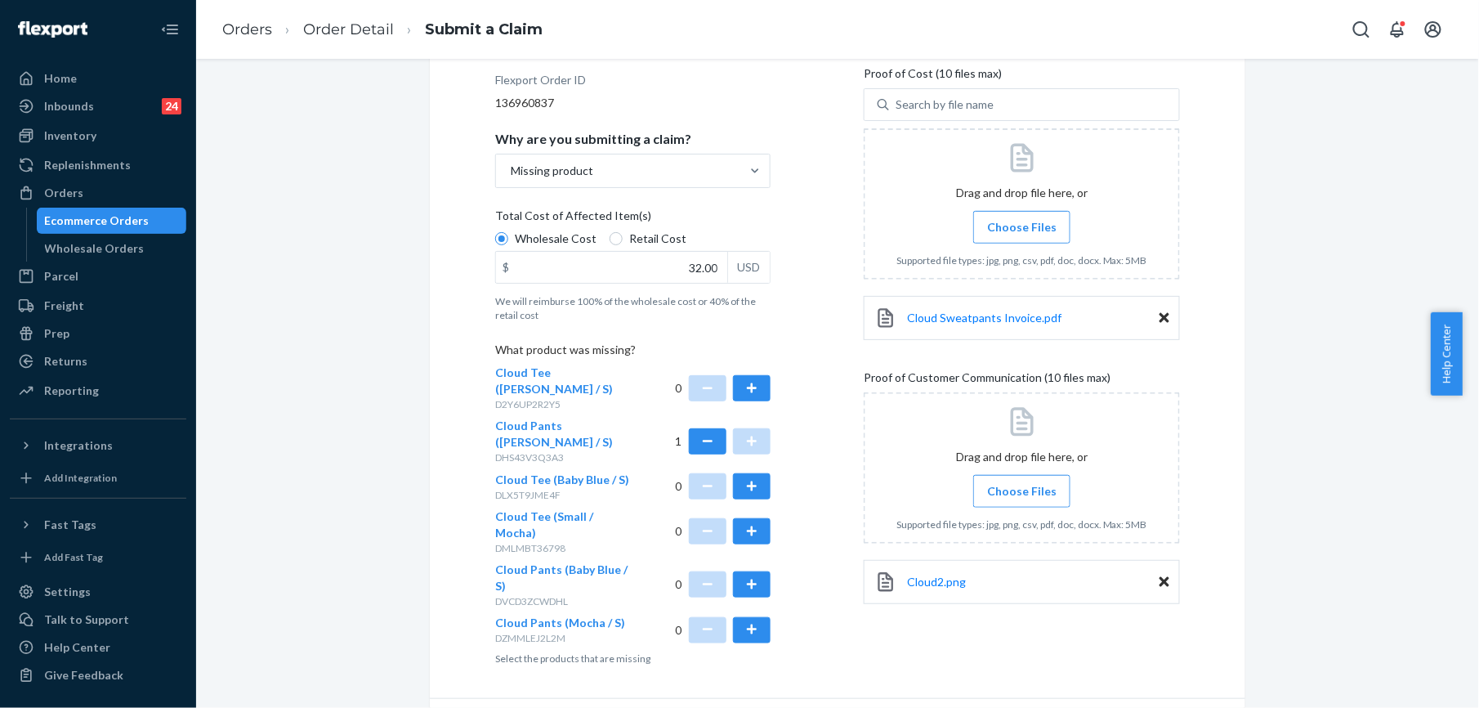
scroll to position [248, 0]
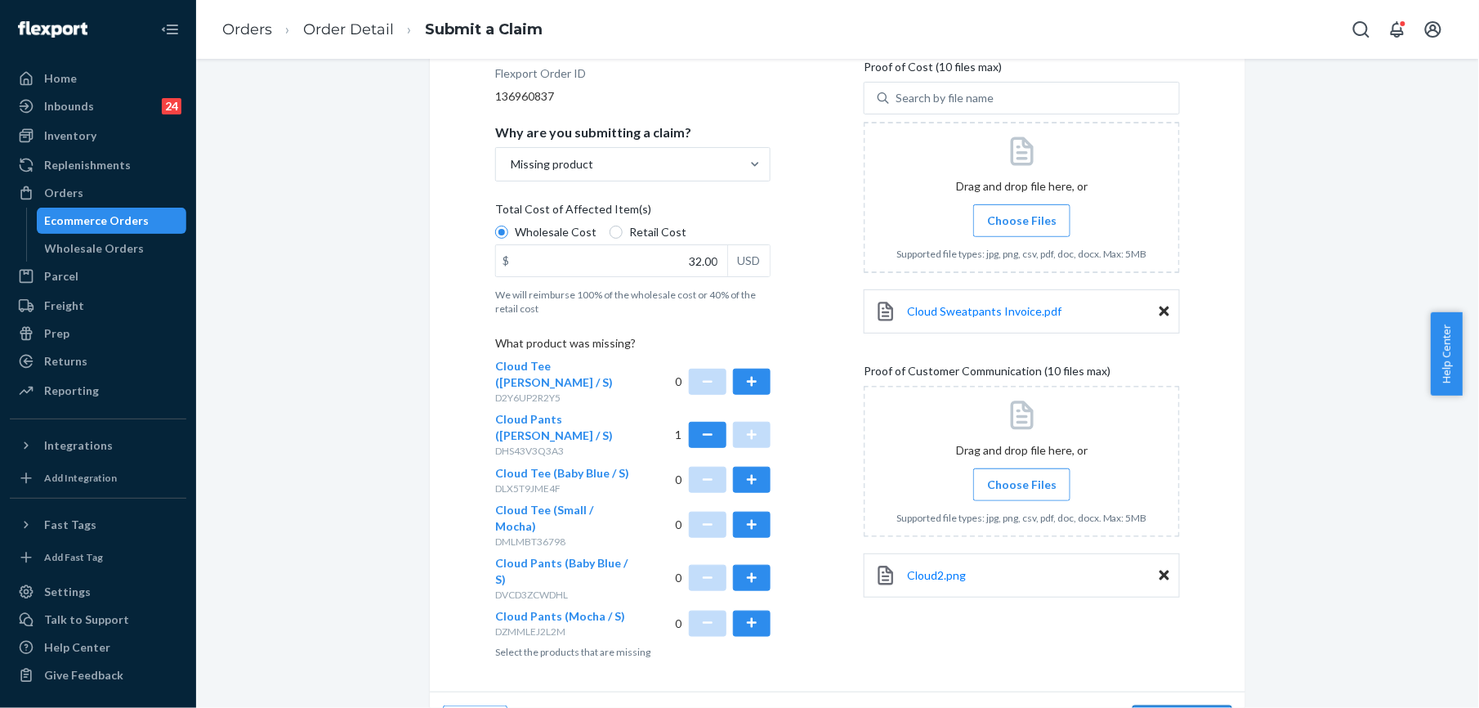
click at [1161, 705] on button "Review Claim" at bounding box center [1183, 721] width 100 height 33
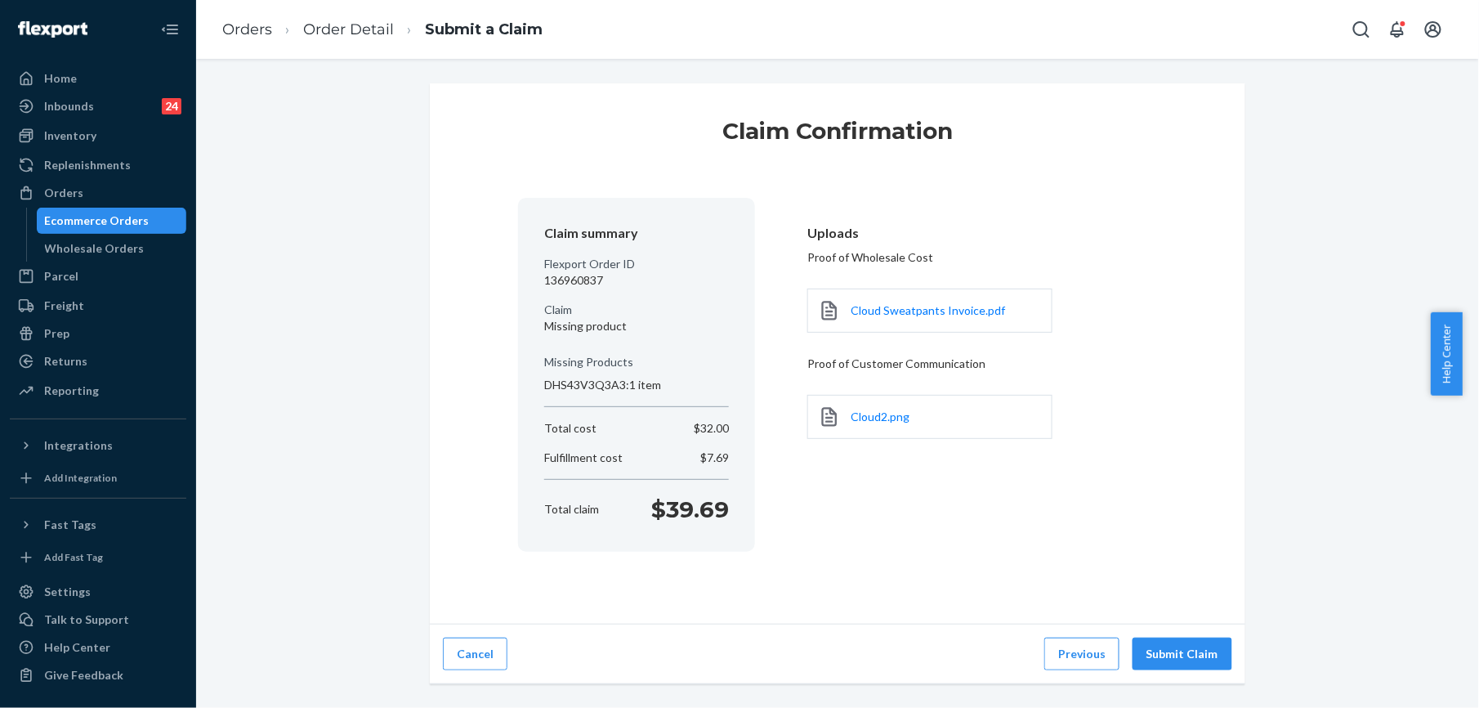
scroll to position [0, 0]
click at [1161, 629] on div "Cancel Previous Submit Claim" at bounding box center [838, 654] width 816 height 60
click at [1159, 659] on button "Submit Claim" at bounding box center [1183, 653] width 100 height 33
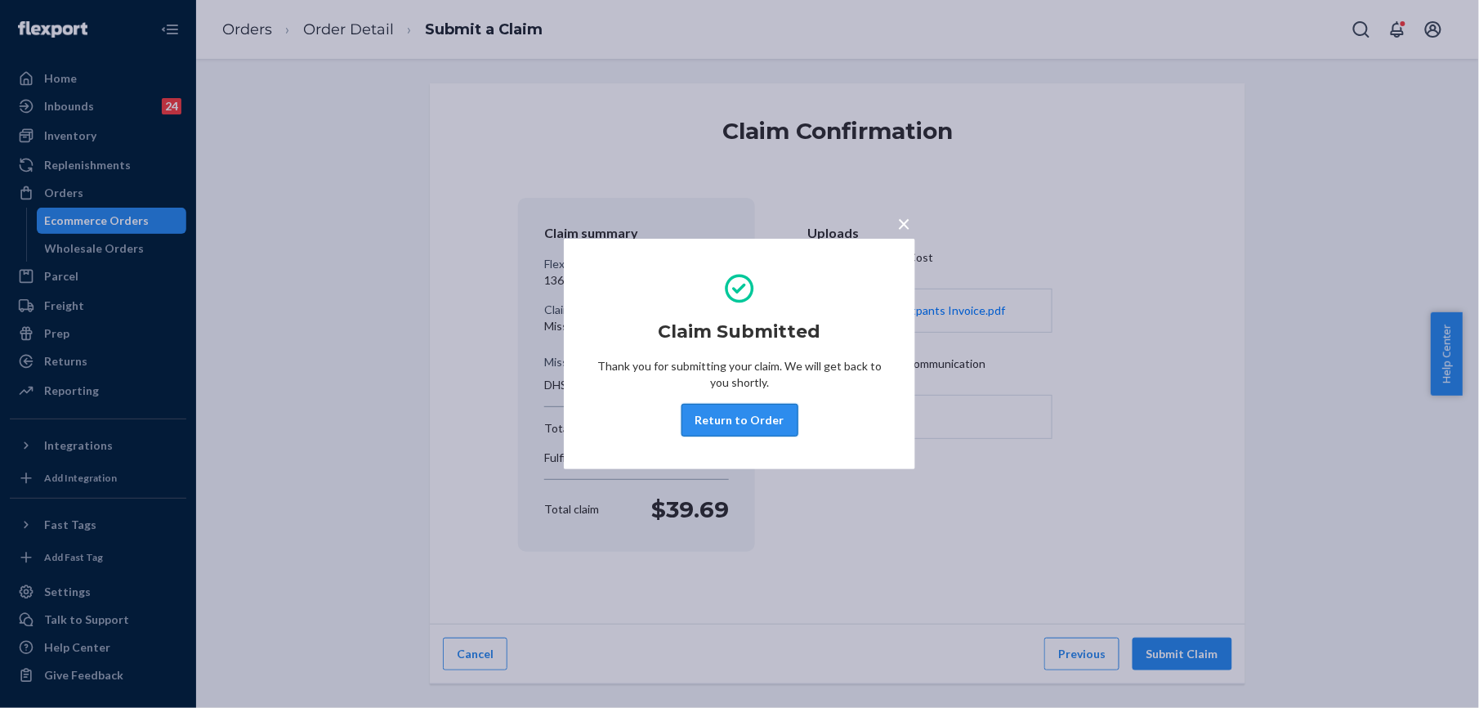
click at [737, 423] on button "Return to Order" at bounding box center [740, 420] width 117 height 33
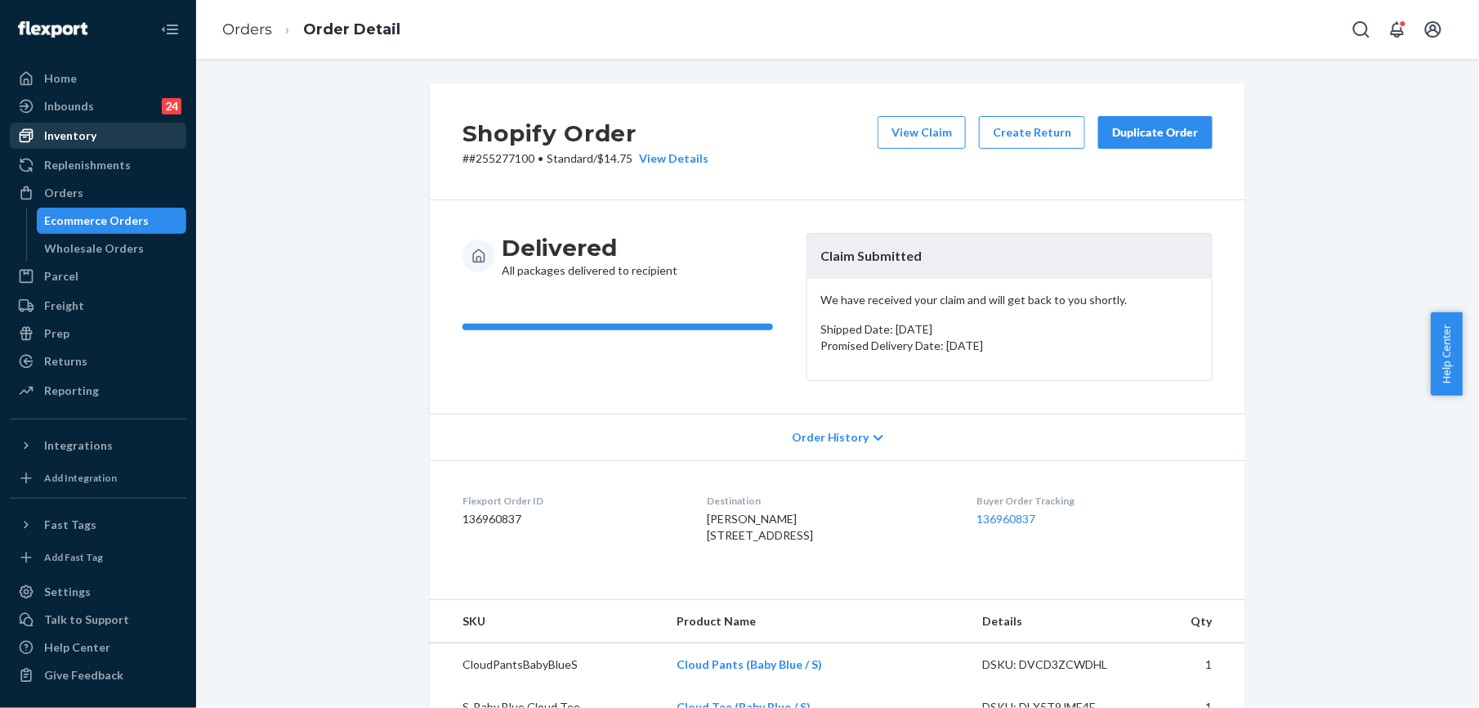
click at [103, 138] on div "Inventory" at bounding box center [97, 135] width 173 height 23
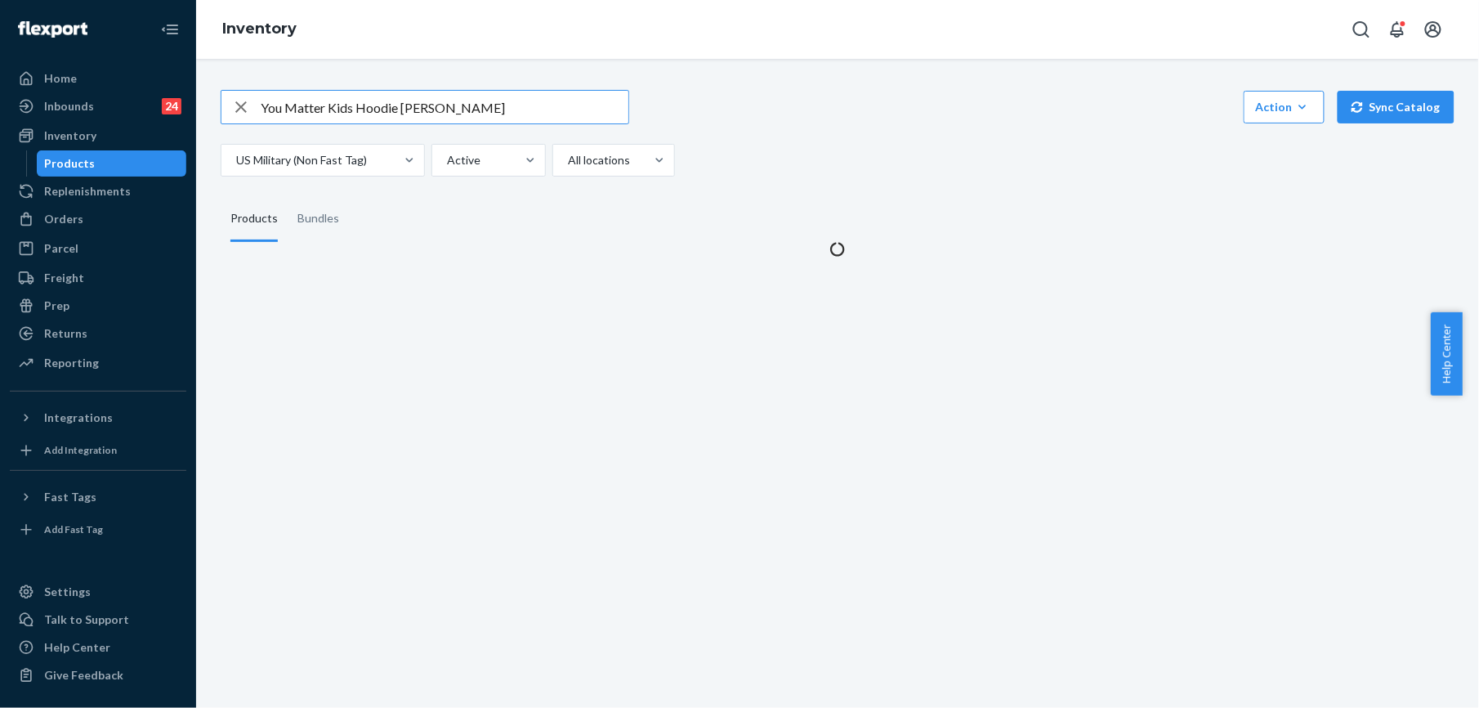
click at [243, 110] on icon "button" at bounding box center [240, 106] width 11 height 11
click at [298, 109] on input "text" at bounding box center [445, 107] width 368 height 33
paste input "Travel Essentials Sweatpants Steel Grey / M"
type input "Travel Essentials Sweatpants Steel Grey / M"
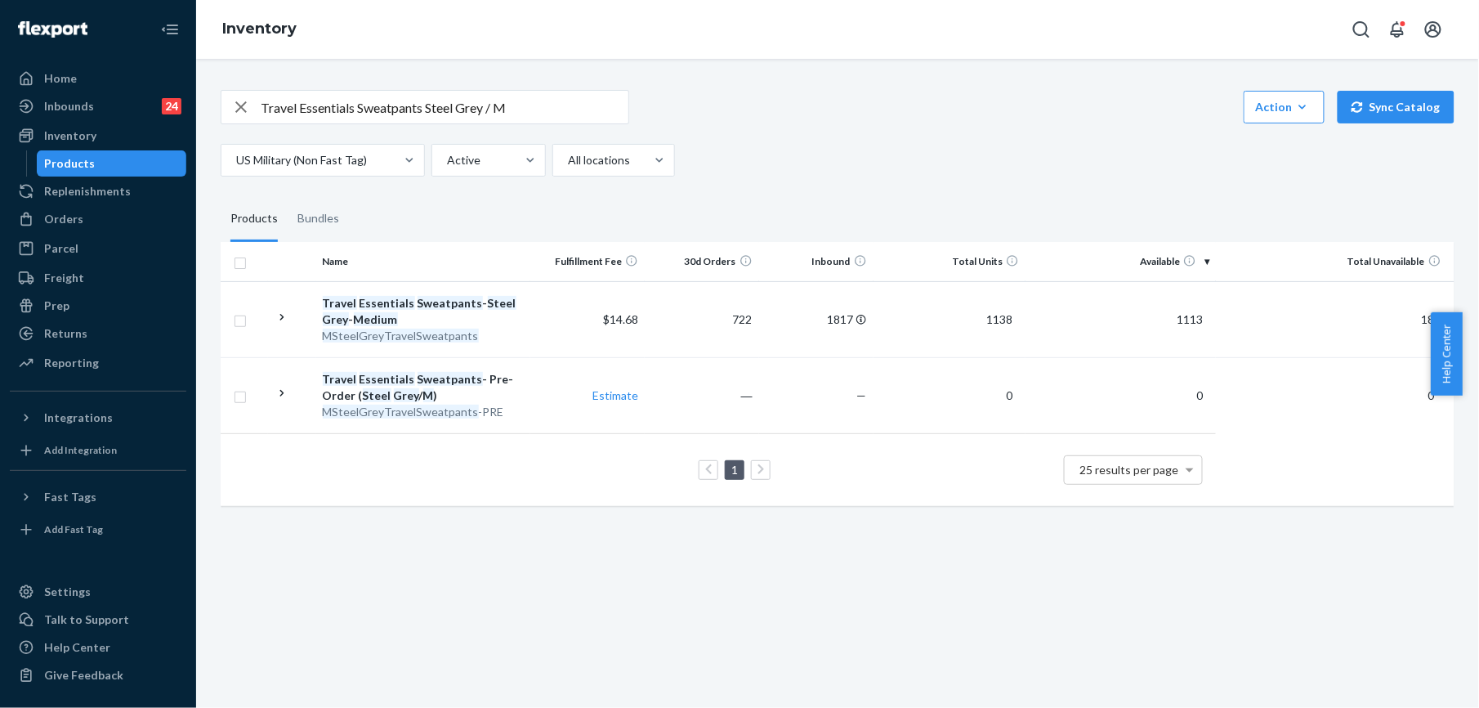
click at [248, 114] on icon "button" at bounding box center [241, 107] width 20 height 33
click at [262, 111] on input "text" at bounding box center [445, 107] width 368 height 33
paste input "Travel Essentials Hoodie Steel Grey / M"
type input "Travel Essentials Hoodie Steel Grey / M"
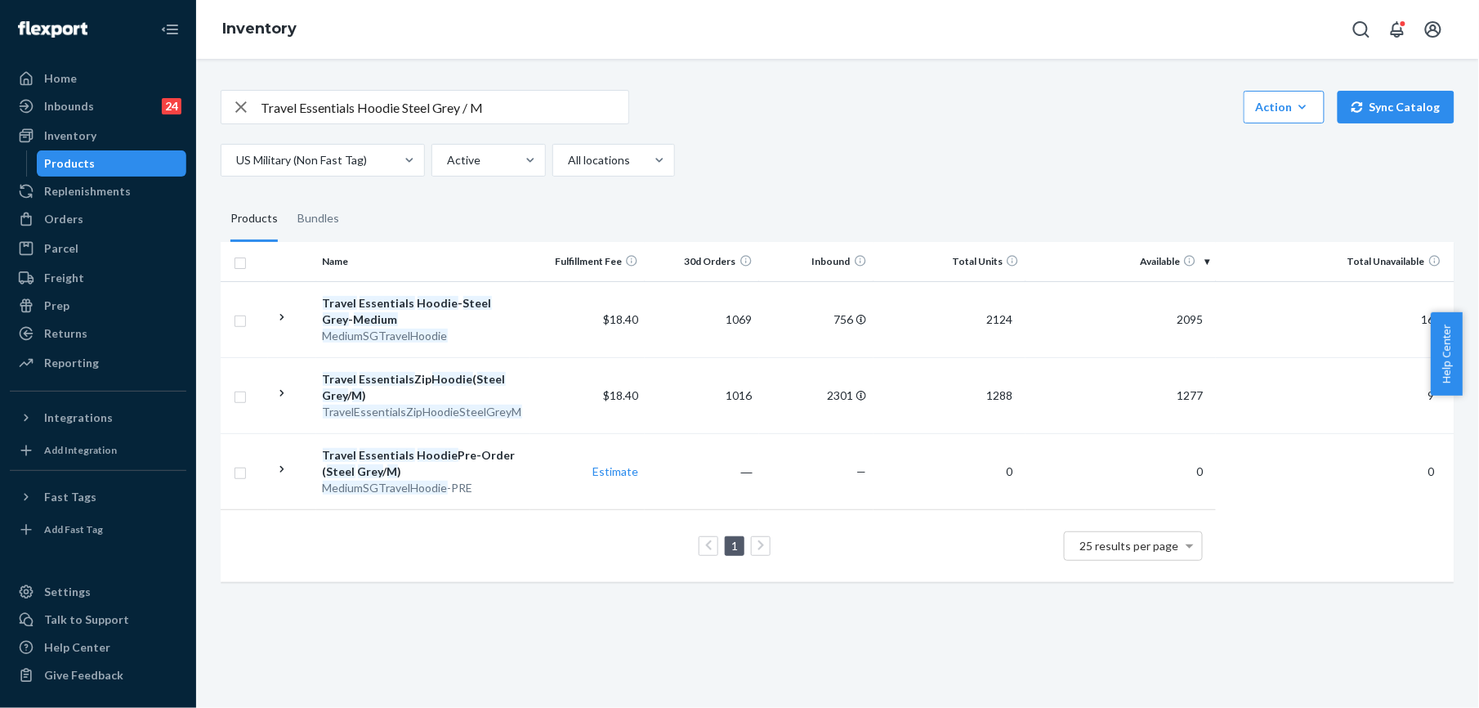
click at [243, 108] on icon "button" at bounding box center [240, 106] width 11 height 11
click at [306, 108] on input "text" at bounding box center [445, 107] width 368 height 33
paste input "Travel Essentials Sweatpants Alpine / M"
type input "Travel Essentials Sweatpants Alpine / M"
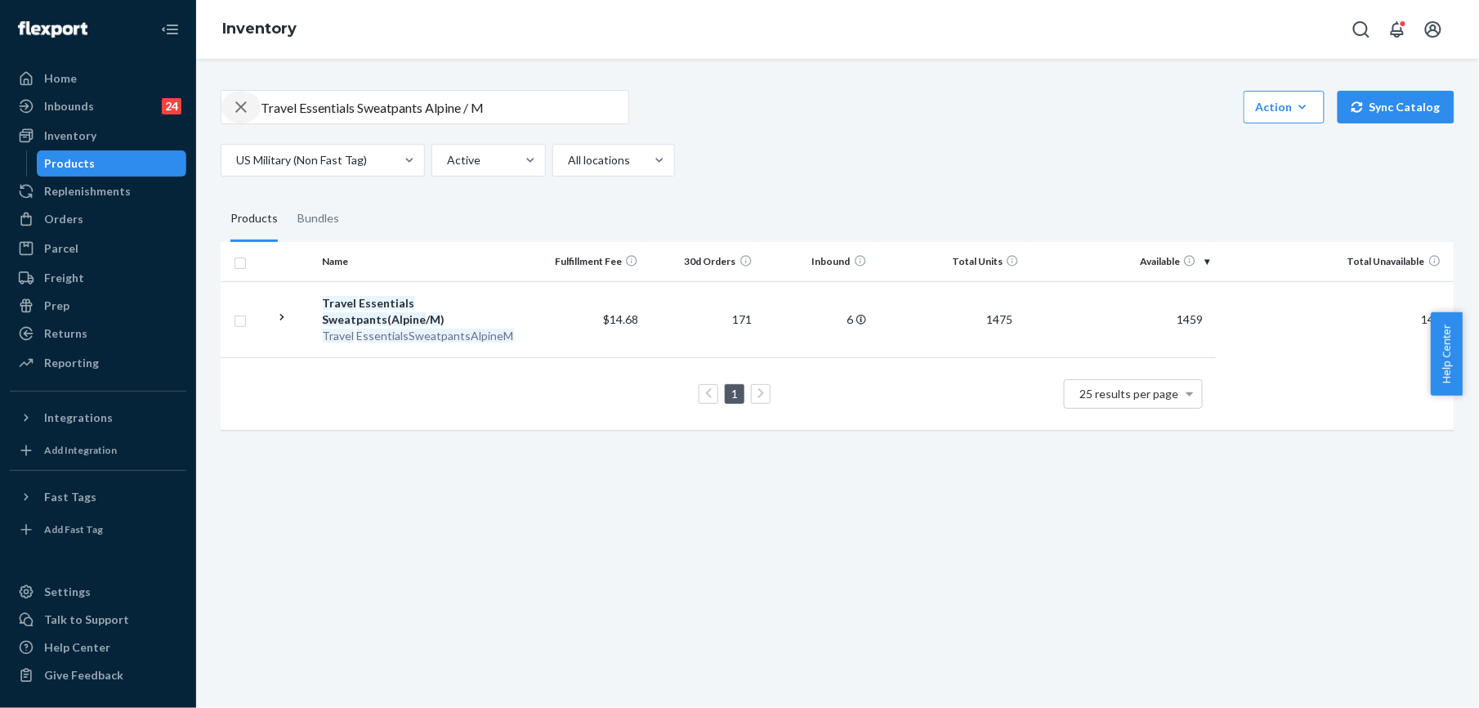
click at [237, 110] on icon "button" at bounding box center [240, 106] width 11 height 11
click at [279, 109] on input "text" at bounding box center [445, 107] width 368 height 33
paste input "Travel Essentials Hoodie Alpine / L"
type input "Travel Essentials Hoodie Alpine / L"
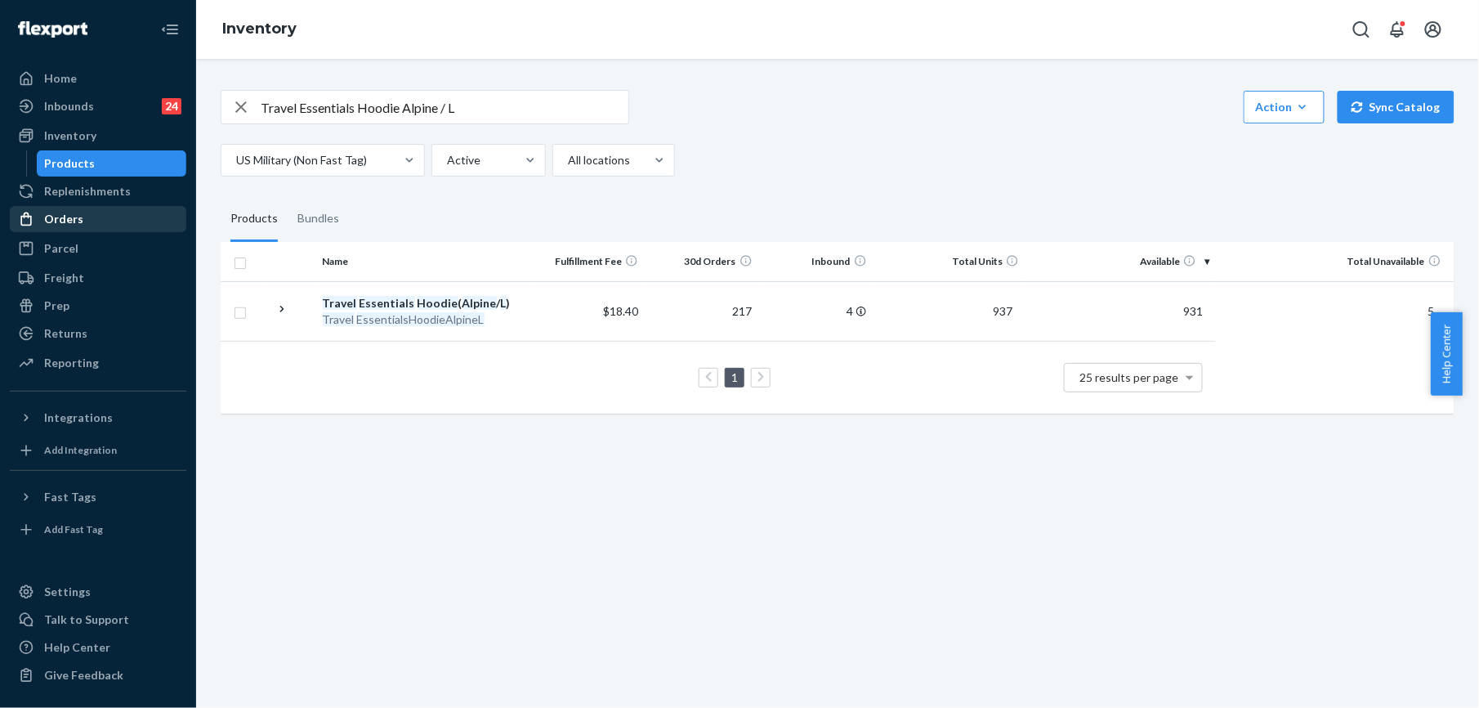
click at [77, 217] on div "Orders" at bounding box center [63, 219] width 39 height 16
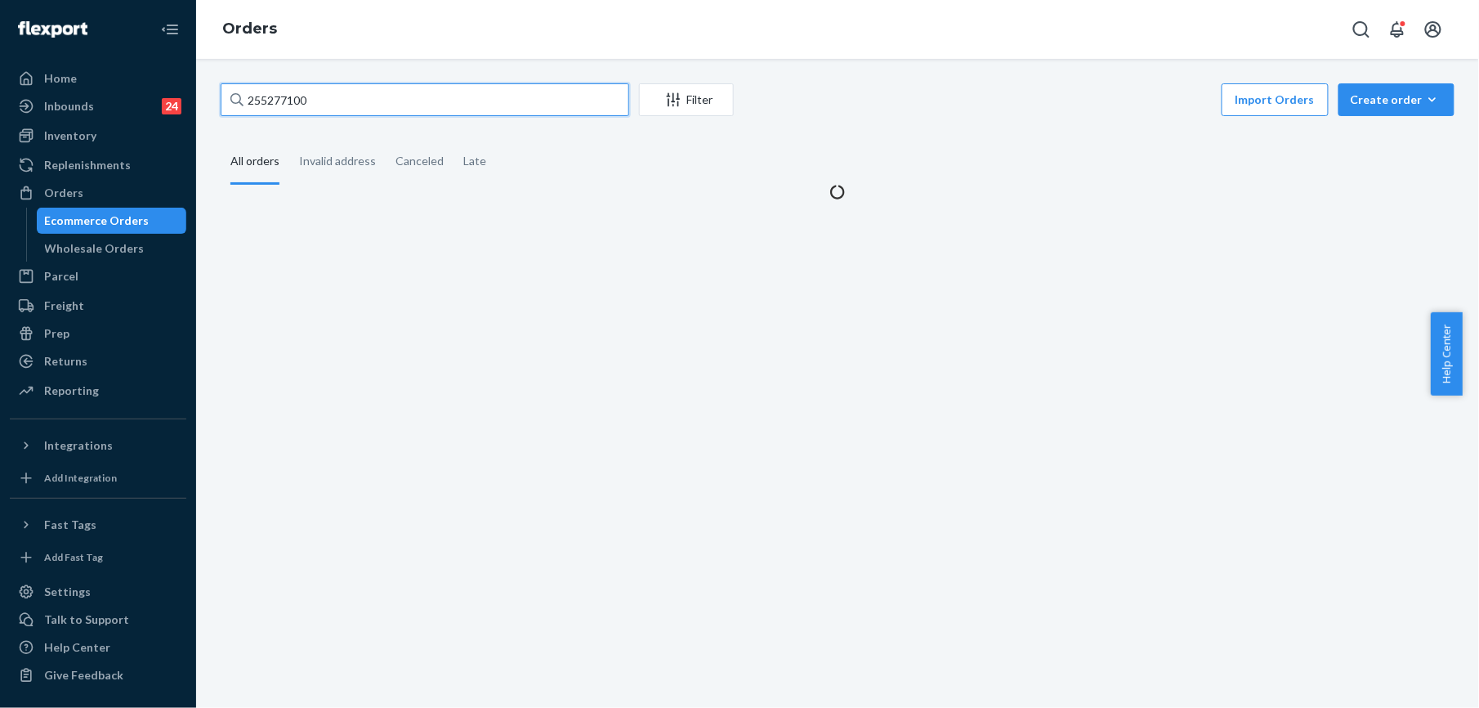
click at [284, 96] on input "255277100" at bounding box center [425, 99] width 409 height 33
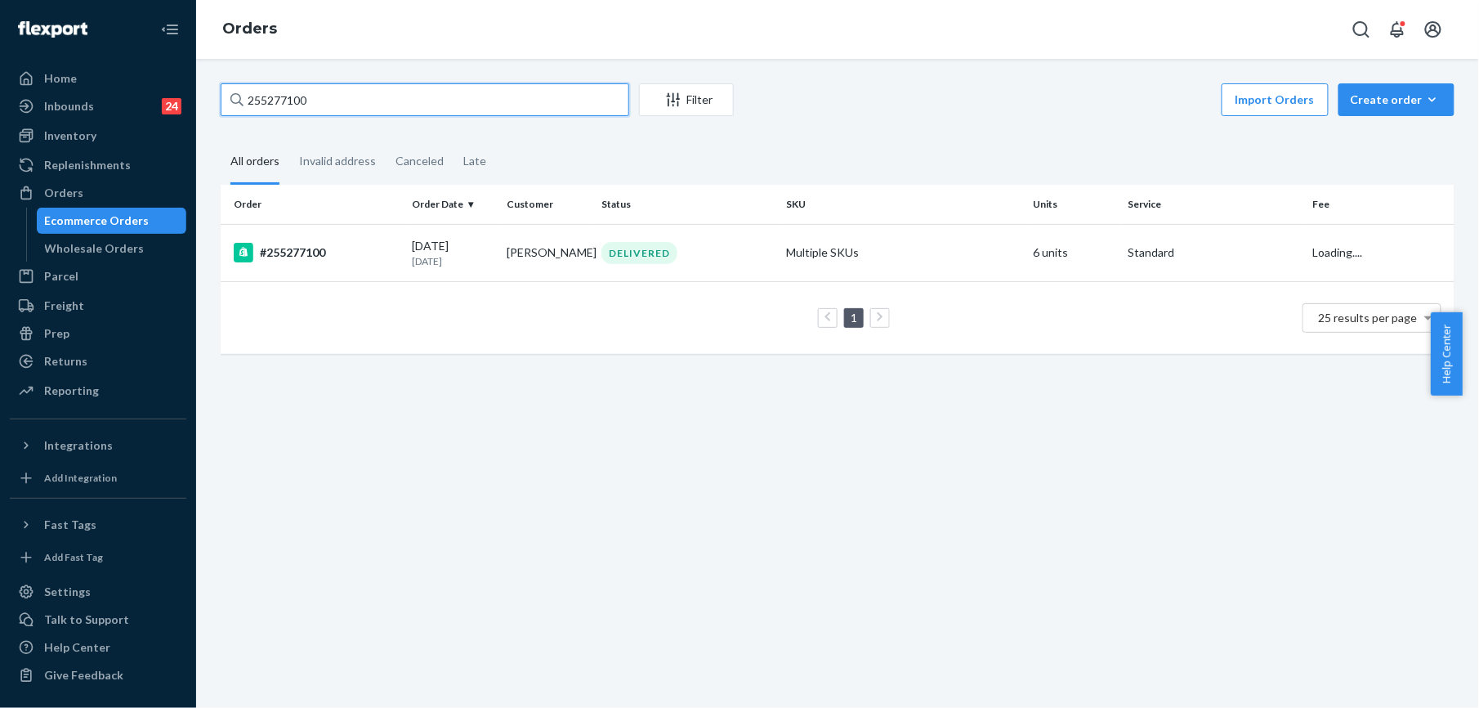
click at [284, 96] on input "255277100" at bounding box center [425, 99] width 409 height 33
paste input "317039"
type input "255317039"
click at [296, 253] on div "#255317039" at bounding box center [317, 253] width 166 height 20
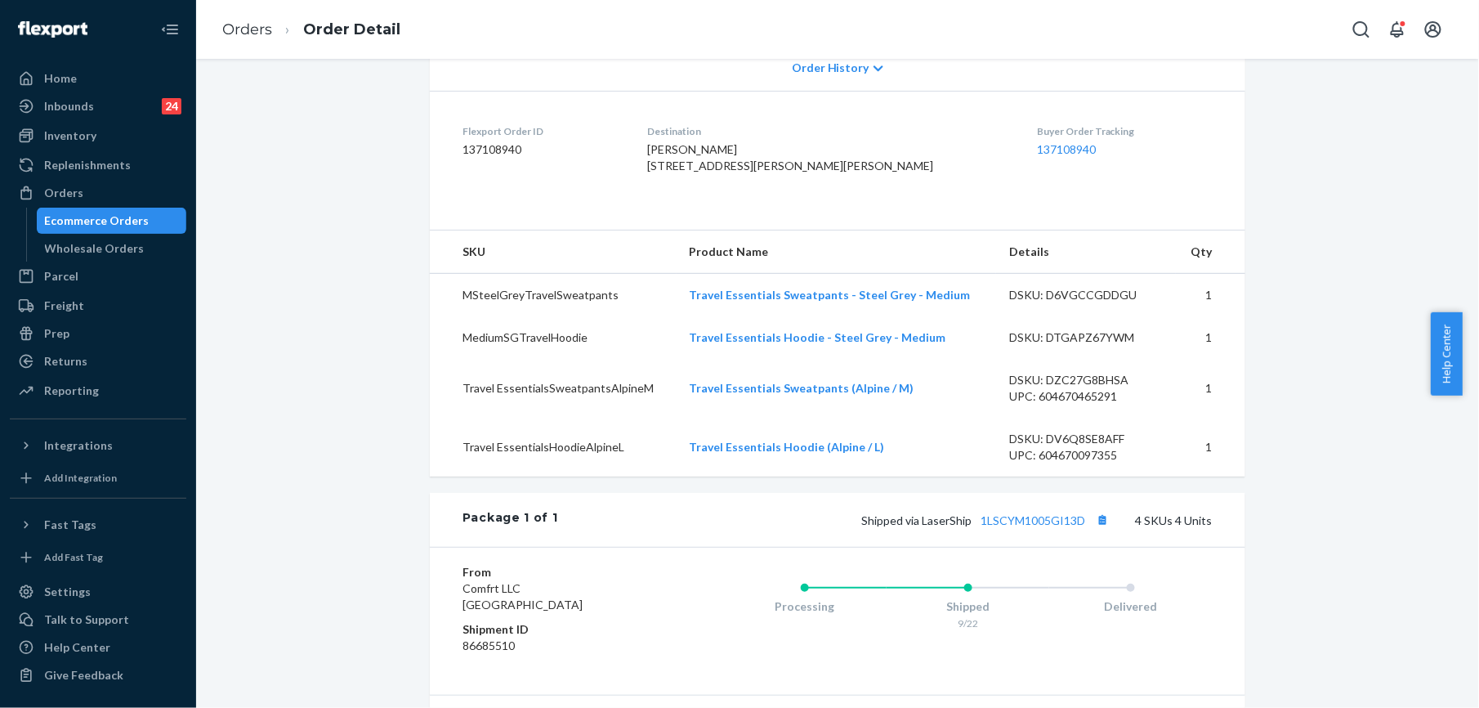
scroll to position [544, 0]
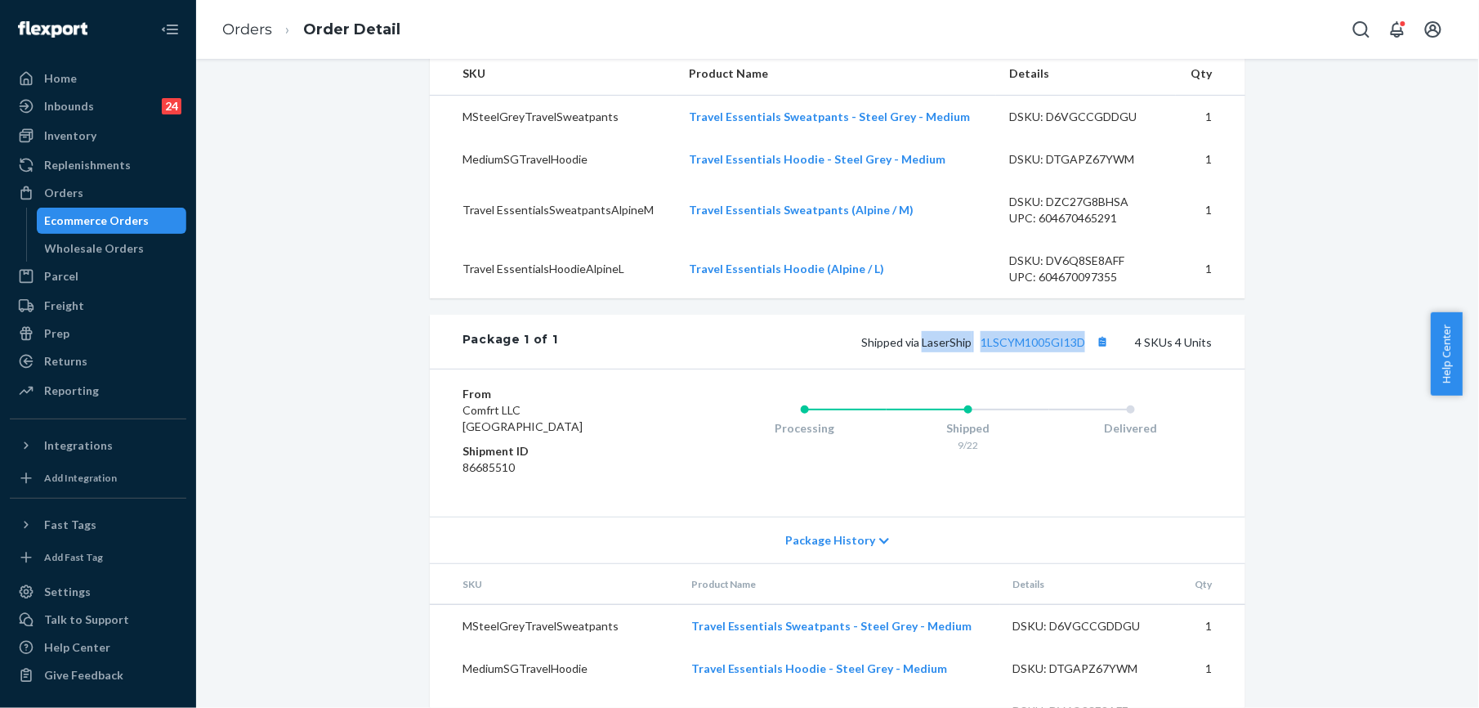
drag, startPoint x: 919, startPoint y: 376, endPoint x: 1077, endPoint y: 387, distance: 158.9
click at [1080, 349] on span "Shipped via LaserShip 1LSCYM1005GI13D" at bounding box center [987, 342] width 252 height 14
drag, startPoint x: 236, startPoint y: 33, endPoint x: 279, endPoint y: 77, distance: 61.8
click at [236, 33] on link "Orders" at bounding box center [247, 29] width 50 height 18
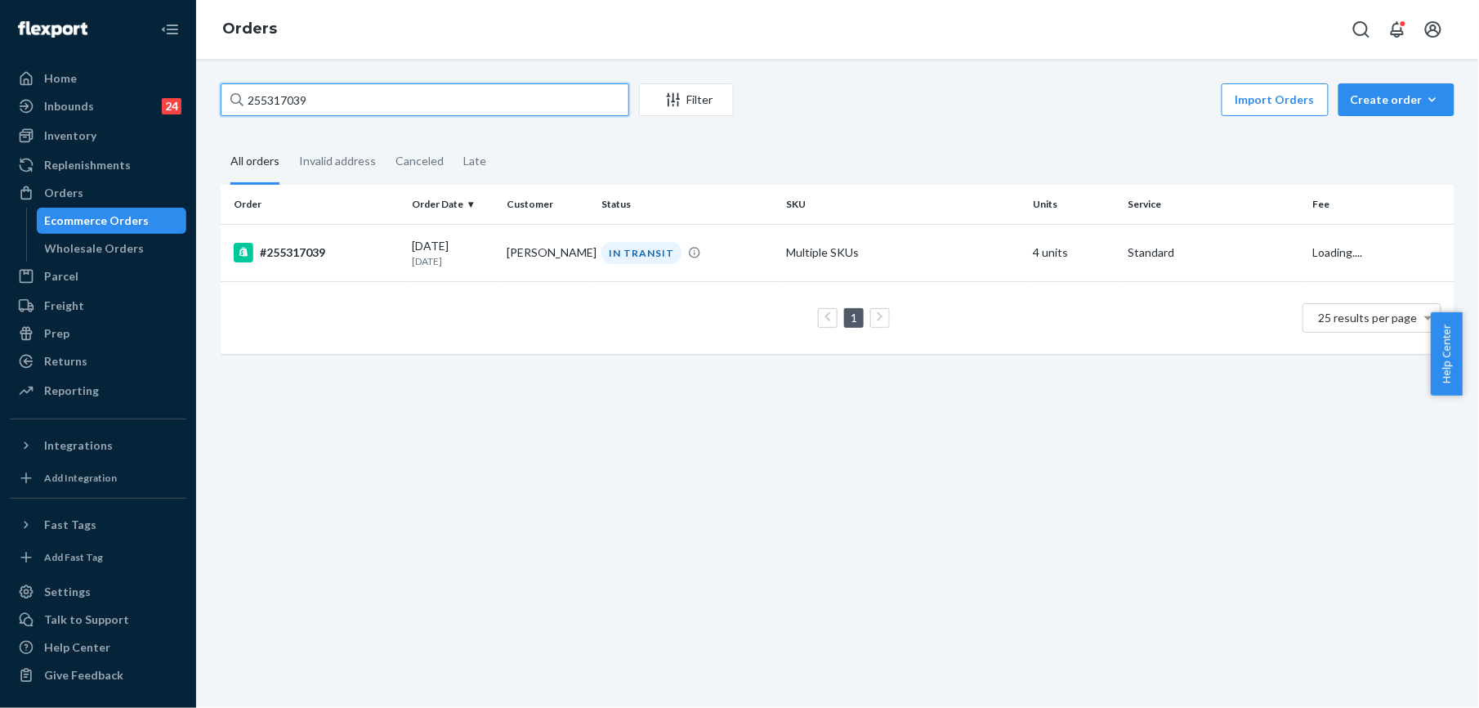
click at [311, 108] on input "255317039" at bounding box center [425, 99] width 409 height 33
paste input "239500"
type input "255239500"
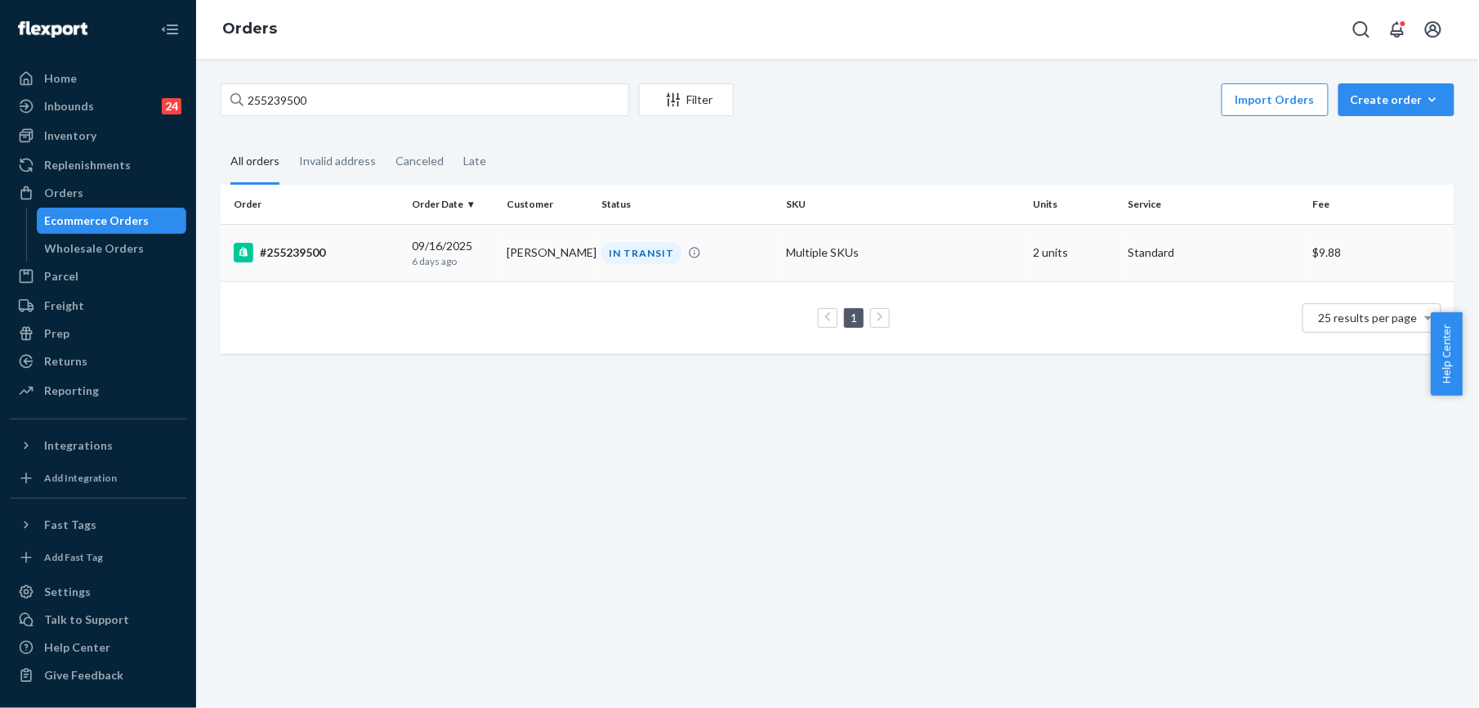
click at [305, 247] on div "#255239500" at bounding box center [317, 253] width 166 height 20
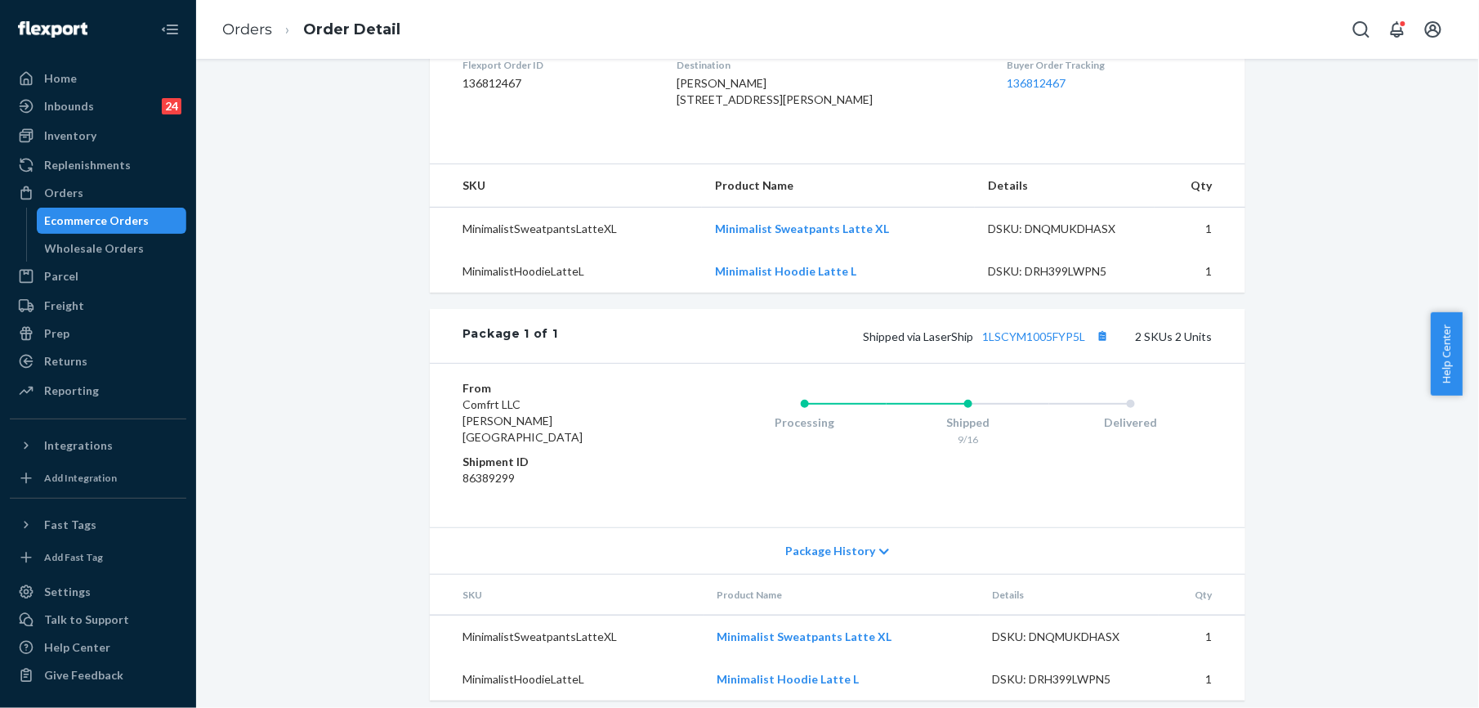
scroll to position [436, 0]
click at [227, 27] on link "Orders" at bounding box center [247, 29] width 50 height 18
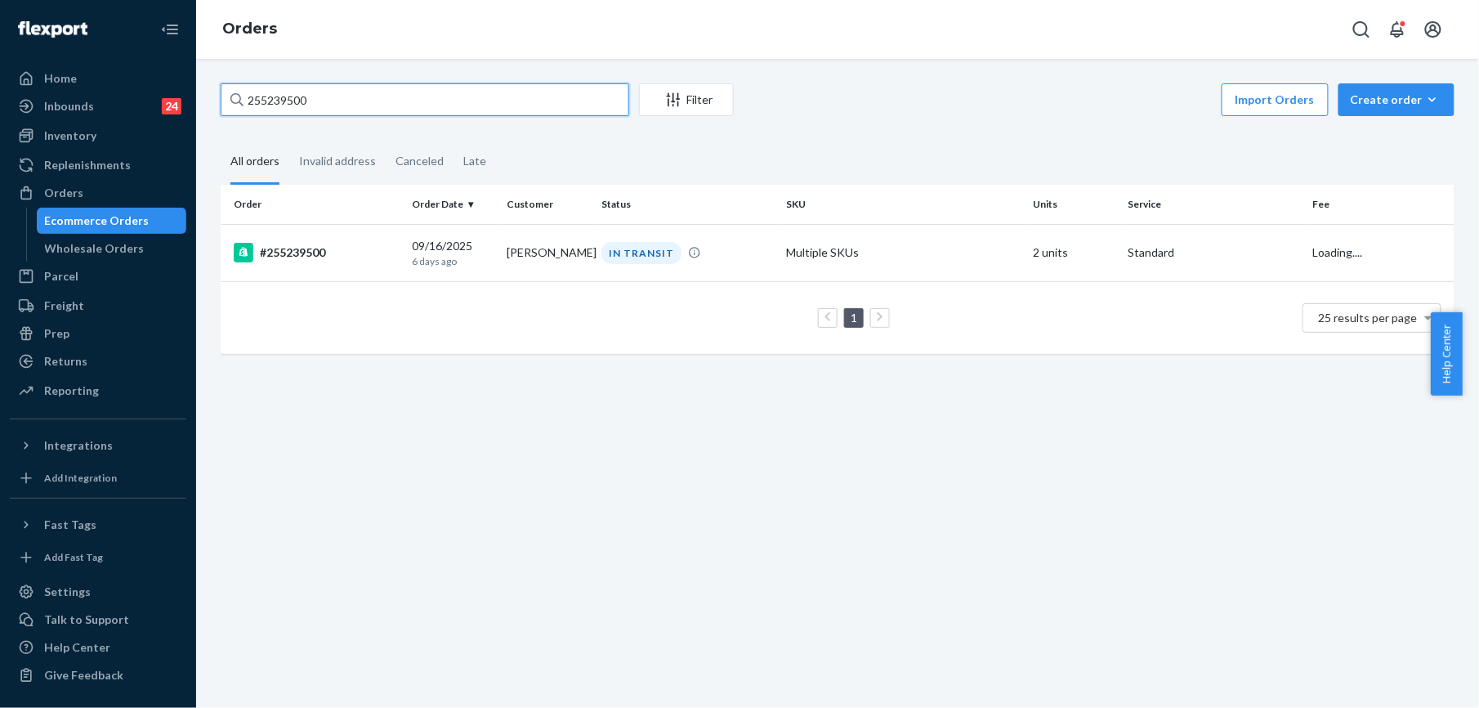
click at [364, 106] on input "255239500" at bounding box center [425, 99] width 409 height 33
click at [364, 108] on input "255239500" at bounding box center [425, 99] width 409 height 33
paste input "104841"
type input "255104841"
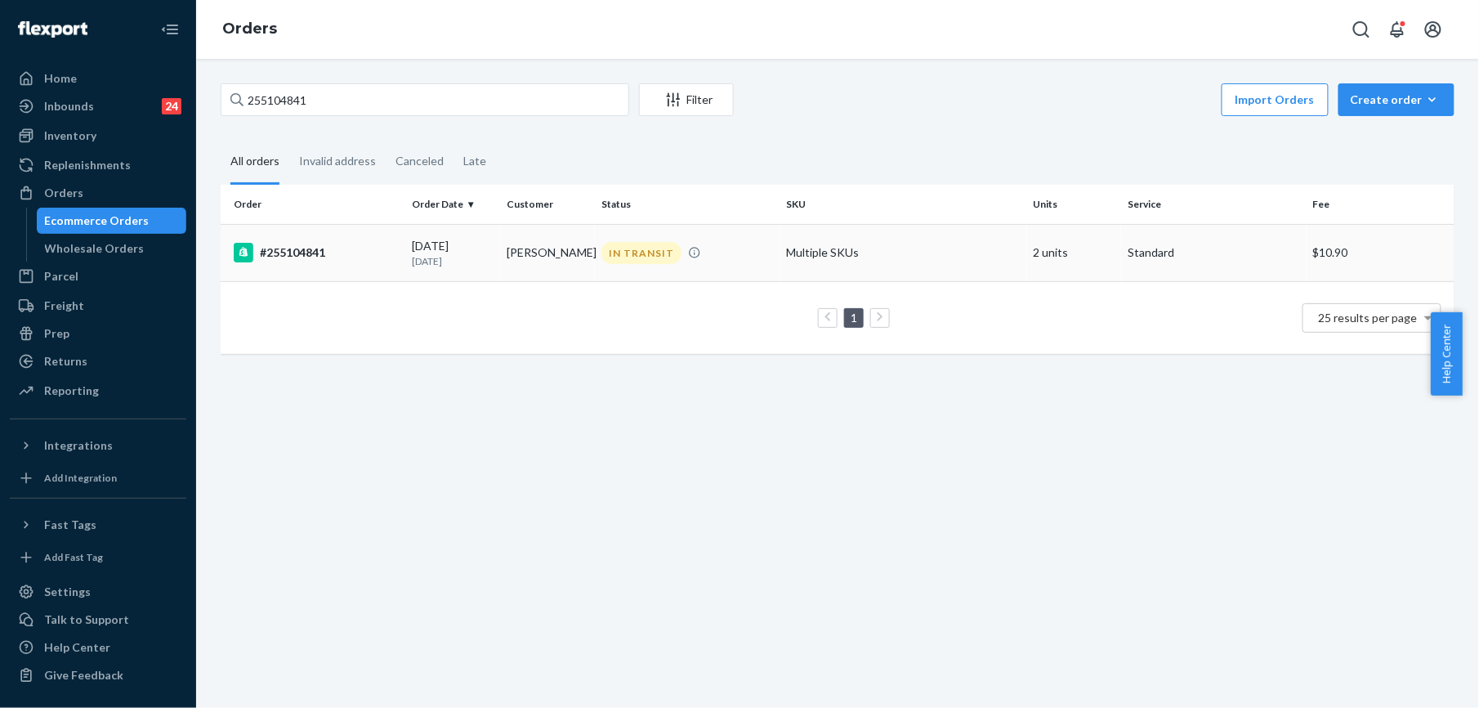
click at [289, 248] on div "#255104841" at bounding box center [317, 253] width 166 height 20
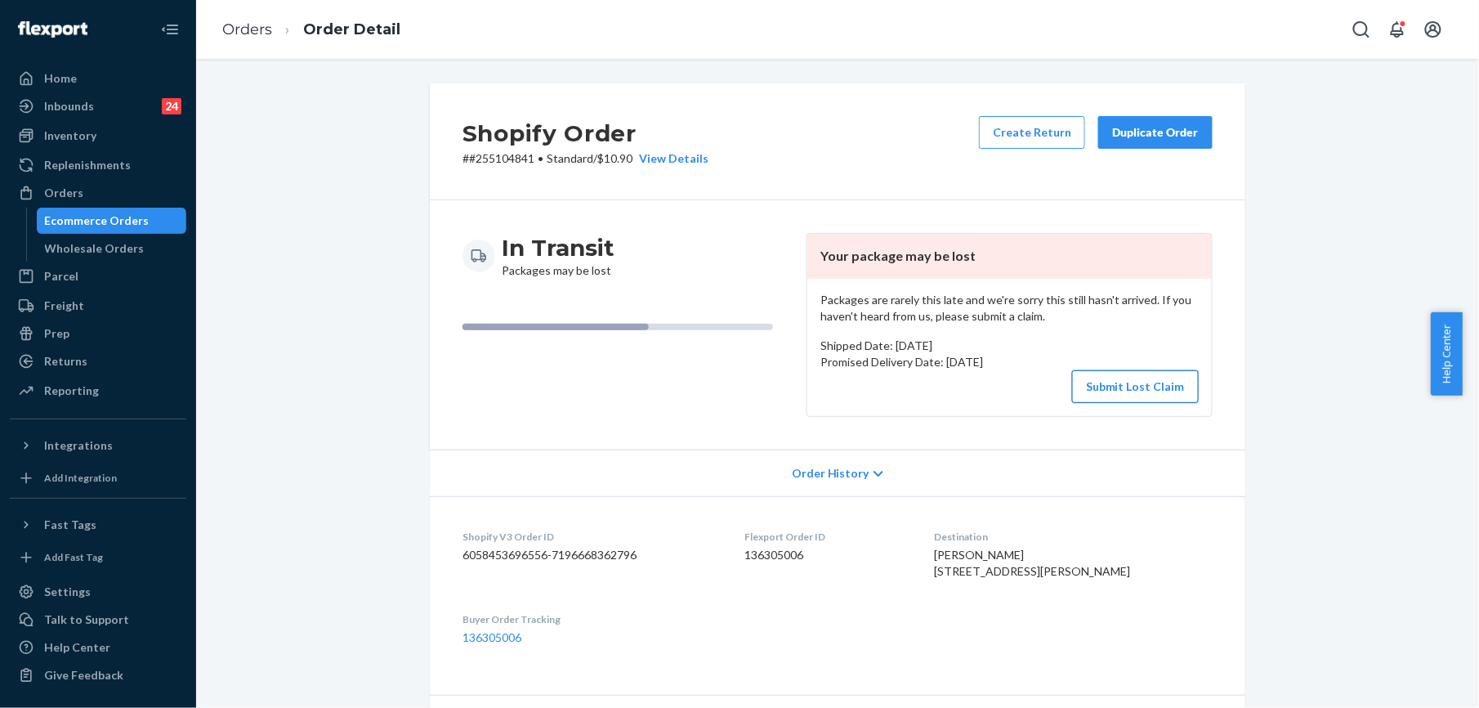
click at [1096, 391] on button "Submit Lost Claim" at bounding box center [1135, 386] width 127 height 33
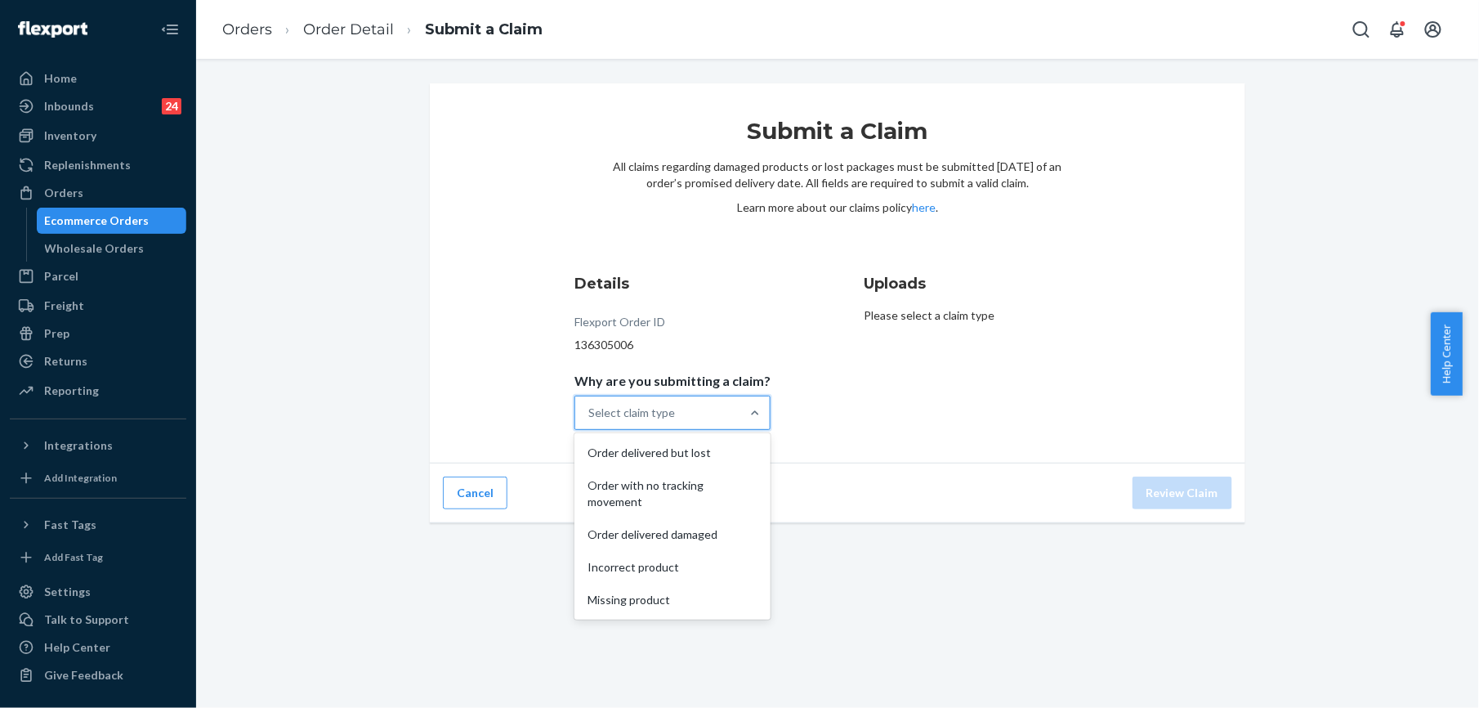
click at [637, 412] on div "Select claim type" at bounding box center [631, 413] width 87 height 16
click at [590, 412] on input "Why are you submitting a claim? option Order delivered but lost focused, 1 of 5…" at bounding box center [589, 413] width 2 height 16
click at [670, 482] on div "Order with no tracking movement" at bounding box center [673, 493] width 190 height 49
click at [590, 421] on input "Why are you submitting a claim? option Order with no tracking movement focused,…" at bounding box center [589, 413] width 2 height 16
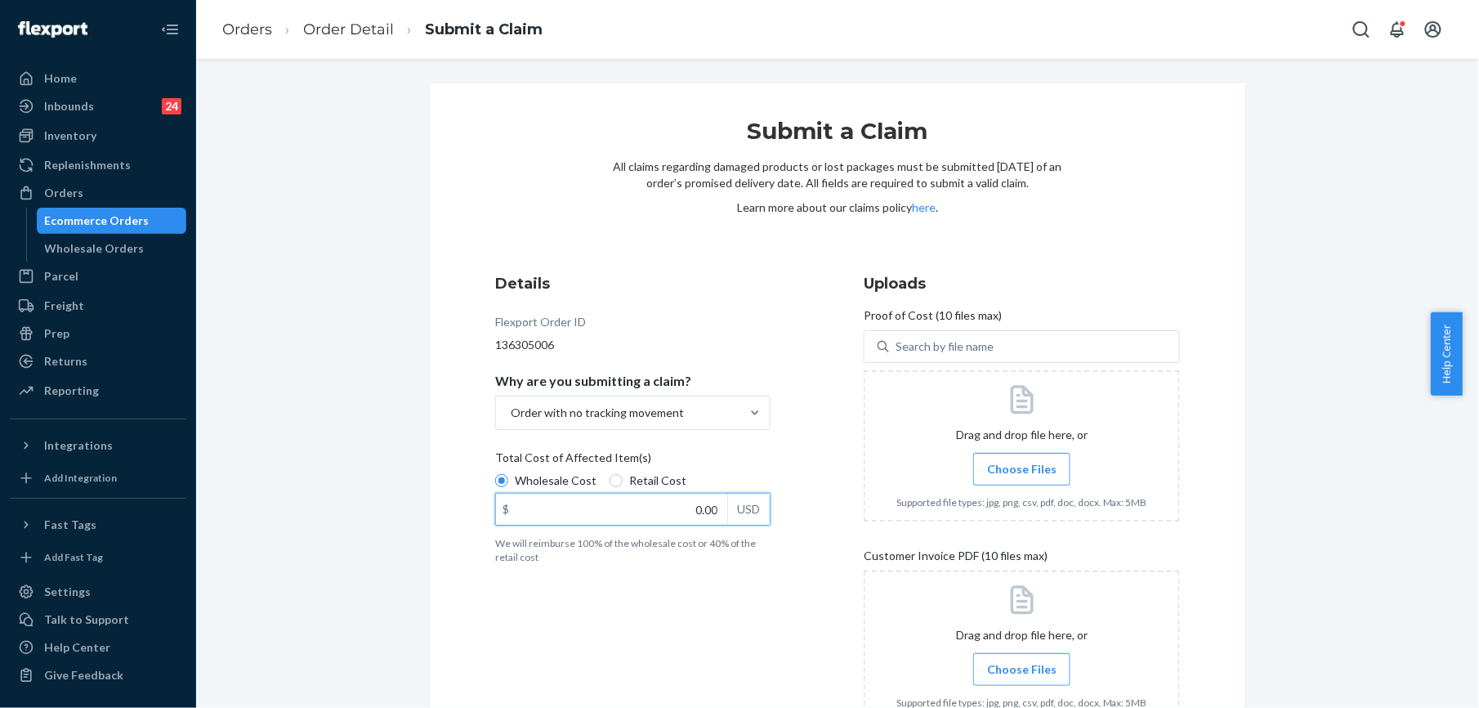
click at [700, 513] on input "0.00" at bounding box center [611, 509] width 231 height 31
type input "72.00"
click at [1025, 474] on span "Choose Files" at bounding box center [1021, 469] width 69 height 16
click at [1022, 474] on input "Choose Files" at bounding box center [1022, 469] width 1 height 18
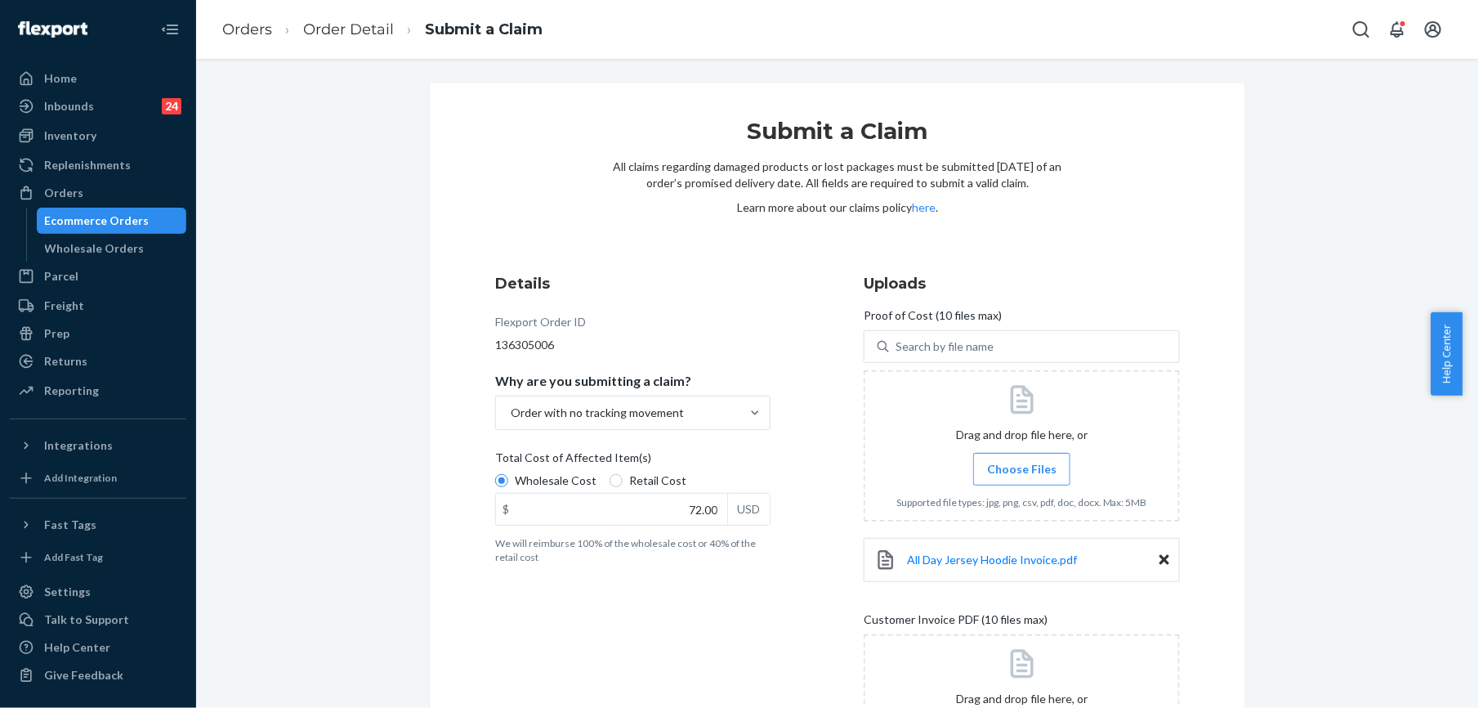
click at [1011, 453] on label "Choose Files" at bounding box center [1021, 469] width 97 height 33
click at [1022, 460] on input "Choose Files" at bounding box center [1022, 469] width 1 height 18
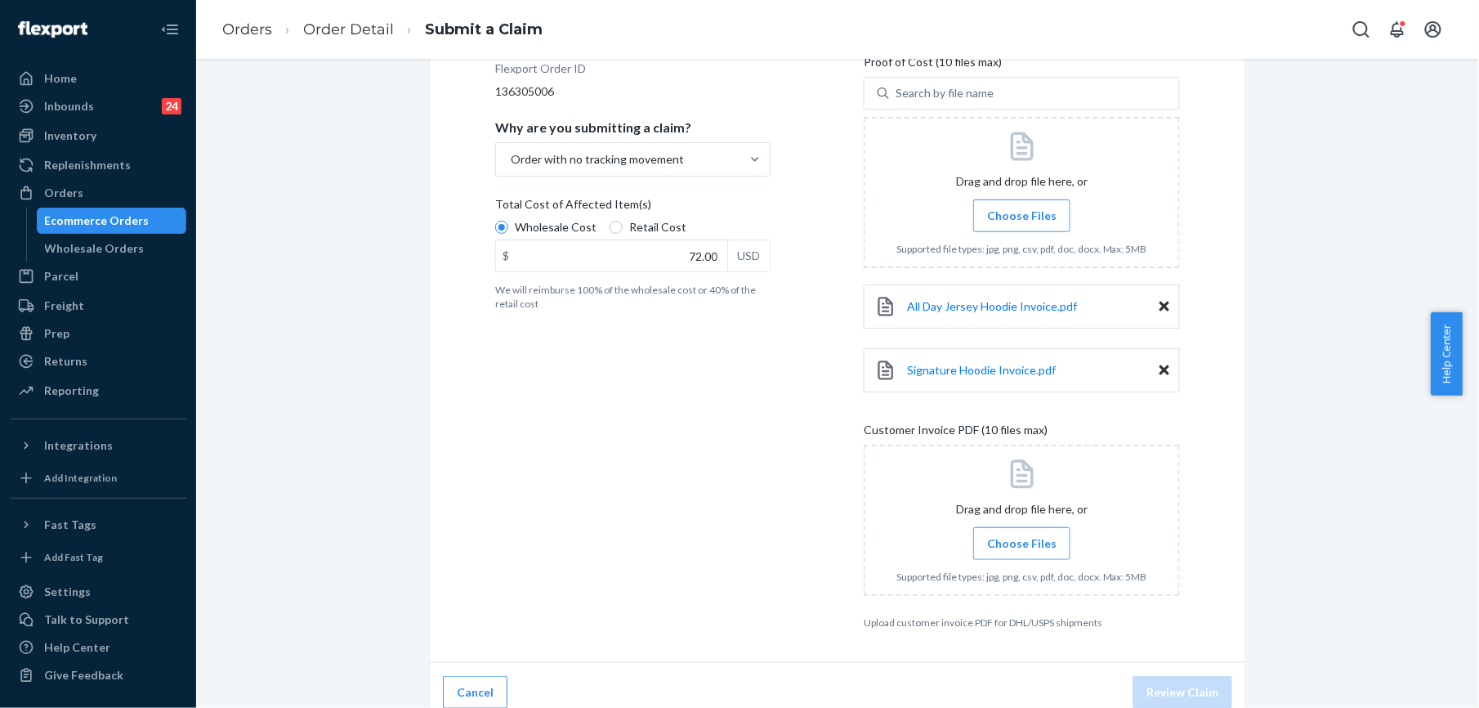
scroll to position [269, 0]
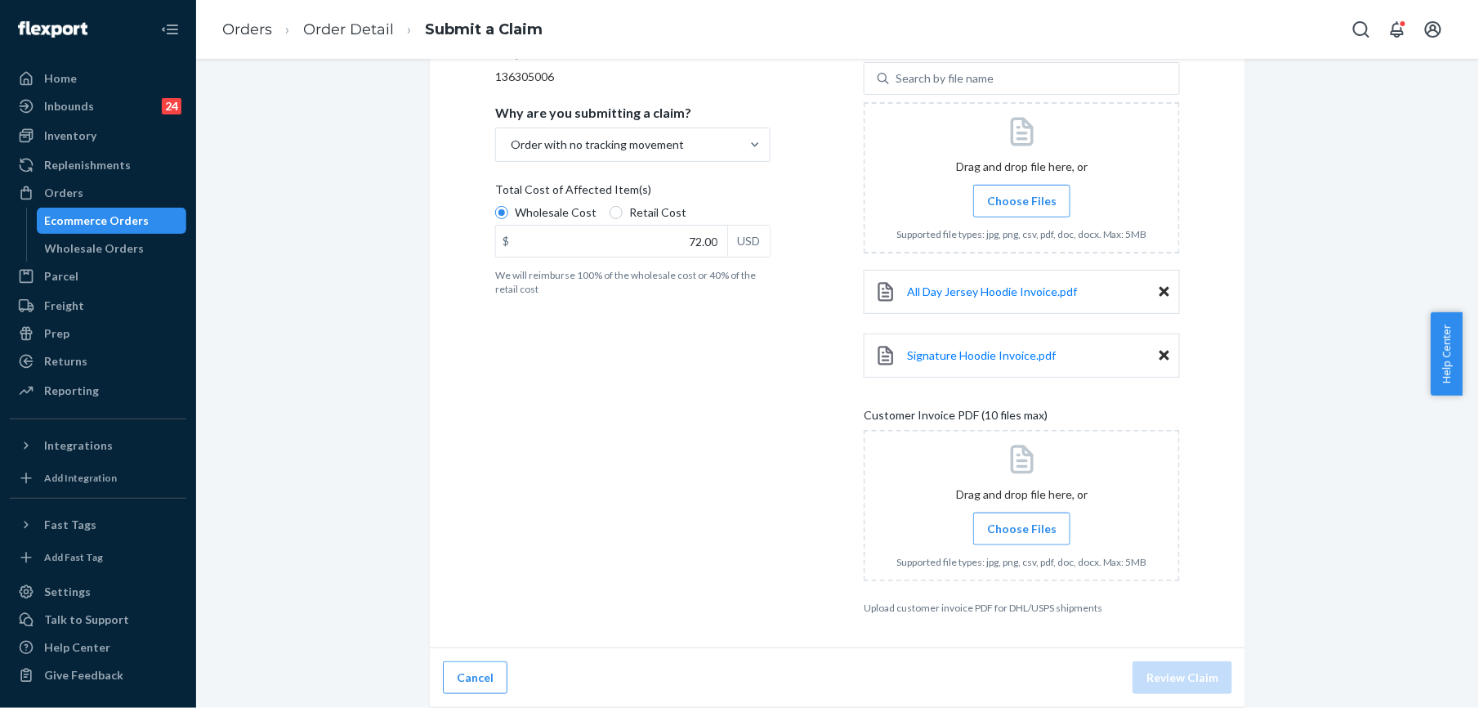
click at [1004, 521] on span "Choose Files" at bounding box center [1021, 529] width 69 height 16
click at [1022, 521] on input "Choose Files" at bounding box center [1022, 529] width 1 height 18
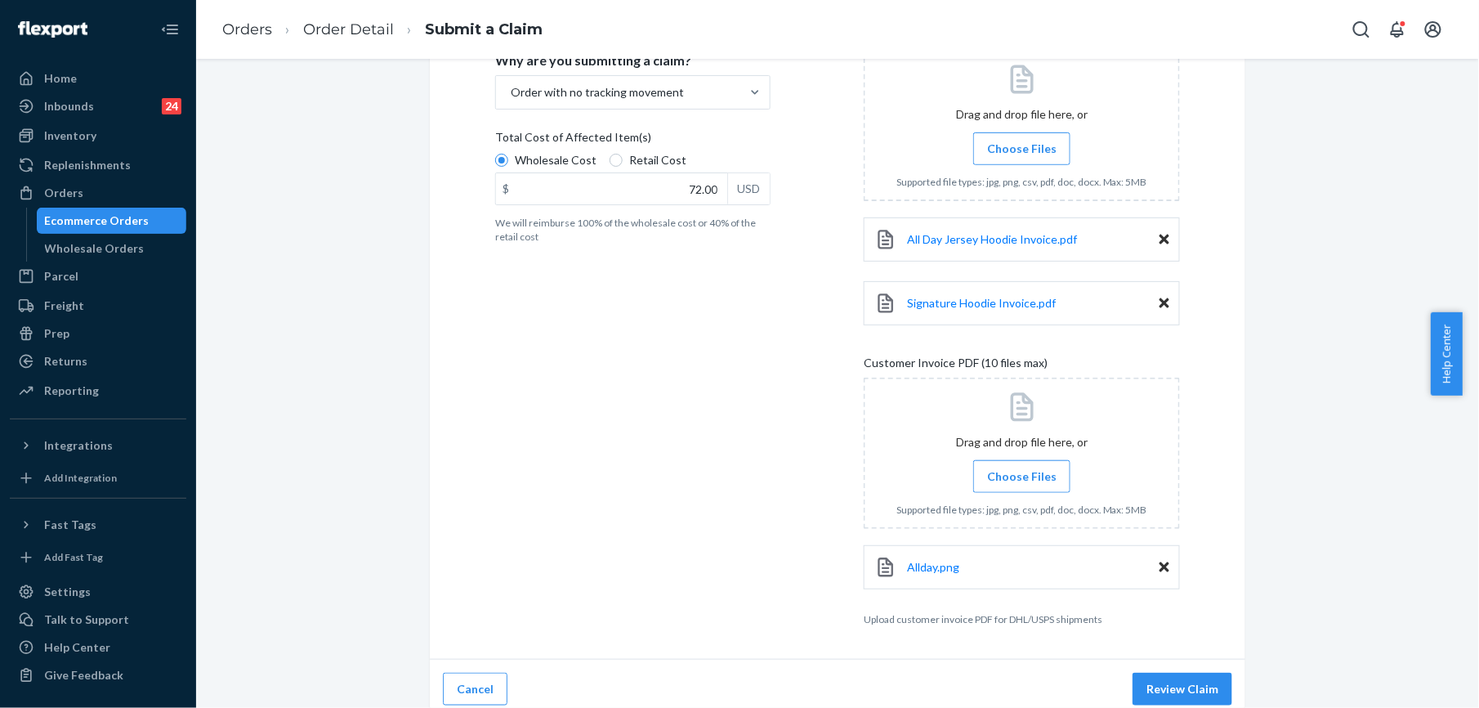
scroll to position [333, 0]
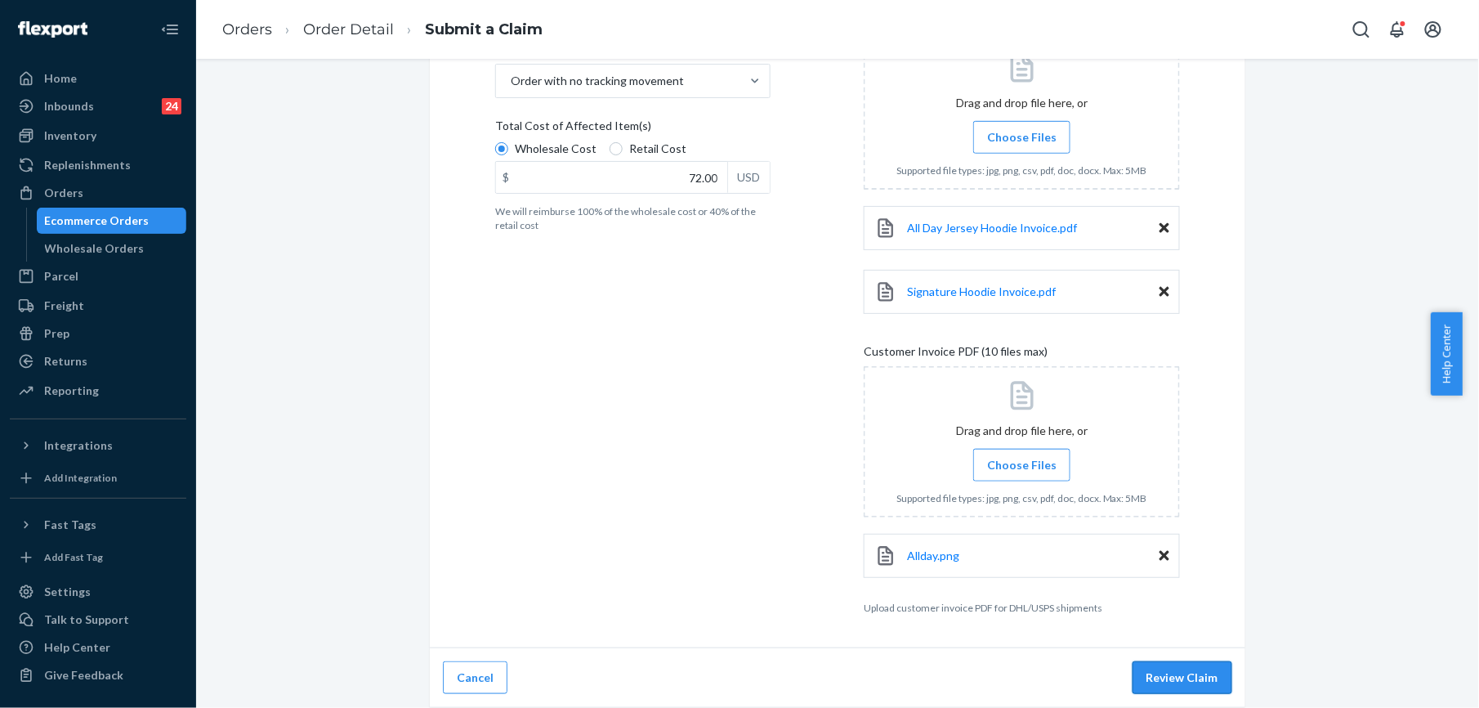
click at [1141, 674] on button "Review Claim" at bounding box center [1183, 677] width 100 height 33
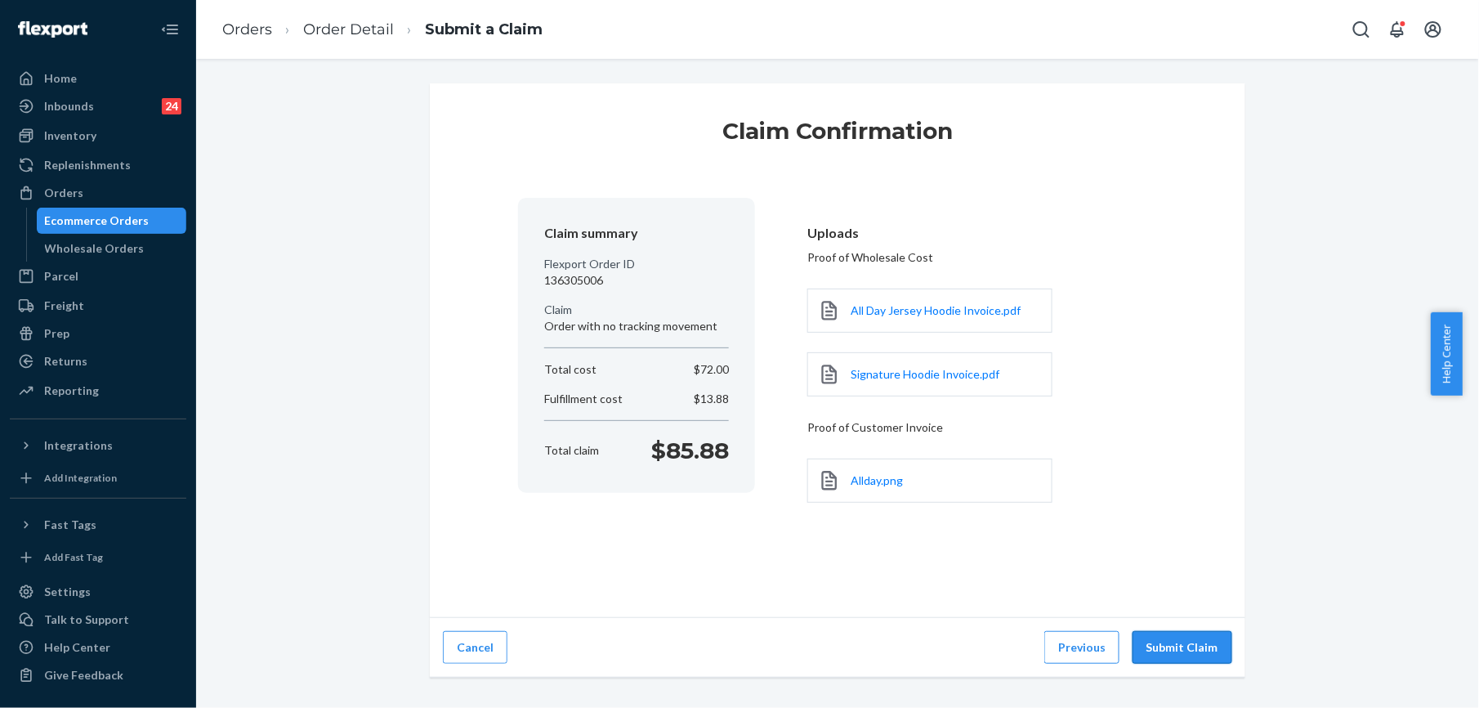
click at [1154, 642] on button "Submit Claim" at bounding box center [1183, 647] width 100 height 33
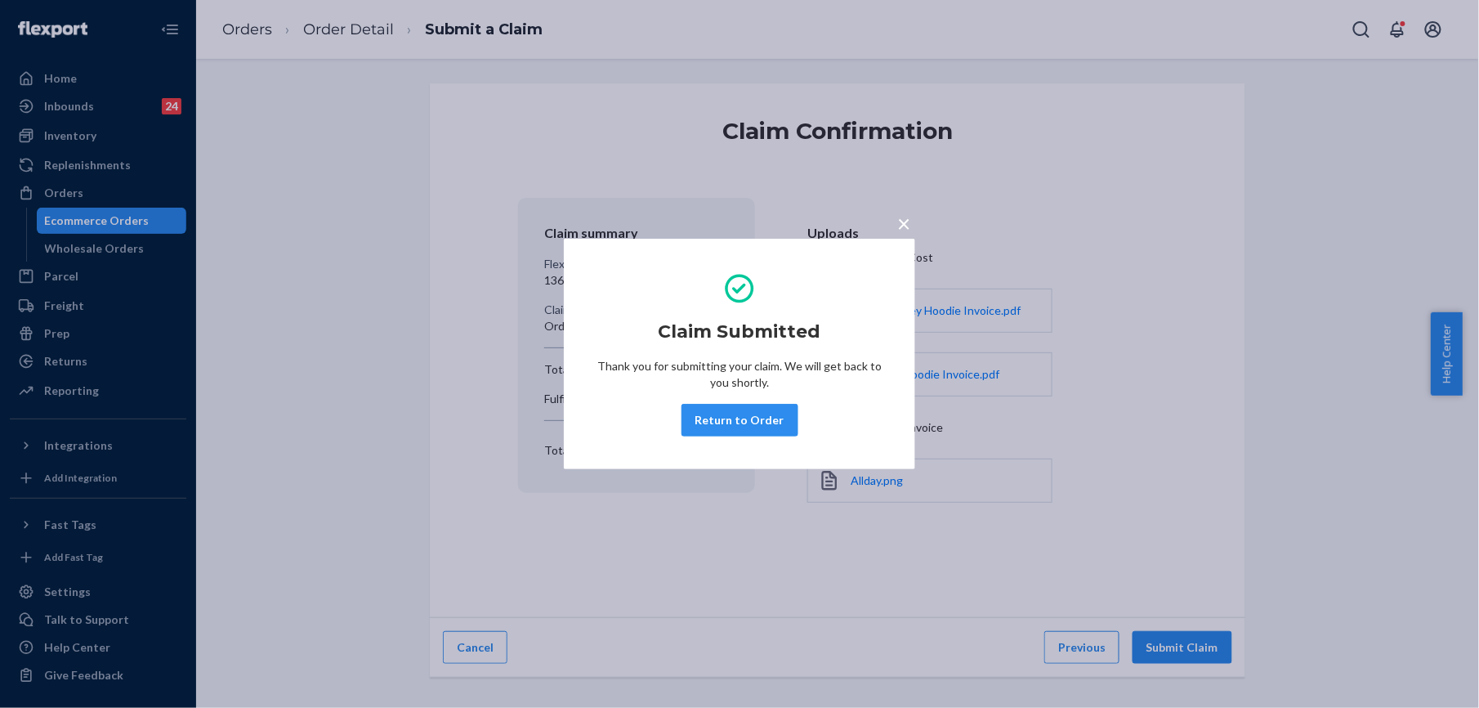
click at [249, 30] on div "× Claim Submitted Thank you for submitting your claim. We will get back to you …" at bounding box center [739, 354] width 1479 height 708
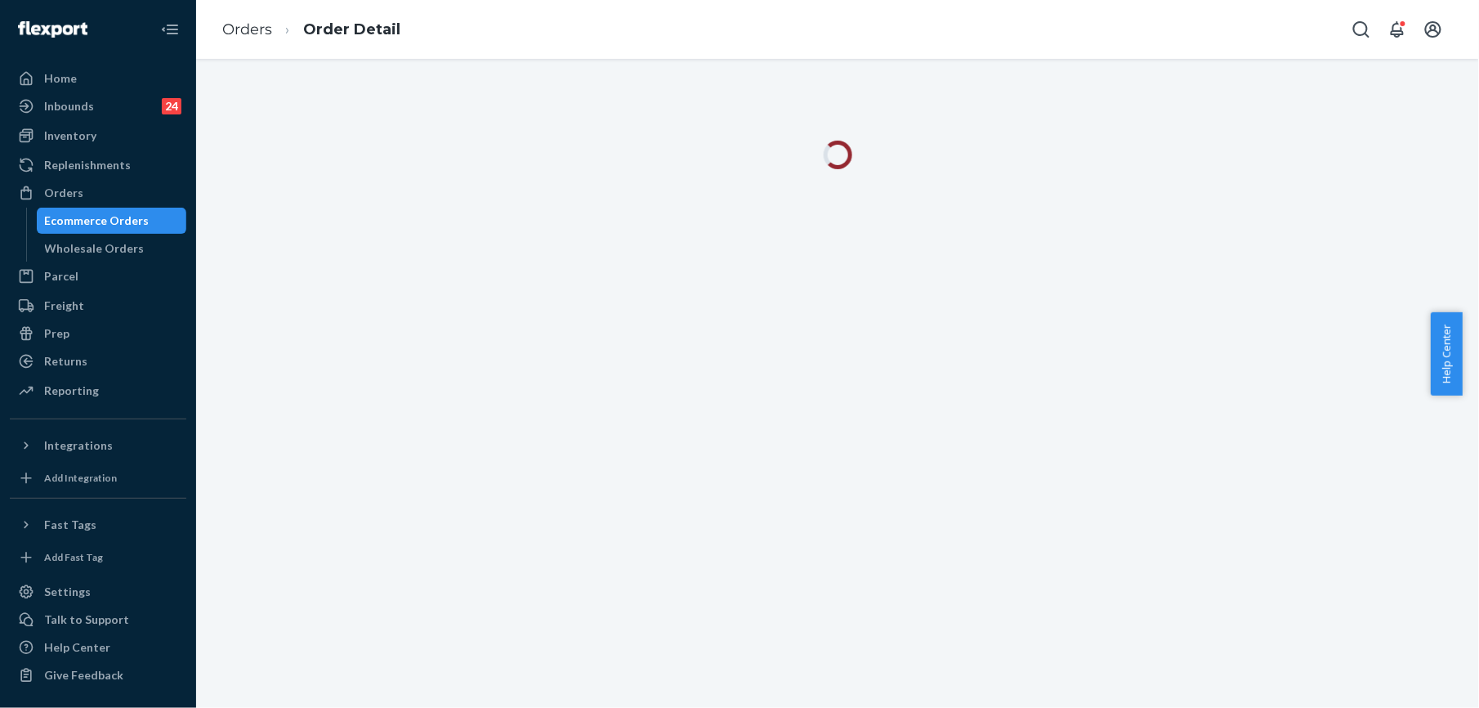
click at [249, 30] on link "Orders" at bounding box center [247, 29] width 50 height 18
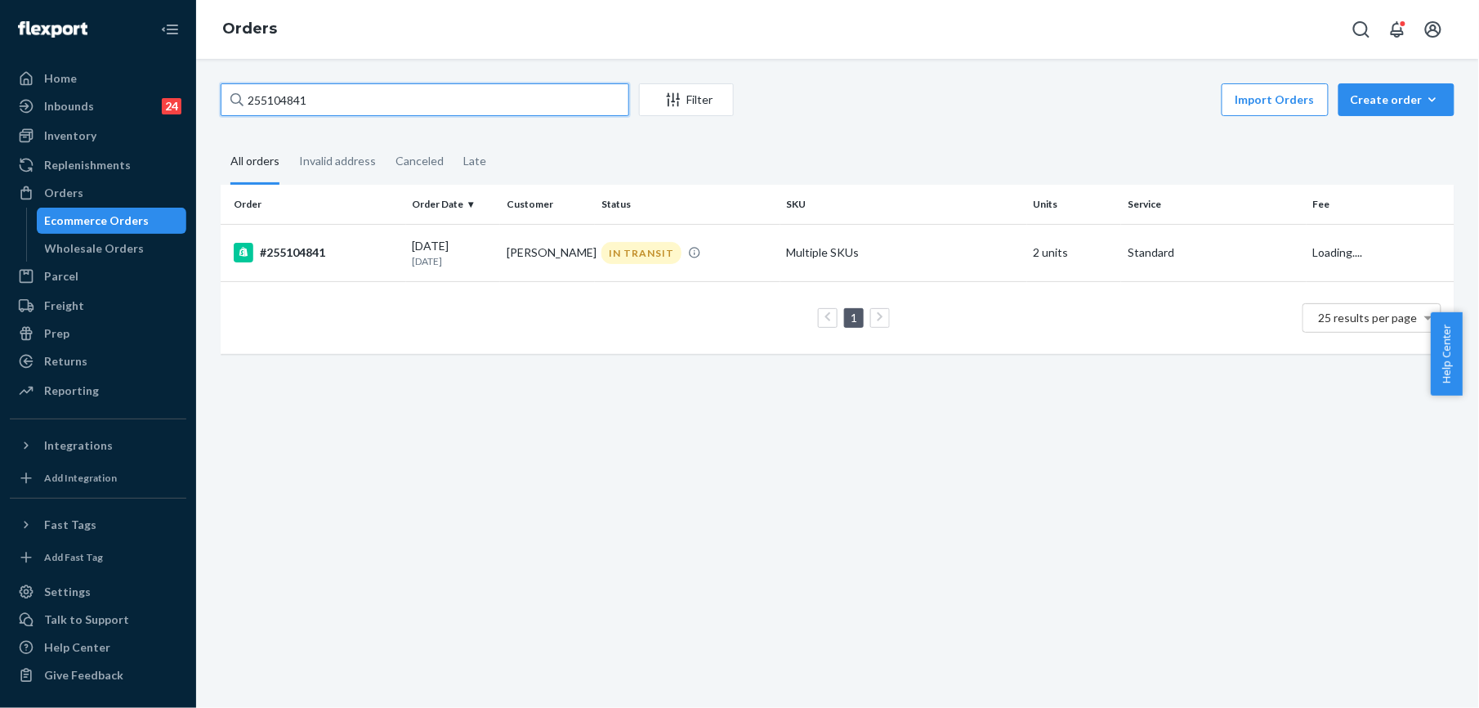
click at [289, 87] on input "255104841" at bounding box center [425, 99] width 409 height 33
paste input "266578"
type input "255266578"
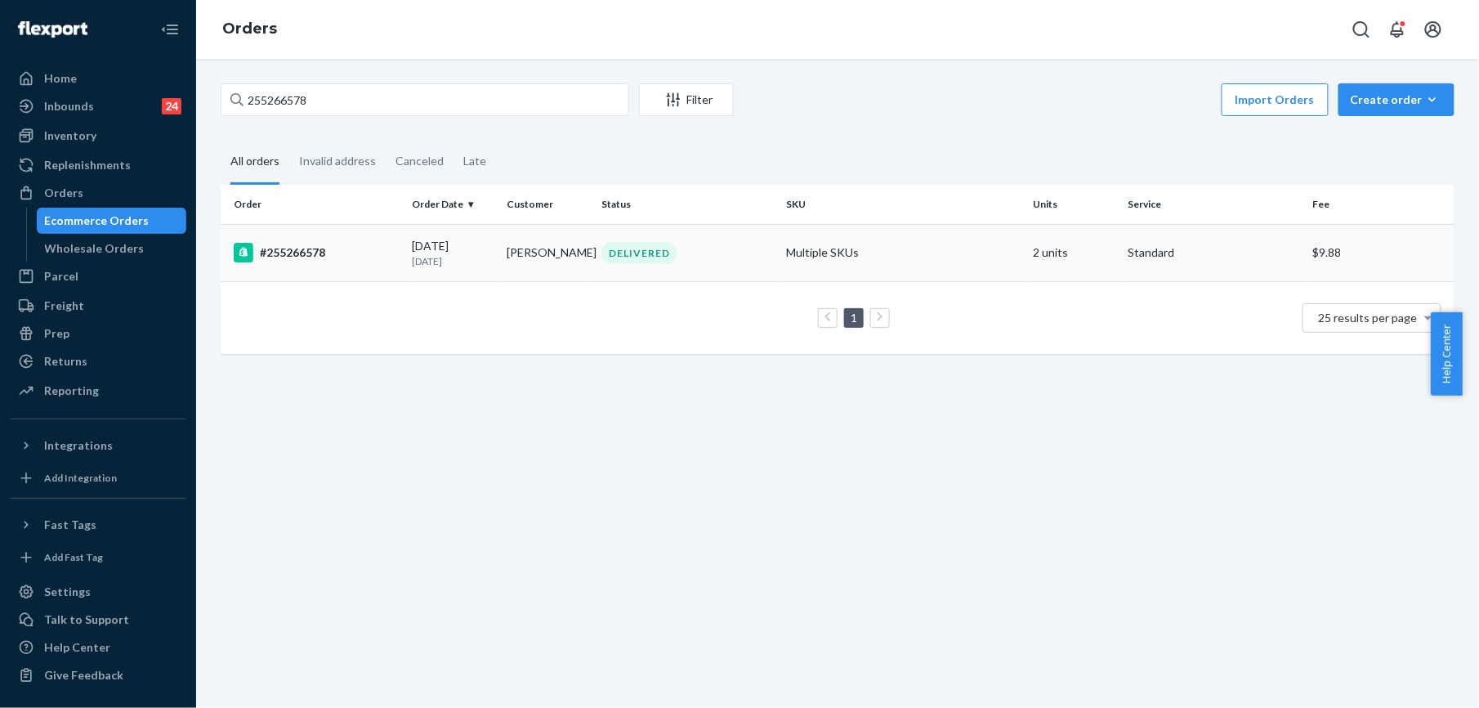
click at [302, 243] on div "#255266578" at bounding box center [317, 253] width 166 height 20
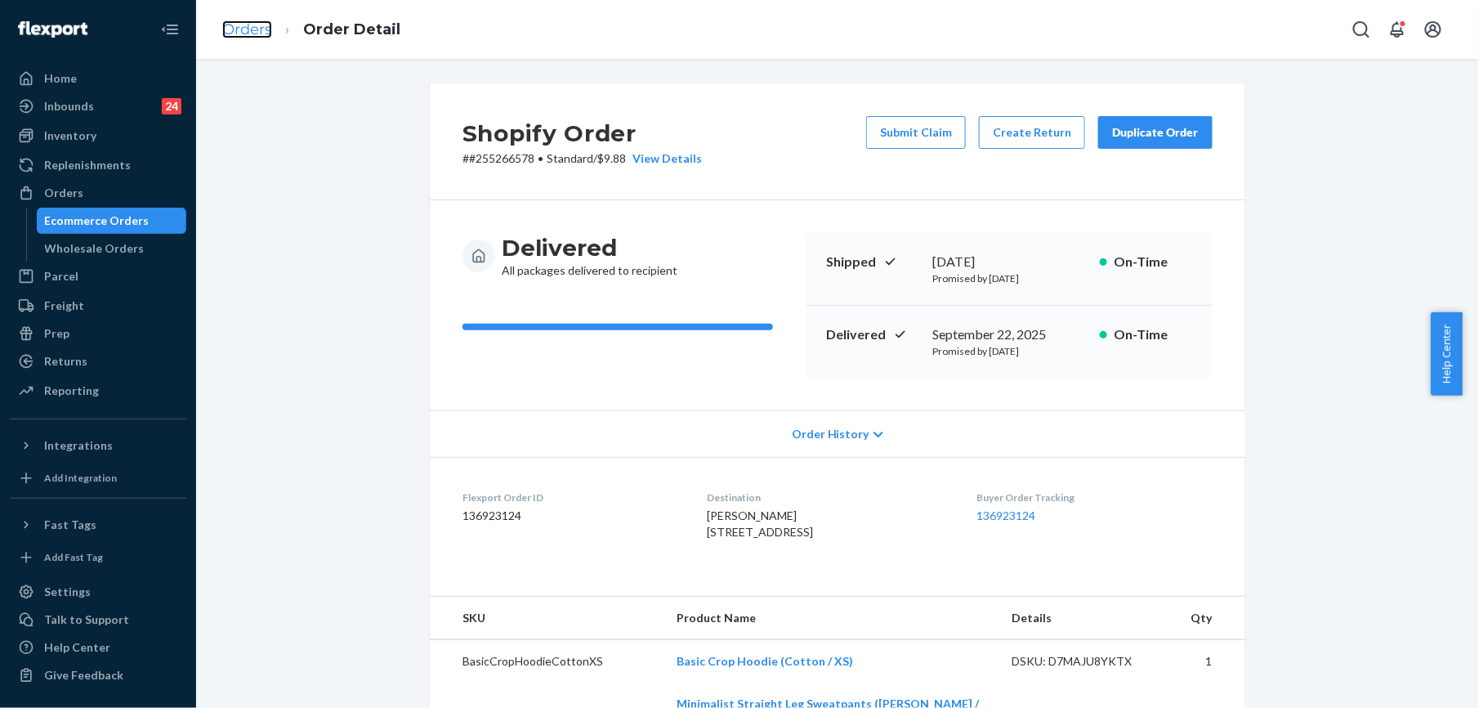
click at [249, 27] on link "Orders" at bounding box center [247, 29] width 50 height 18
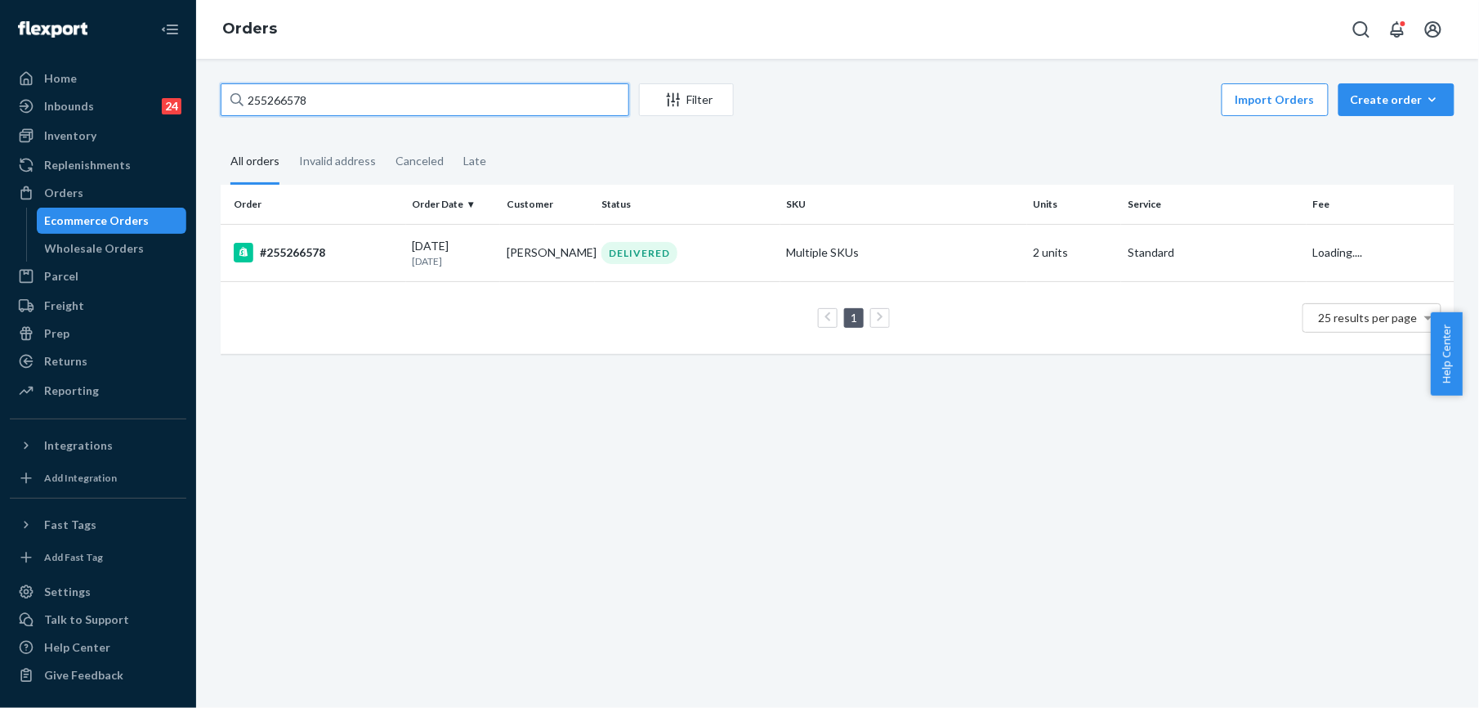
click at [334, 93] on input "255266578" at bounding box center [425, 99] width 409 height 33
paste input "90724"
type input "255290724"
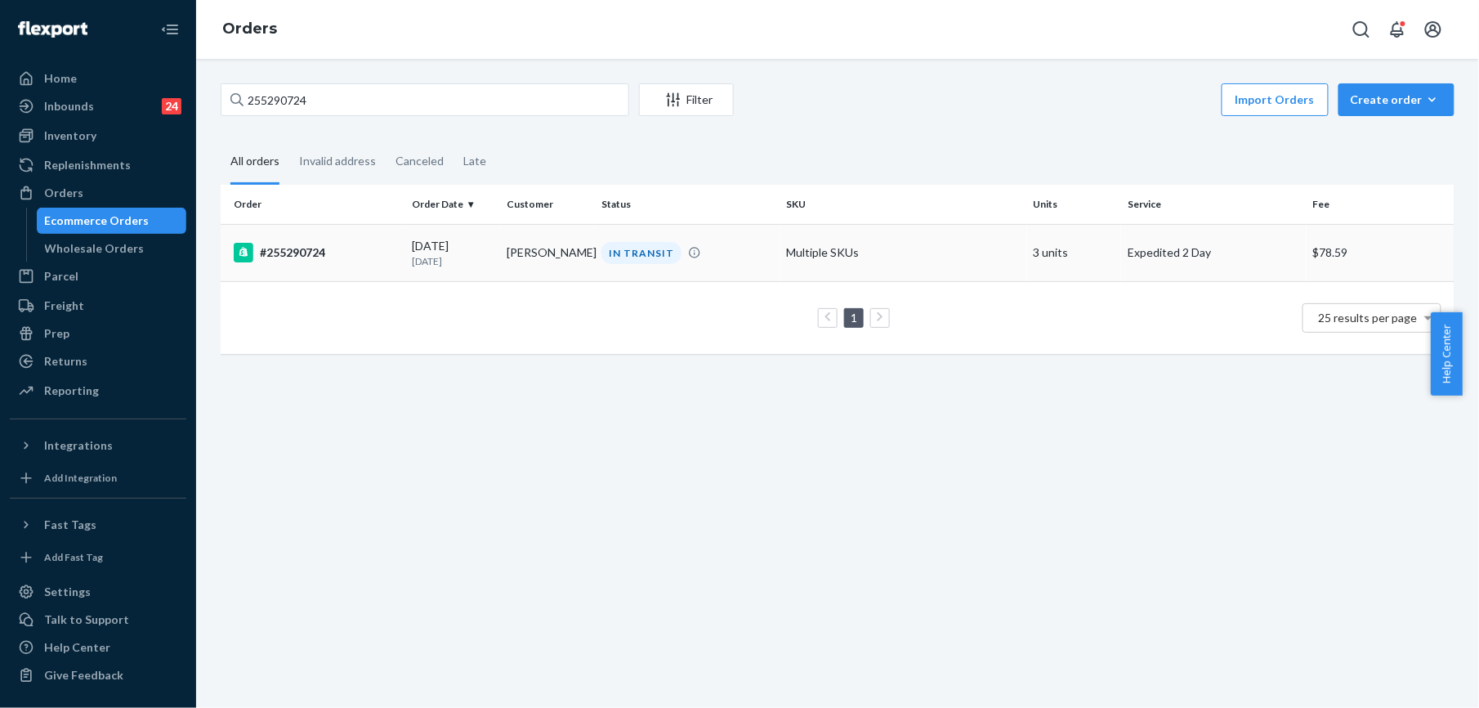
click at [299, 252] on div "#255290724" at bounding box center [317, 253] width 166 height 20
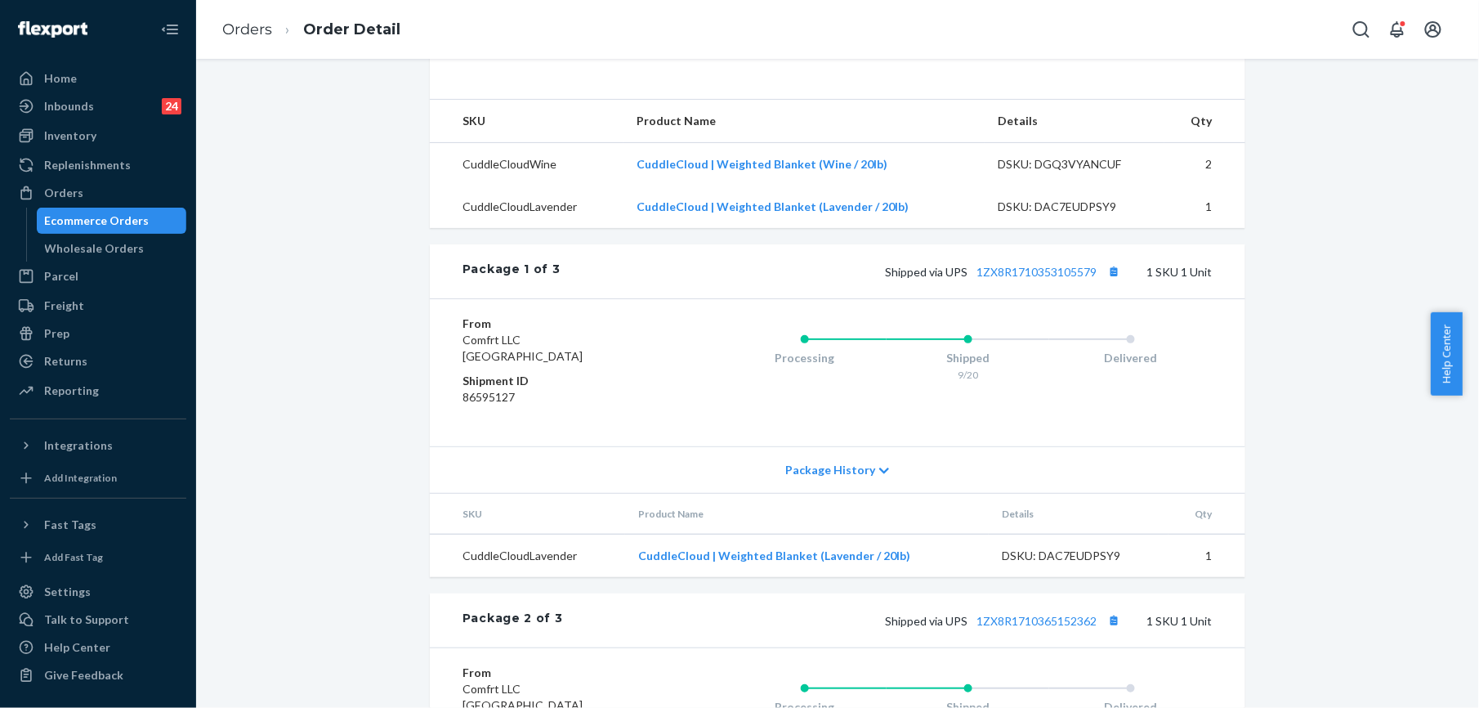
scroll to position [436, 0]
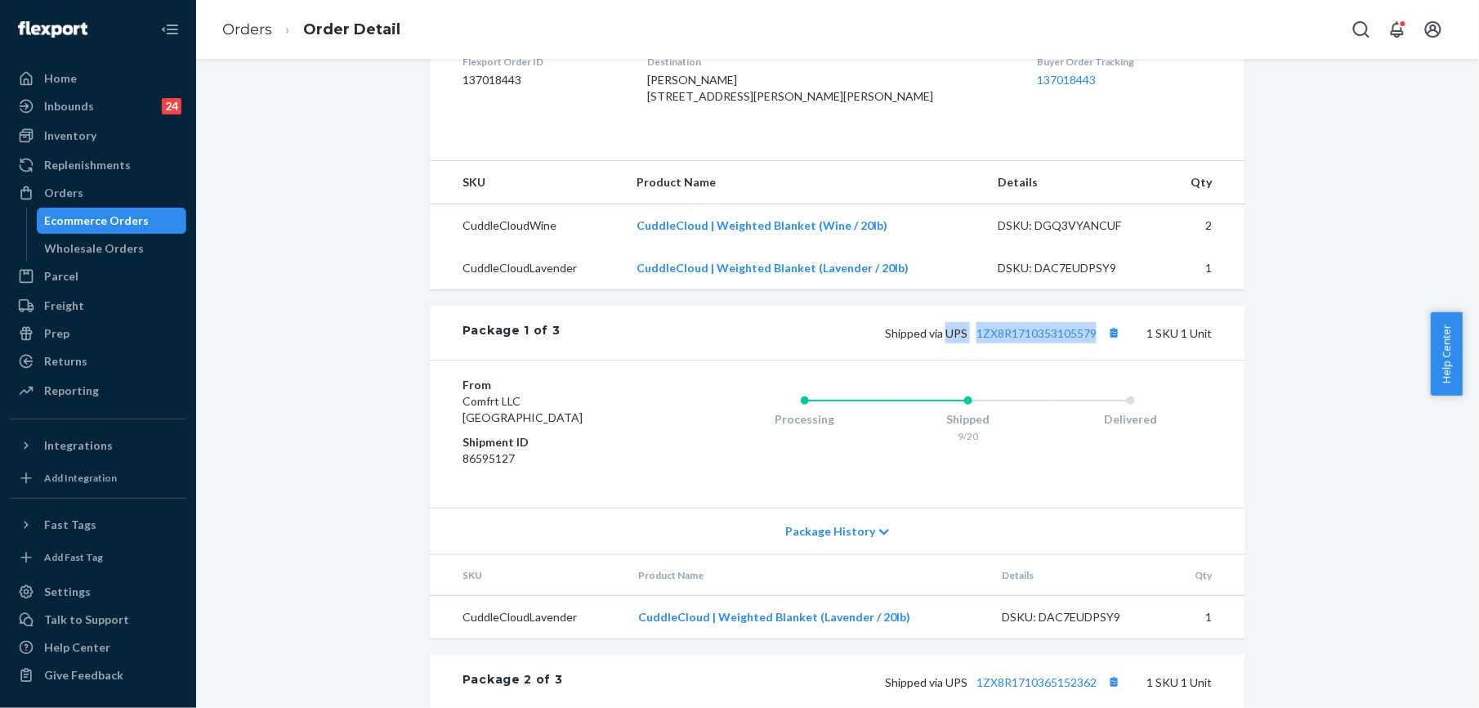
drag, startPoint x: 941, startPoint y: 364, endPoint x: 1089, endPoint y: 374, distance: 148.2
click at [1089, 343] on div "Shipped via UPS 1ZX8R1710353105579 1 SKU 1 Unit" at bounding box center [887, 332] width 652 height 21
copy span "UPS 1ZX8R1710353105579"
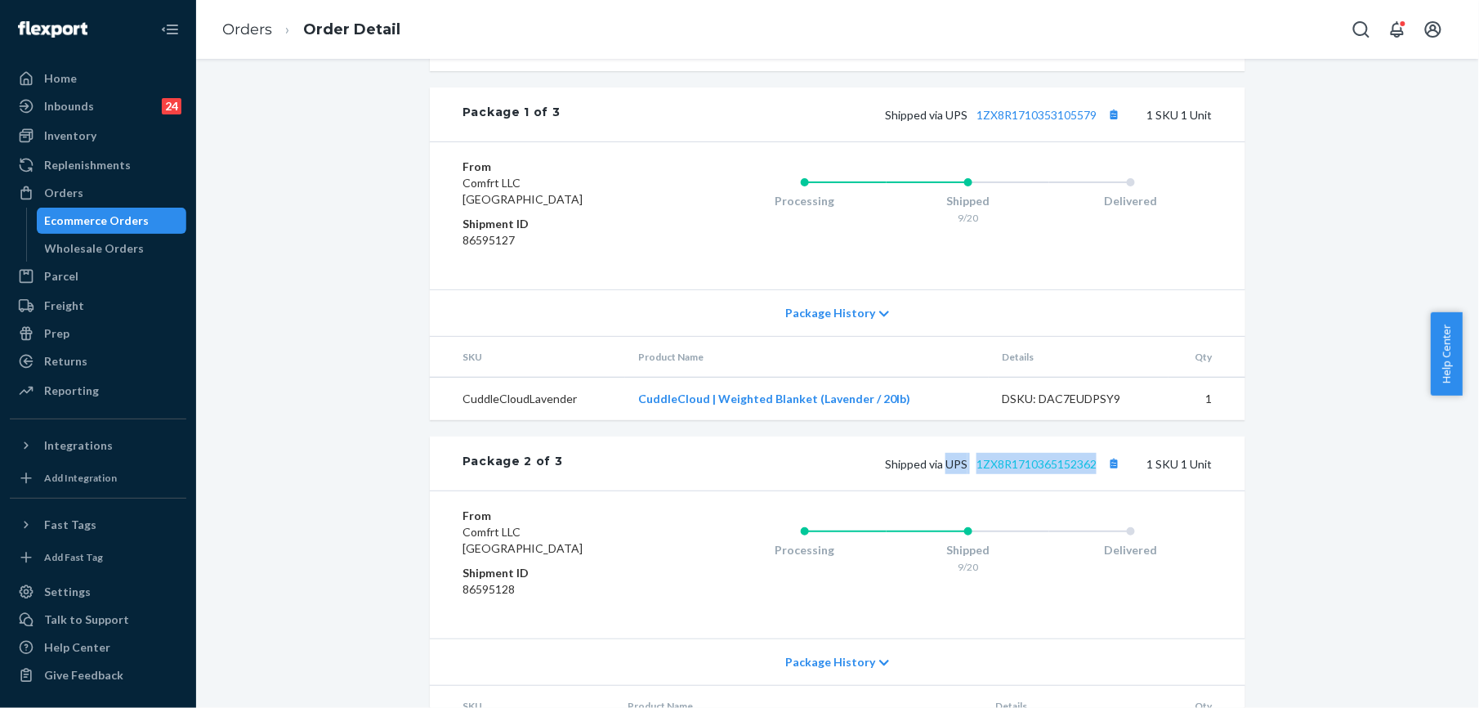
drag, startPoint x: 938, startPoint y: 499, endPoint x: 1086, endPoint y: 502, distance: 148.0
click at [1087, 471] on span "Shipped via UPS 1ZX8R1710365152362" at bounding box center [1004, 464] width 239 height 14
copy span "UPS 1ZX8R1710365152362"
